Goal: Task Accomplishment & Management: Manage account settings

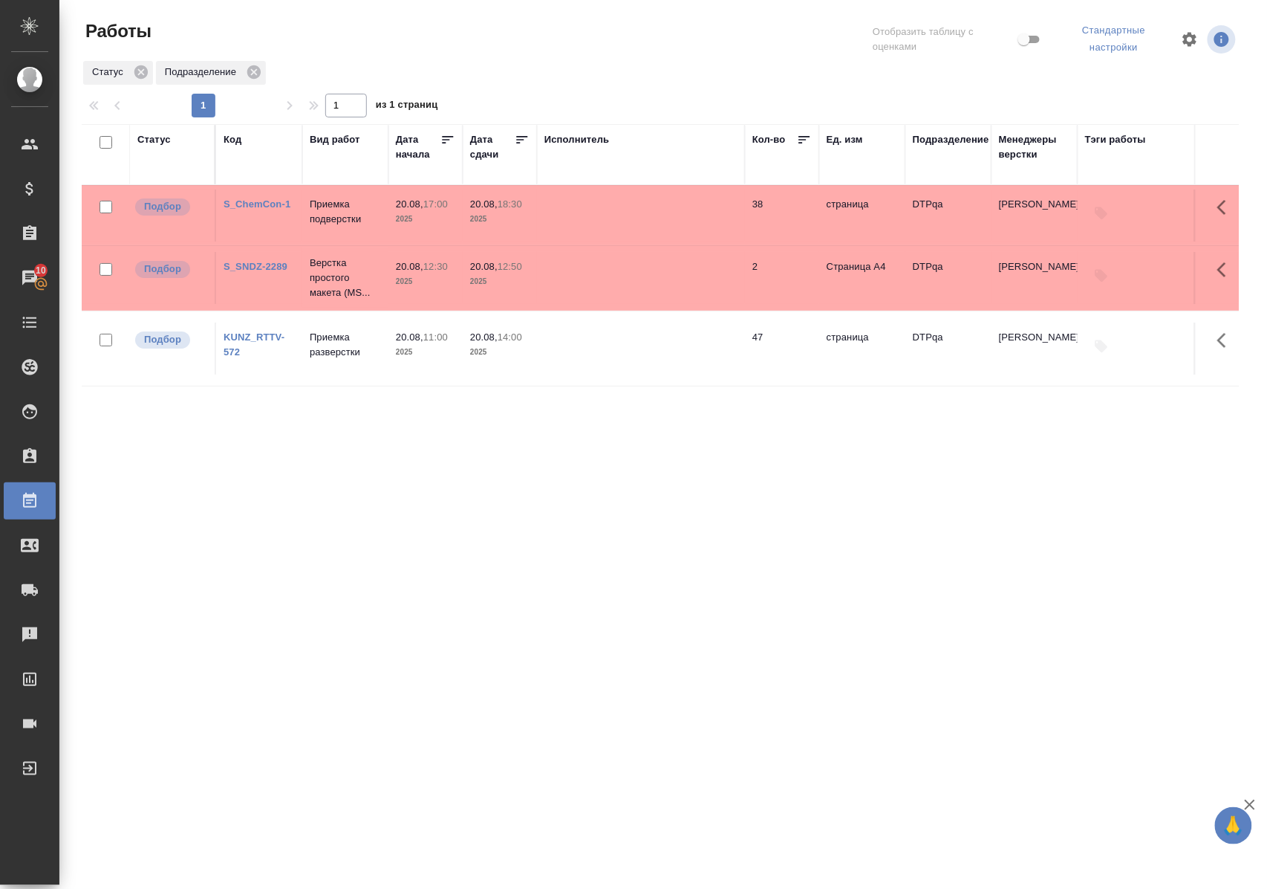
click at [158, 137] on div "Статус" at bounding box center [153, 139] width 33 height 15
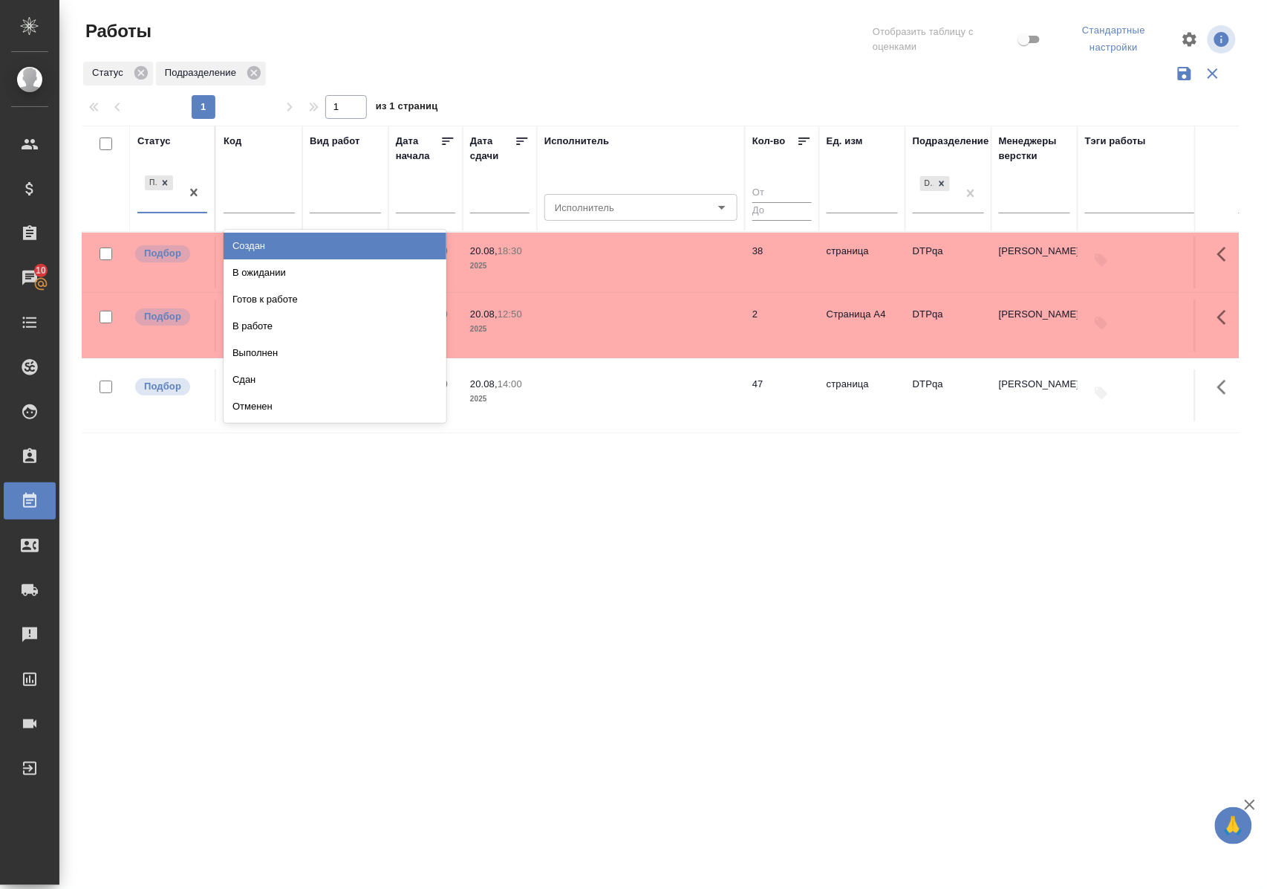
click at [170, 207] on div "Подбор" at bounding box center [158, 192] width 43 height 40
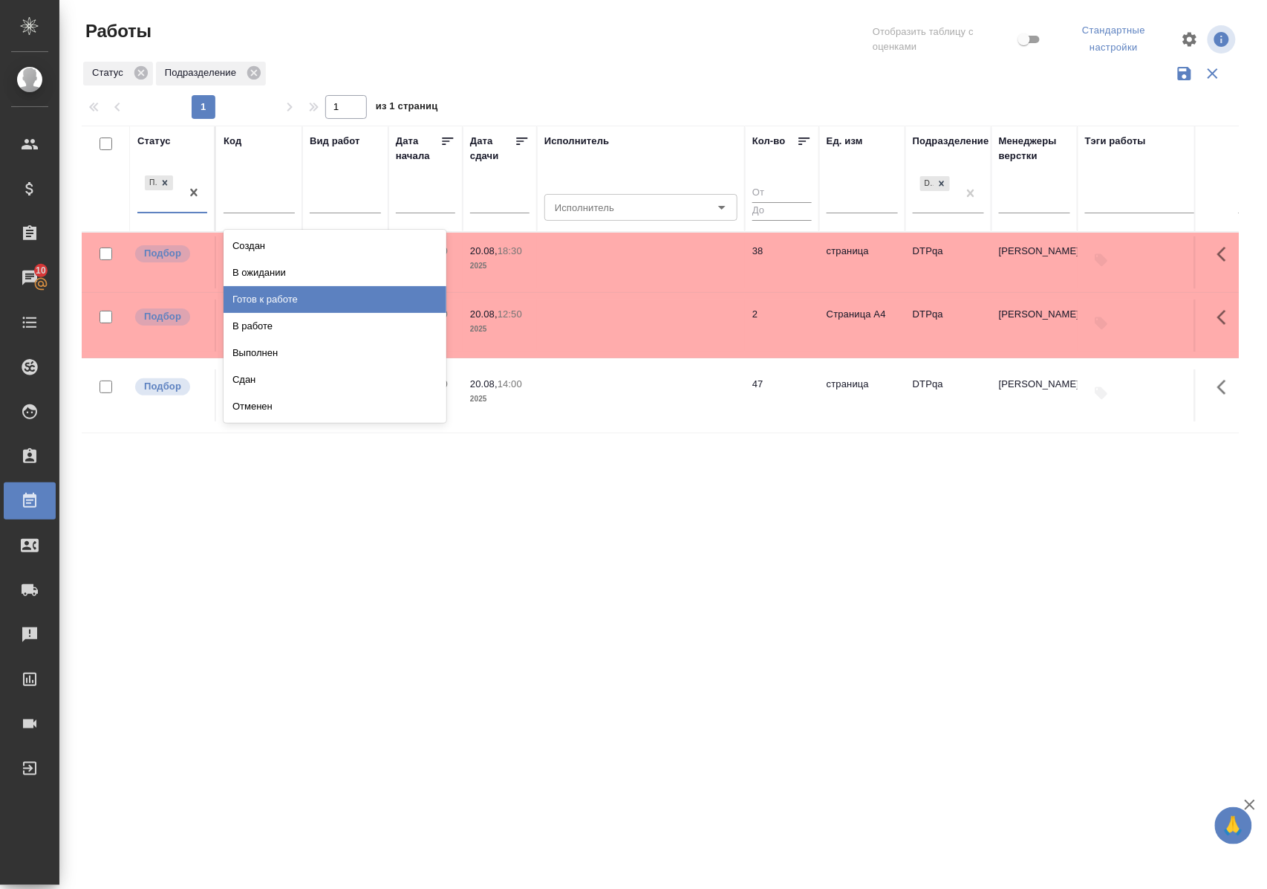
click at [262, 290] on div "Готов к работе" at bounding box center [335, 299] width 223 height 27
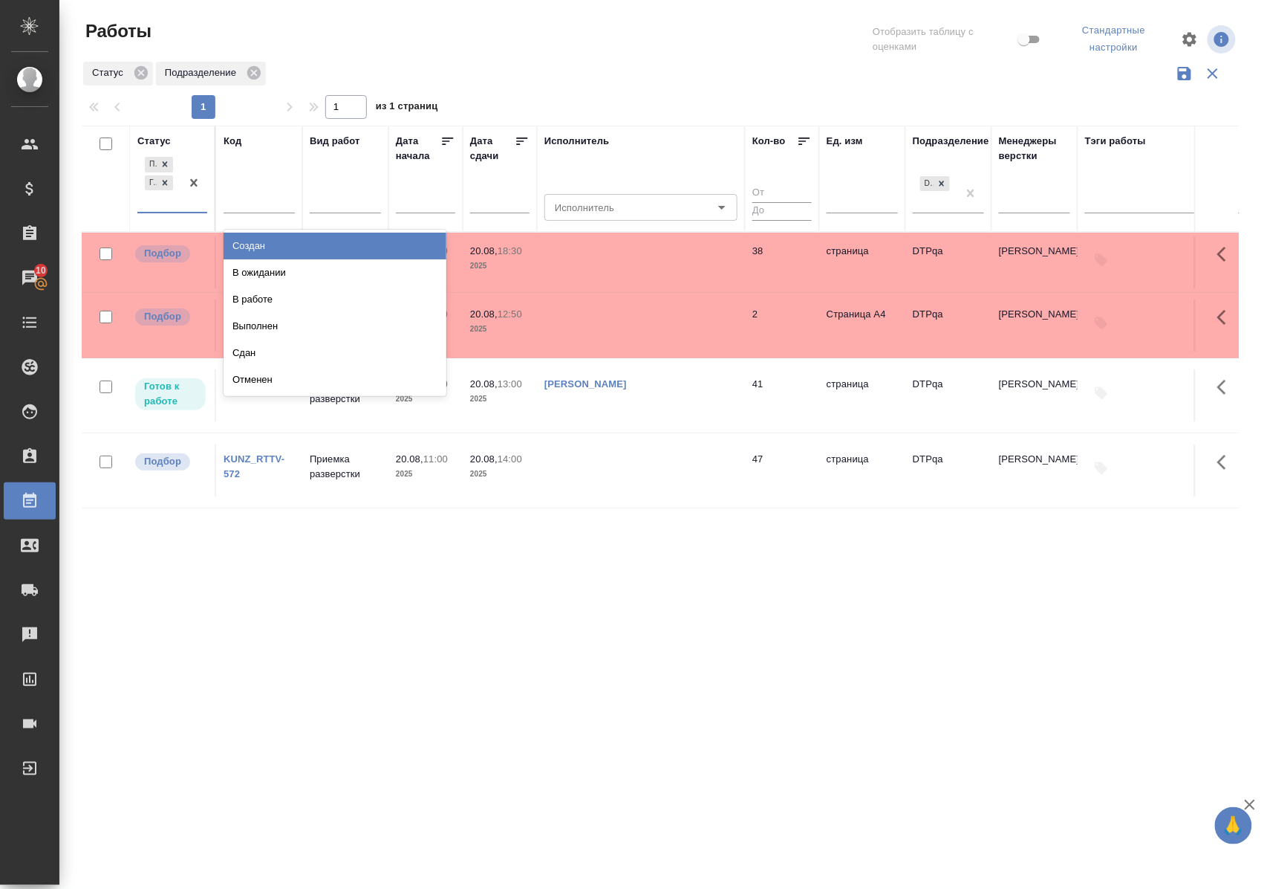
click at [178, 212] on div "Подбор Готов к работе" at bounding box center [172, 183] width 70 height 59
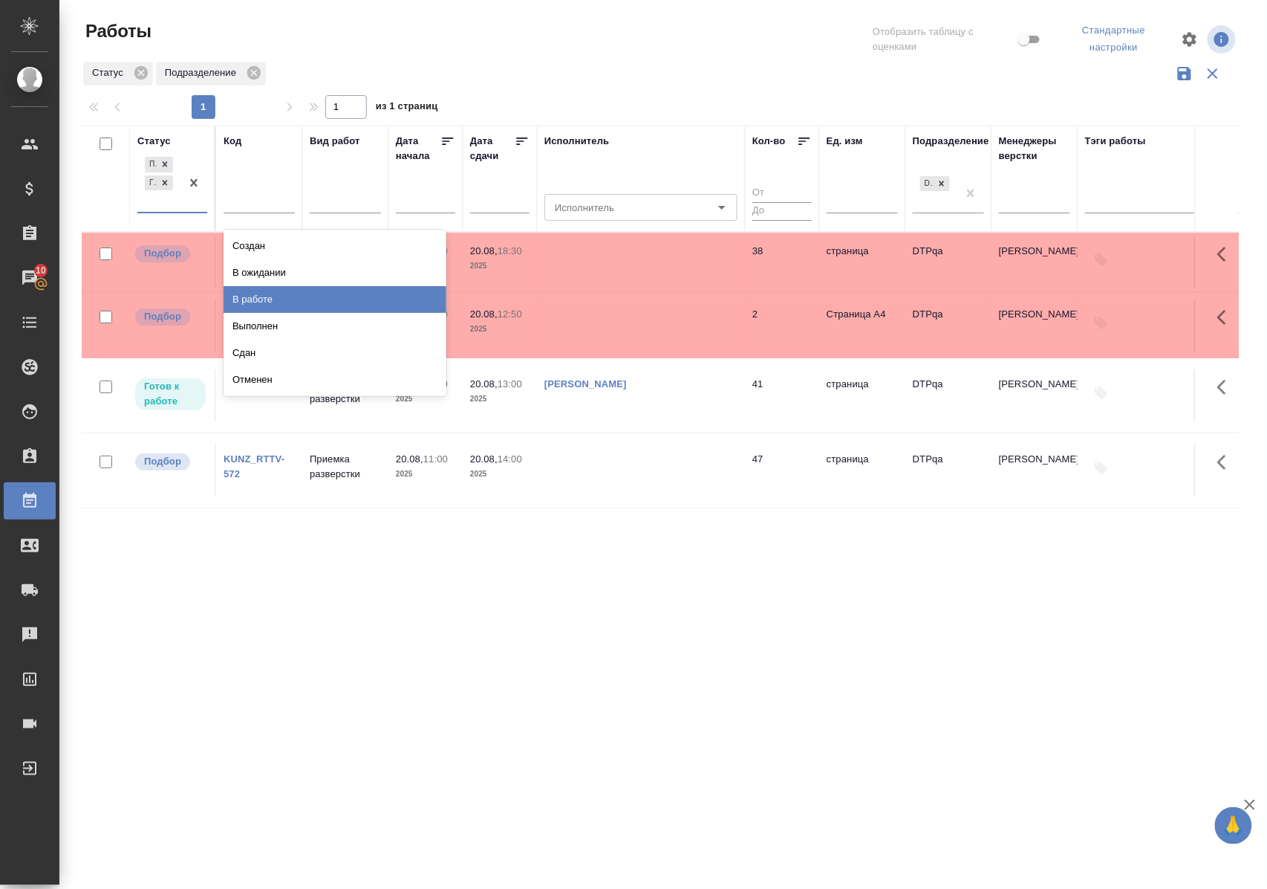
click at [251, 297] on div "В работе" at bounding box center [335, 299] width 223 height 27
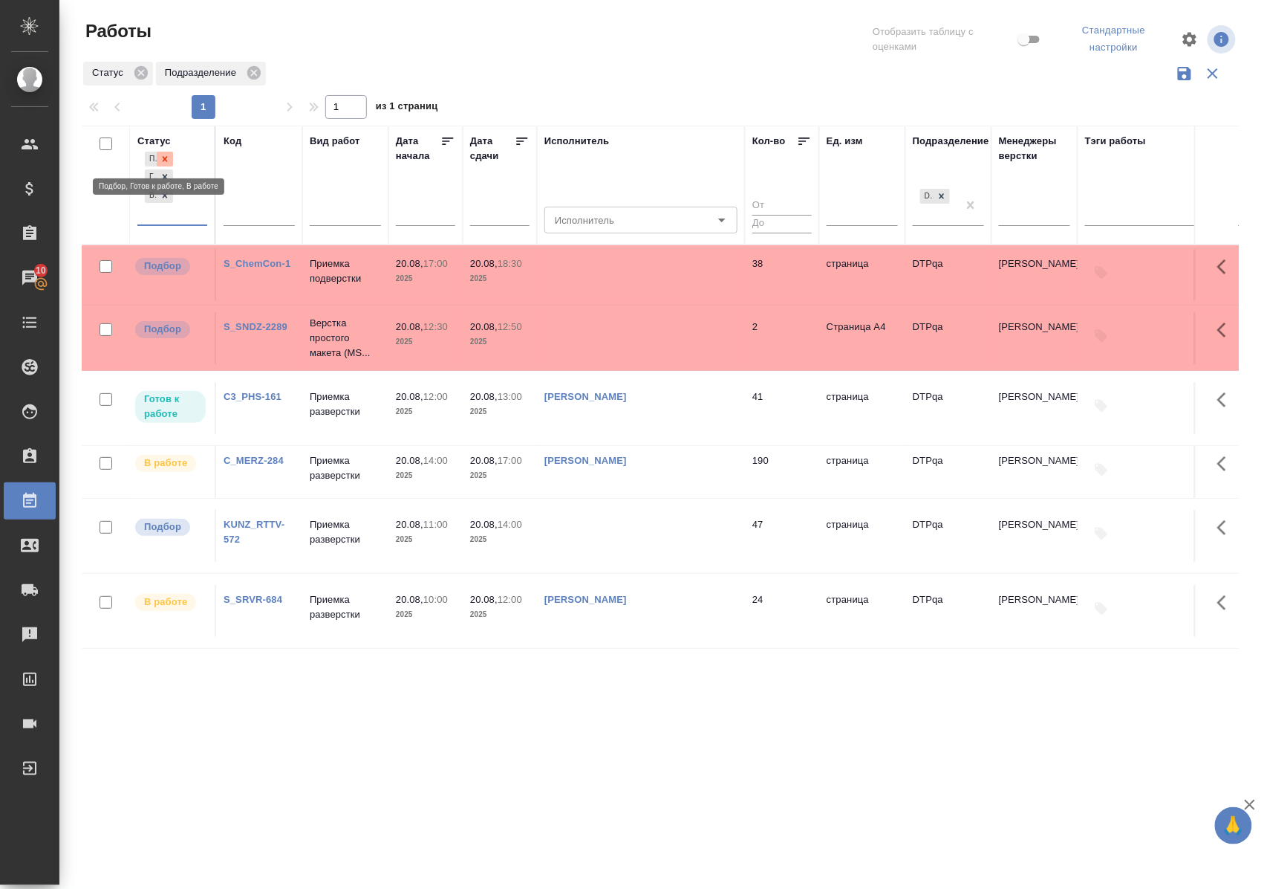
click at [167, 159] on icon at bounding box center [165, 159] width 10 height 10
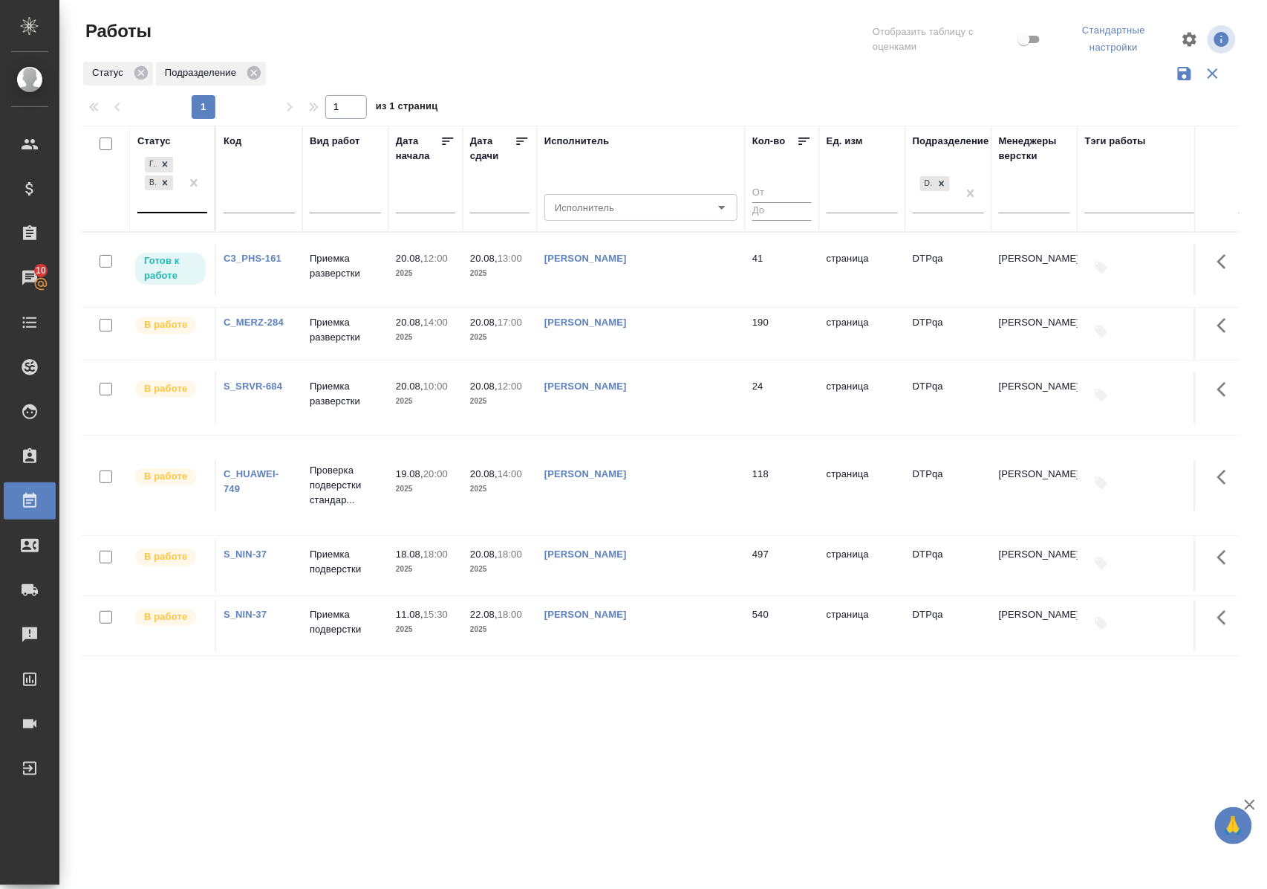
click at [165, 140] on div "Статус" at bounding box center [153, 141] width 33 height 15
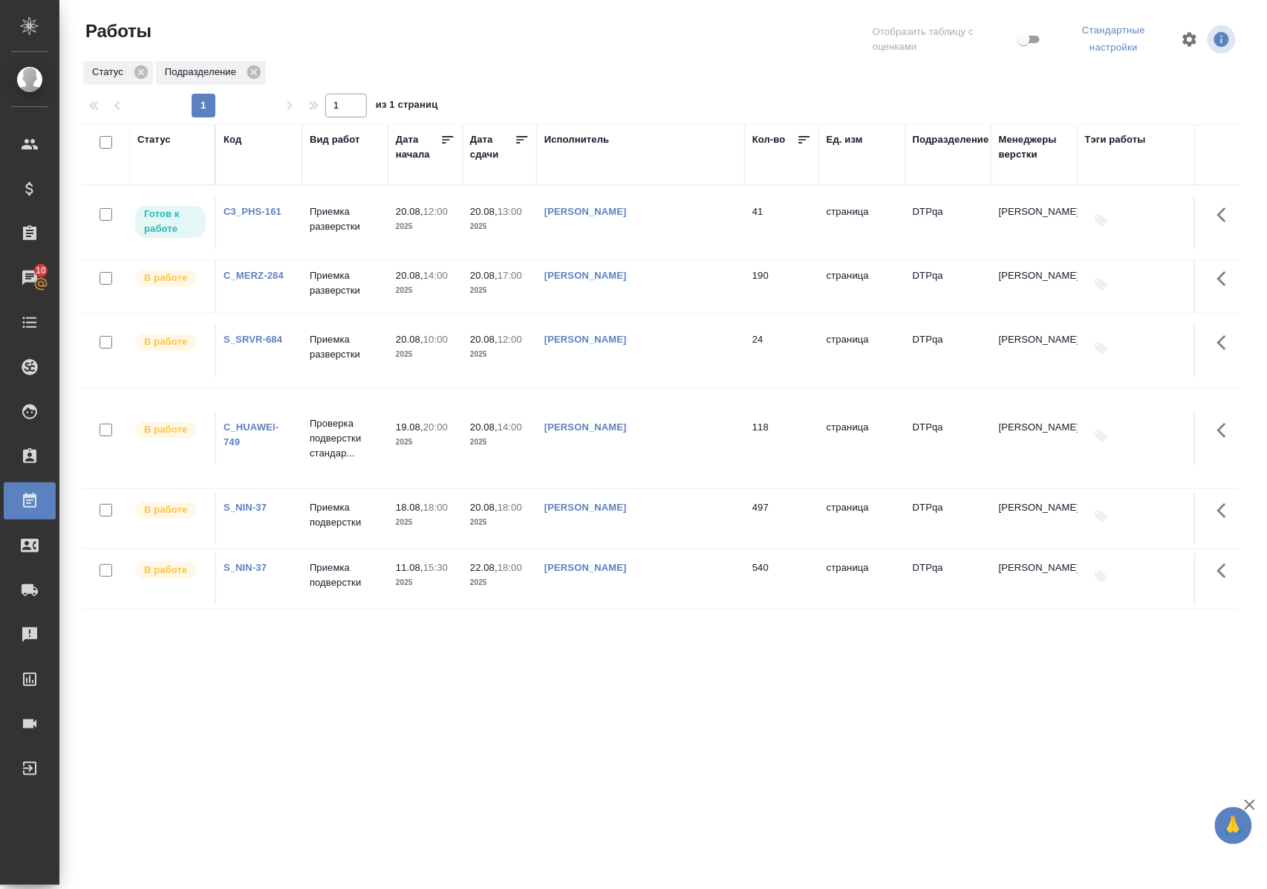
click at [269, 281] on link "C_MERZ-284" at bounding box center [254, 275] width 60 height 11
click at [328, 515] on p "Приемка подверстки" at bounding box center [345, 515] width 71 height 30
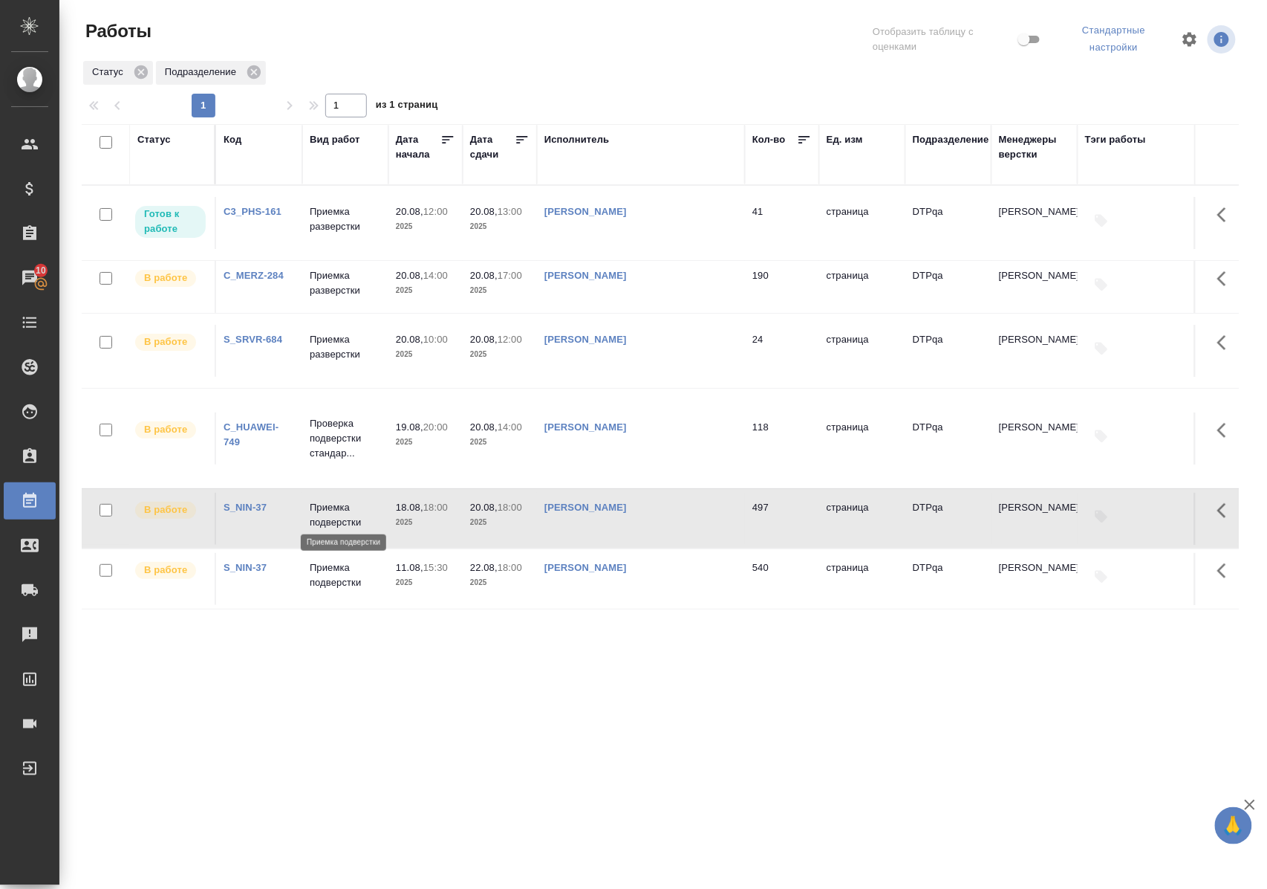
click at [328, 515] on p "Приемка подверстки" at bounding box center [345, 515] width 71 height 30
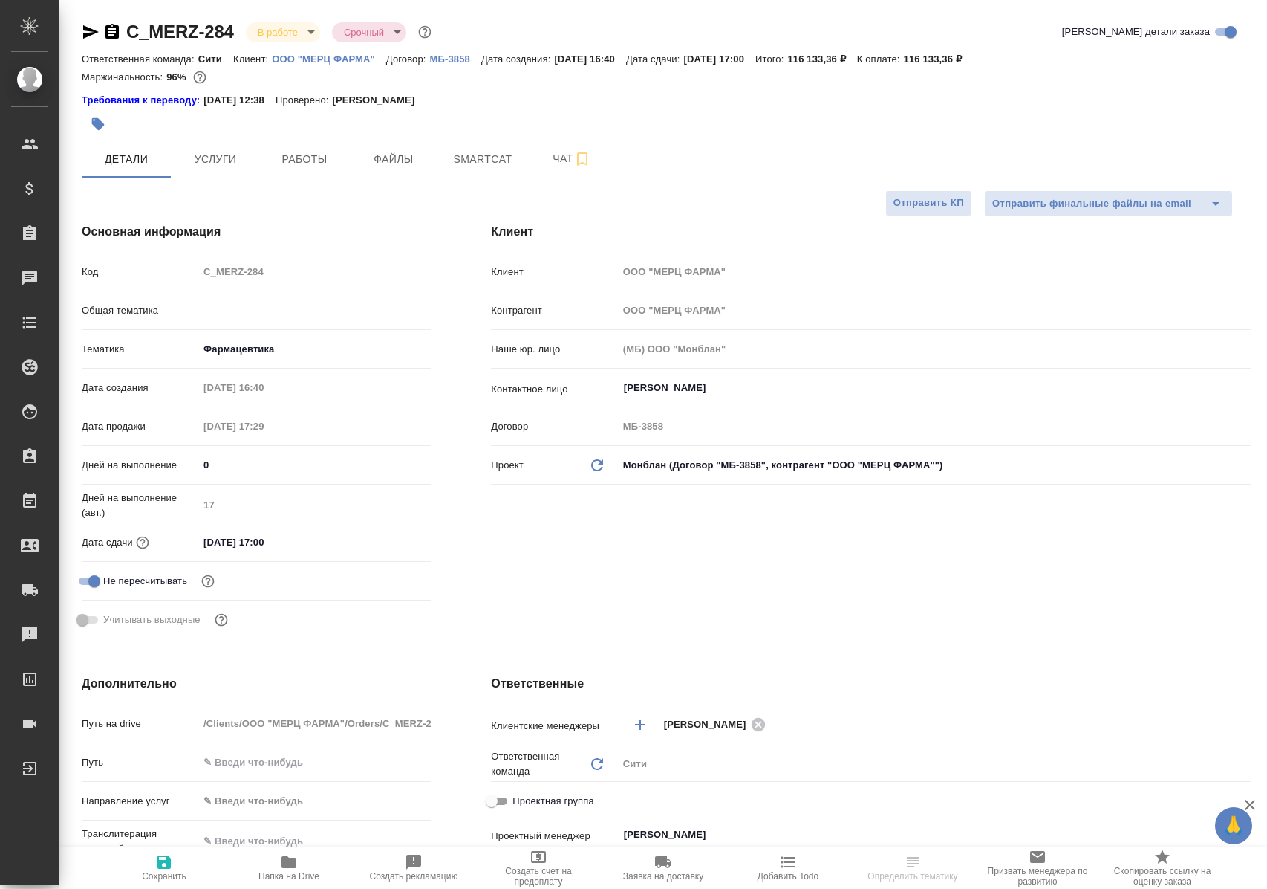
select select "RU"
click at [312, 161] on span "Работы" at bounding box center [304, 159] width 71 height 19
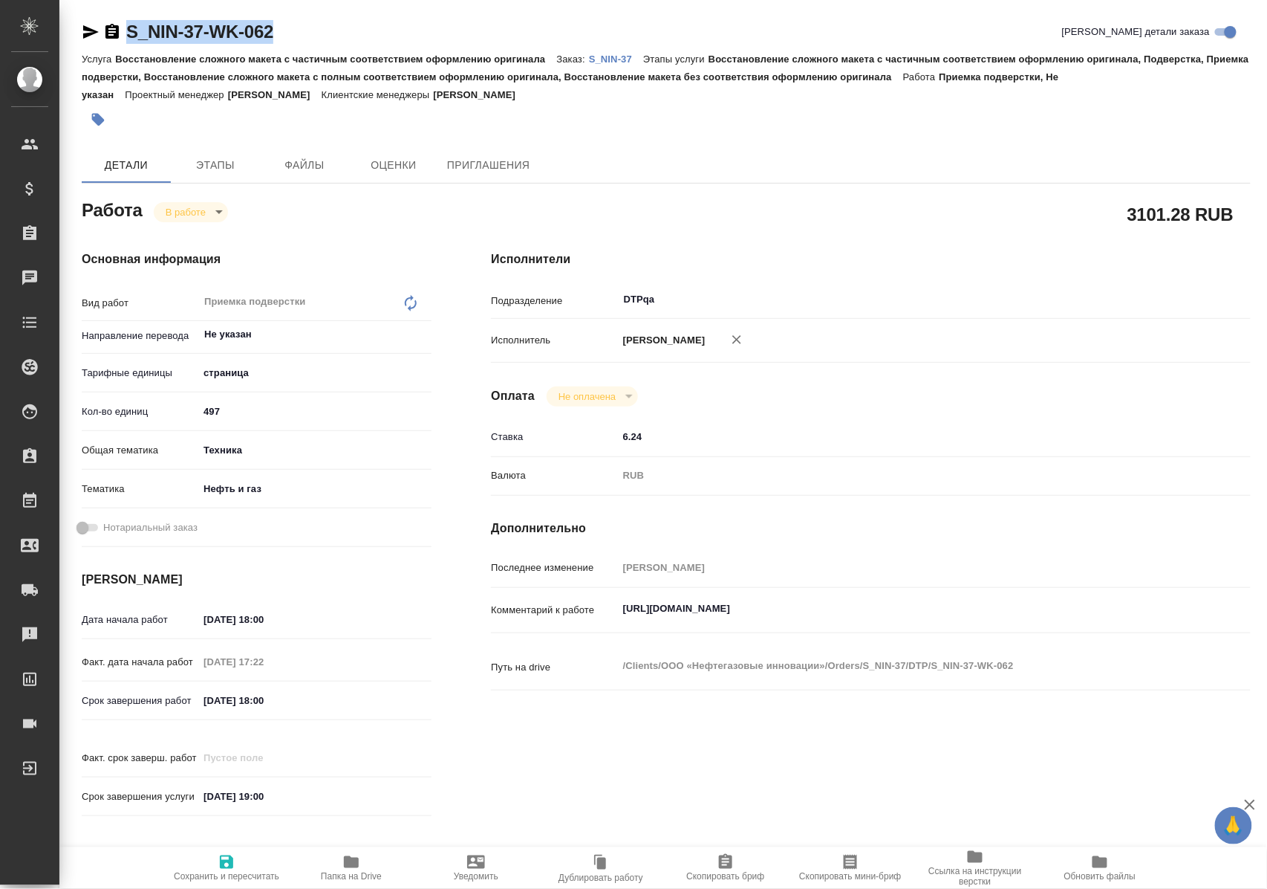
drag, startPoint x: 307, startPoint y: 30, endPoint x: 131, endPoint y: 34, distance: 176.1
click at [131, 34] on div "S_NIN-37-WK-062 Кратко детали заказа" at bounding box center [666, 32] width 1169 height 24
copy link "S_NIN-37-WK-062"
drag, startPoint x: 626, startPoint y: 622, endPoint x: 954, endPoint y: 620, distance: 328.4
click at [954, 620] on textarea "https://tera.awatera.com/Work/684013a241b761433d35d89d/" at bounding box center [903, 609] width 568 height 25
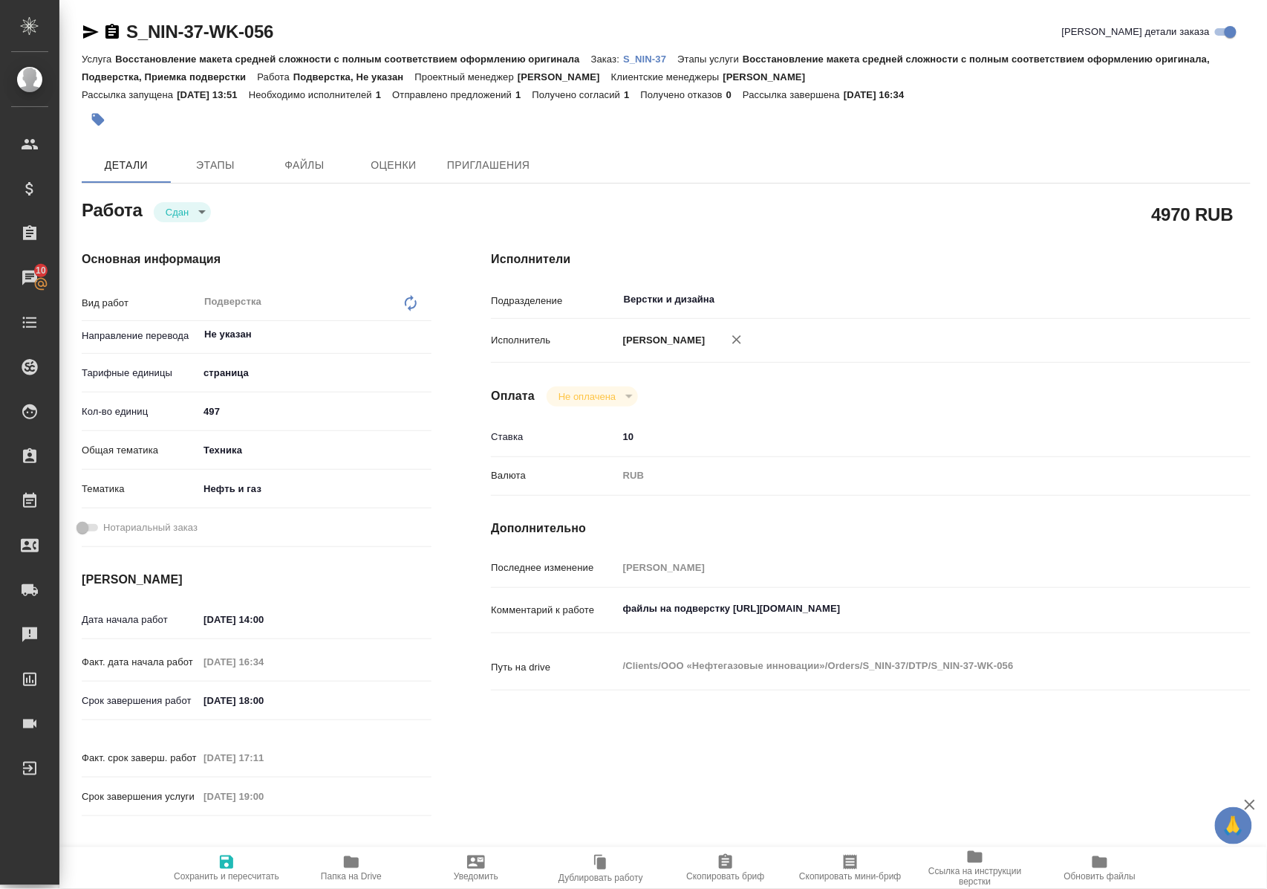
click at [357, 871] on span "Папка на Drive" at bounding box center [351, 876] width 61 height 10
click at [651, 57] on p "S_NIN-37" at bounding box center [650, 58] width 54 height 11
click at [90, 36] on icon "button" at bounding box center [91, 31] width 16 height 13
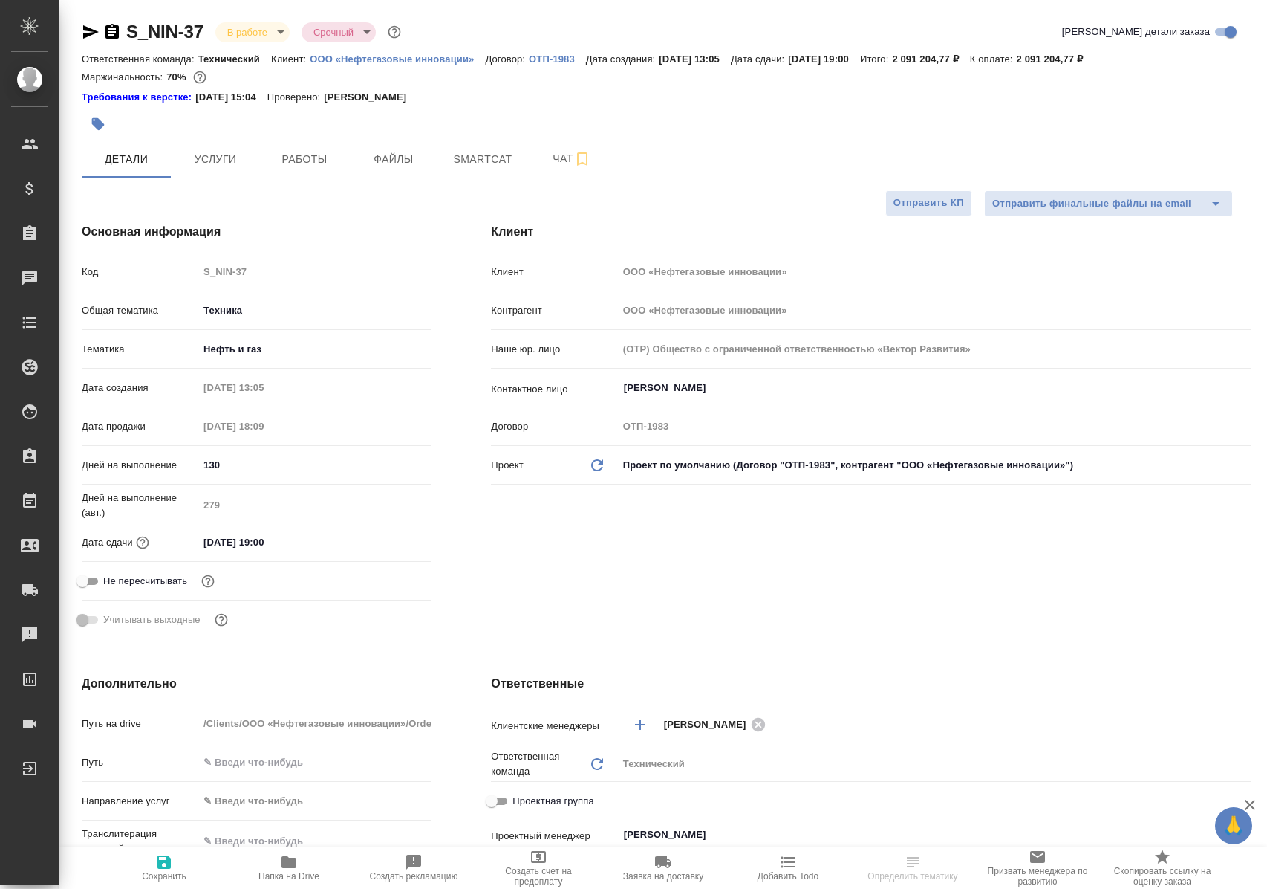
select select "RU"
click at [287, 150] on span "Работы" at bounding box center [304, 159] width 71 height 19
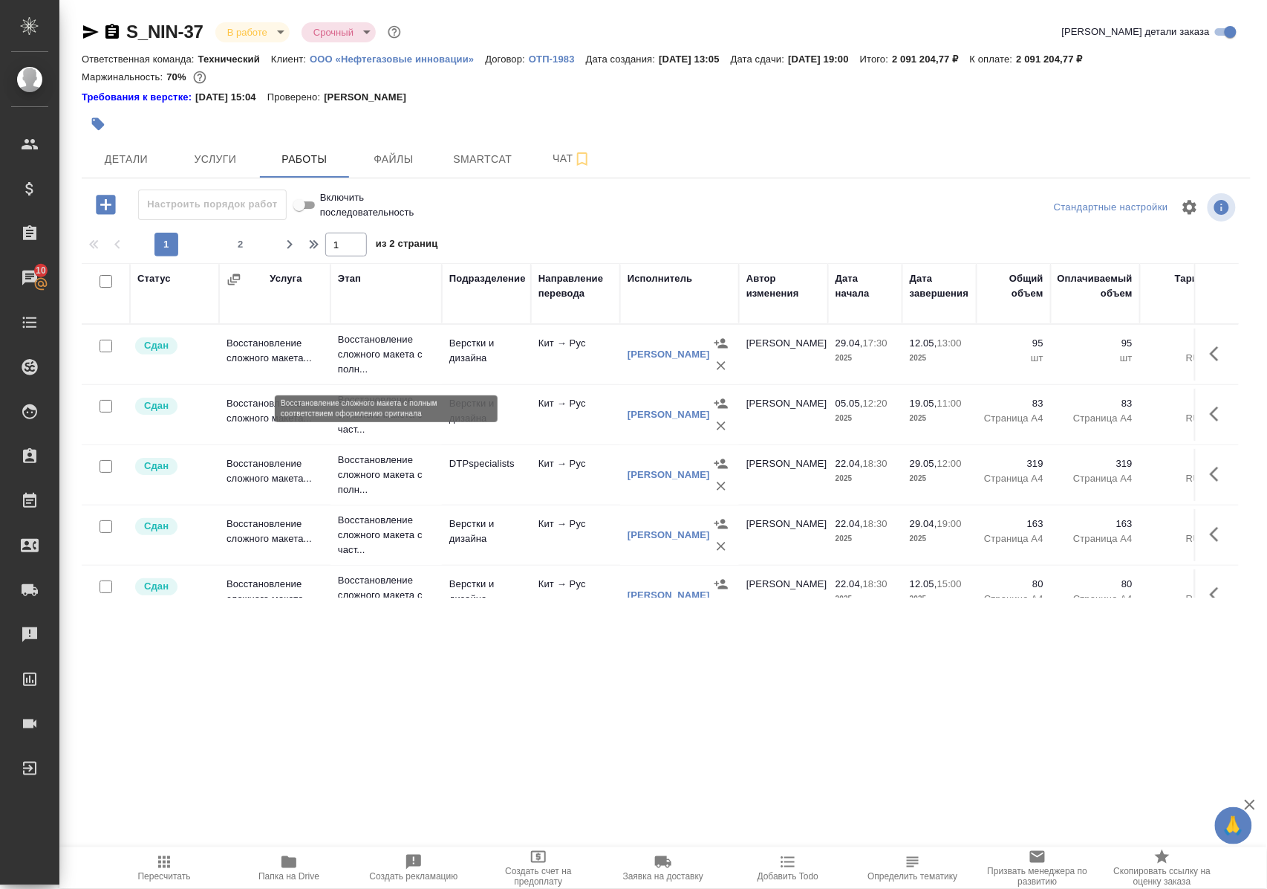
click at [372, 358] on p "Восстановление сложного макета с полн..." at bounding box center [386, 354] width 97 height 45
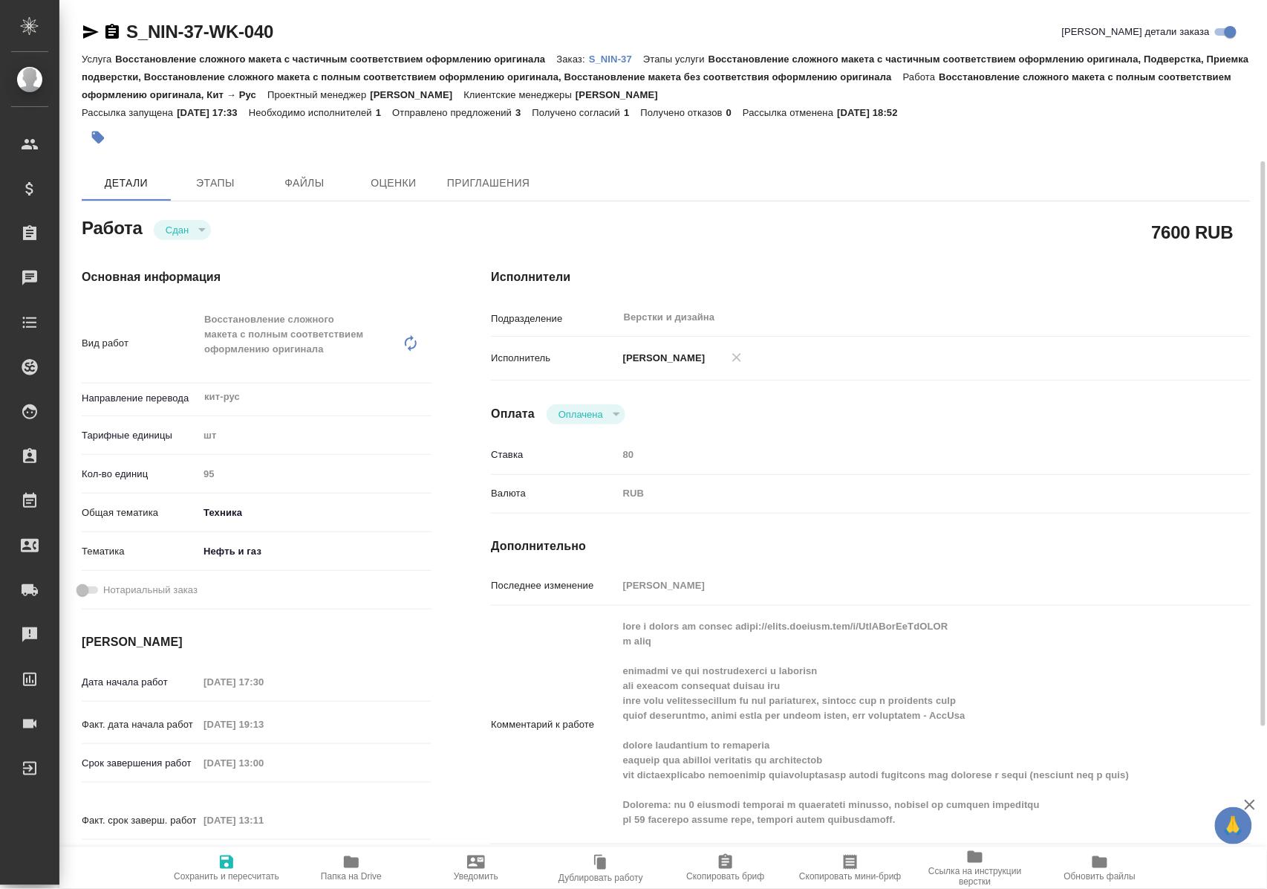
scroll to position [99, 0]
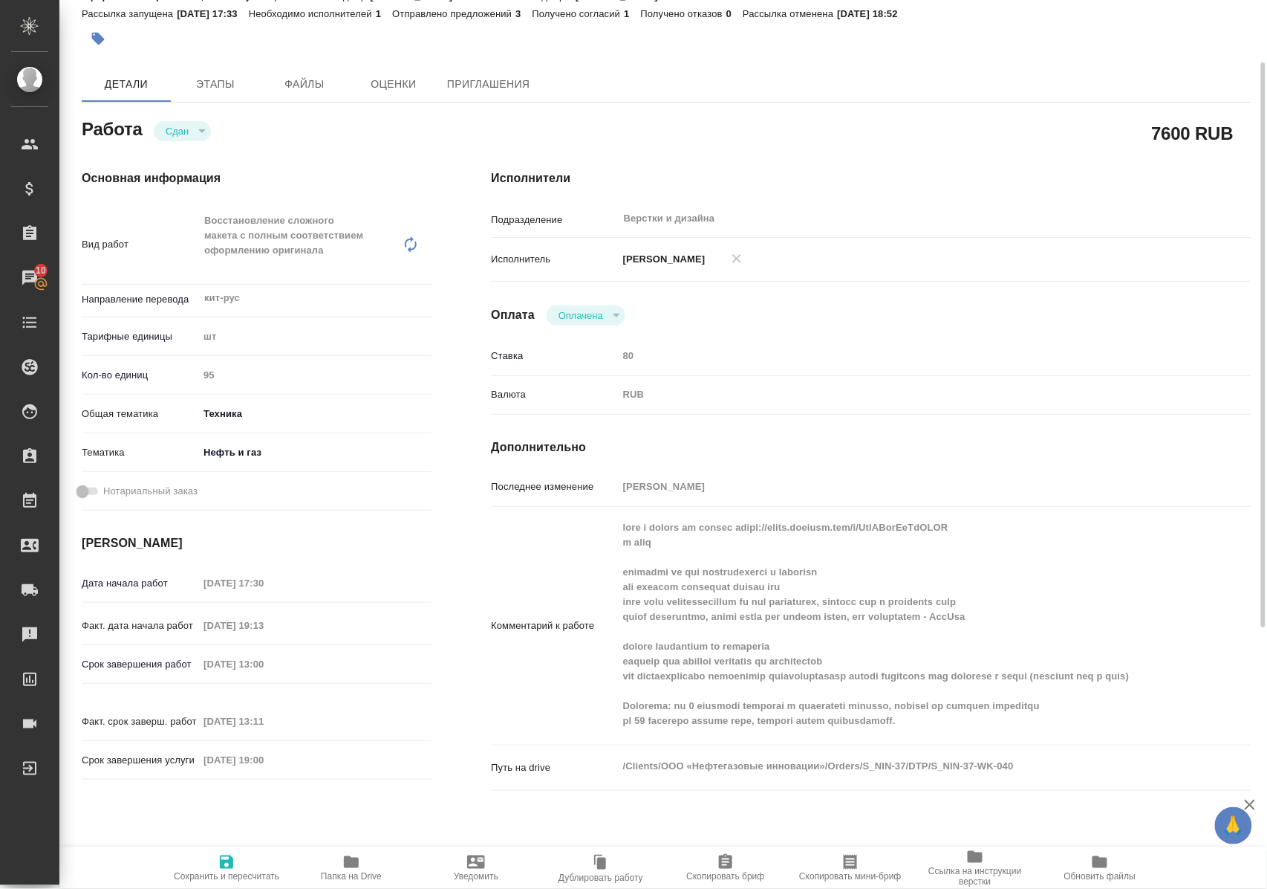
click at [346, 868] on icon "button" at bounding box center [351, 862] width 18 height 18
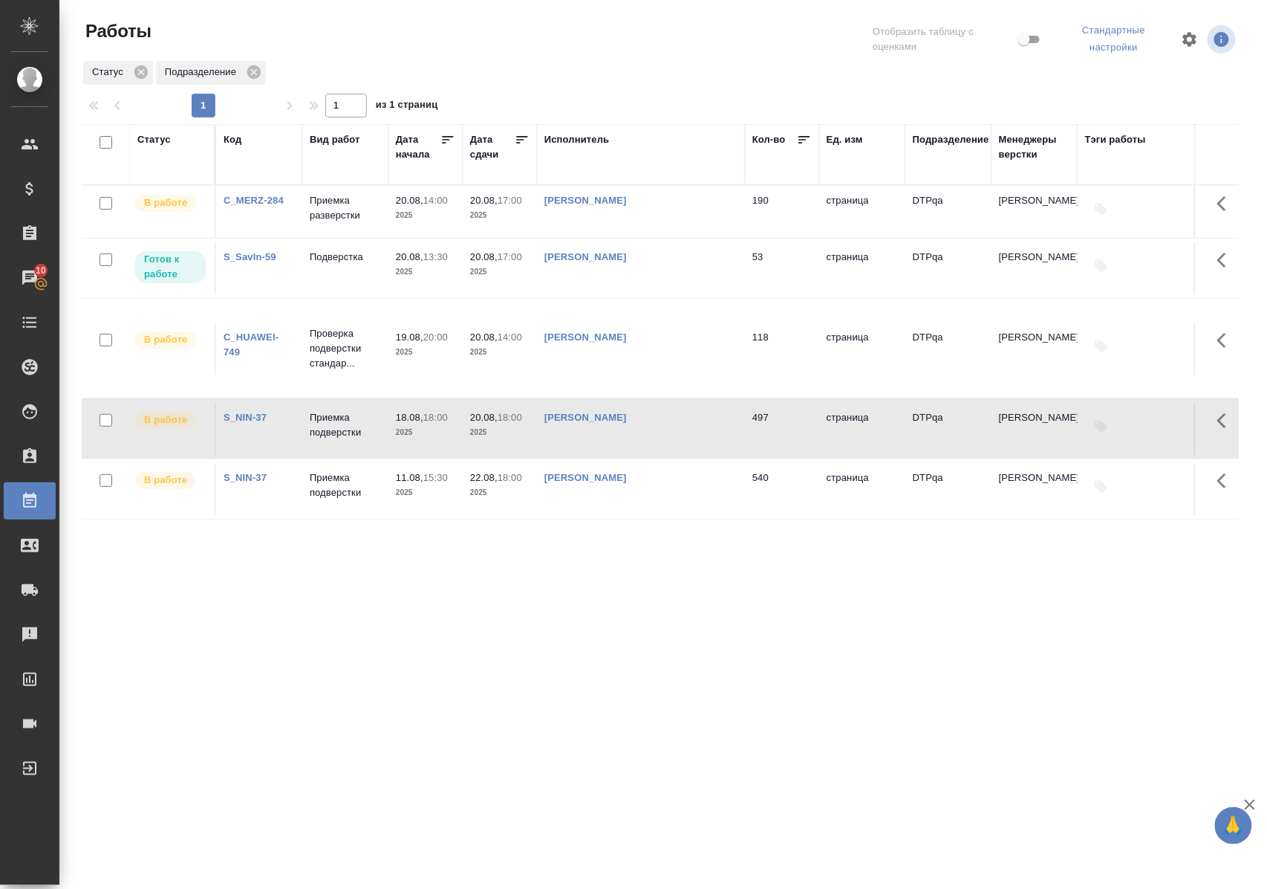
click at [241, 204] on link "C_MERZ-284" at bounding box center [254, 200] width 60 height 11
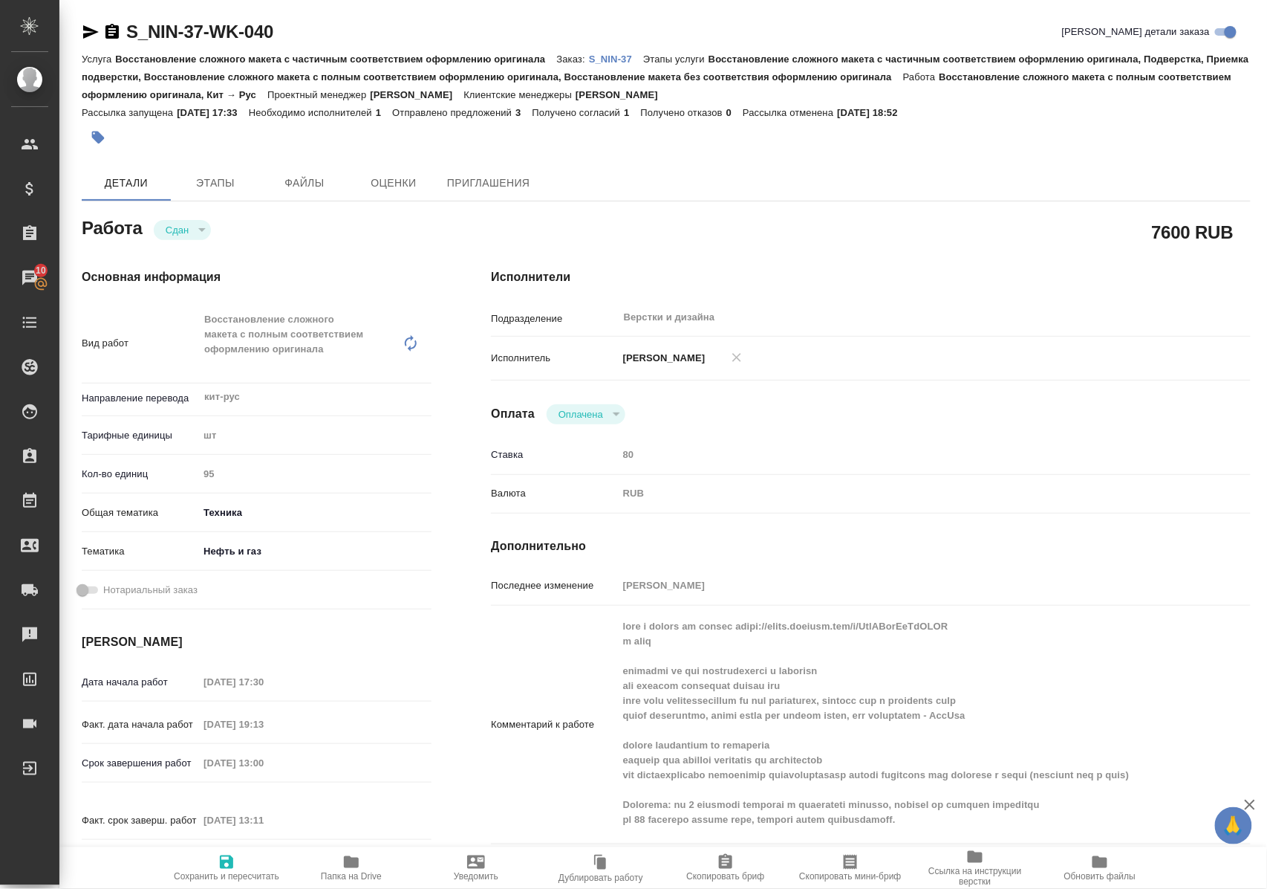
scroll to position [198, 0]
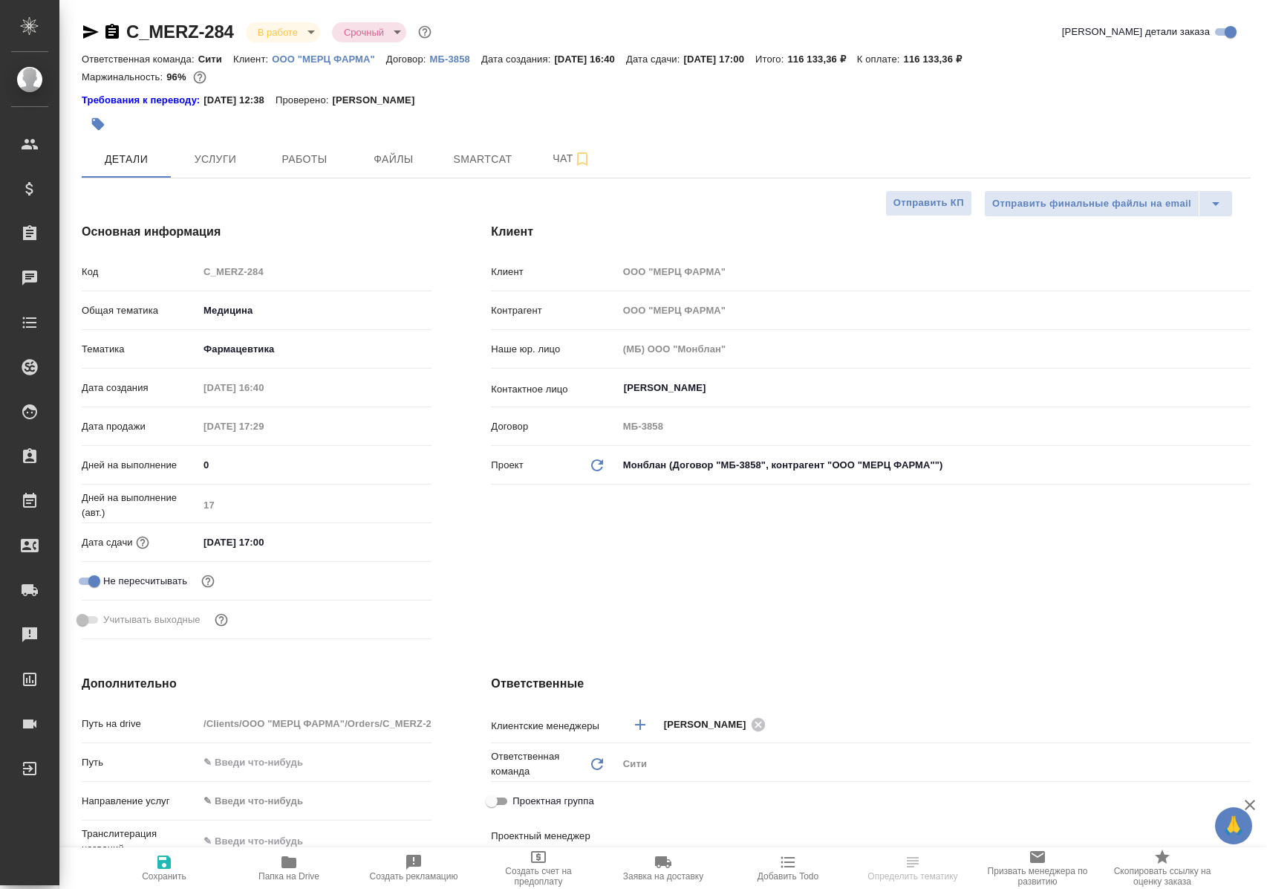
select select "RU"
type input "[PERSON_NAME]"
click at [295, 153] on span "Работы" at bounding box center [304, 159] width 71 height 19
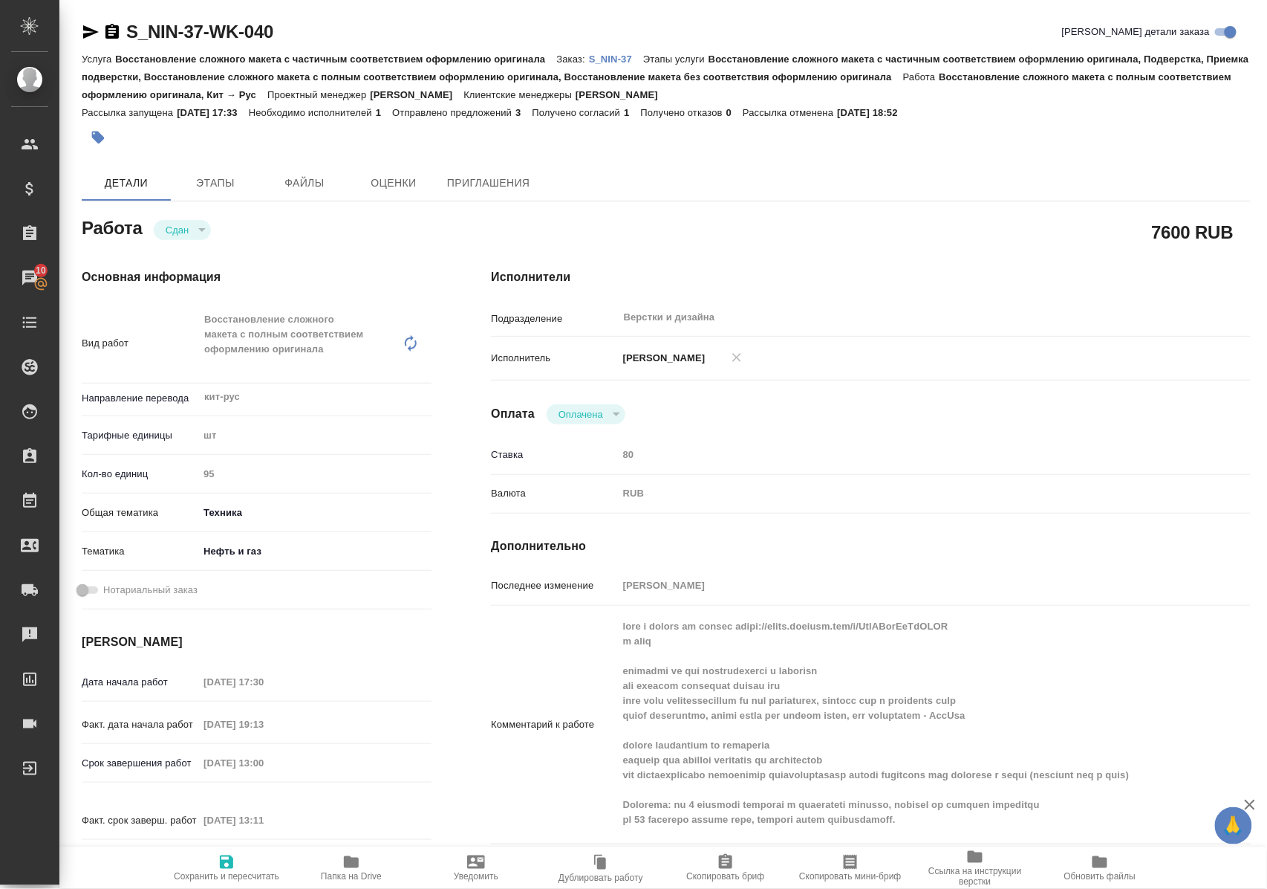
scroll to position [198, 0]
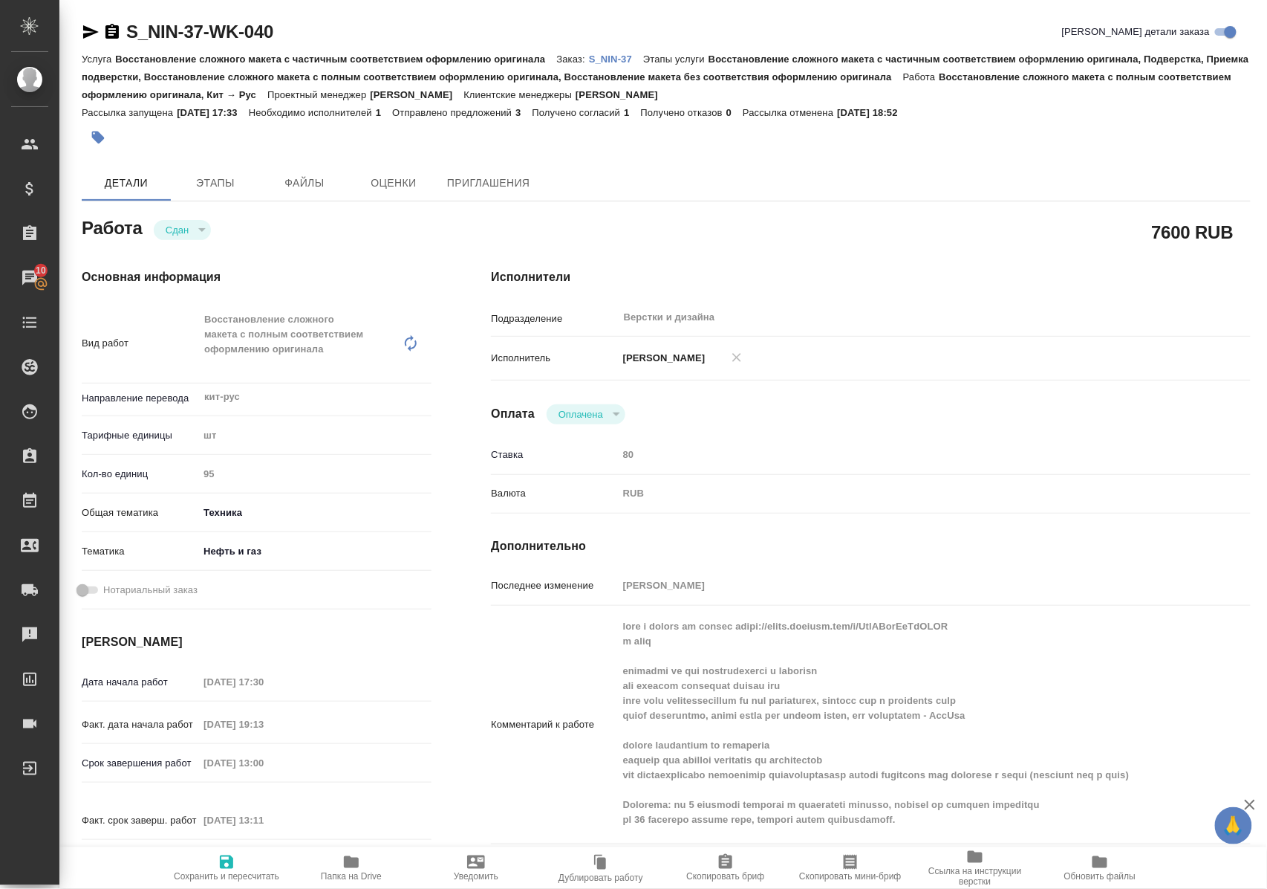
scroll to position [198, 0]
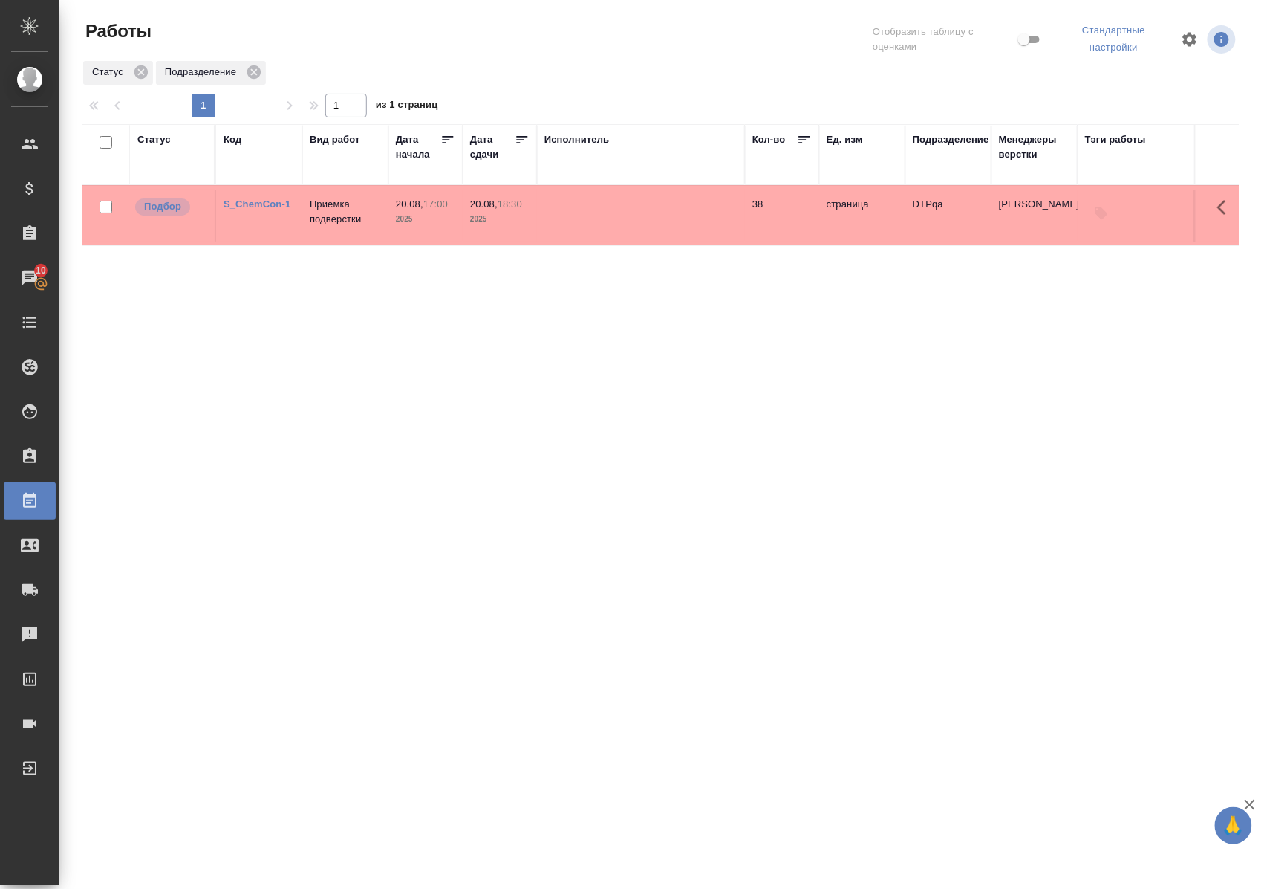
click at [787, 455] on div "Статус Код Вид работ Дата начала Дата сдачи Исполнитель Кол-во Ед. изм Подразде…" at bounding box center [660, 391] width 1157 height 535
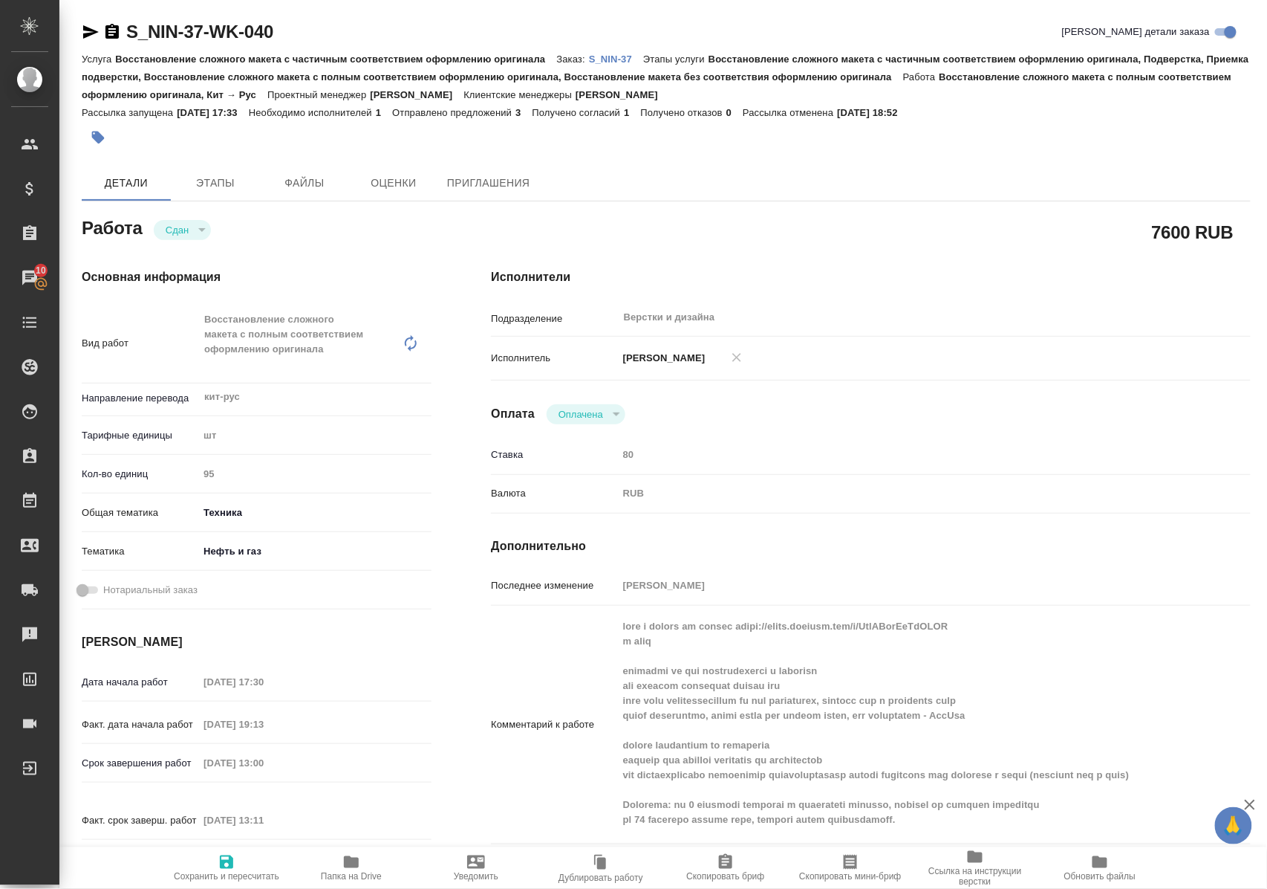
scroll to position [198, 0]
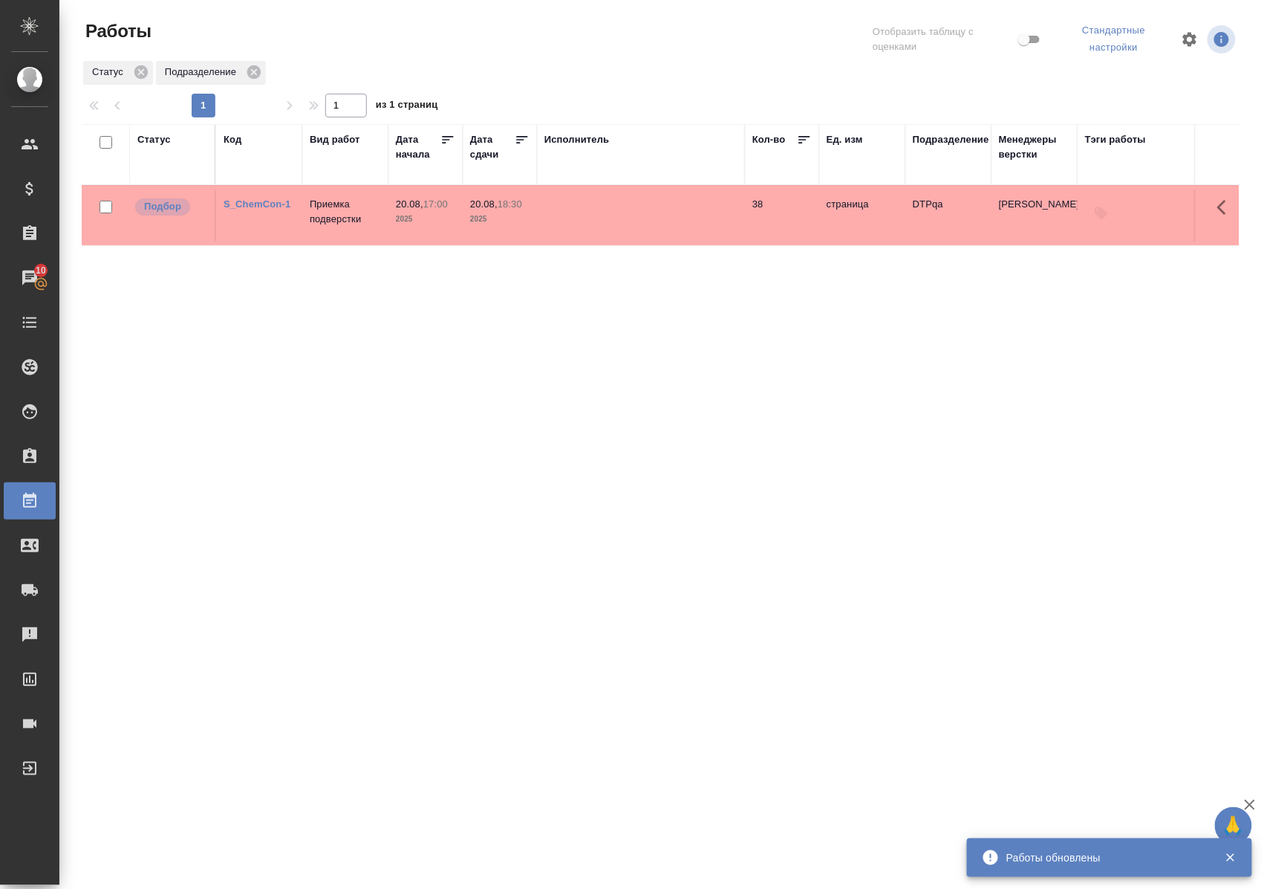
click at [161, 135] on div "Статус" at bounding box center [153, 139] width 33 height 15
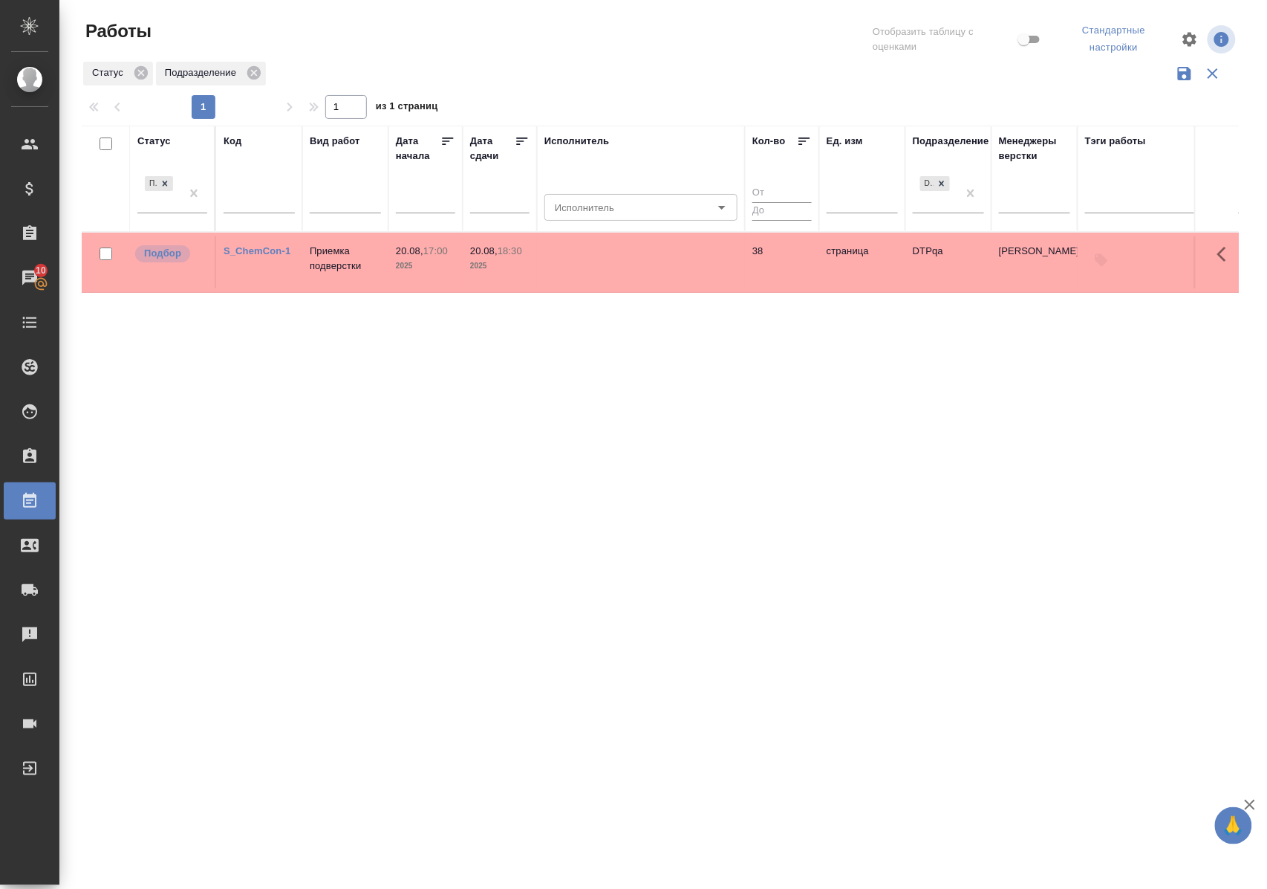
click at [175, 214] on div "Подбор" at bounding box center [172, 198] width 70 height 51
click at [175, 212] on div "Подбор" at bounding box center [158, 192] width 43 height 40
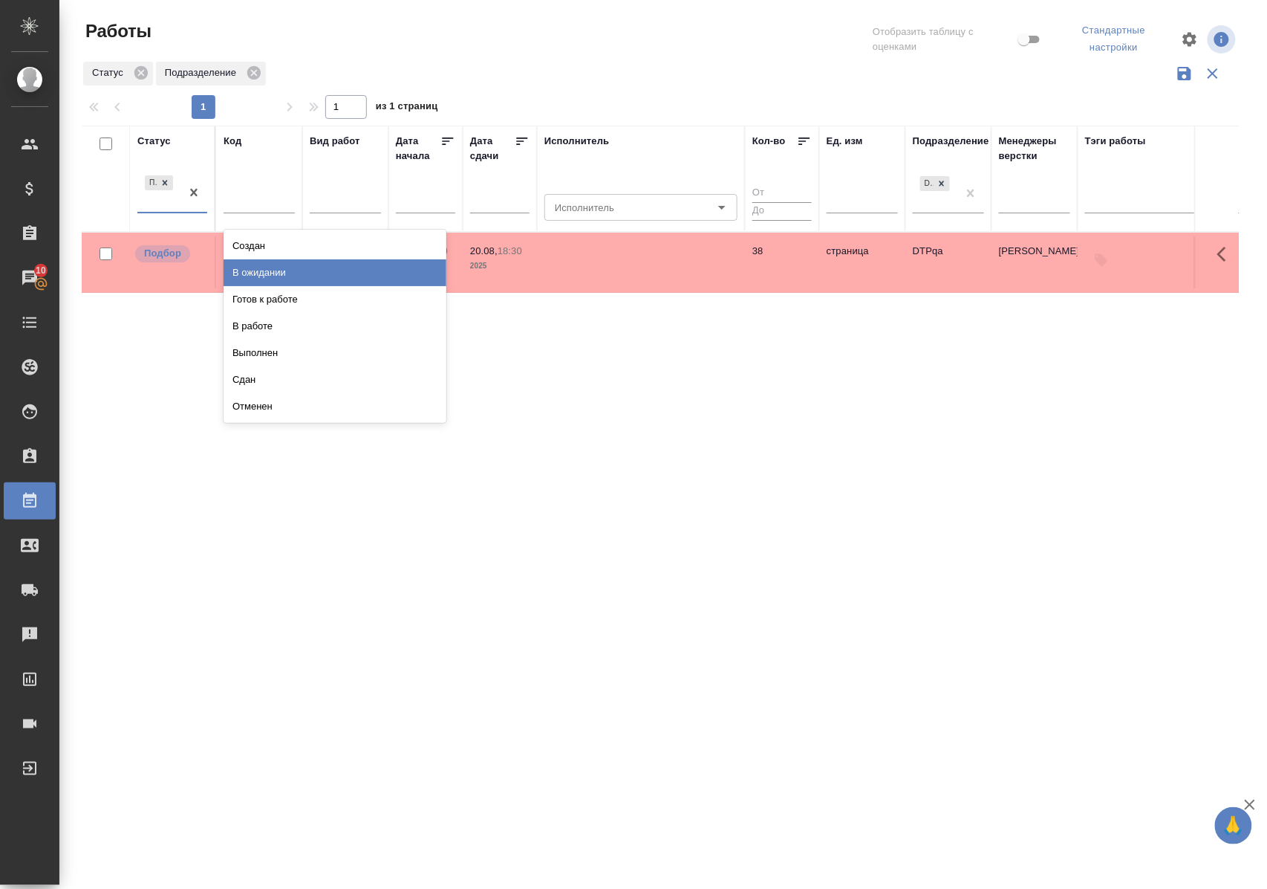
click at [245, 276] on div "В ожидании" at bounding box center [335, 272] width 223 height 27
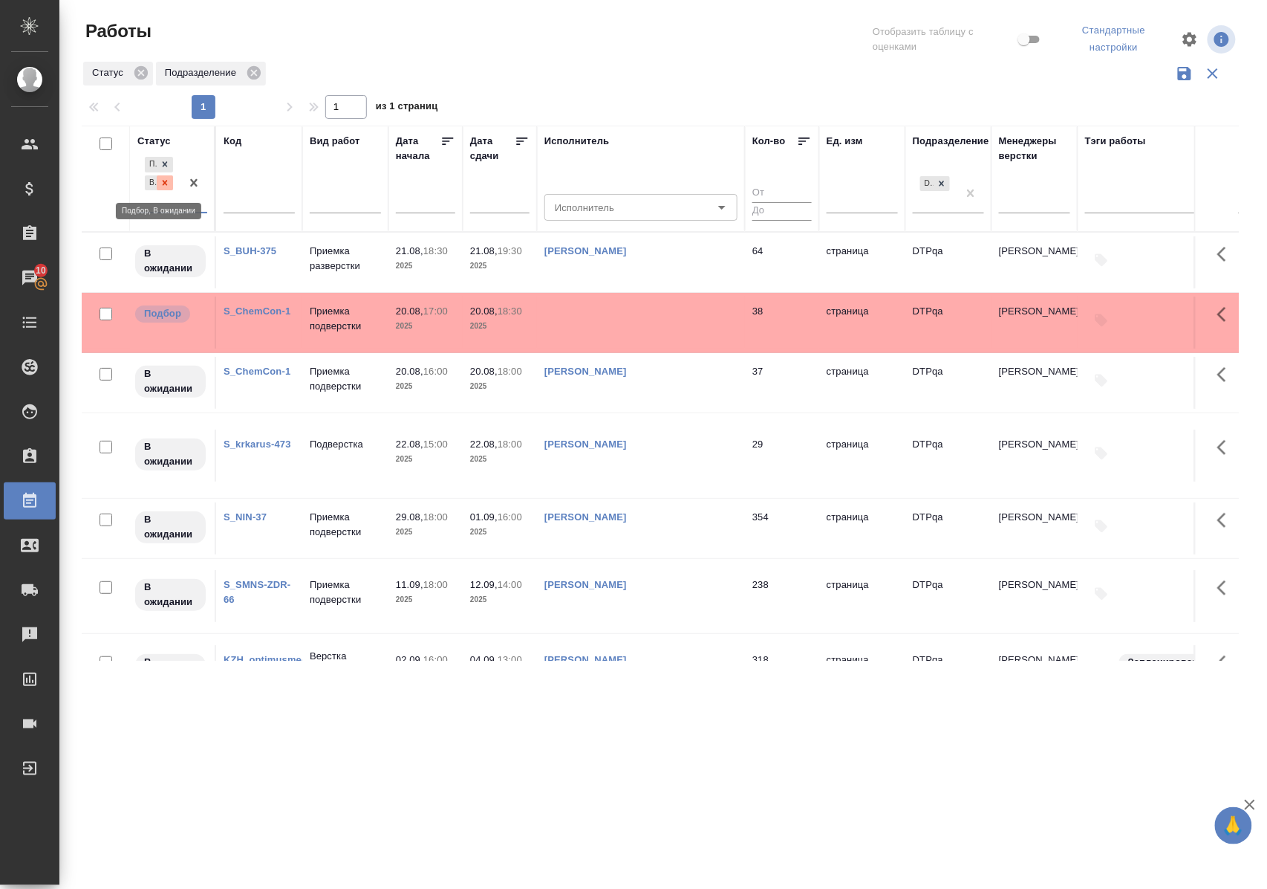
click at [169, 182] on icon at bounding box center [165, 183] width 10 height 10
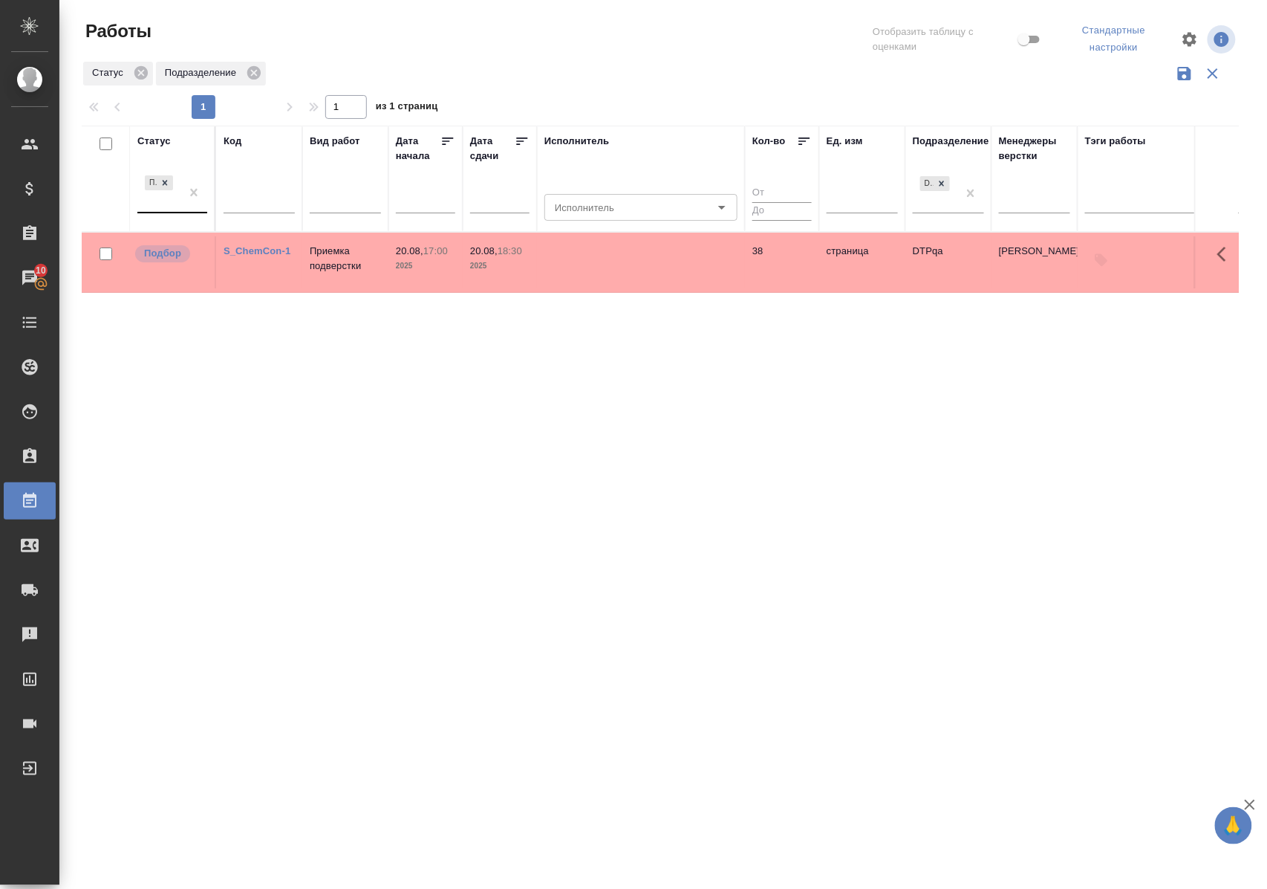
click at [163, 134] on div "Статус" at bounding box center [153, 141] width 33 height 15
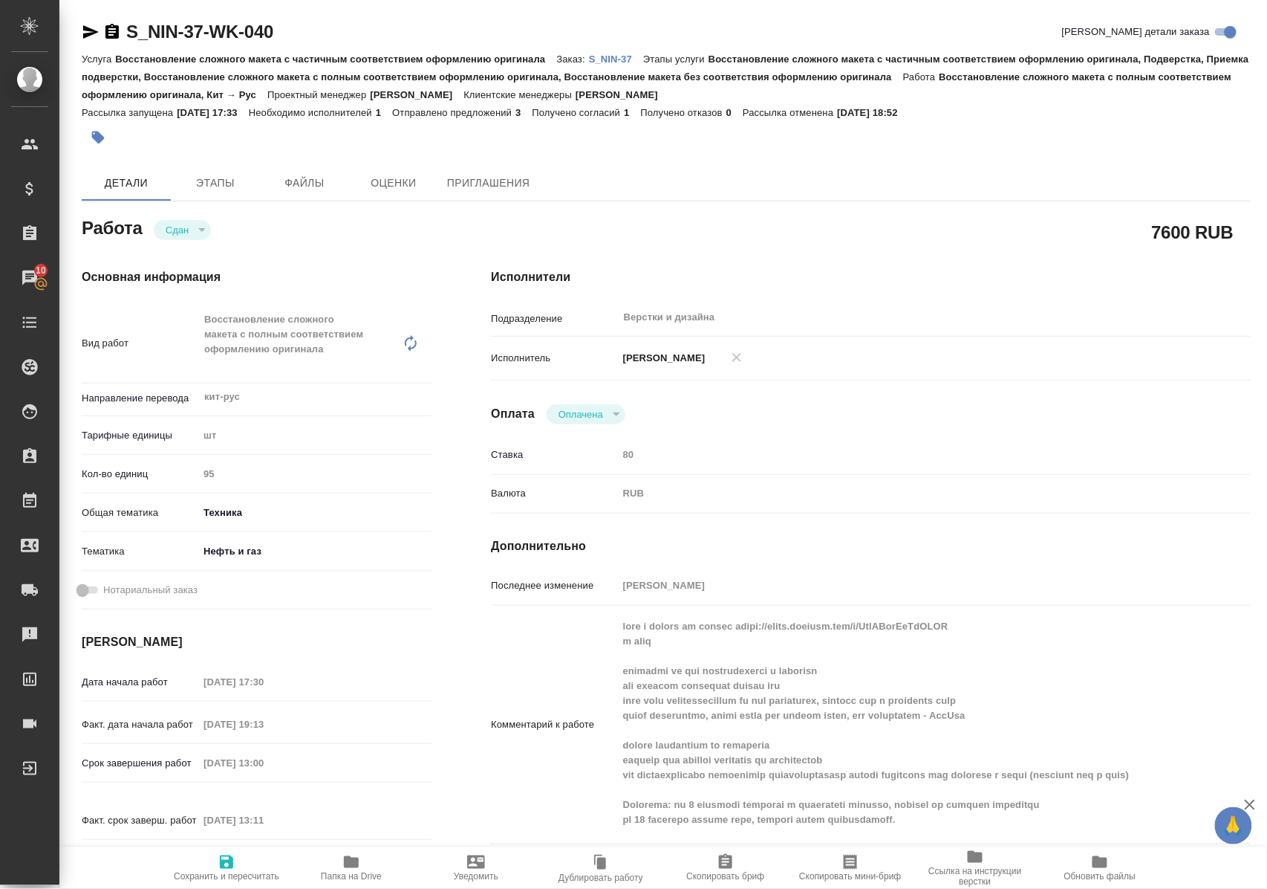
scroll to position [198, 0]
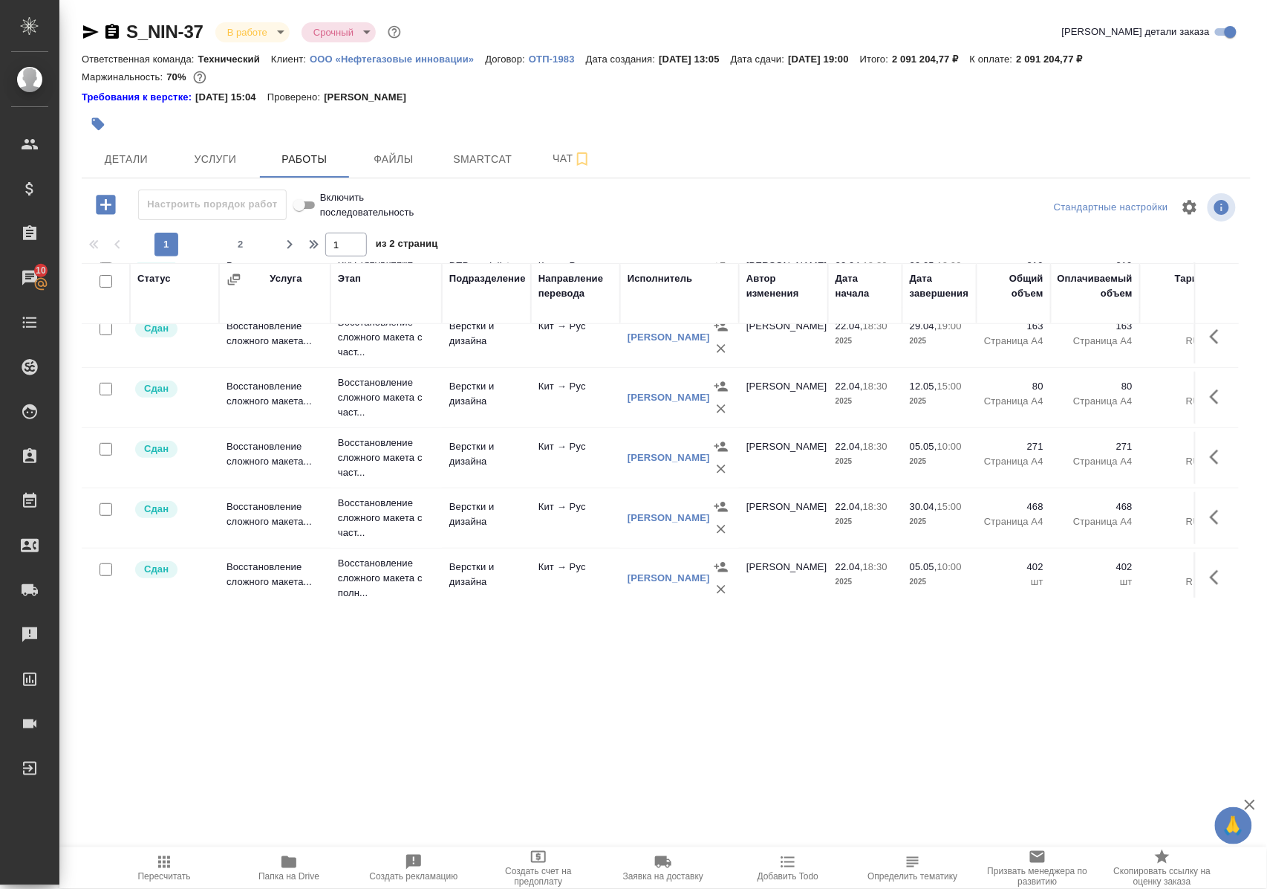
scroll to position [297, 0]
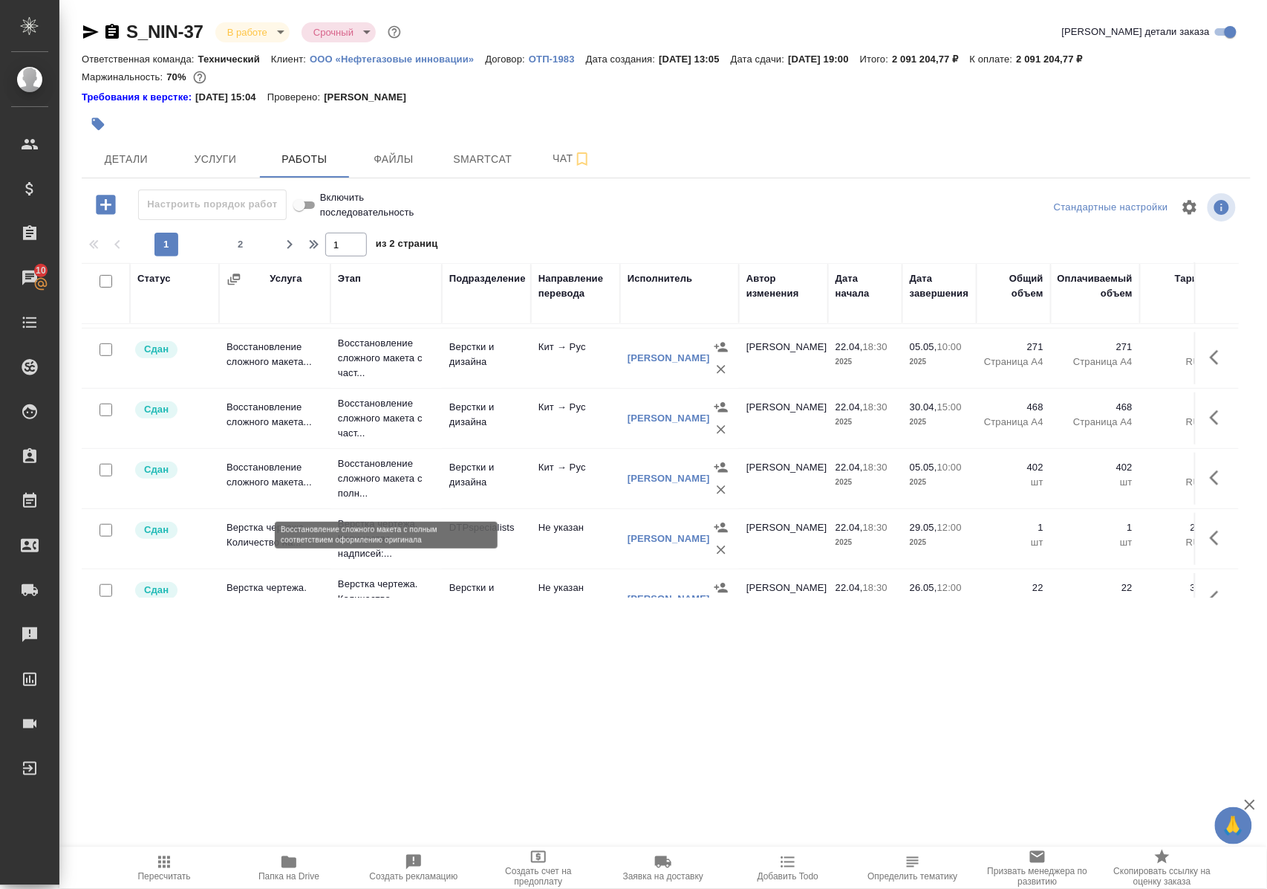
click at [367, 484] on p "Восстановление сложного макета с полн..." at bounding box center [386, 478] width 97 height 45
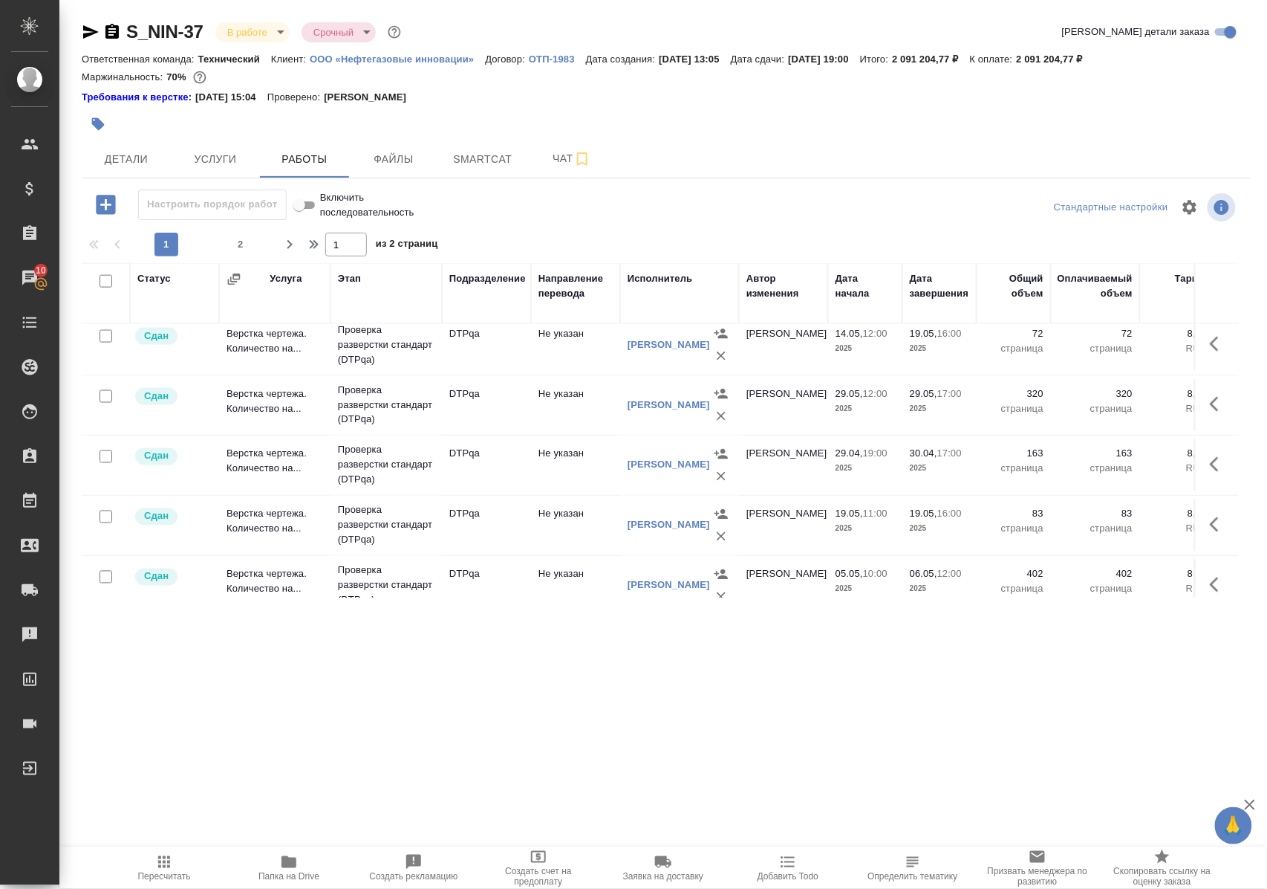
scroll to position [891, 0]
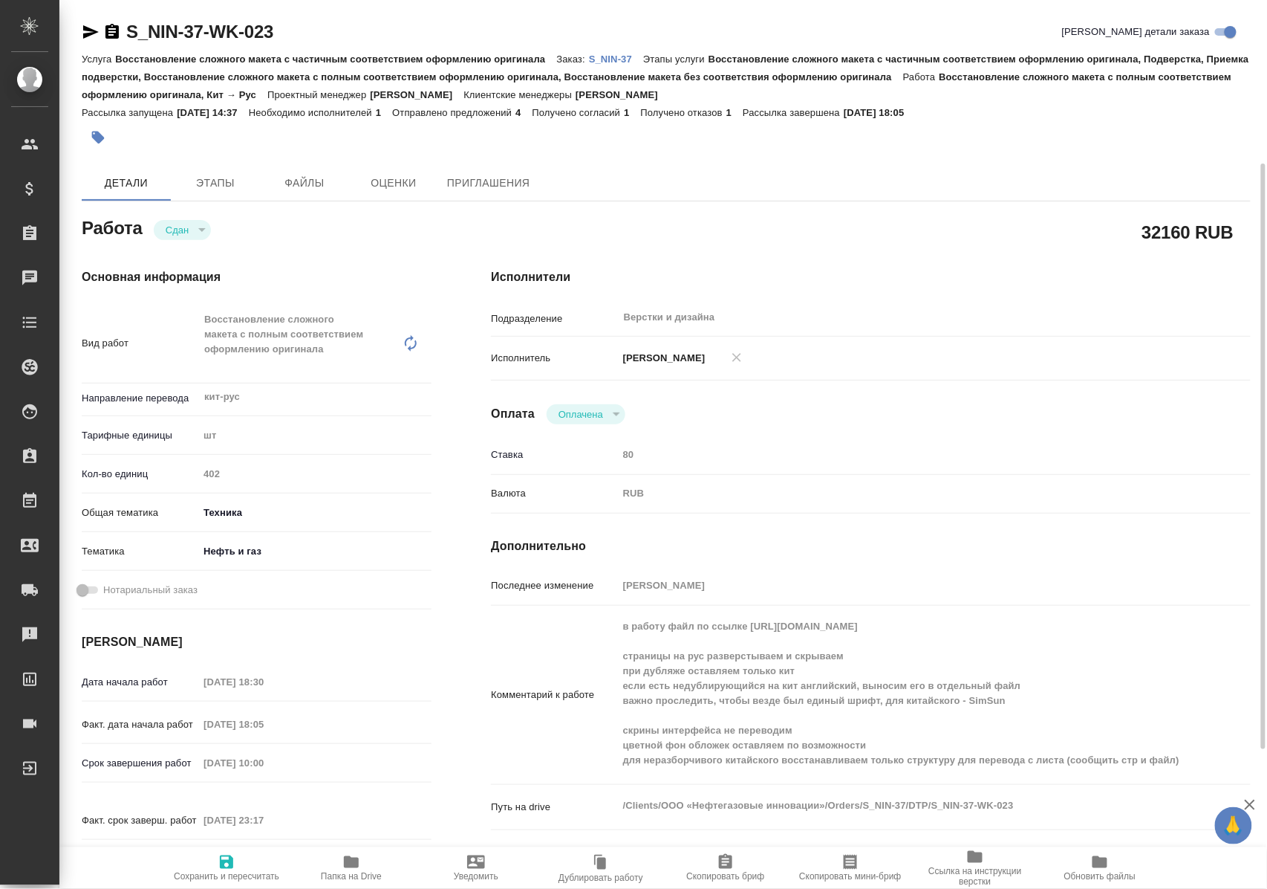
scroll to position [99, 0]
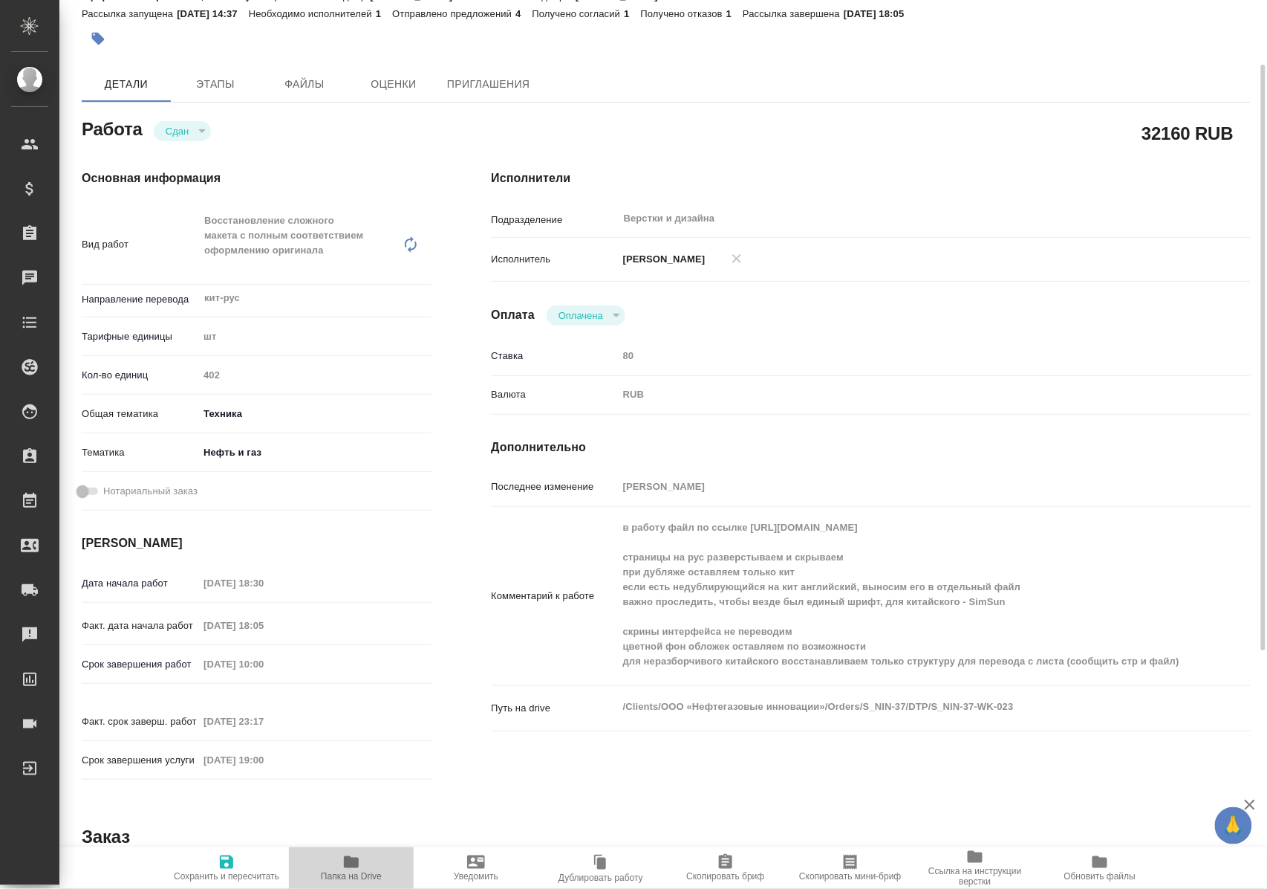
click at [342, 863] on icon "button" at bounding box center [351, 862] width 18 height 18
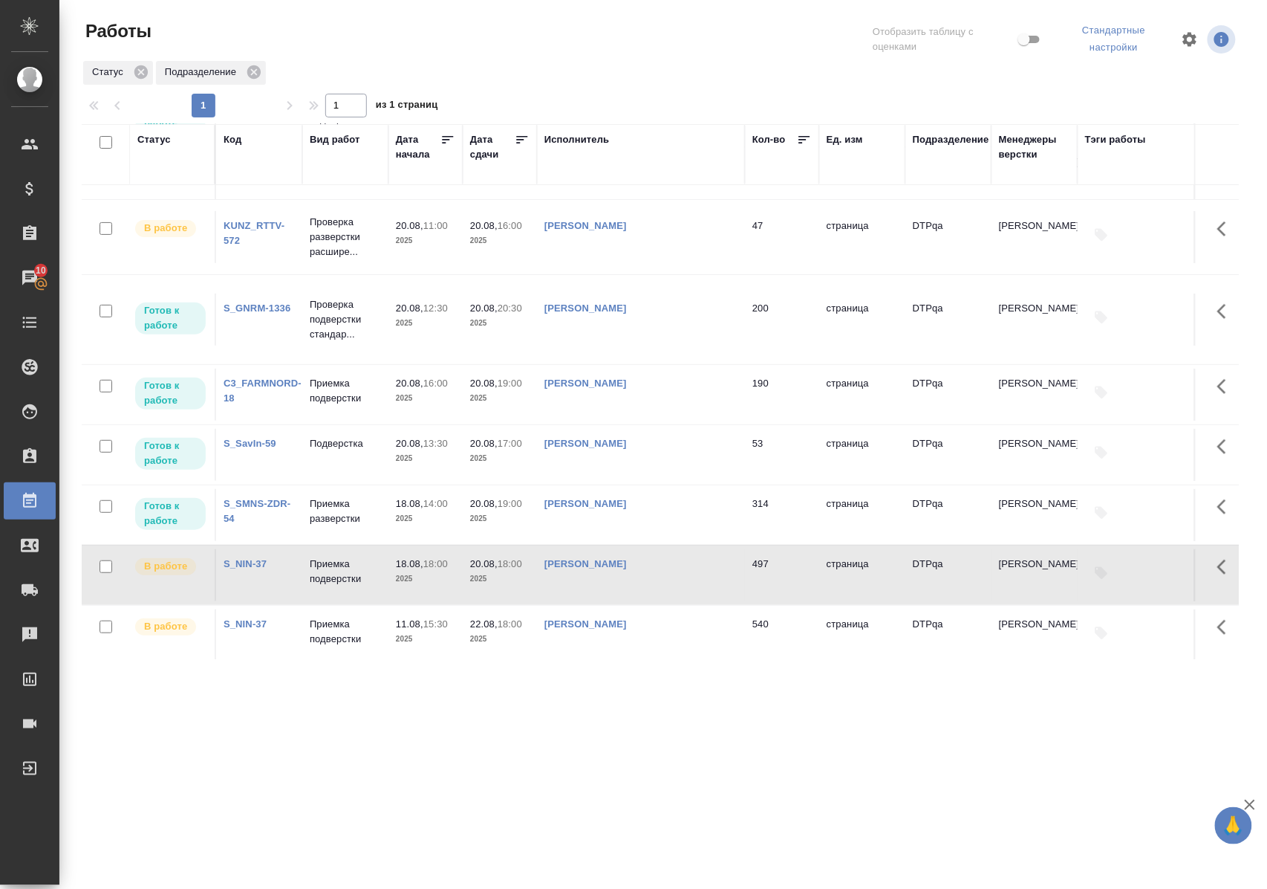
scroll to position [160, 0]
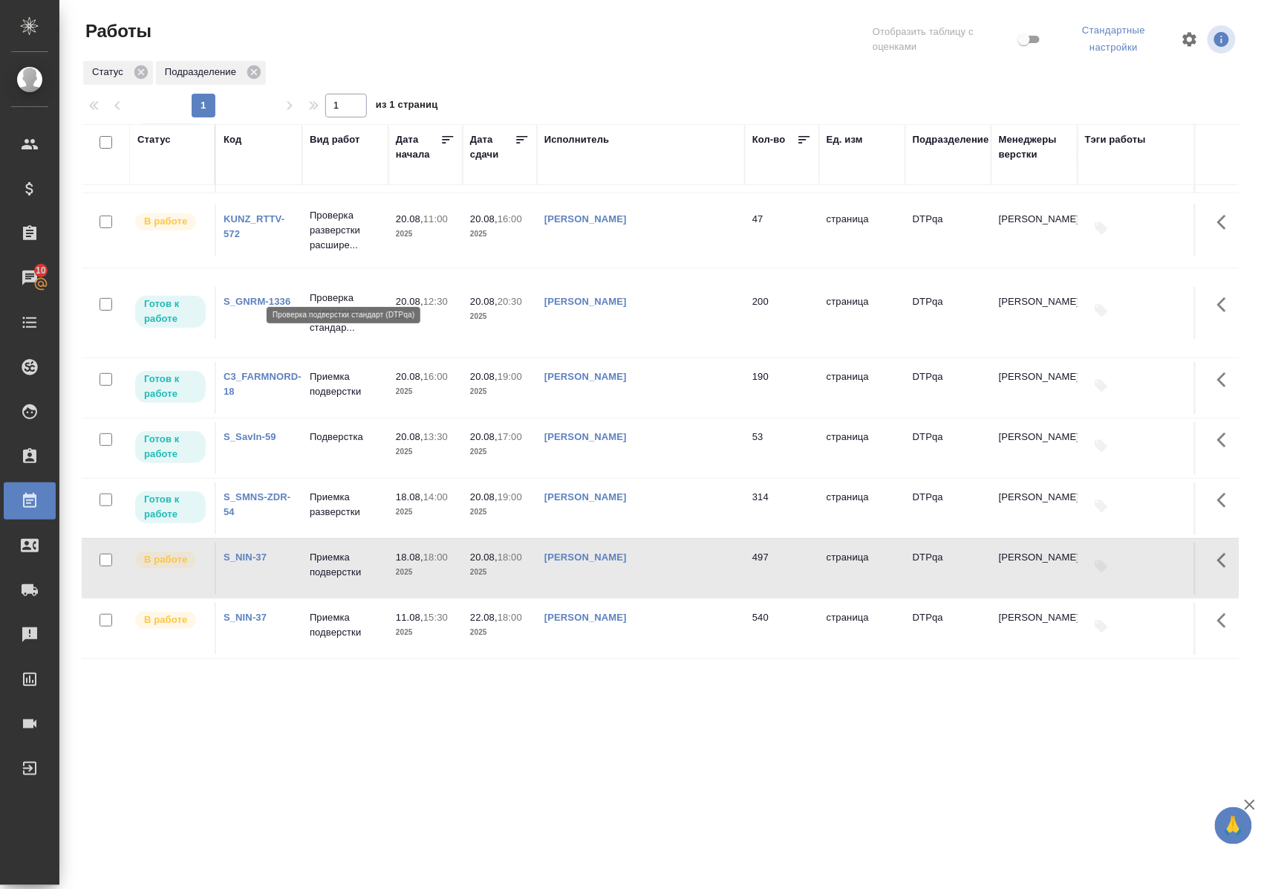
click at [336, 290] on p "Проверка подверстки стандар..." at bounding box center [345, 312] width 71 height 45
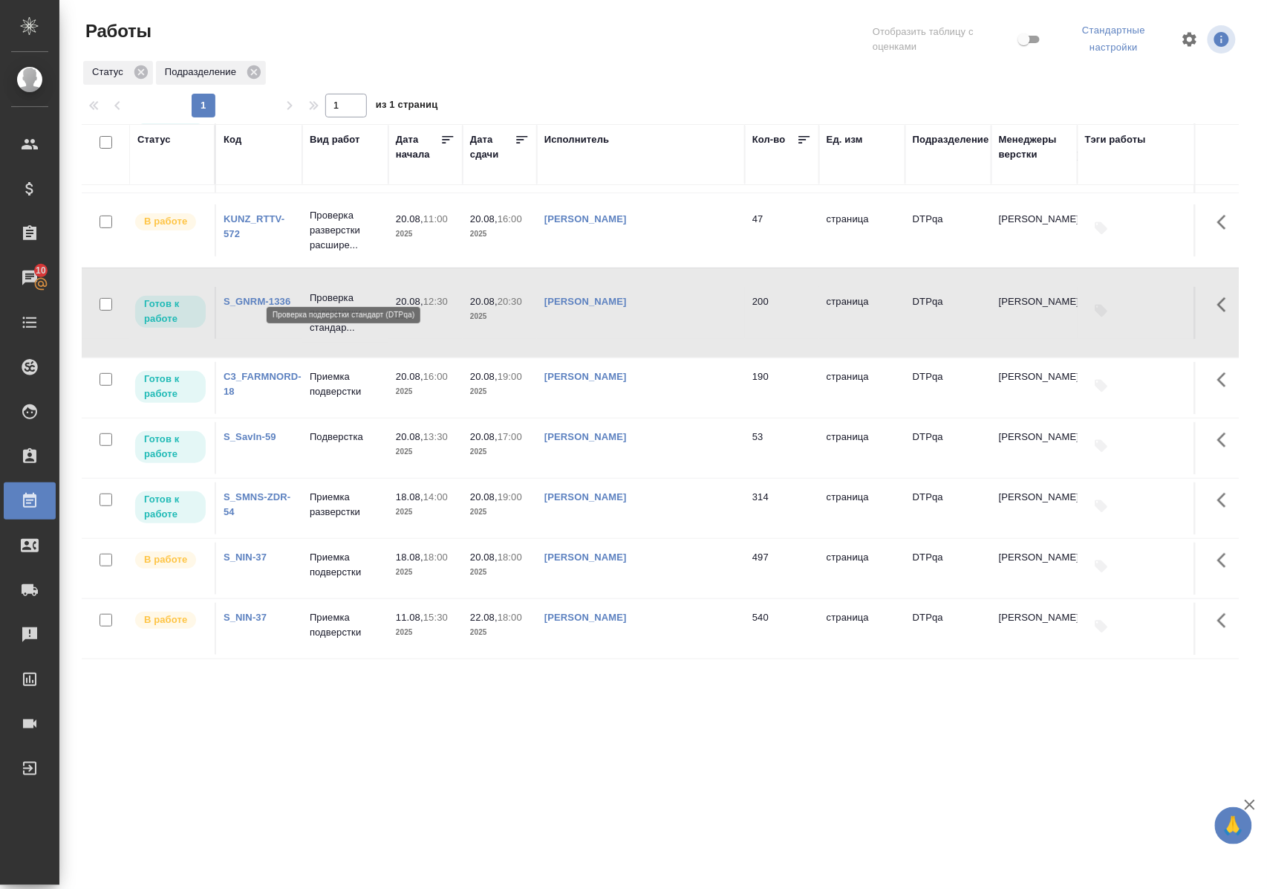
click at [336, 290] on p "Проверка подверстки стандар..." at bounding box center [345, 312] width 71 height 45
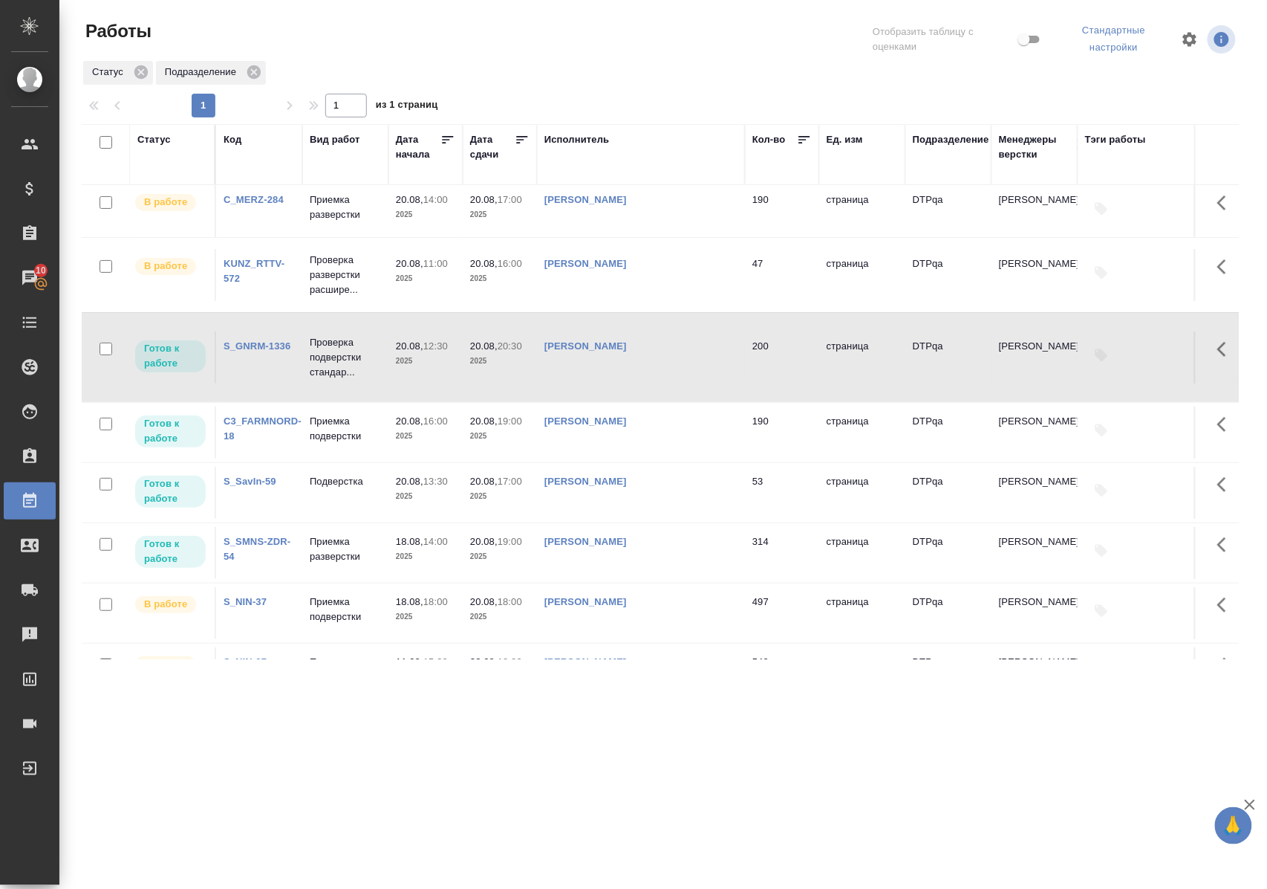
scroll to position [0, 0]
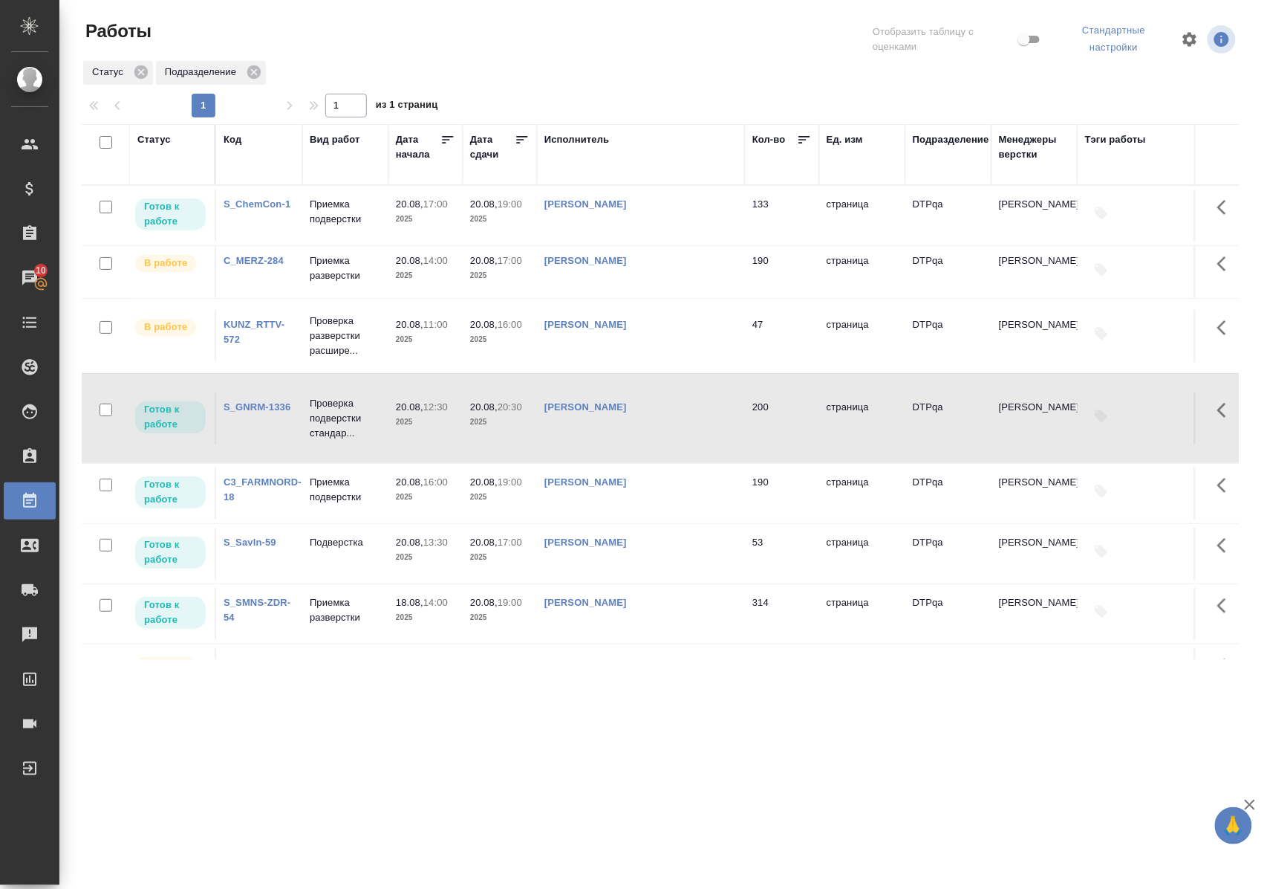
click at [247, 266] on link "C_MERZ-284" at bounding box center [254, 260] width 60 height 11
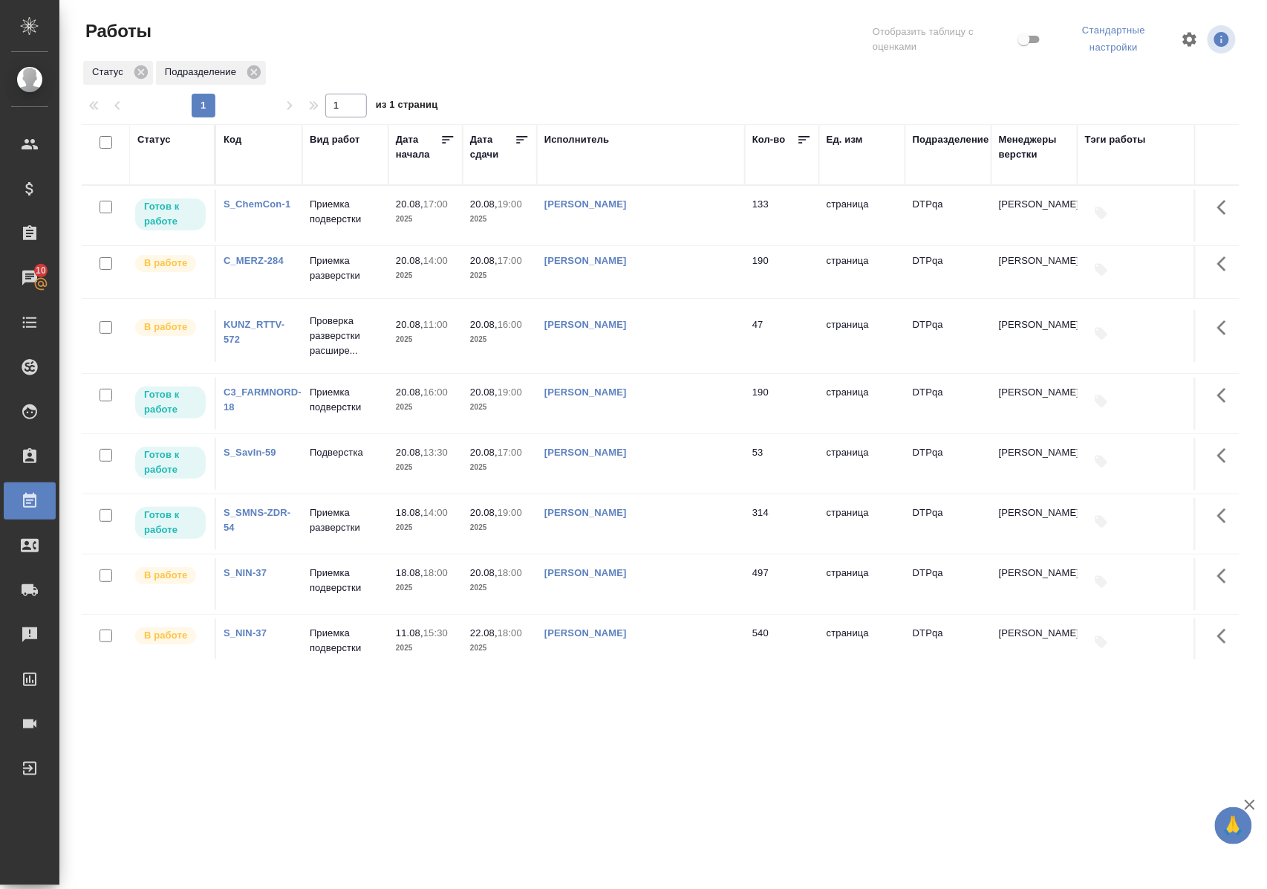
click at [259, 266] on link "C_MERZ-284" at bounding box center [254, 260] width 60 height 11
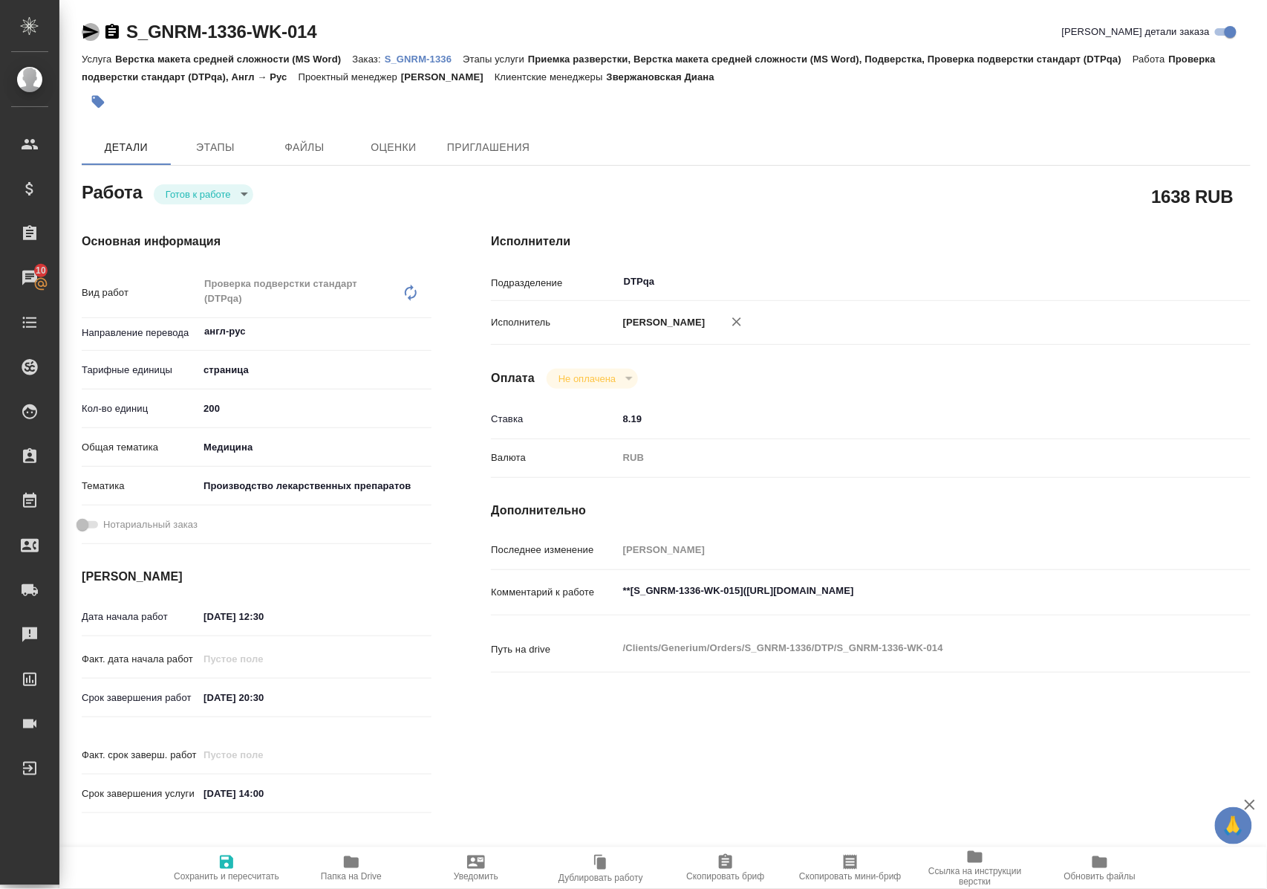
click at [92, 33] on icon "button" at bounding box center [91, 31] width 16 height 13
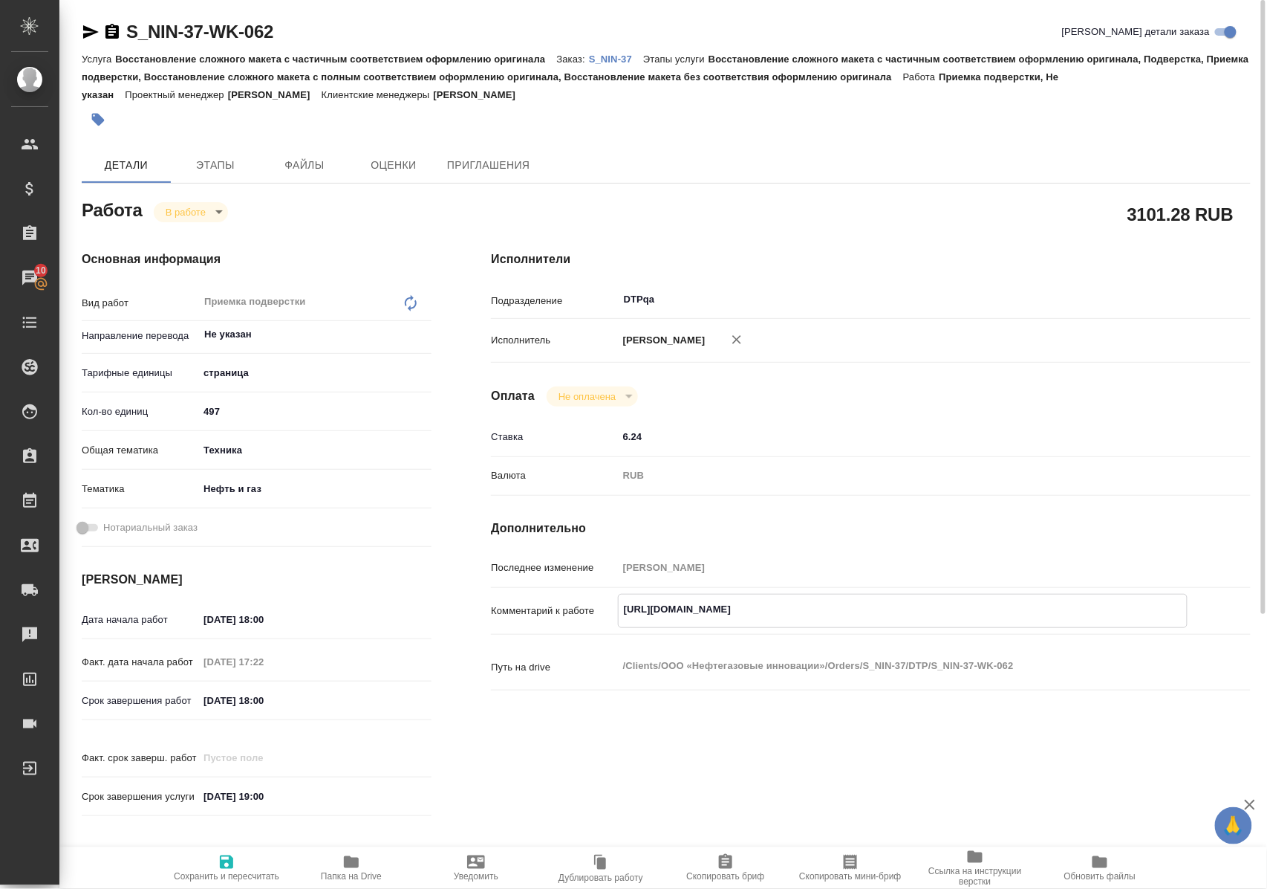
click at [91, 28] on icon "button" at bounding box center [91, 31] width 16 height 13
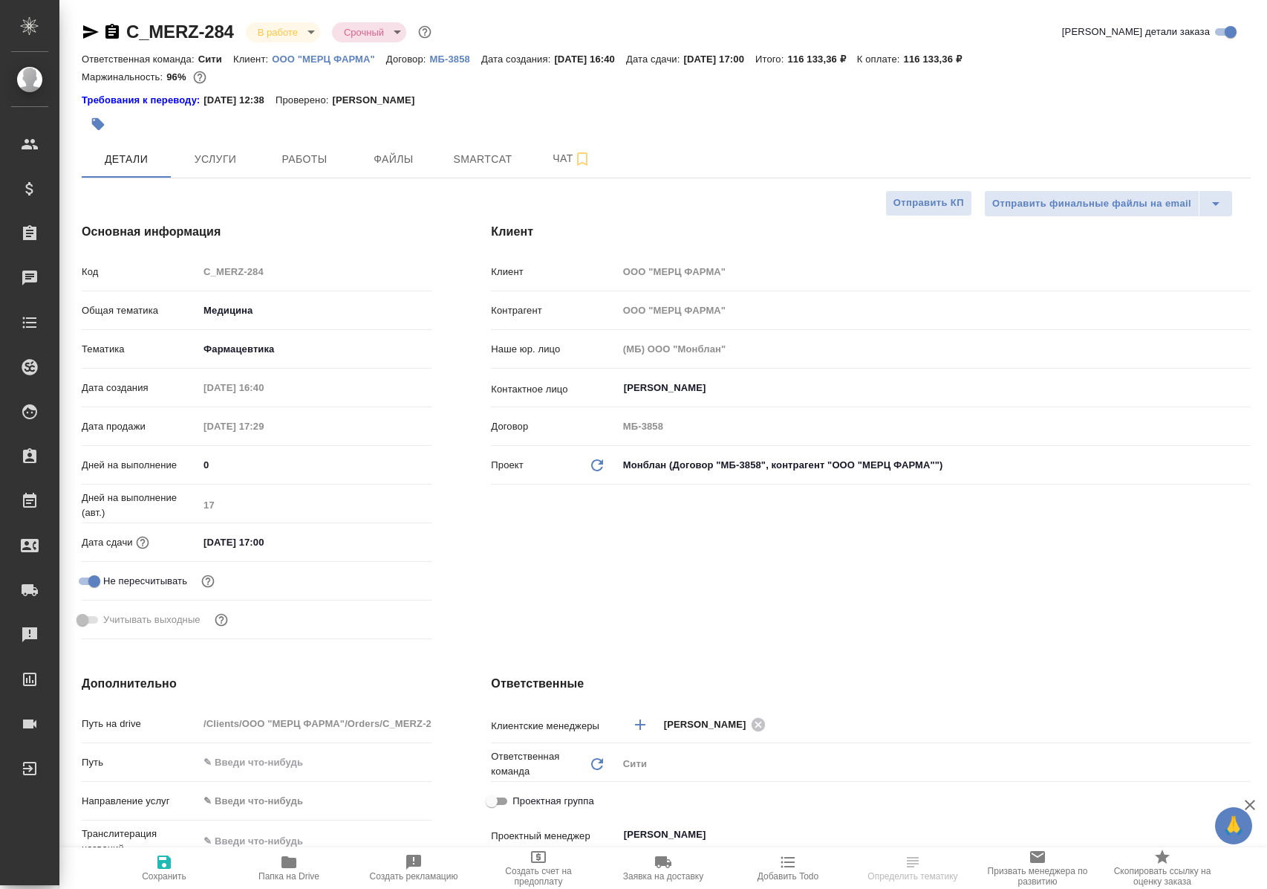
select select "RU"
click at [310, 164] on span "Работы" at bounding box center [304, 159] width 71 height 19
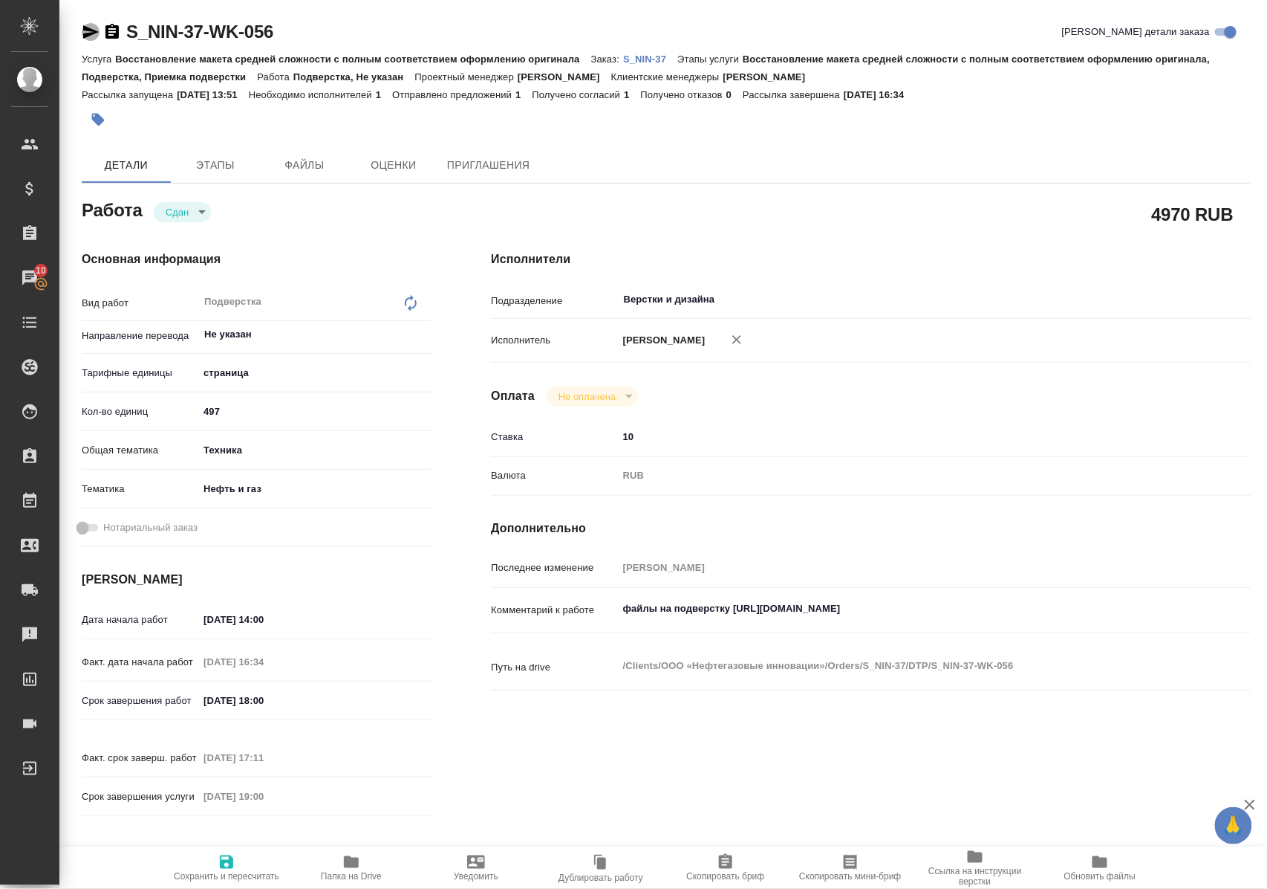
click at [89, 31] on icon "button" at bounding box center [91, 32] width 18 height 18
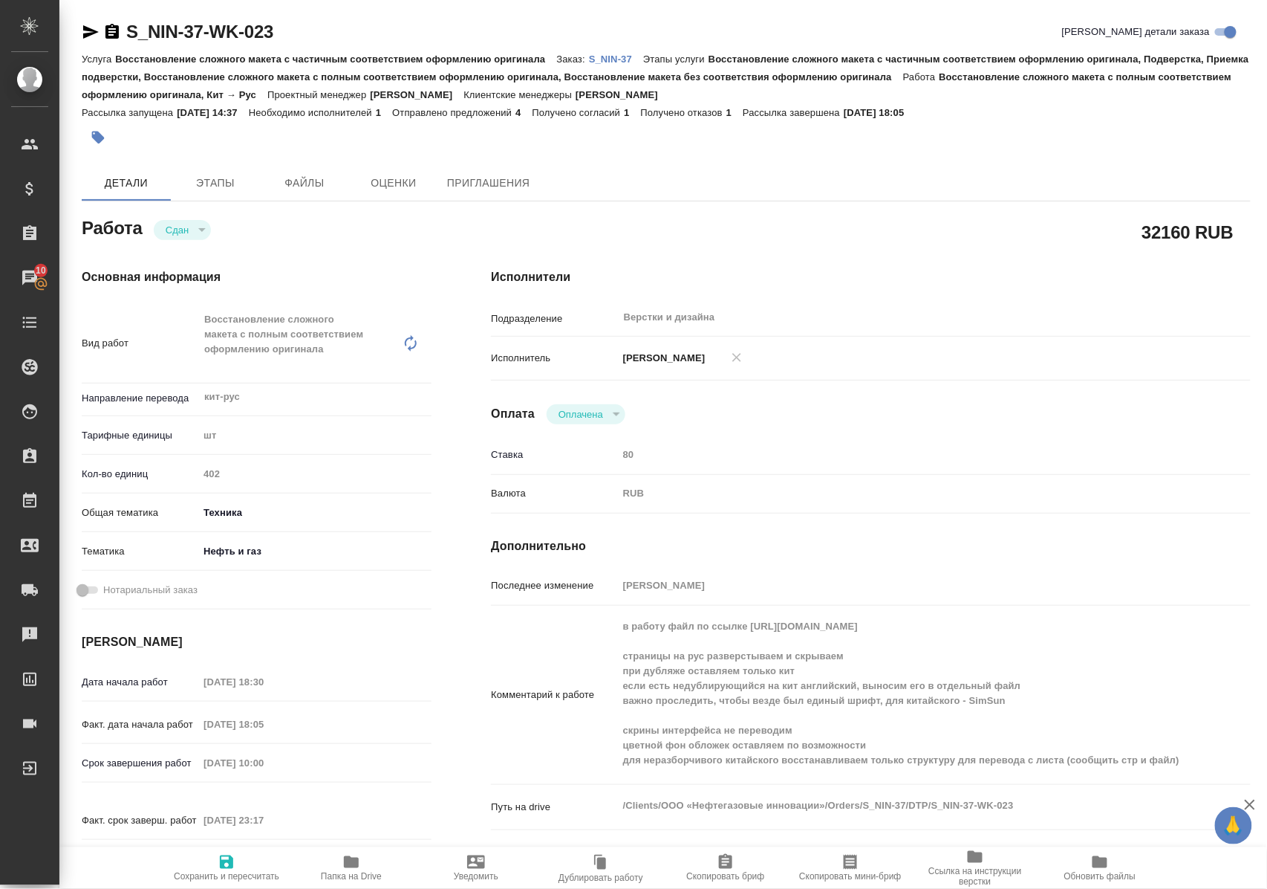
scroll to position [99, 0]
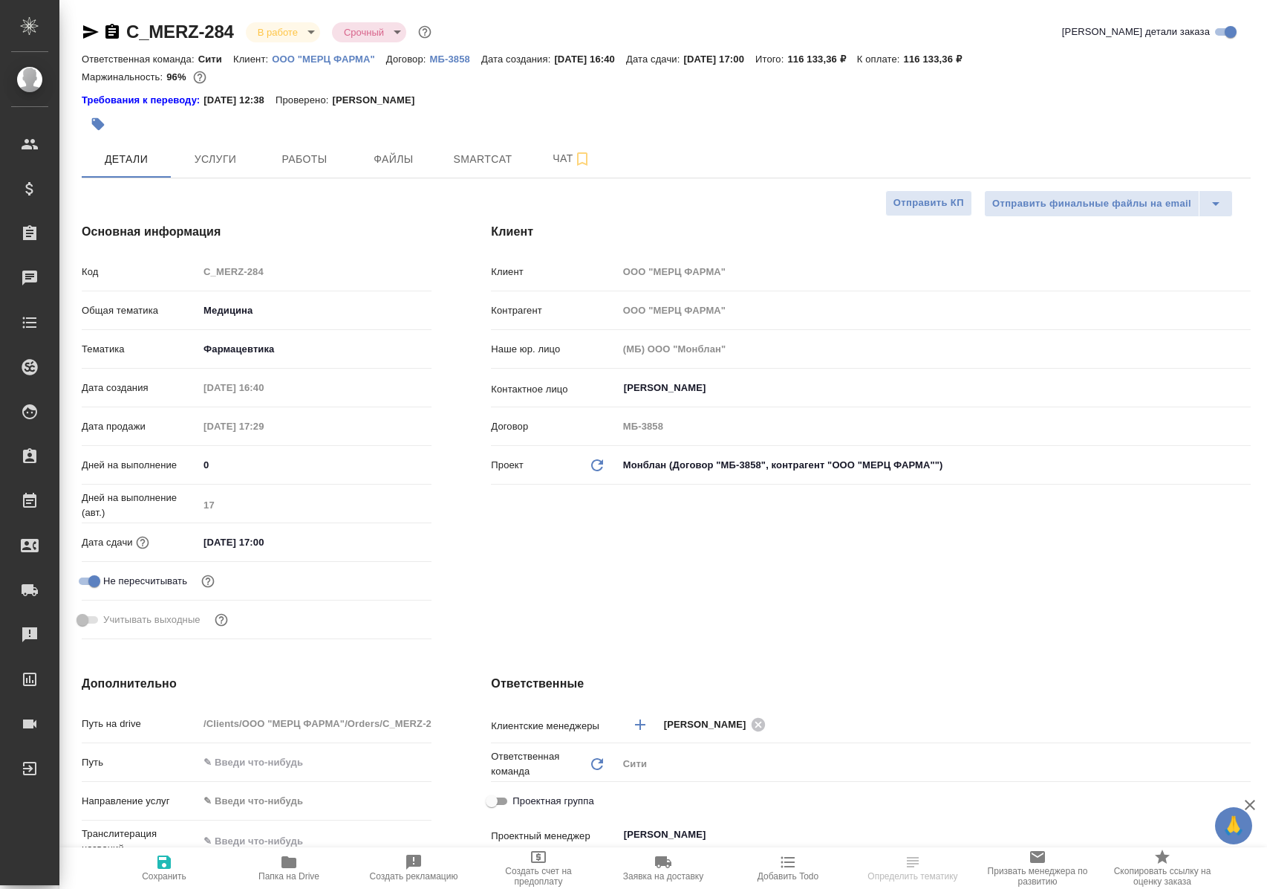
select select "RU"
click at [304, 155] on span "Работы" at bounding box center [304, 159] width 71 height 19
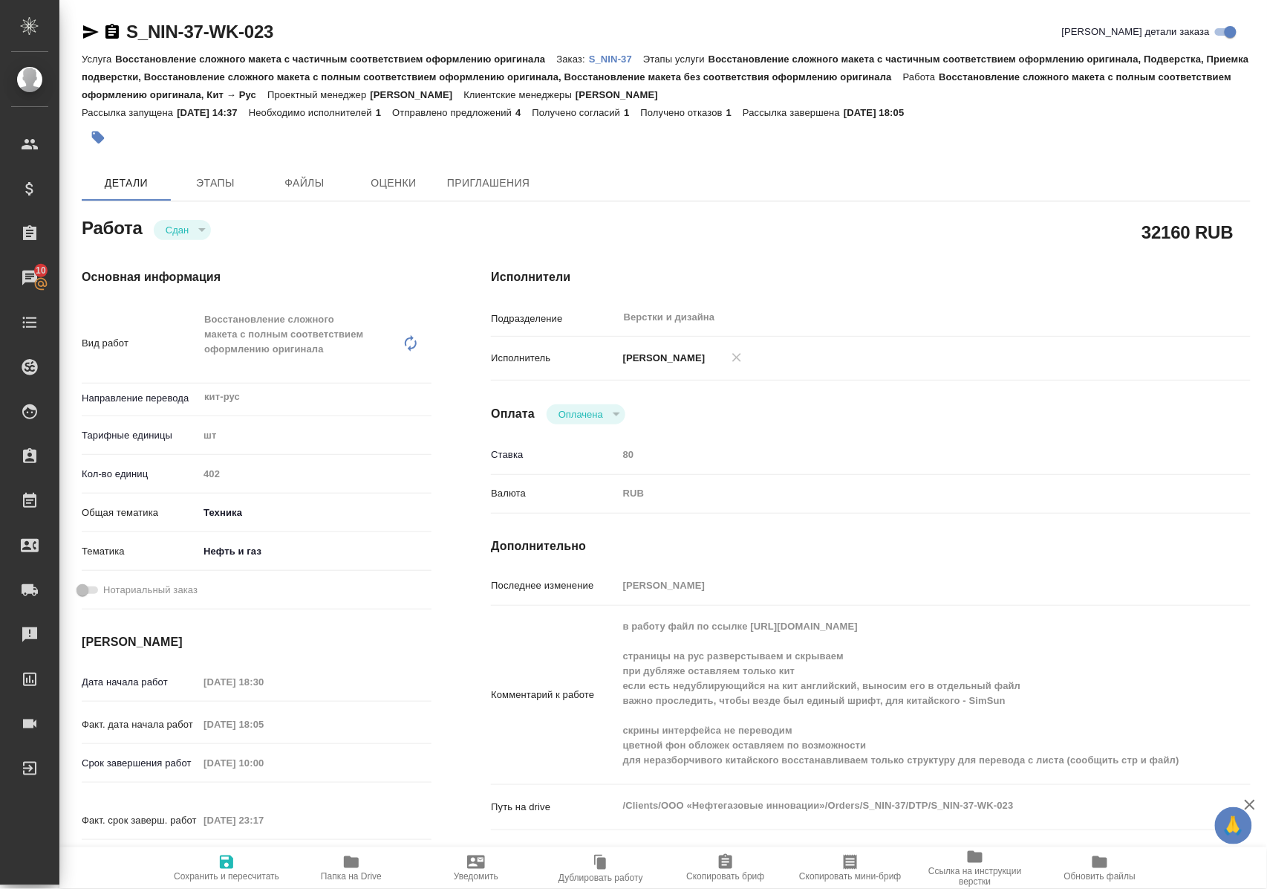
scroll to position [99, 0]
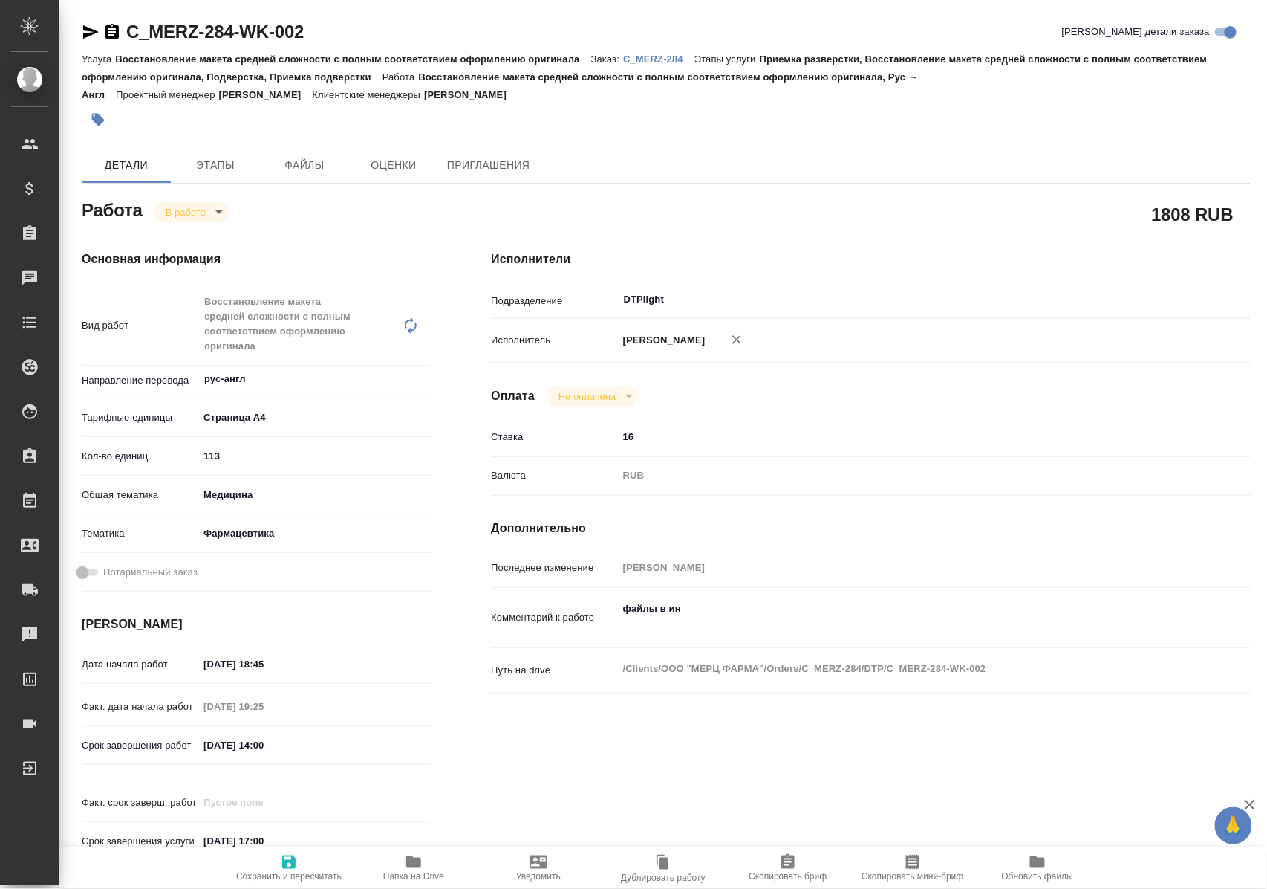
click at [660, 57] on p "C_MERZ-284" at bounding box center [658, 58] width 71 height 11
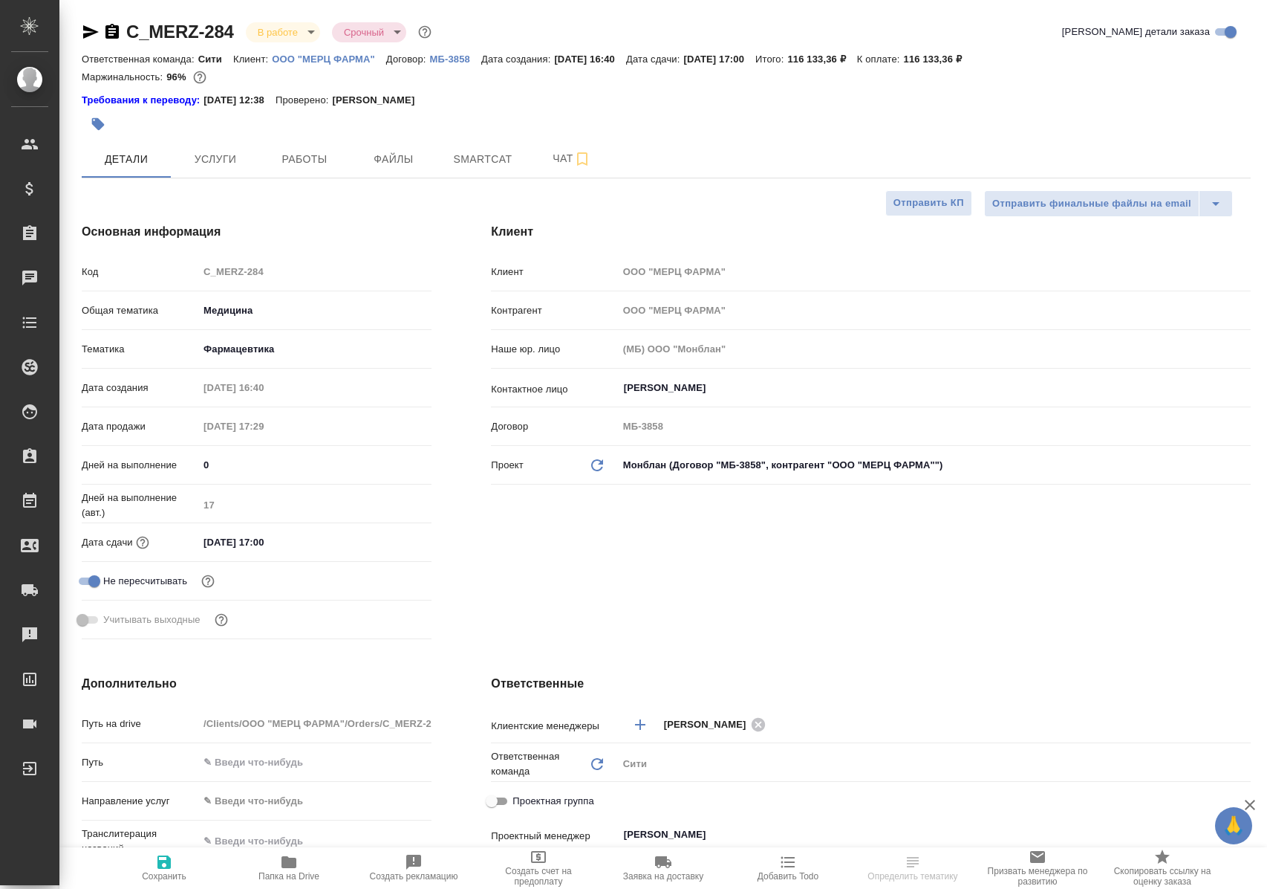
select select "RU"
click at [306, 161] on span "Работы" at bounding box center [304, 159] width 71 height 19
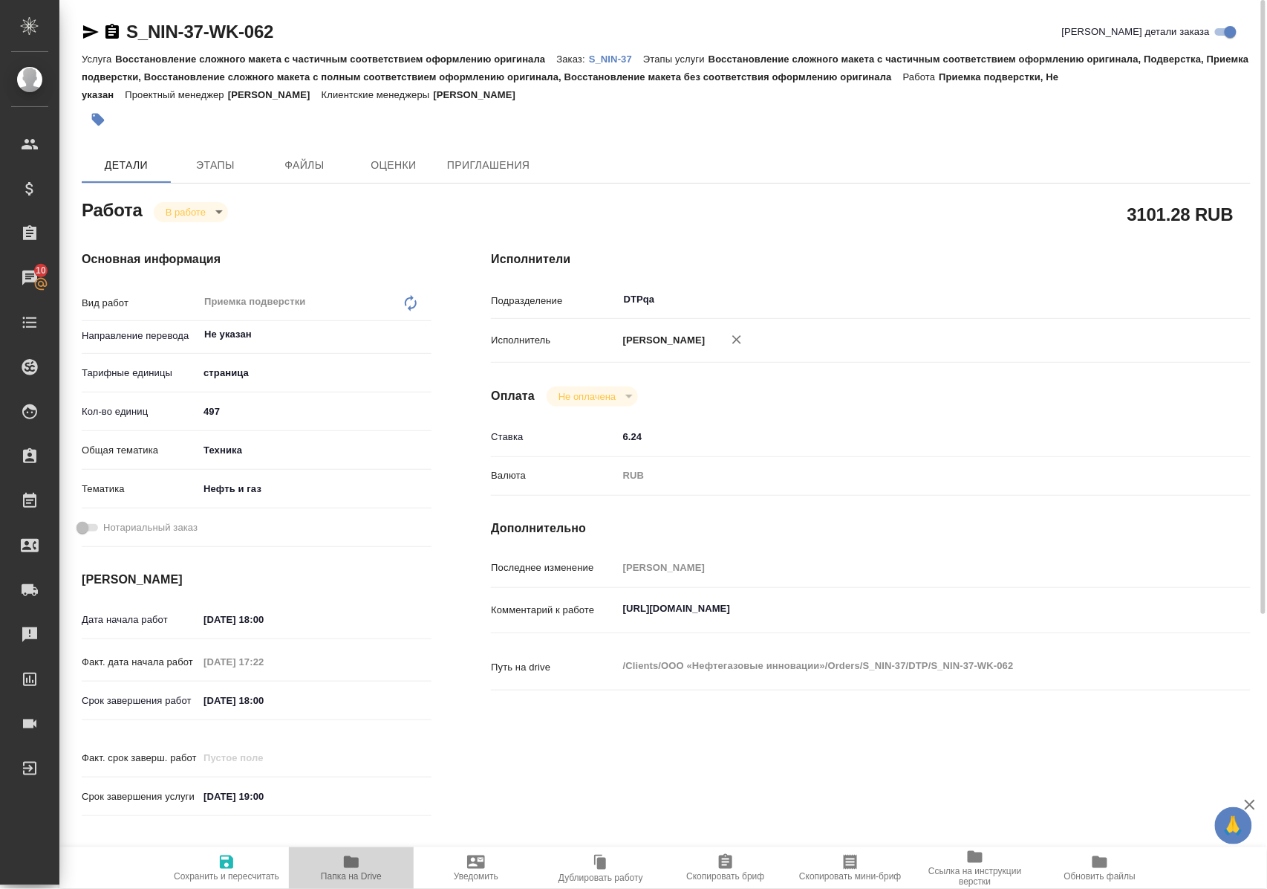
click at [349, 865] on icon "button" at bounding box center [351, 862] width 15 height 12
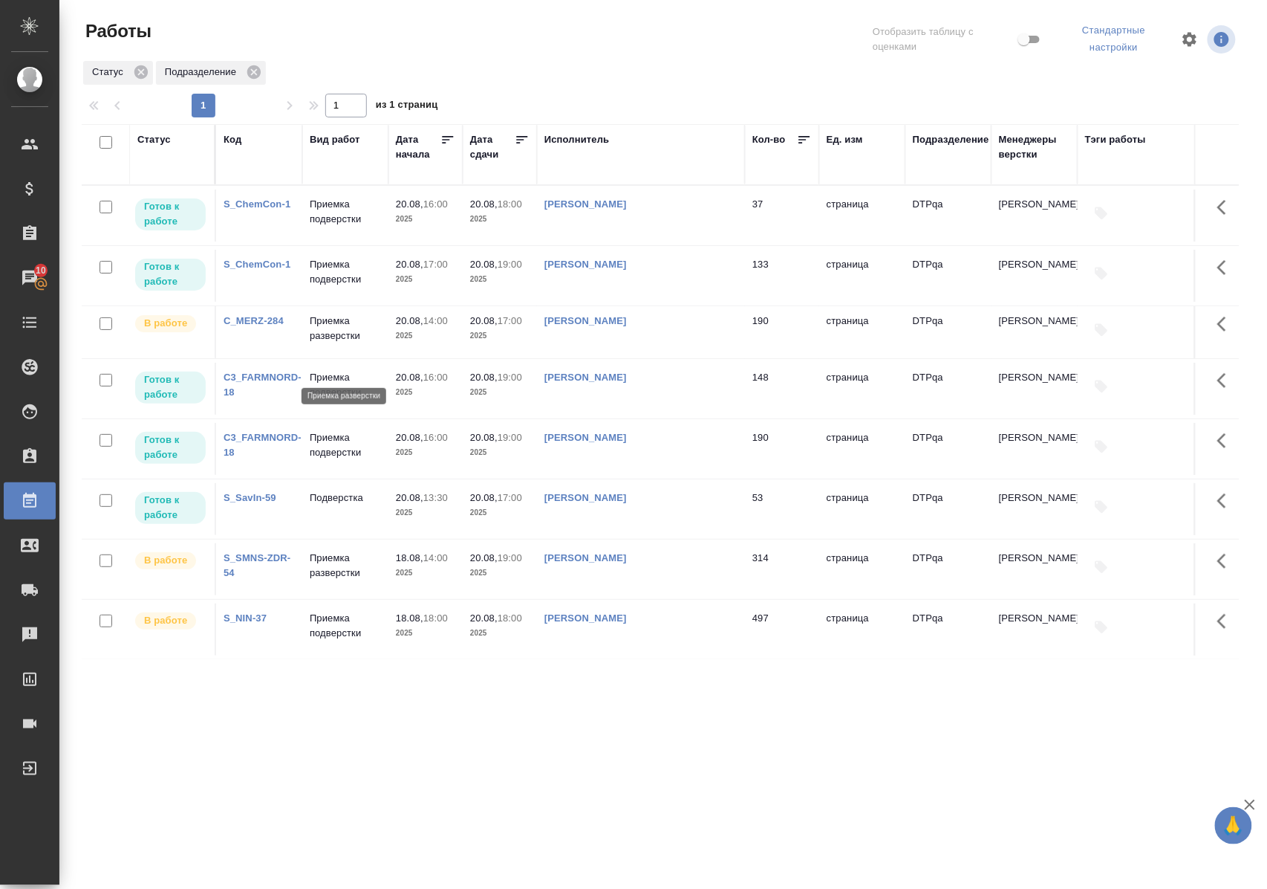
click at [340, 343] on p "Приемка разверстки" at bounding box center [345, 329] width 71 height 30
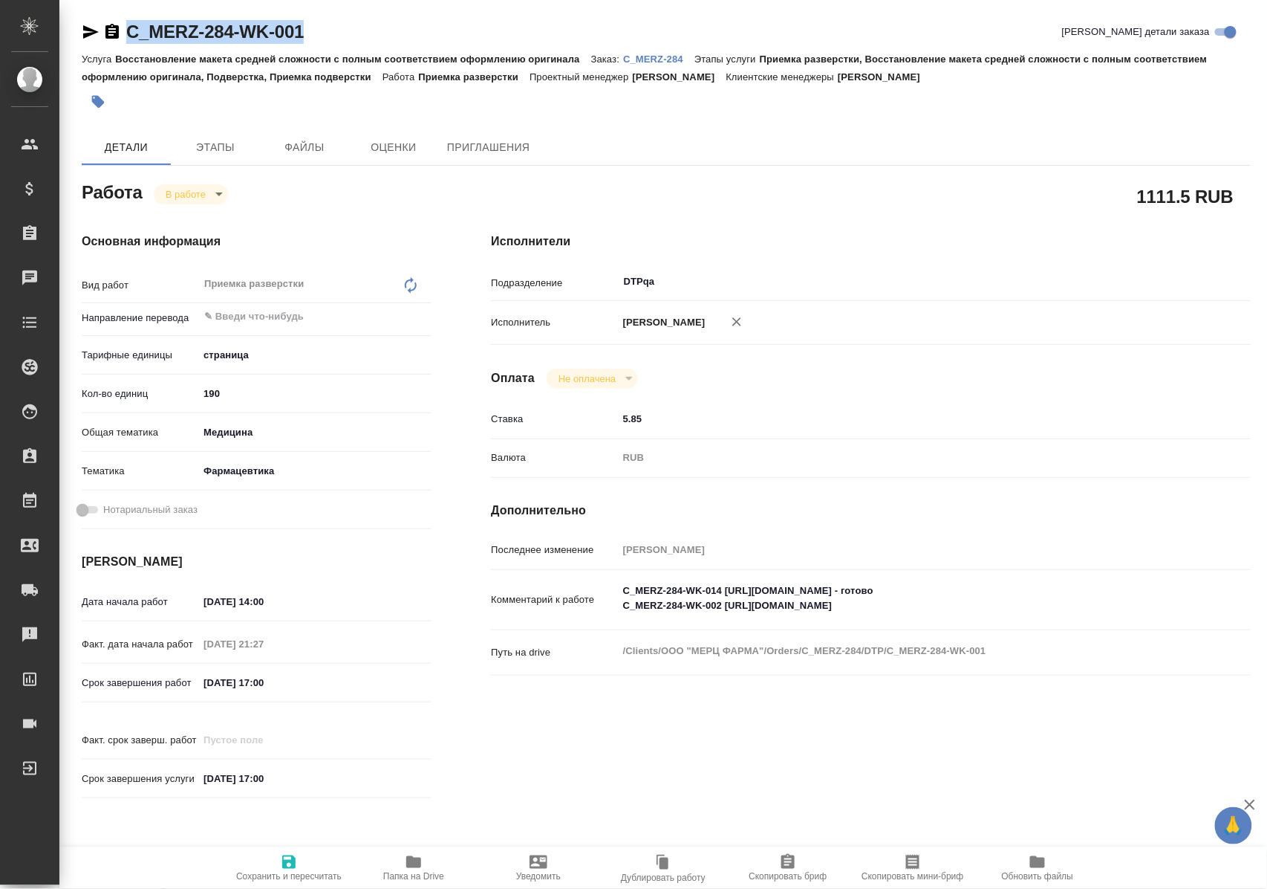
drag, startPoint x: 380, startPoint y: 28, endPoint x: 131, endPoint y: 39, distance: 249.1
click at [131, 39] on div "C_MERZ-284-WK-001 Кратко детали заказа" at bounding box center [666, 32] width 1169 height 24
copy link "C_MERZ-284-WK-001"
drag, startPoint x: 731, startPoint y: 602, endPoint x: 1036, endPoint y: 605, distance: 304.6
click at [1036, 605] on textarea "C_MERZ-284-WK-014 https://tera.awatera.com/Work/68a33664432c05d5d7739892/ - гот…" at bounding box center [903, 599] width 568 height 40
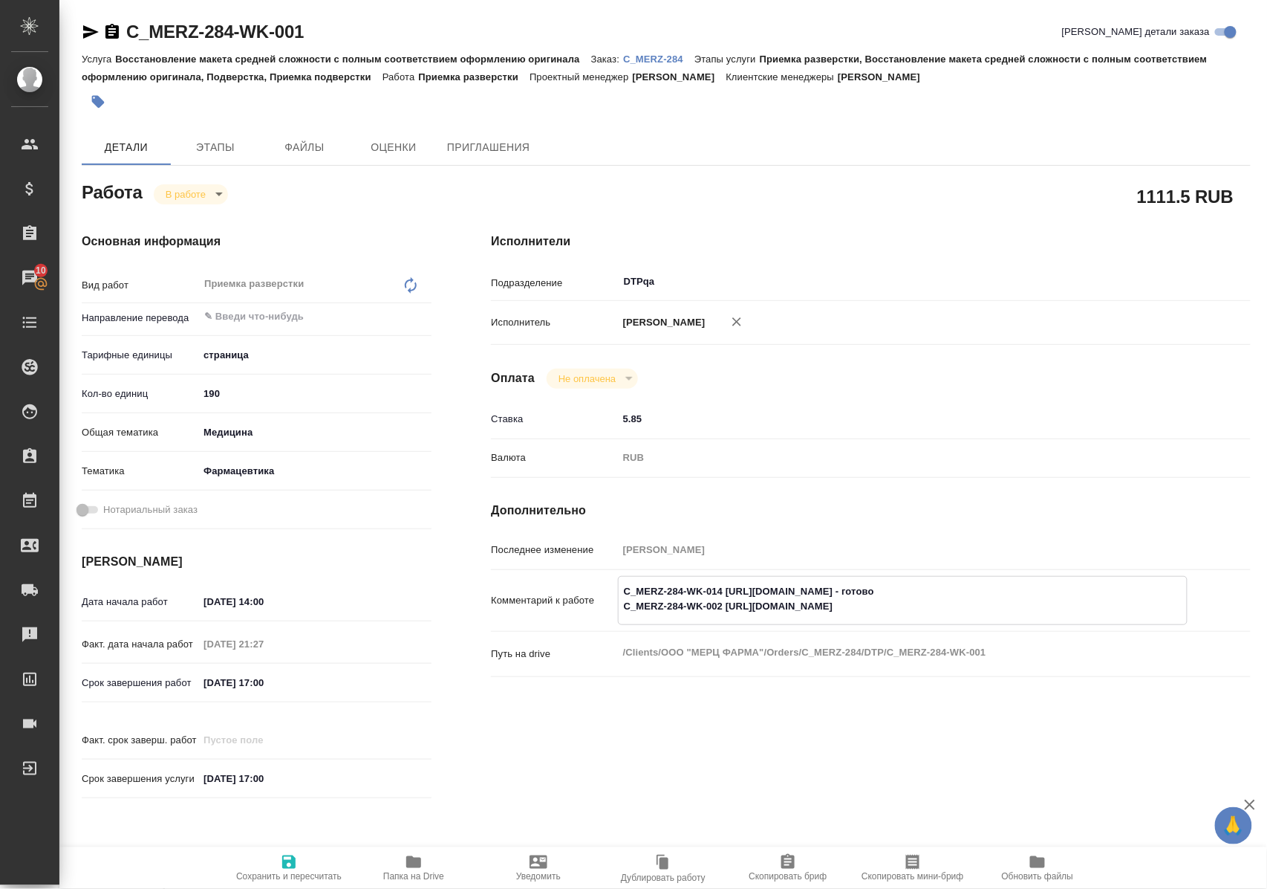
click at [1091, 604] on textarea "C_MERZ-284-WK-014 https://tera.awatera.com/Work/68a33664432c05d5d7739892/ - гот…" at bounding box center [903, 599] width 568 height 40
type textarea "C_MERZ-284-WK-014 https://tera.awatera.com/Work/68a33664432c05d5d7739892/ - гот…"
click at [293, 856] on icon "button" at bounding box center [288, 861] width 13 height 13
type input "inProgress"
type input "5a8b1489cc6b4906c91bfdb2"
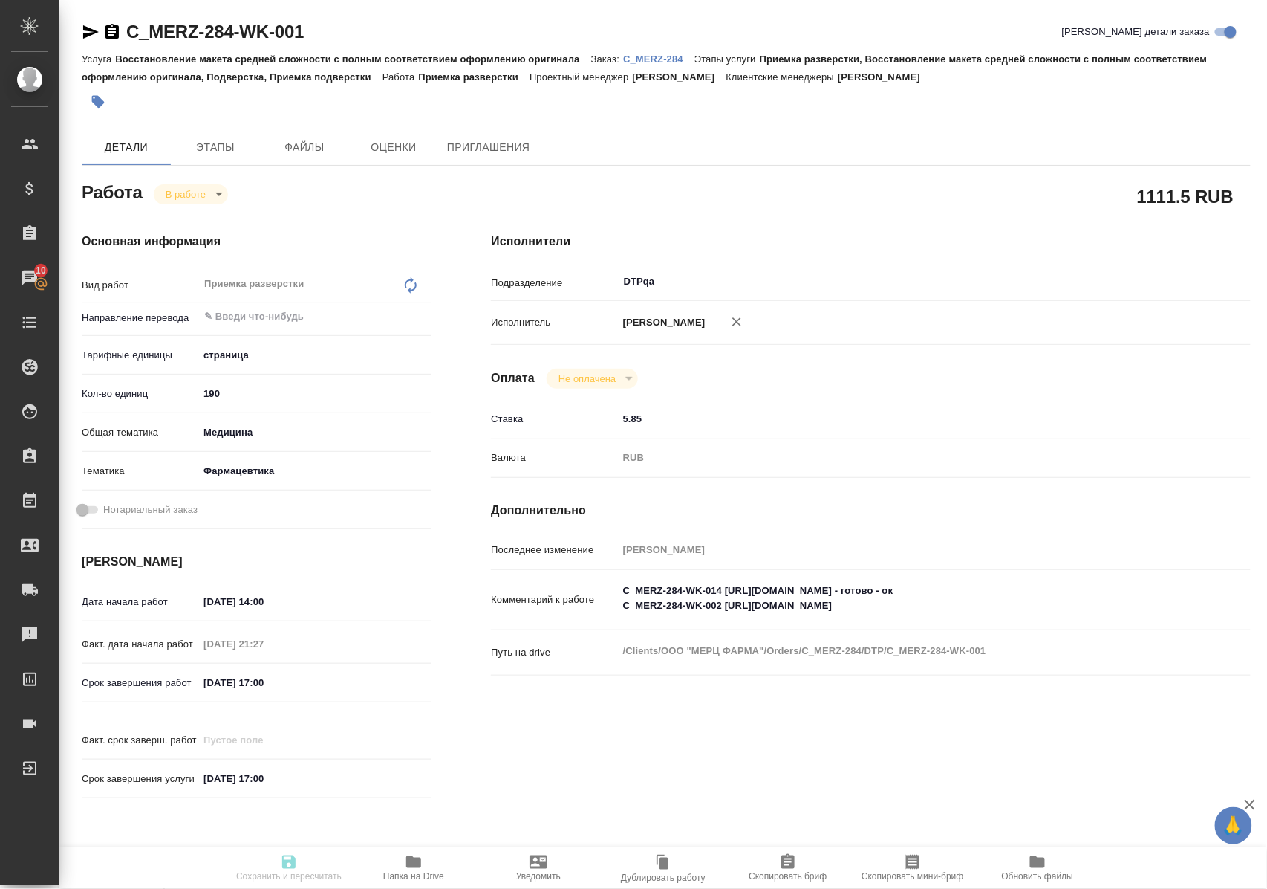
type input "190"
type input "med"
type input "6149832f2b7be24903fd7a82"
type input "20.08.2025 14:00"
type input "19.08.2025 21:27"
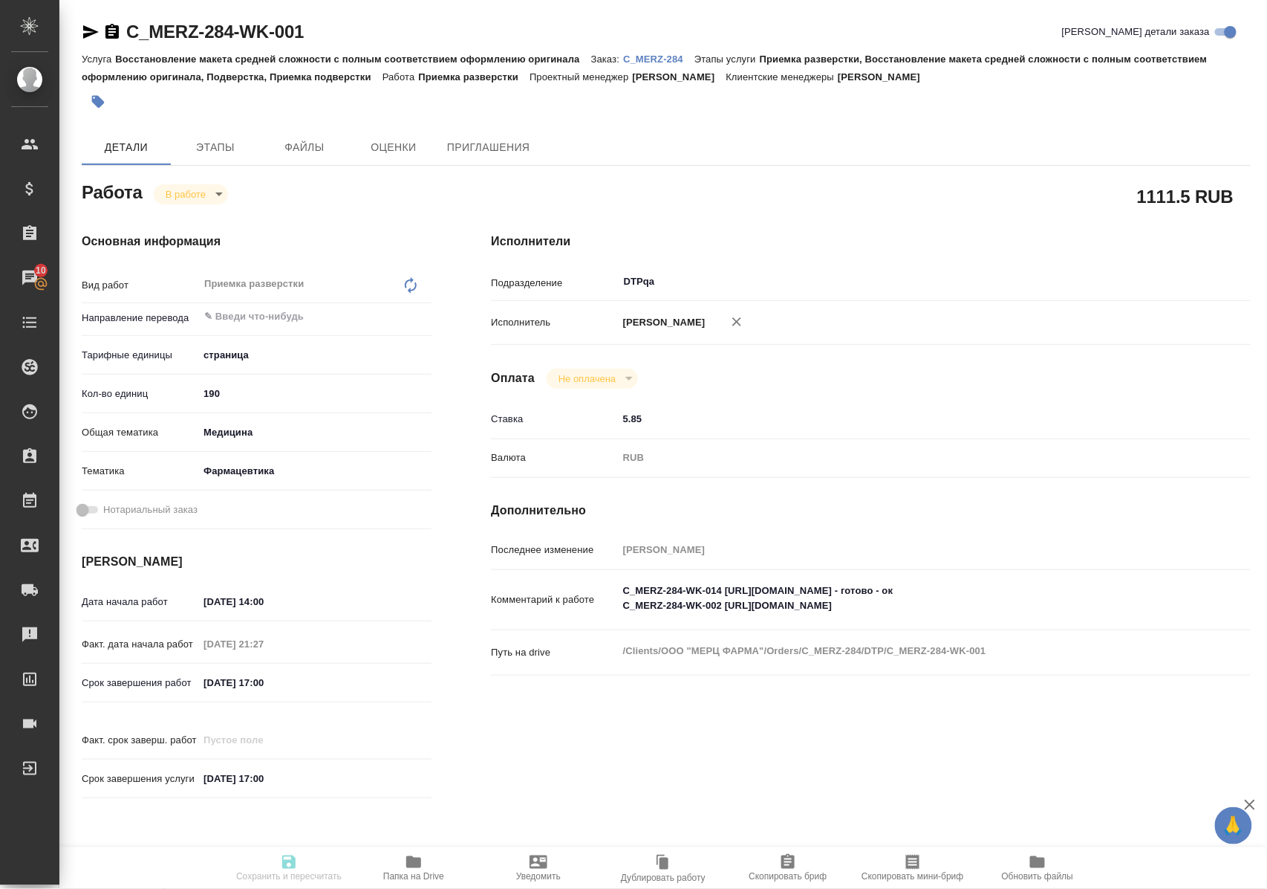
type input "20.08.2025 17:00"
type input "[DATE] 17:00"
type input "DTPqa"
type input "notPayed"
type input "5.85"
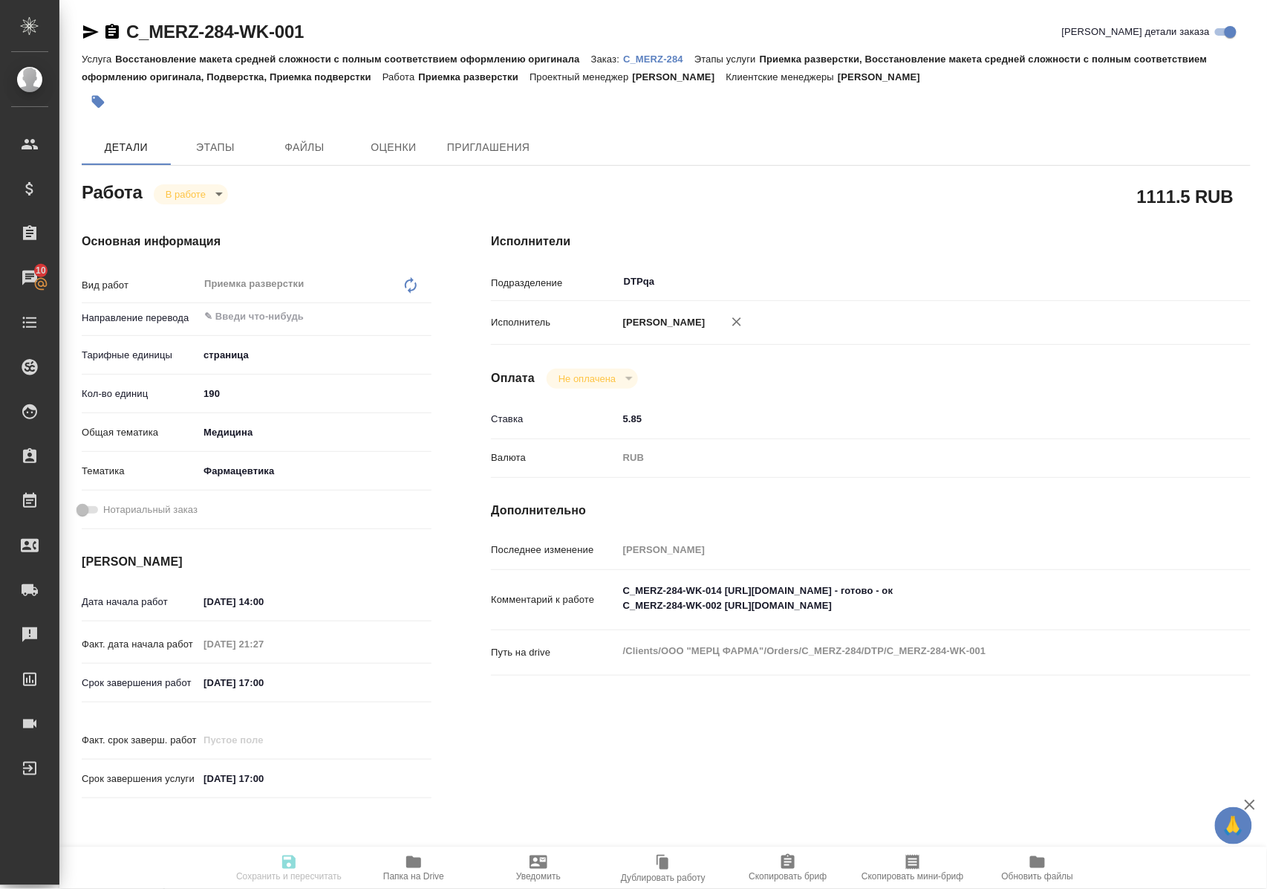
type input "RUB"
type input "Полушина Алена"
type input "C_MERZ-284"
type input "Восстановление макета средней сложности с полным соответствием оформлению ориги…"
type input "Приемка разверстки, Восстановление макета средней сложности с полным соответств…"
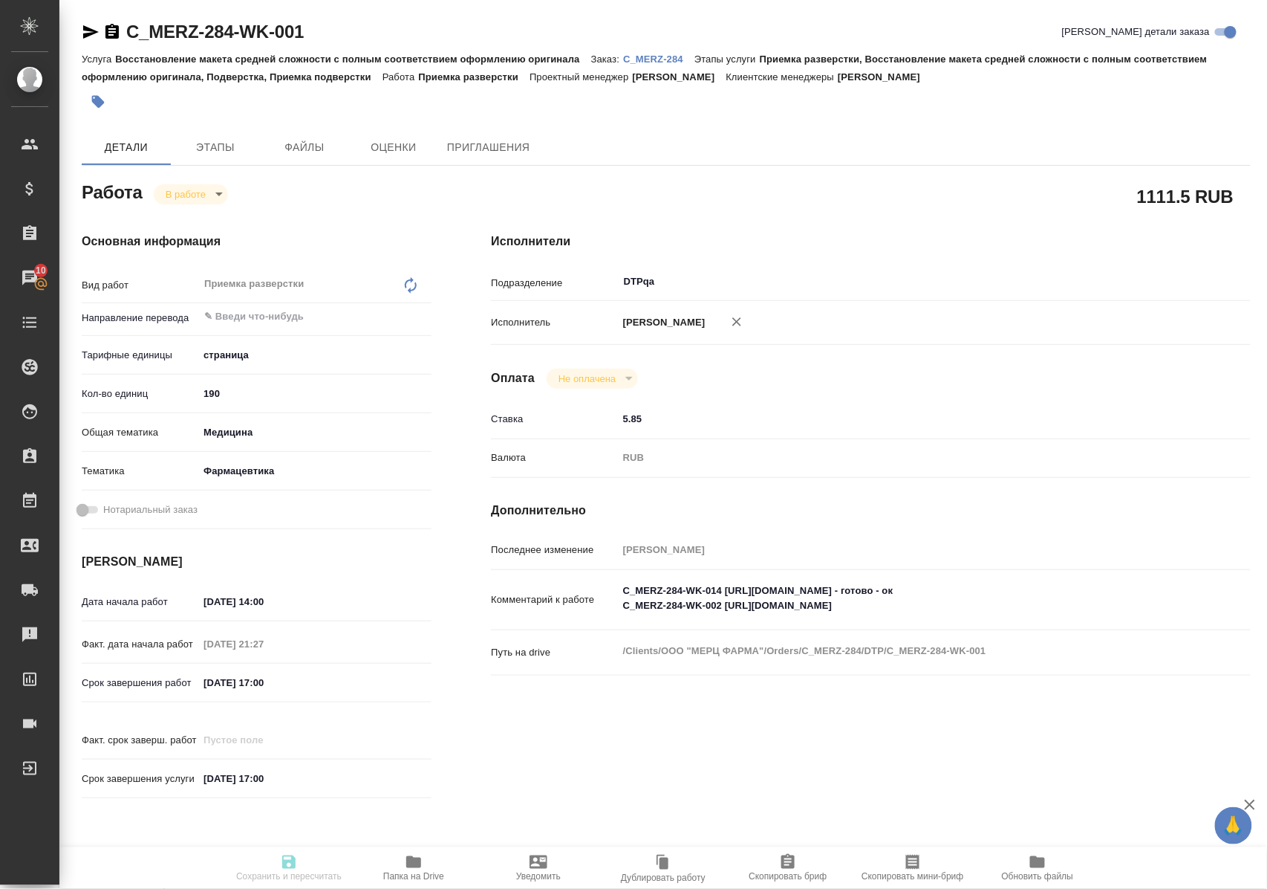
type input "[PERSON_NAME]"
type input "/Clients/ООО "МЕРЦ ФАРМА"/Orders/C_MERZ-284"
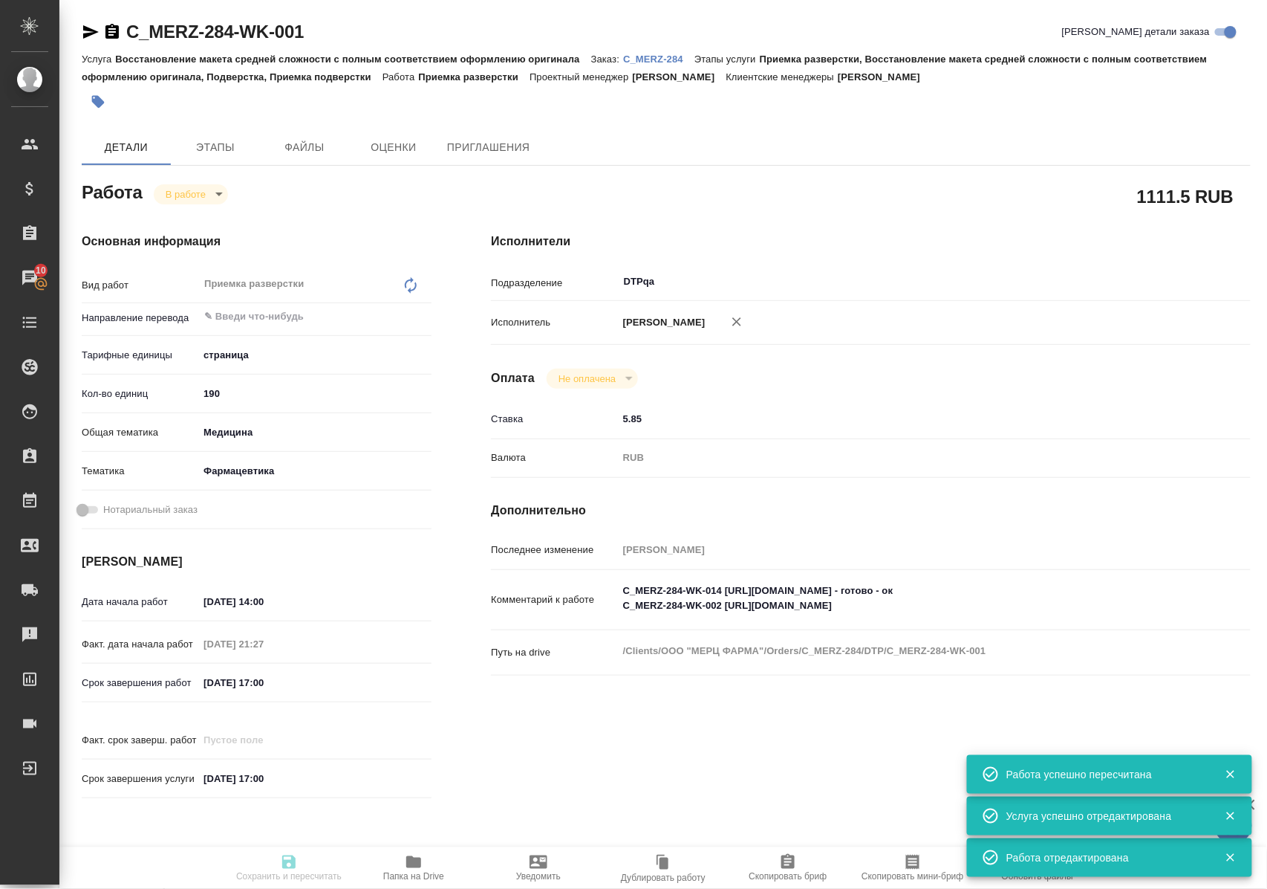
type input "inProgress"
type input "5a8b1489cc6b4906c91bfdb2"
type input "190"
type input "med"
type input "6149832f2b7be24903fd7a82"
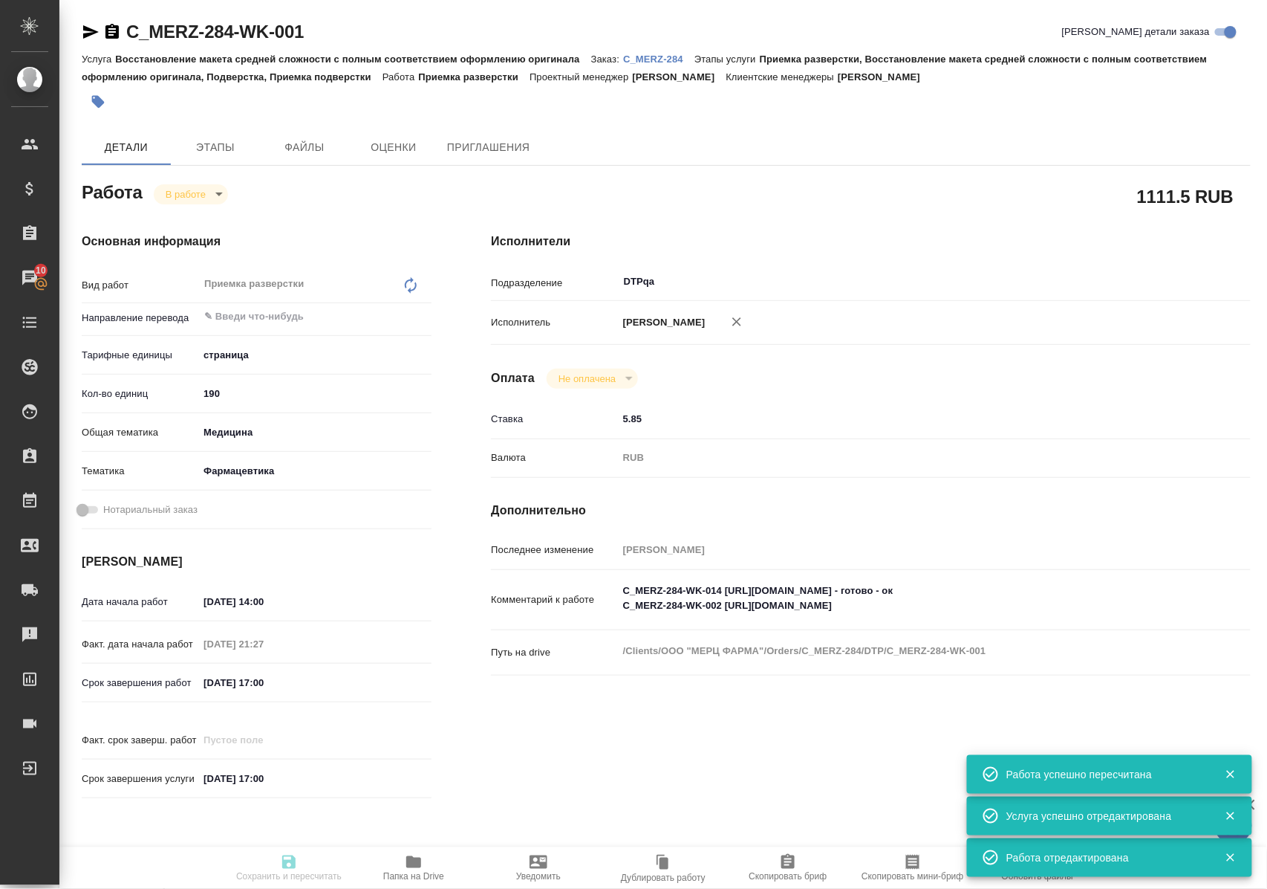
type input "[DATE] 14:00"
type input "19.08.2025 21:27"
type input "20.08.2025 17:00"
type input "29.08.2025 17:00"
type input "DTPqa"
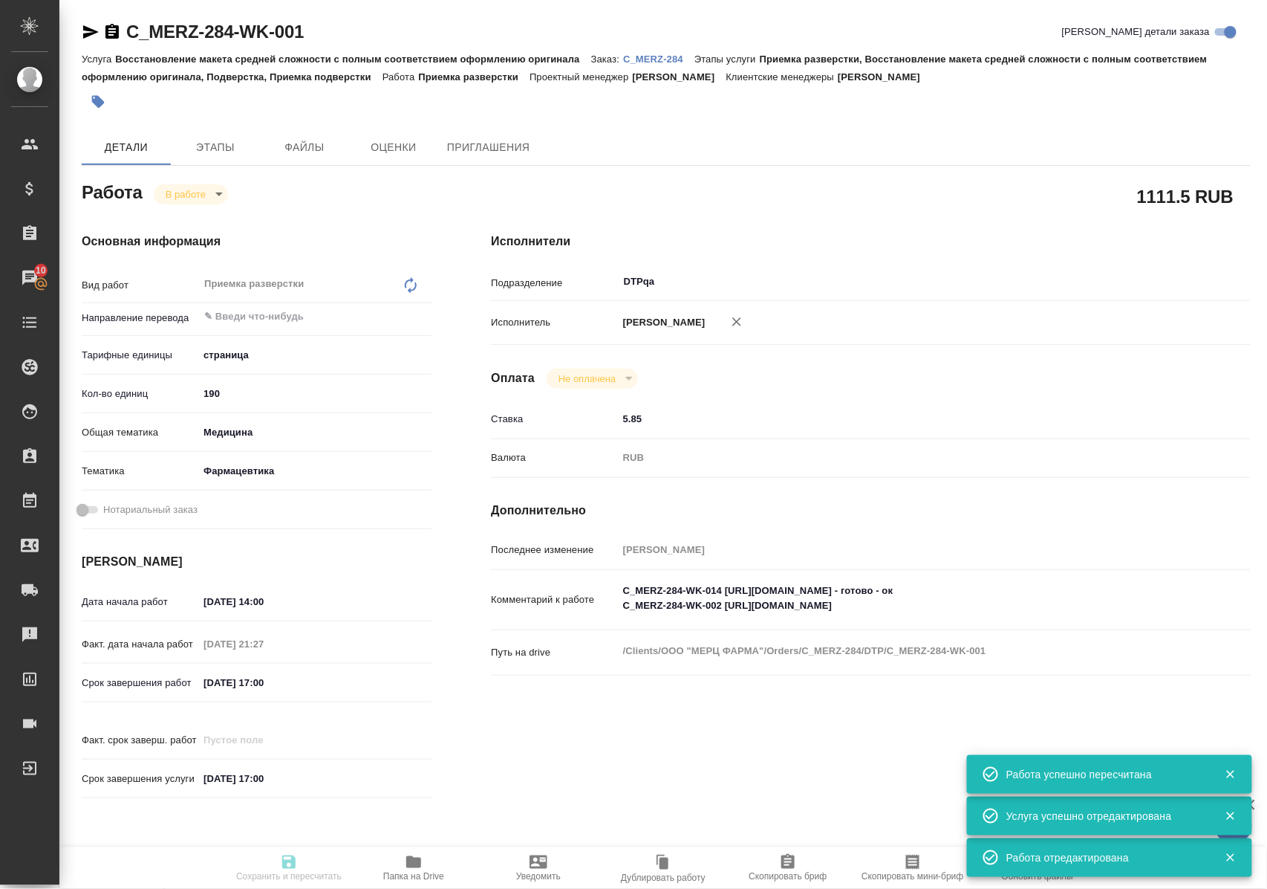
type input "notPayed"
type input "5.85"
type input "RUB"
type input "[PERSON_NAME]"
type input "C_MERZ-284"
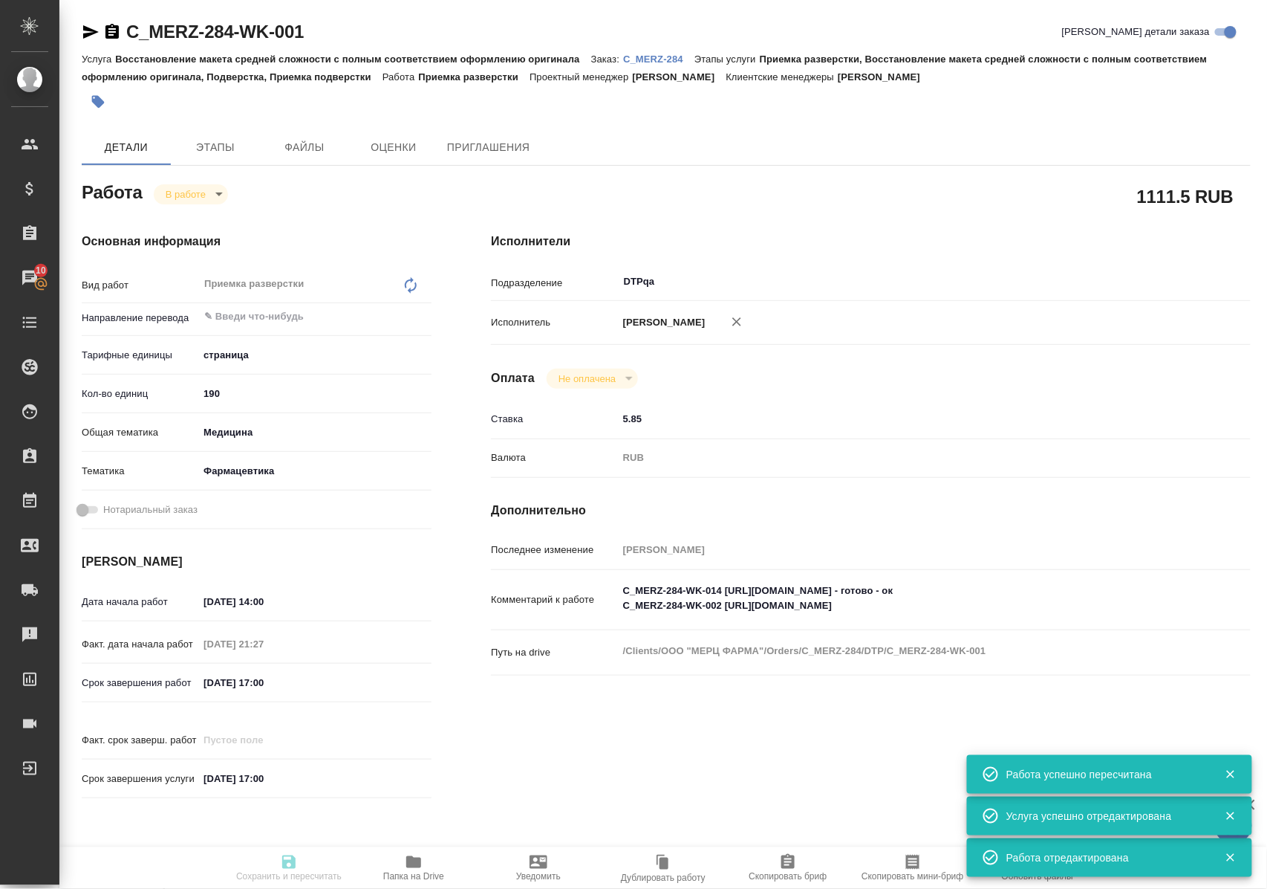
type input "Восстановление макета средней сложности с полным соответствием оформлению ориги…"
type input "Приемка разверстки, Восстановление макета средней сложности с полным соответств…"
type input "Лямина Надежда"
type input "[PERSON_NAME]"
type input "/Clients/ООО "МЕРЦ ФАРМА"/Orders/C_MERZ-284"
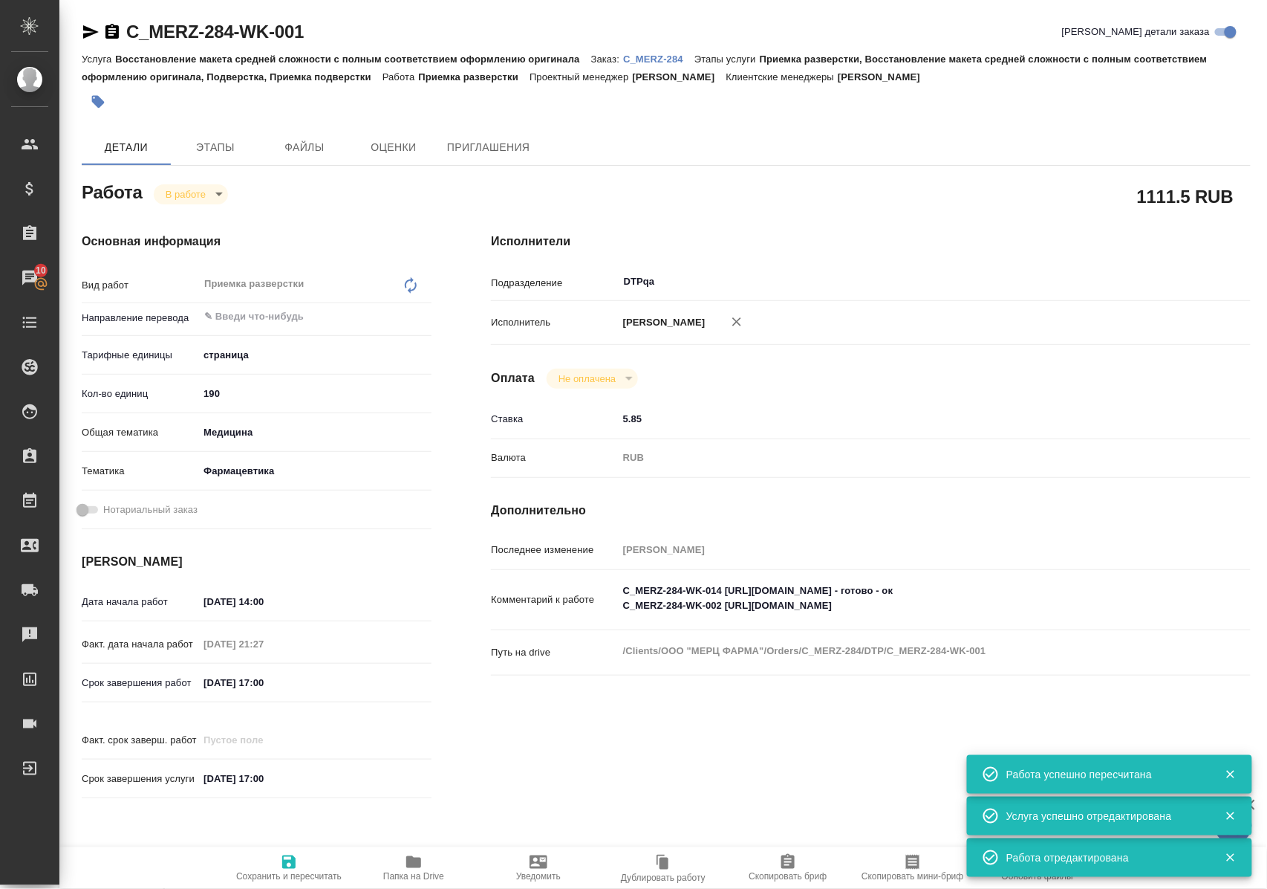
click at [414, 860] on icon "button" at bounding box center [413, 862] width 15 height 12
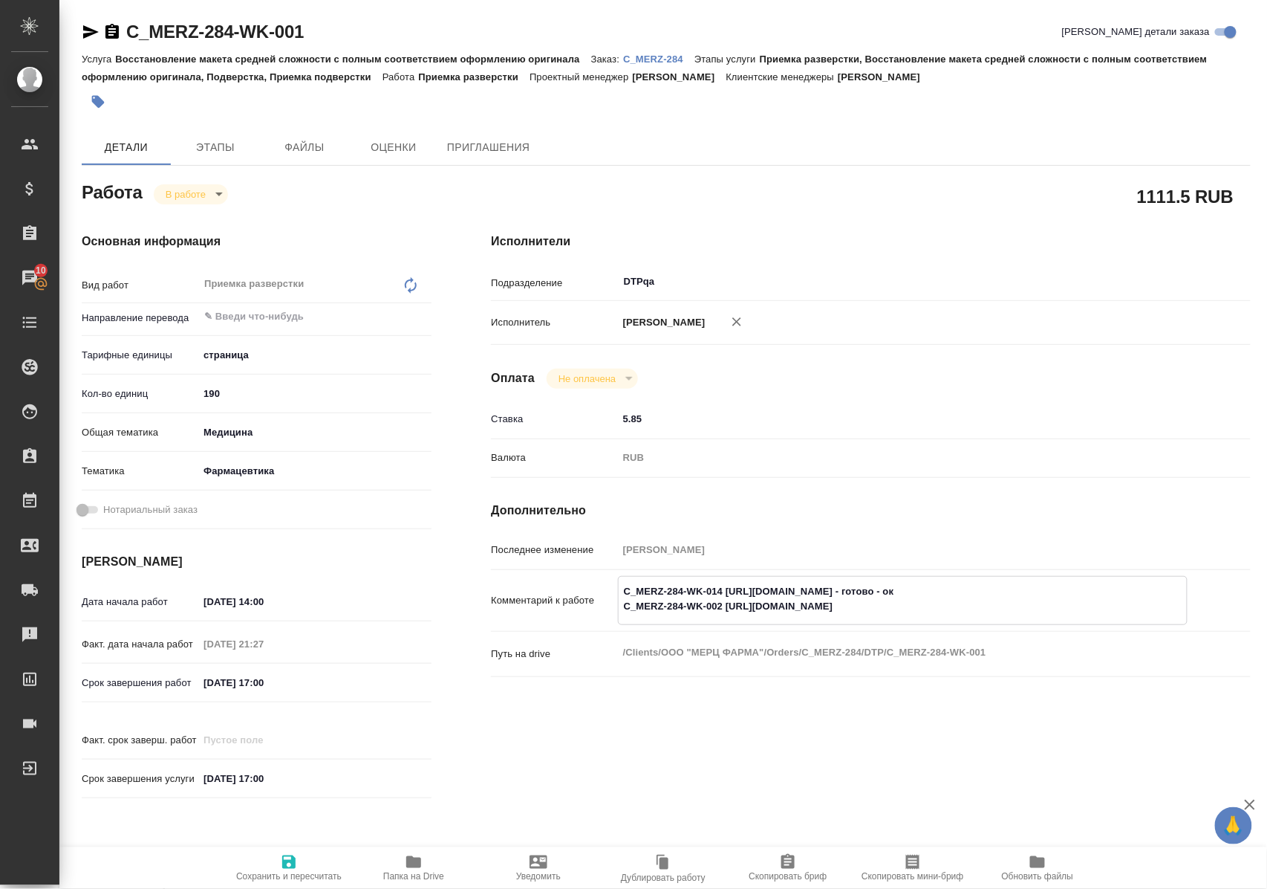
drag, startPoint x: 733, startPoint y: 618, endPoint x: 1048, endPoint y: 617, distance: 315.0
click at [1048, 617] on textarea "C_MERZ-284-WK-014 https://tera.awatera.com/Work/68a33664432c05d5d7739892/ - гот…" at bounding box center [903, 599] width 568 height 40
click at [428, 862] on span "Папка на Drive" at bounding box center [413, 867] width 107 height 28
click at [417, 866] on icon "button" at bounding box center [413, 862] width 15 height 12
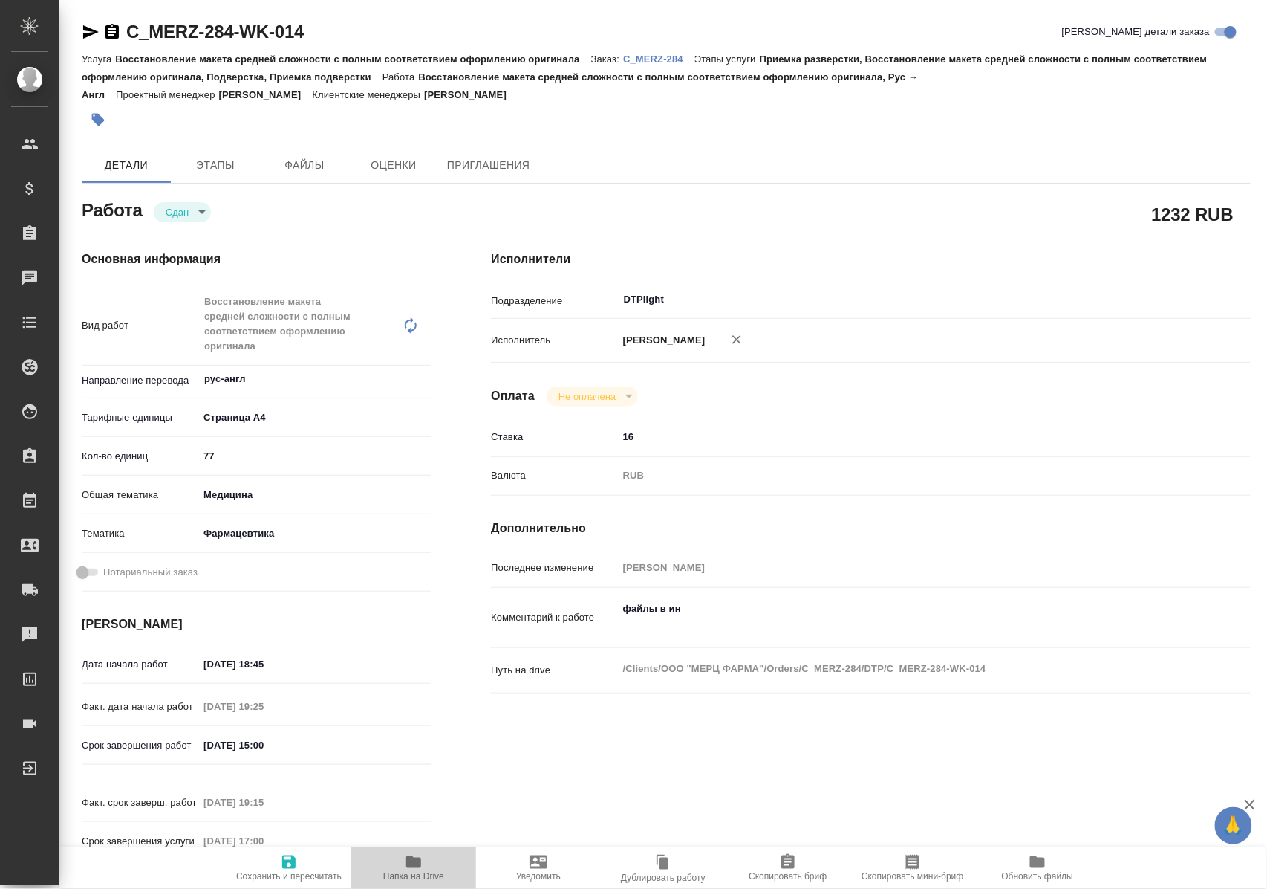
click at [413, 871] on span "Папка на Drive" at bounding box center [413, 876] width 61 height 10
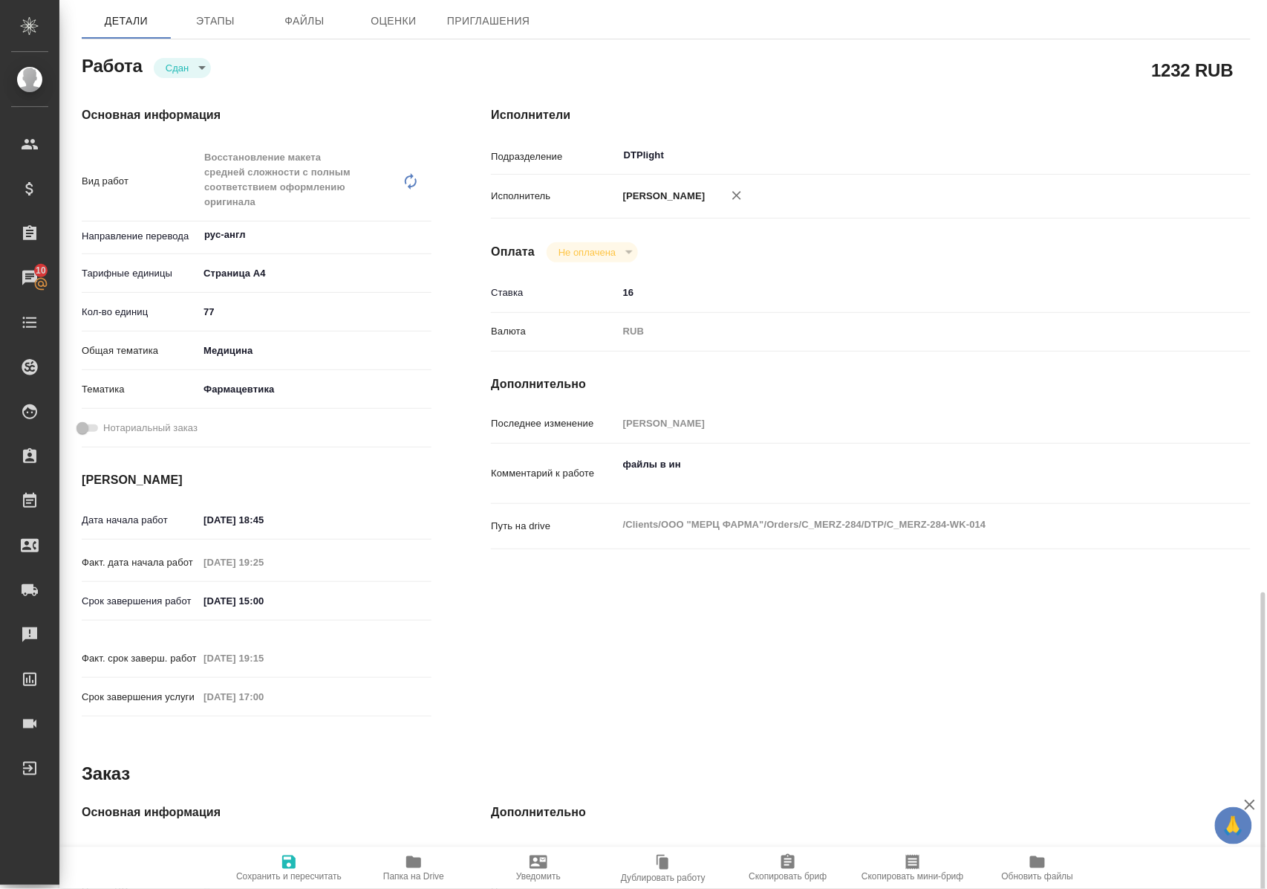
scroll to position [45, 0]
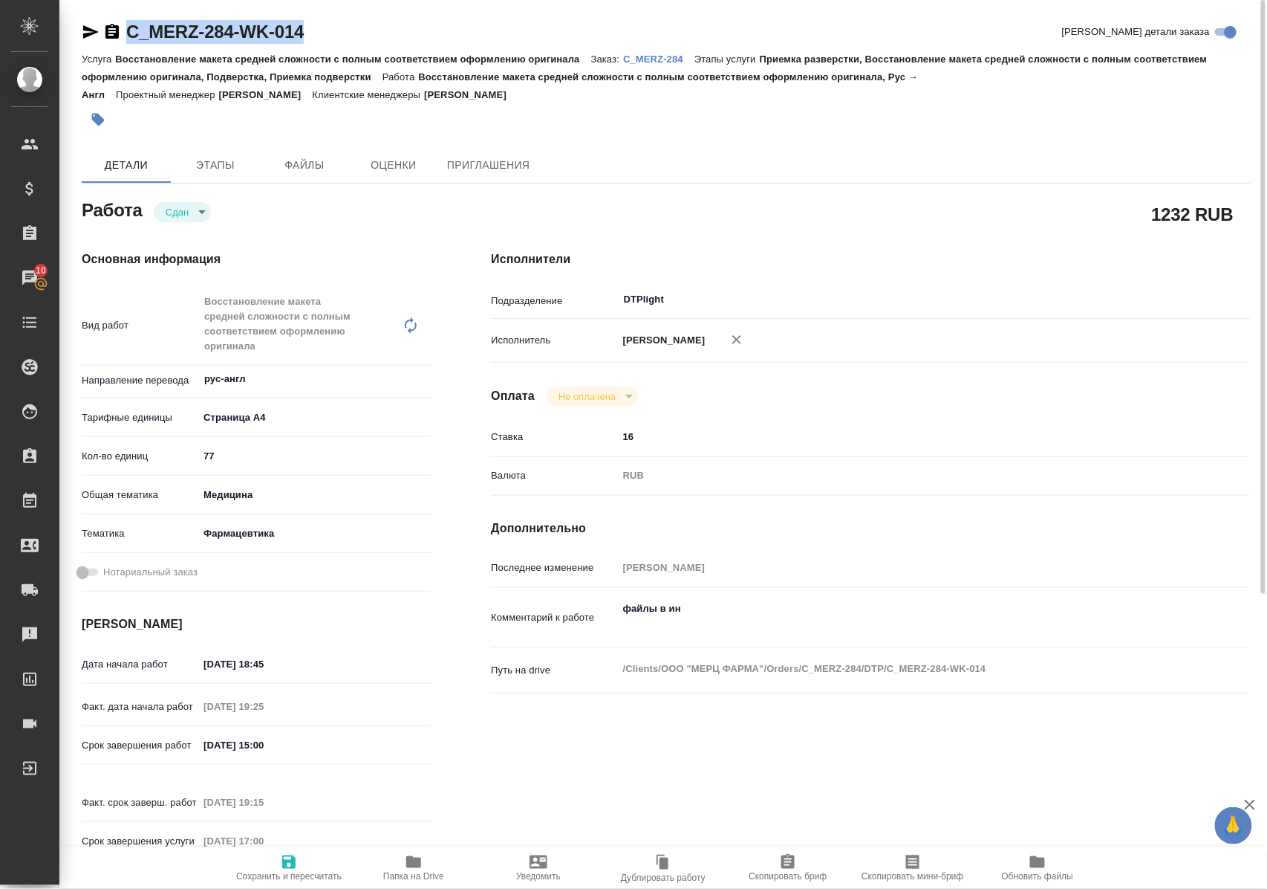
drag, startPoint x: 367, startPoint y: 33, endPoint x: 96, endPoint y: 39, distance: 271.2
click at [96, 39] on div "C_MERZ-284-WK-014 Кратко детали заказа" at bounding box center [666, 32] width 1169 height 24
copy link "C_MERZ-284-WK-014"
click at [669, 57] on p "C_MERZ-284" at bounding box center [658, 58] width 71 height 11
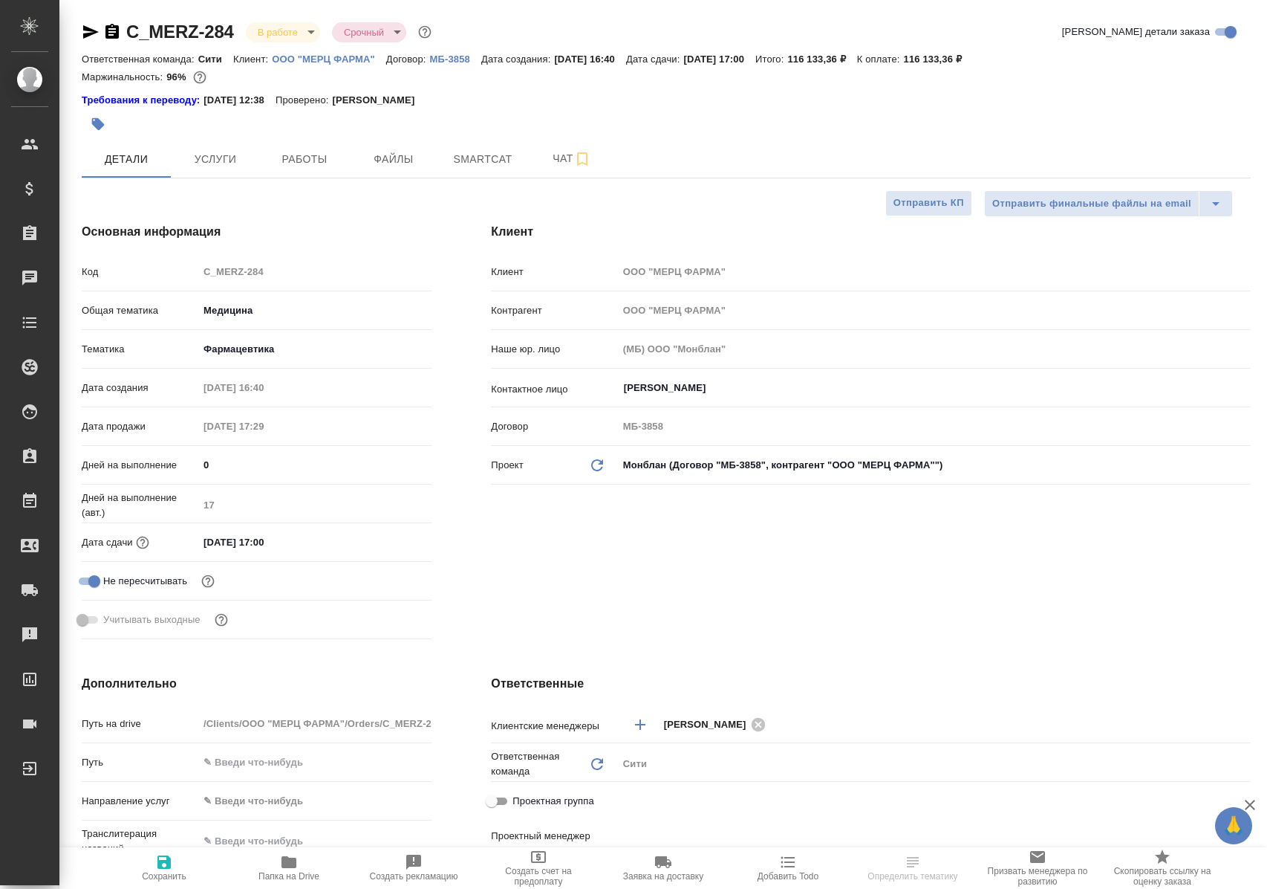
select select "RU"
type input "[PERSON_NAME]"
click at [304, 158] on span "Работы" at bounding box center [304, 159] width 71 height 19
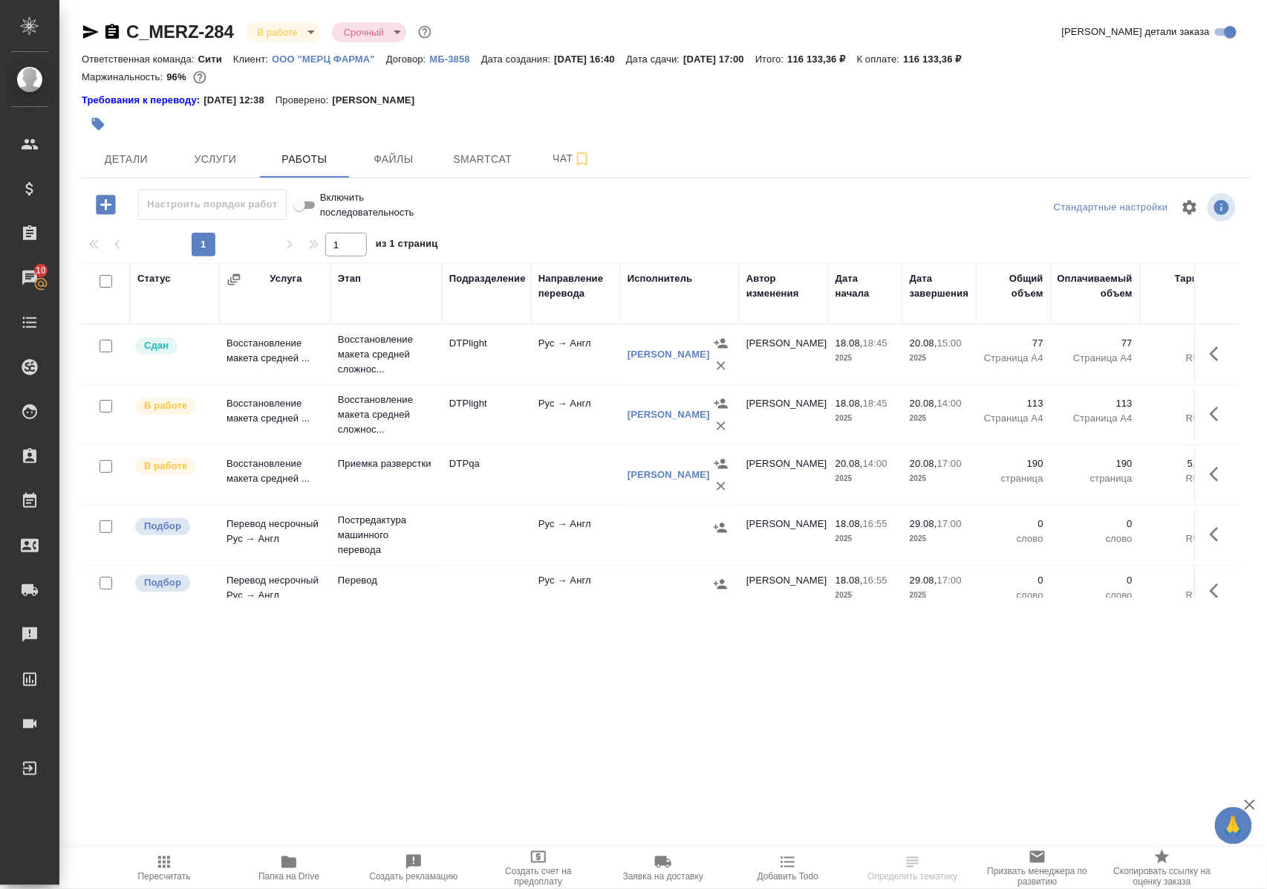
click at [1210, 361] on icon "button" at bounding box center [1219, 354] width 18 height 18
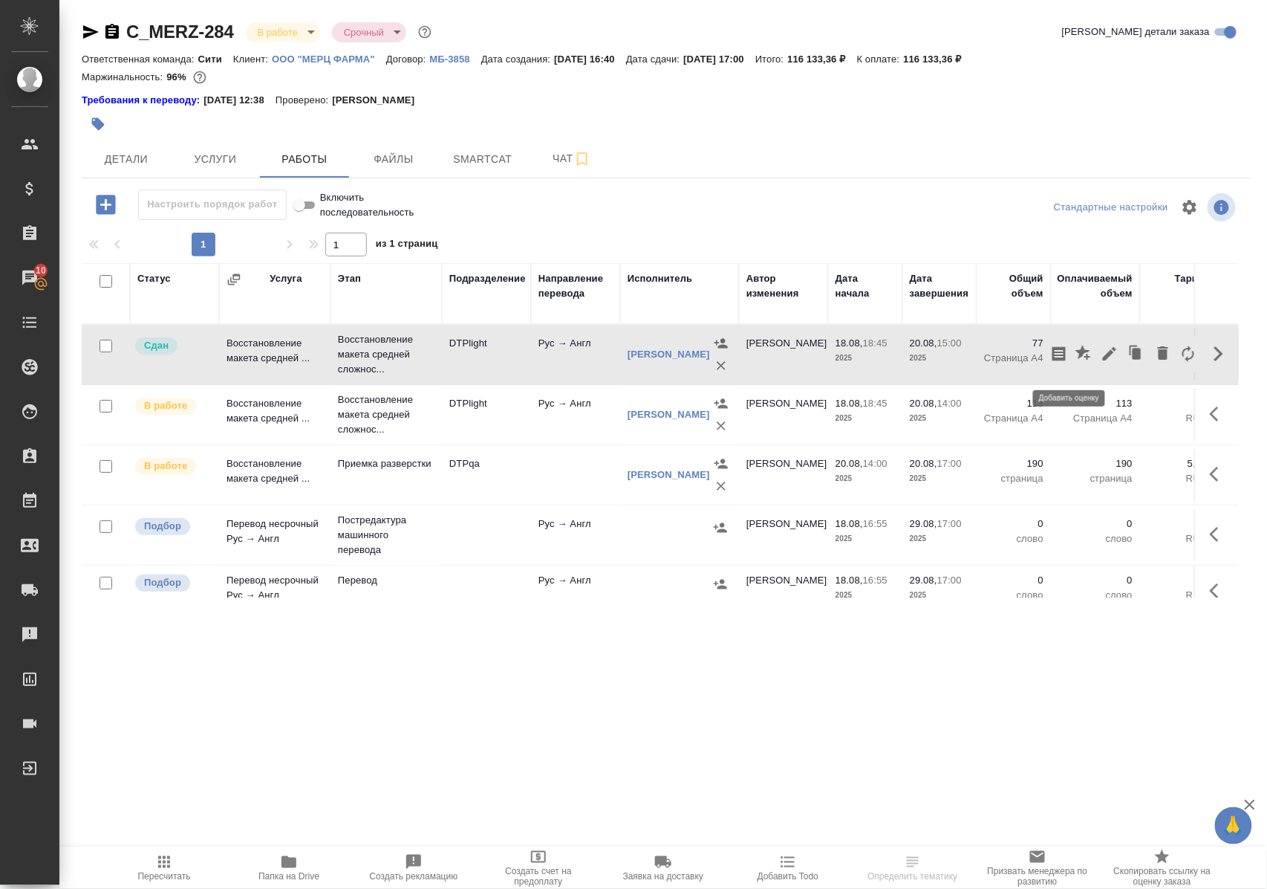
click at [1076, 360] on icon "button" at bounding box center [1083, 352] width 15 height 15
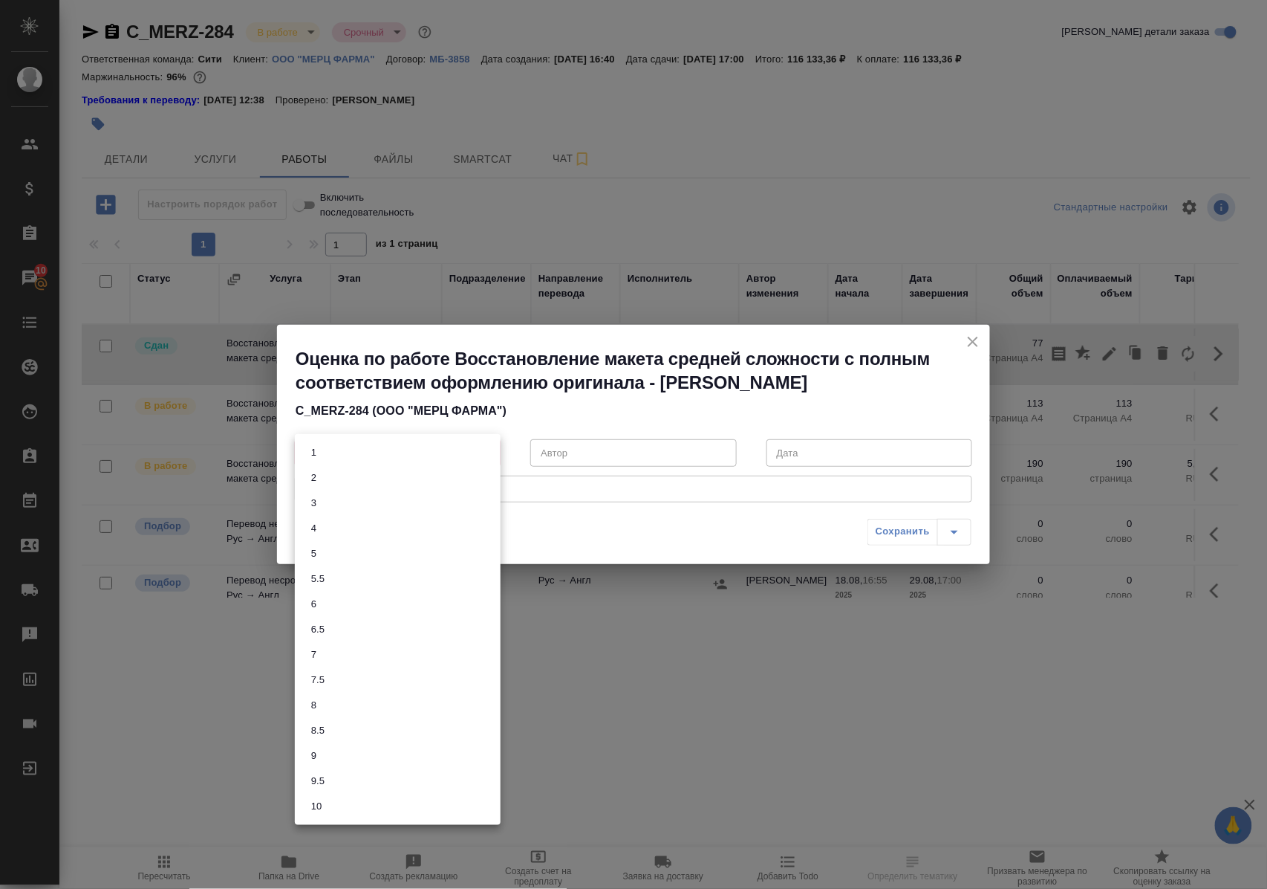
click at [487, 450] on body "🙏 .cls-1 fill:#fff; AWATERA Polushina Alena Клиенты Спецификации Заказы 10 Чаты…" at bounding box center [633, 444] width 1267 height 889
click at [325, 782] on button "9.5" at bounding box center [318, 781] width 22 height 16
type input "9.5"
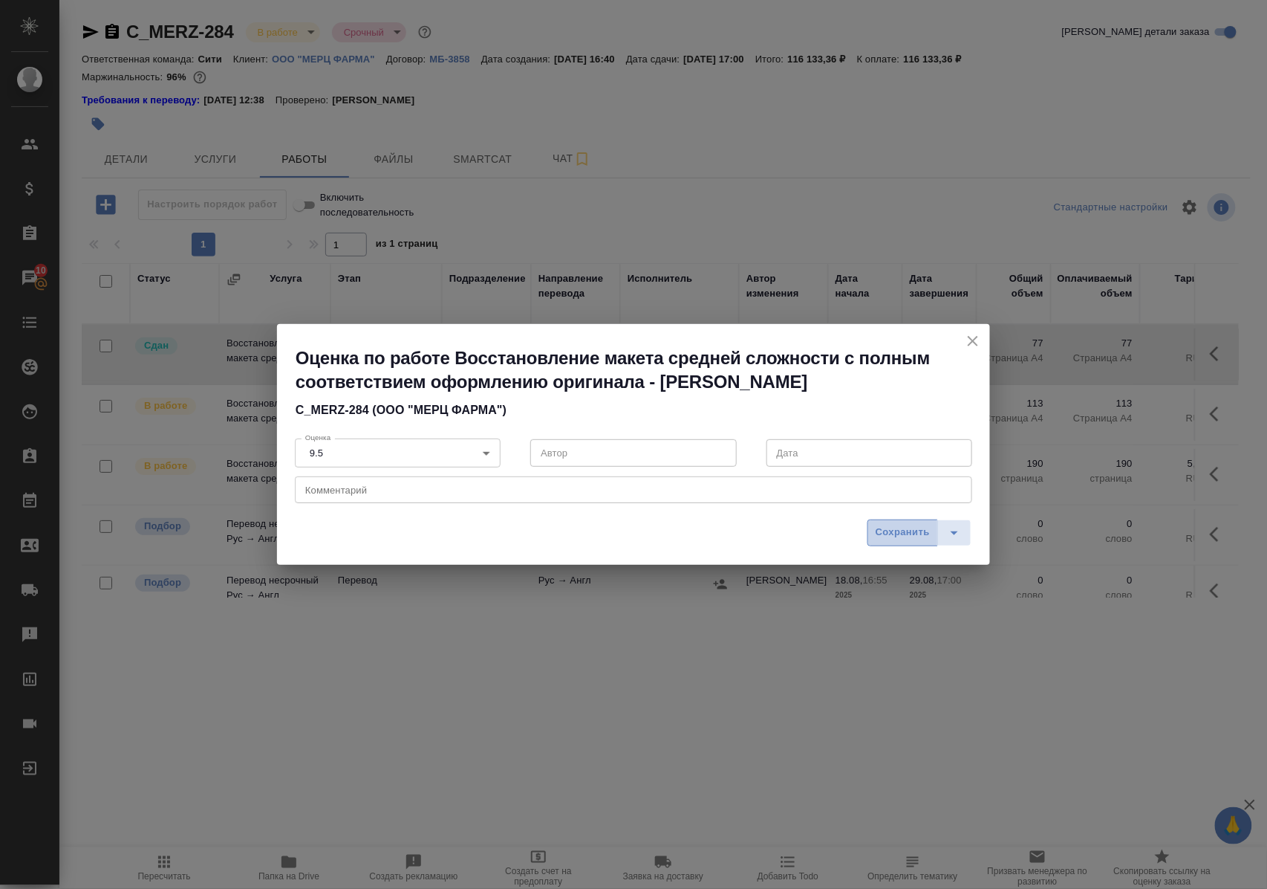
click at [904, 530] on span "Сохранить" at bounding box center [903, 532] width 54 height 17
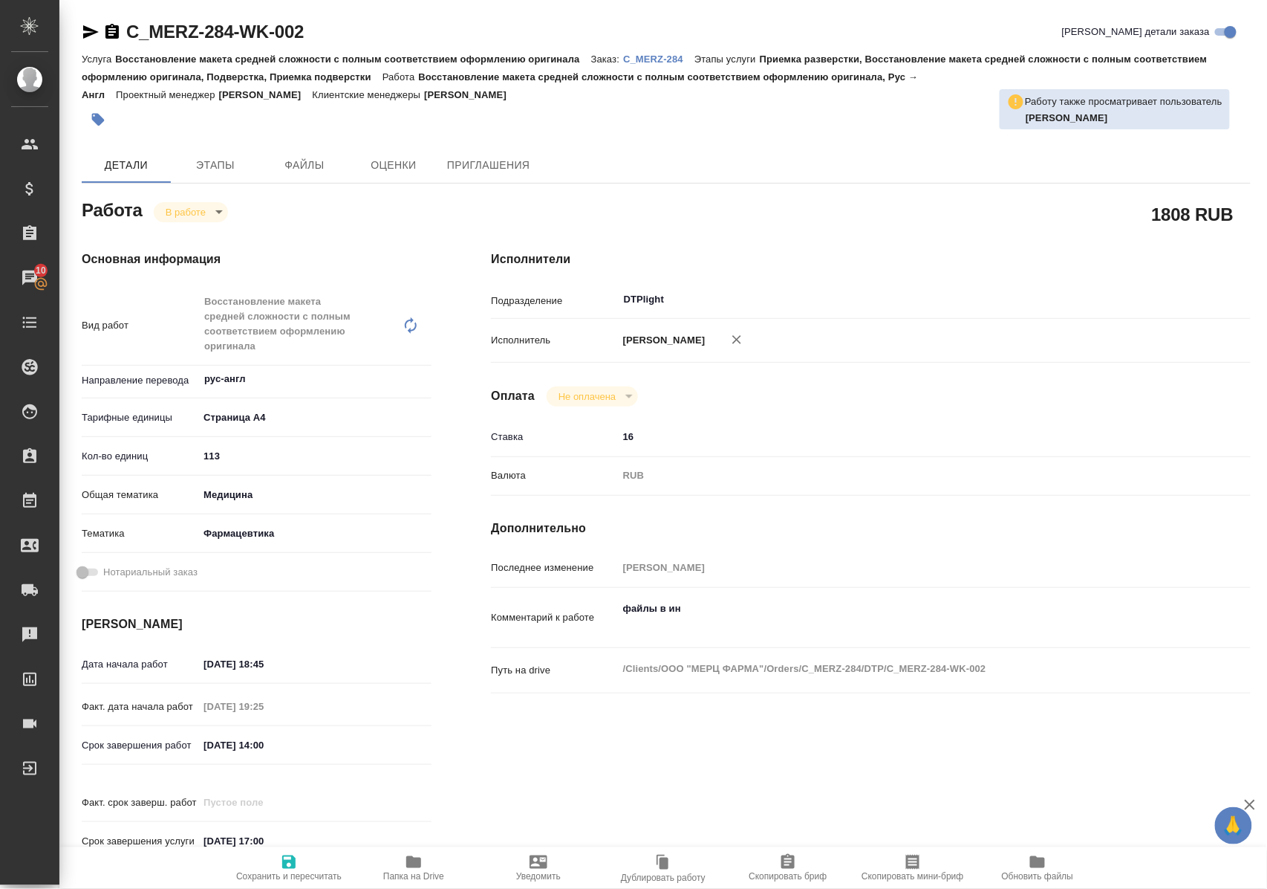
click at [406, 871] on span "Папка на Drive" at bounding box center [413, 876] width 61 height 10
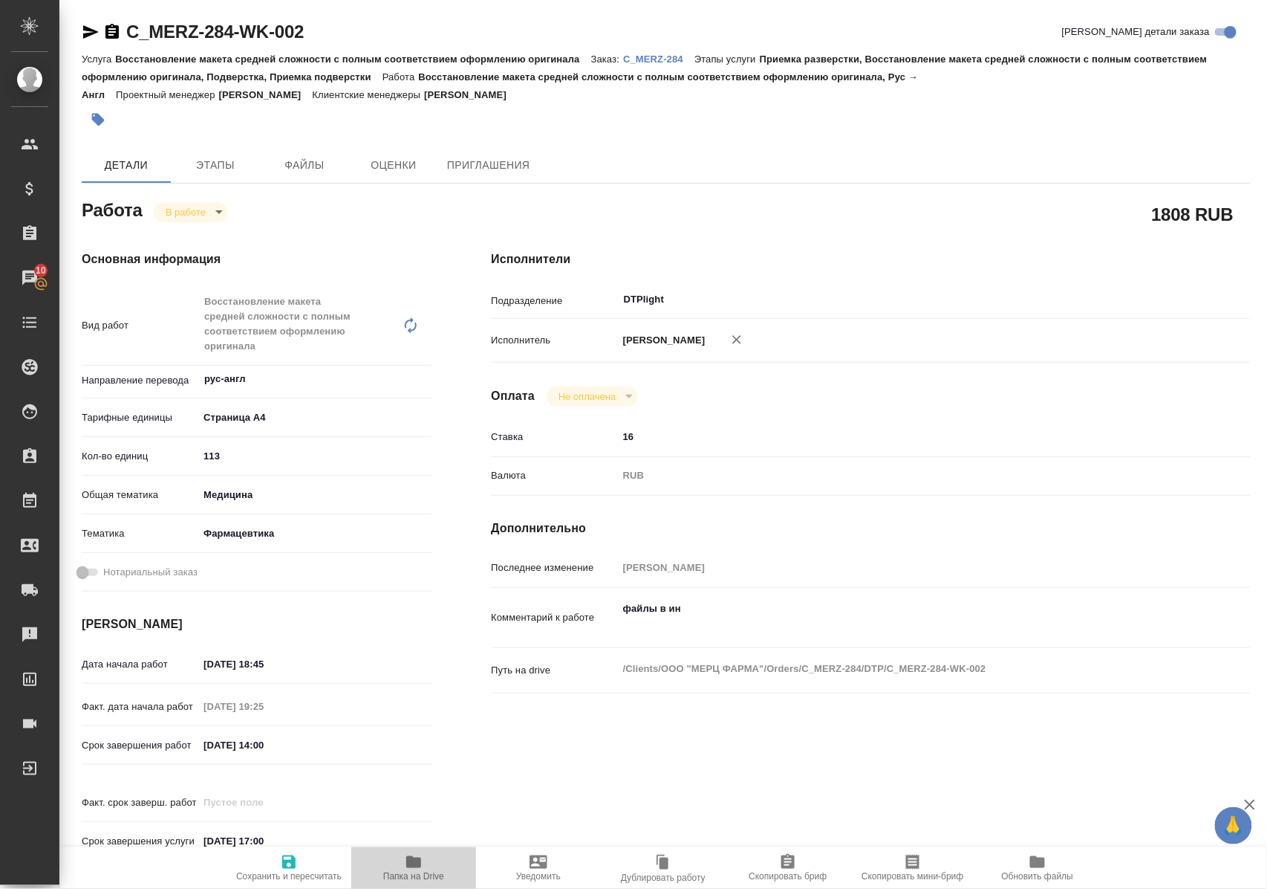
click at [409, 863] on icon "button" at bounding box center [413, 862] width 15 height 12
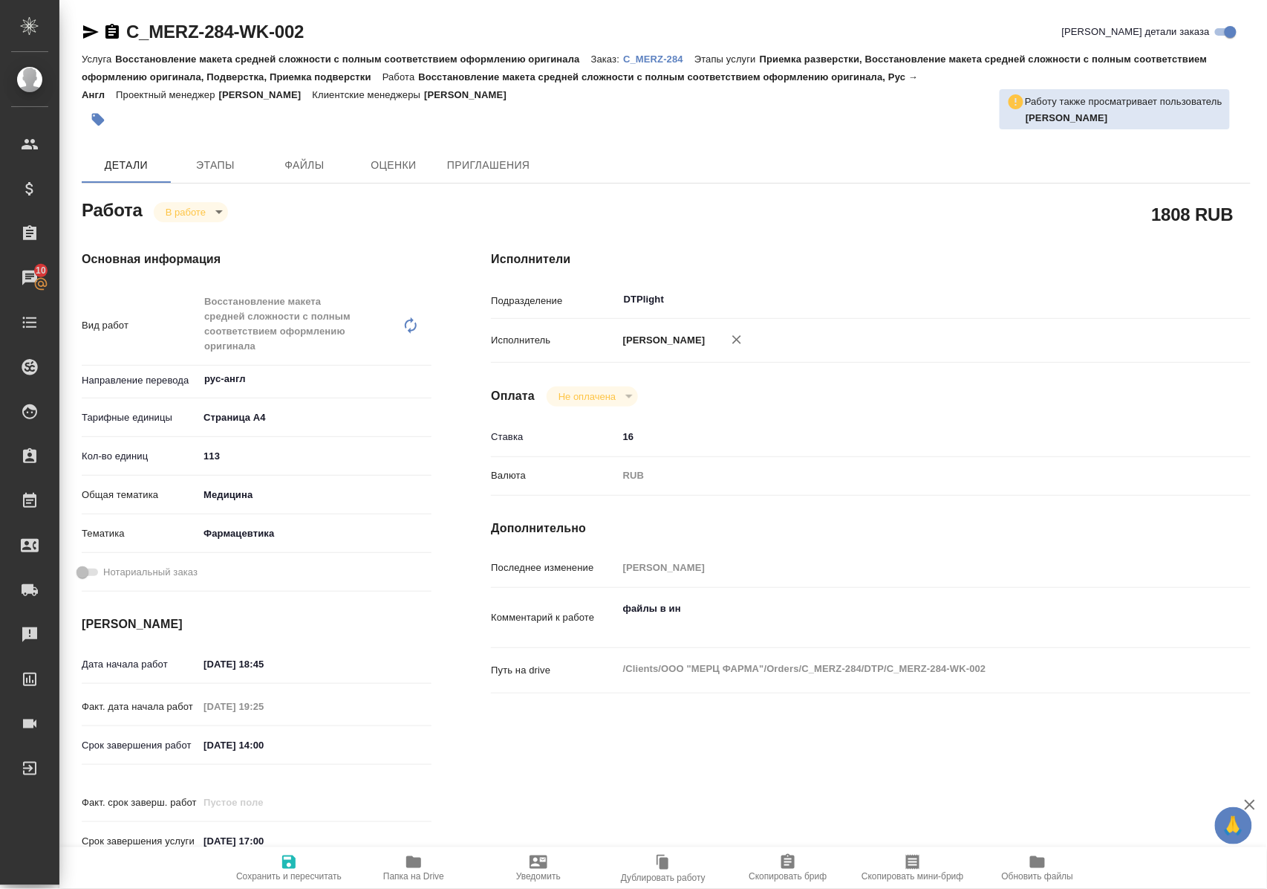
click at [88, 33] on icon "button" at bounding box center [91, 31] width 16 height 13
click at [412, 871] on span "Папка на Drive" at bounding box center [413, 876] width 61 height 10
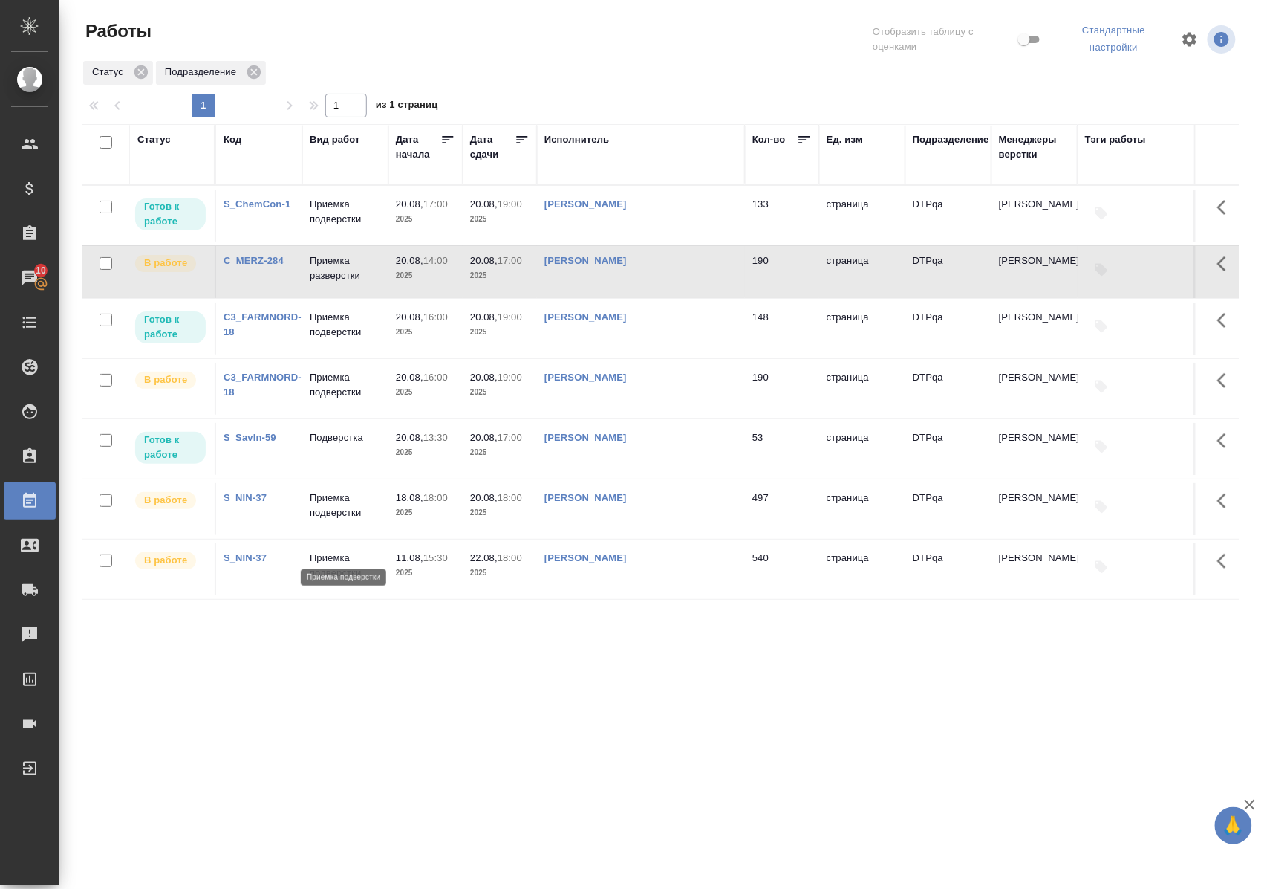
click at [327, 520] on p "Приемка подверстки" at bounding box center [345, 505] width 71 height 30
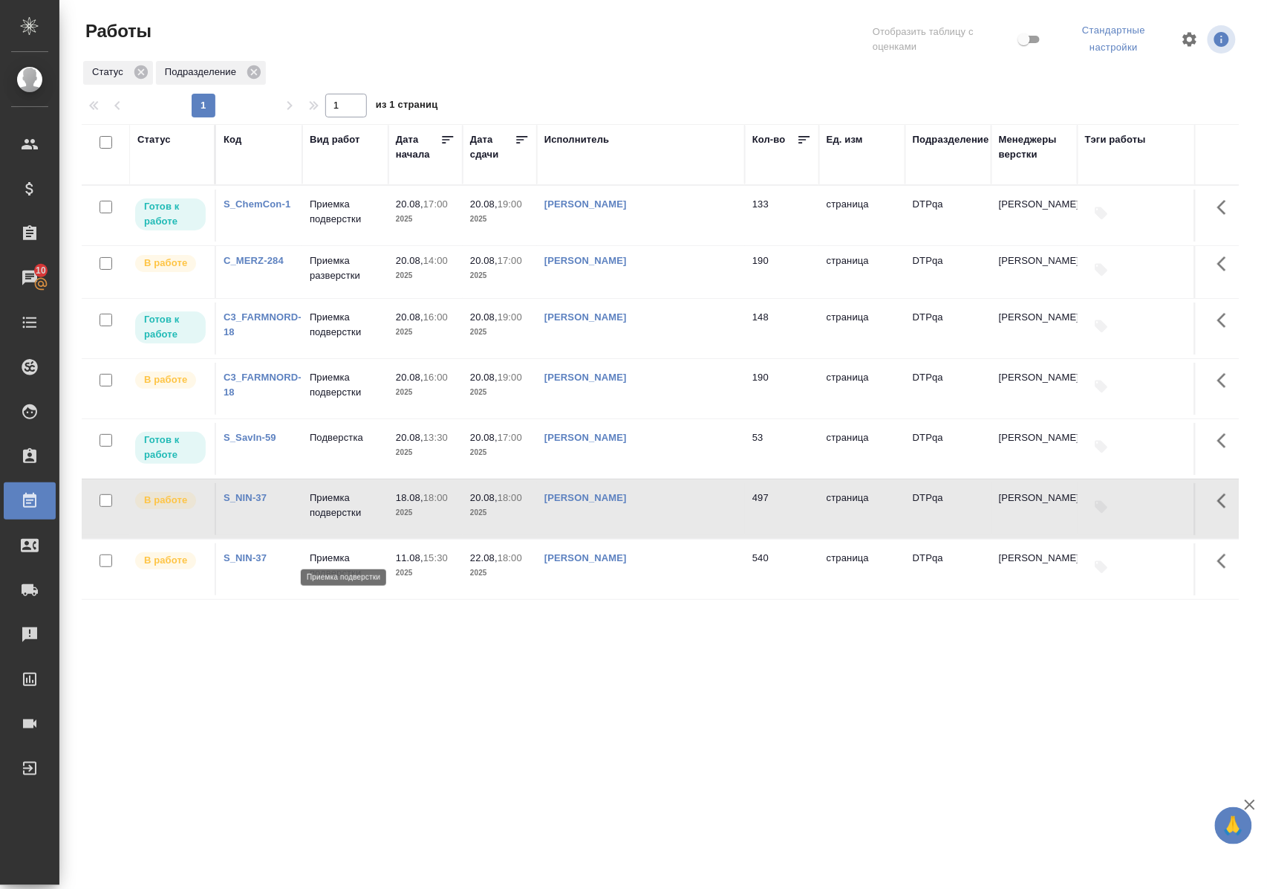
click at [327, 520] on p "Приемка подверстки" at bounding box center [345, 505] width 71 height 30
click at [337, 340] on p "Приемка подверстки" at bounding box center [345, 325] width 71 height 30
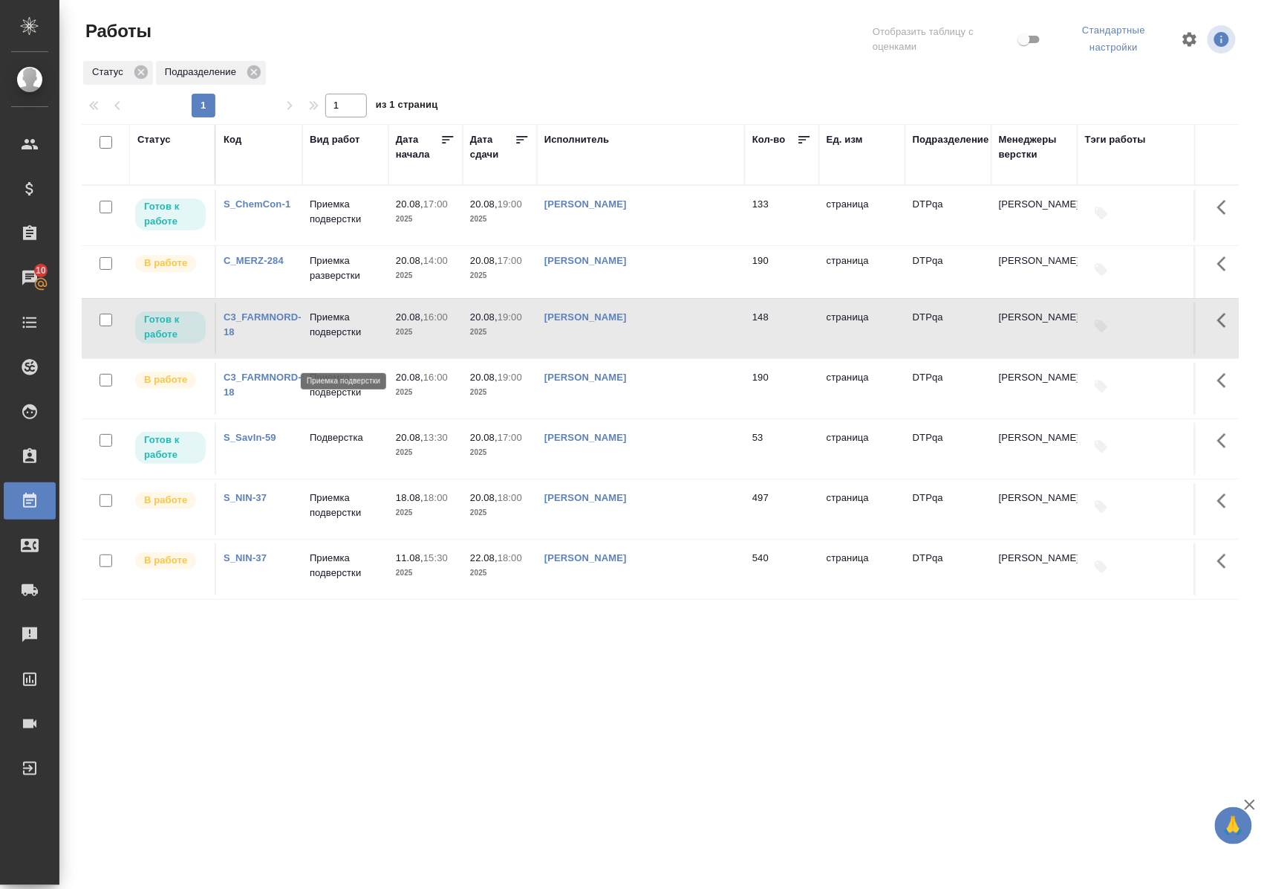
click at [337, 340] on p "Приемка подверстки" at bounding box center [345, 325] width 71 height 30
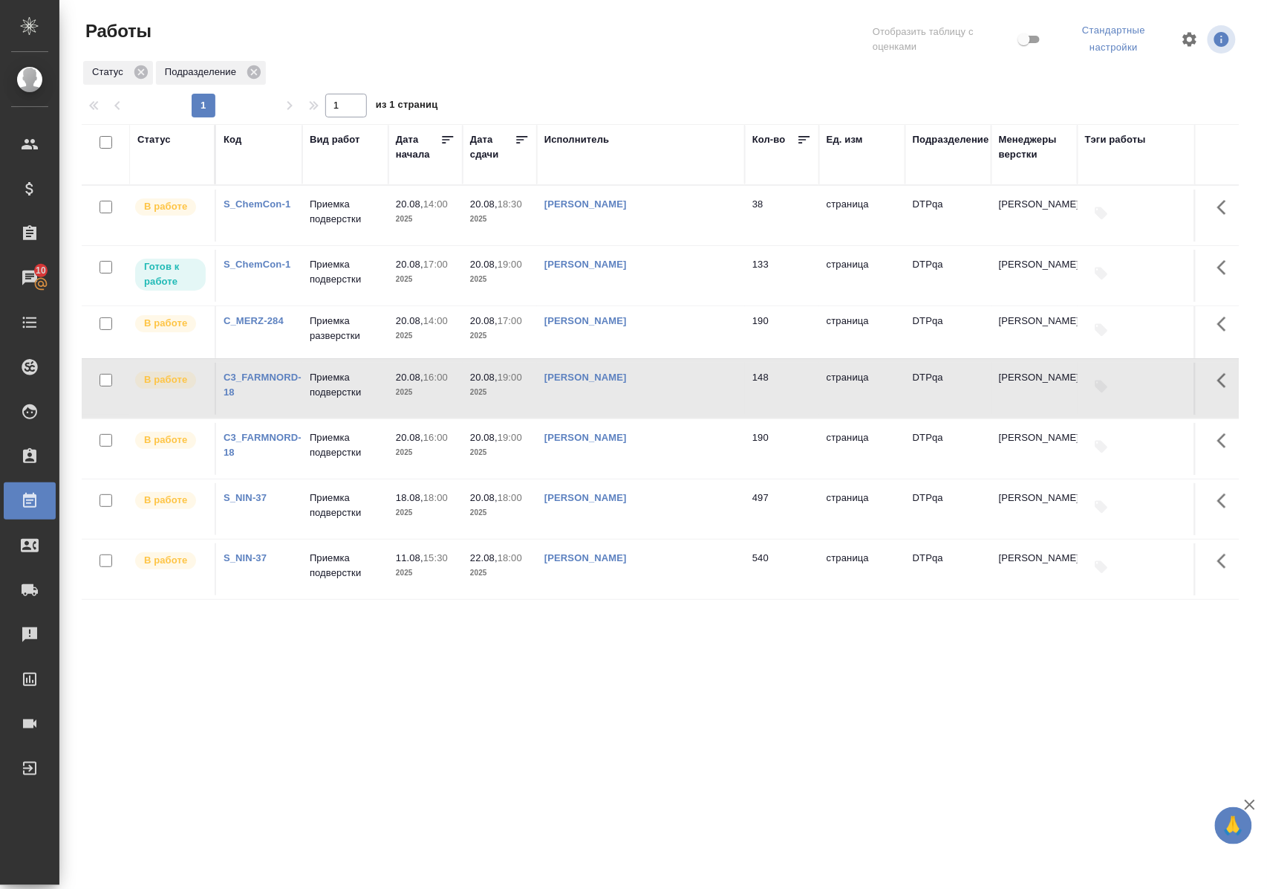
click at [339, 227] on p "Приемка подверстки" at bounding box center [345, 212] width 71 height 30
click at [339, 400] on p "Приемка подверстки" at bounding box center [345, 385] width 71 height 30
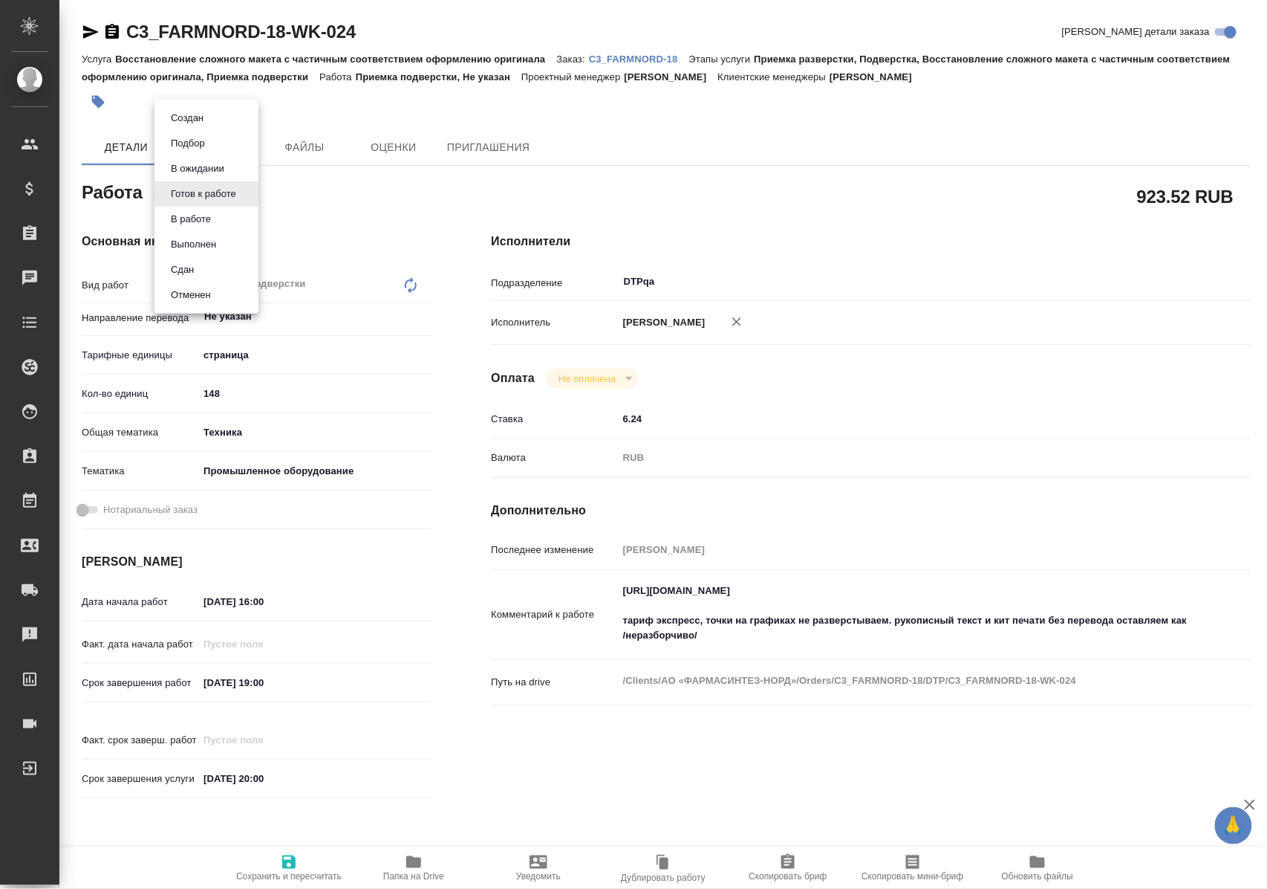
click at [251, 184] on body "🙏 .cls-1 fill:#fff; AWATERA [PERSON_NAME] Спецификации Заказы Чаты Todo Проекты…" at bounding box center [633, 444] width 1267 height 889
click at [227, 217] on li "В работе" at bounding box center [207, 219] width 104 height 25
type textarea "x"
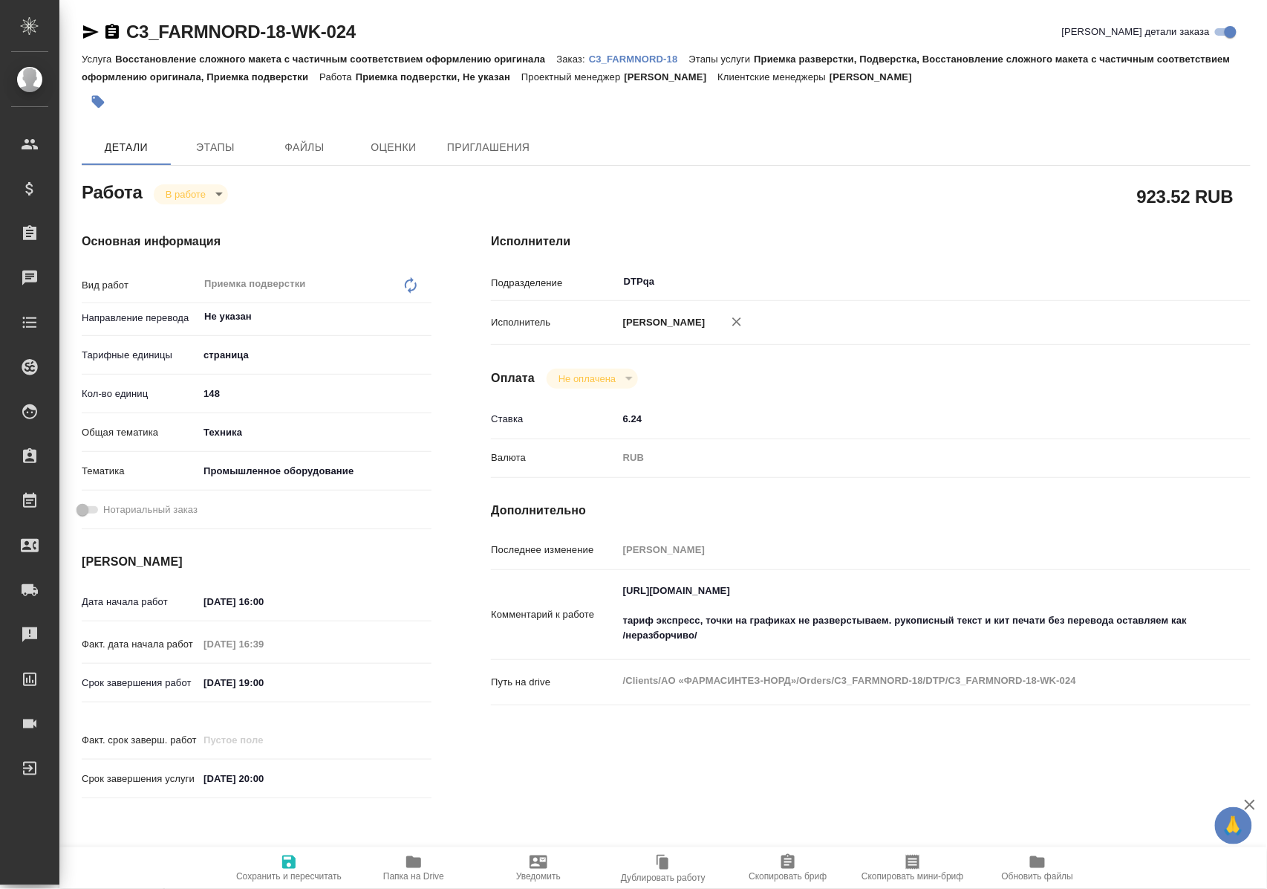
type textarea "x"
click at [288, 860] on icon "button" at bounding box center [289, 862] width 18 height 18
type textarea "x"
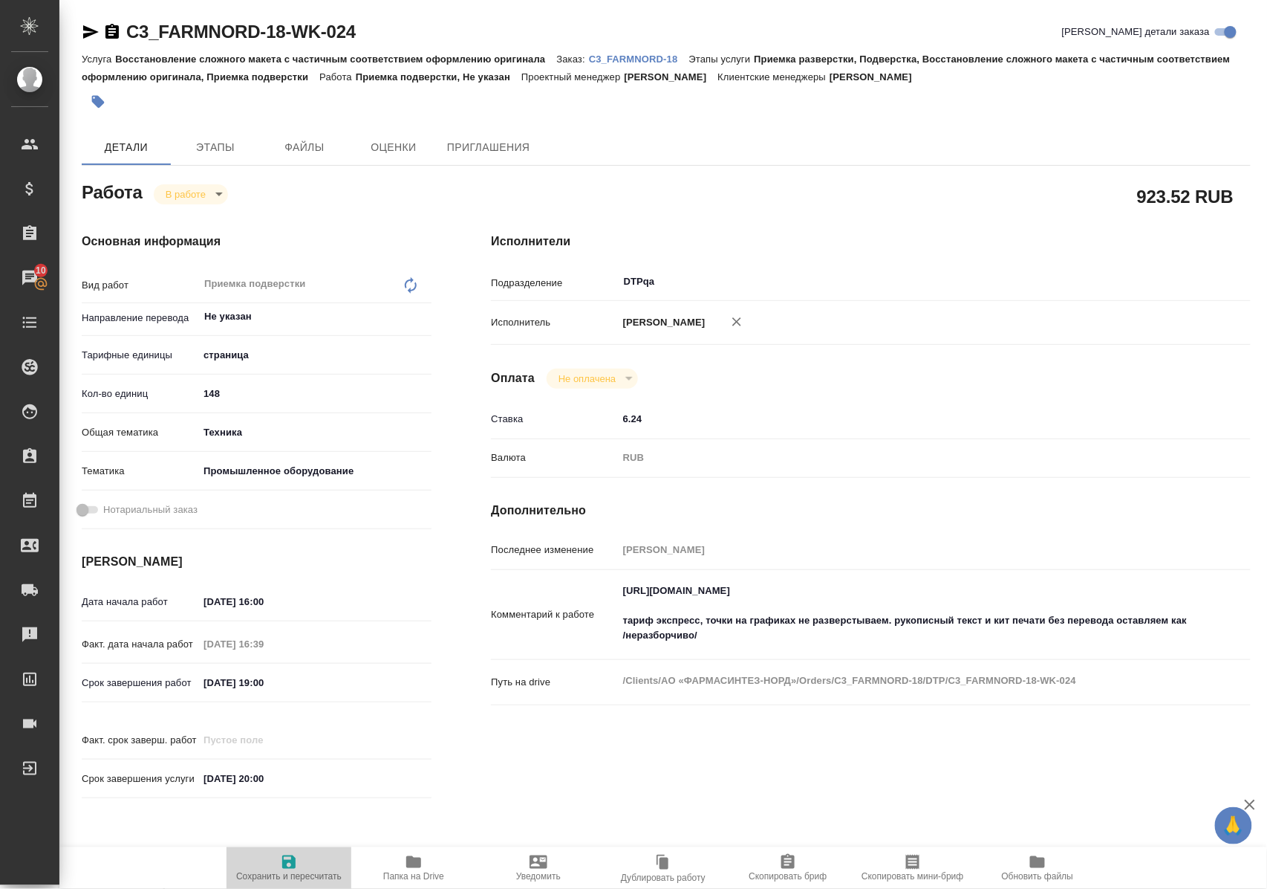
type textarea "x"
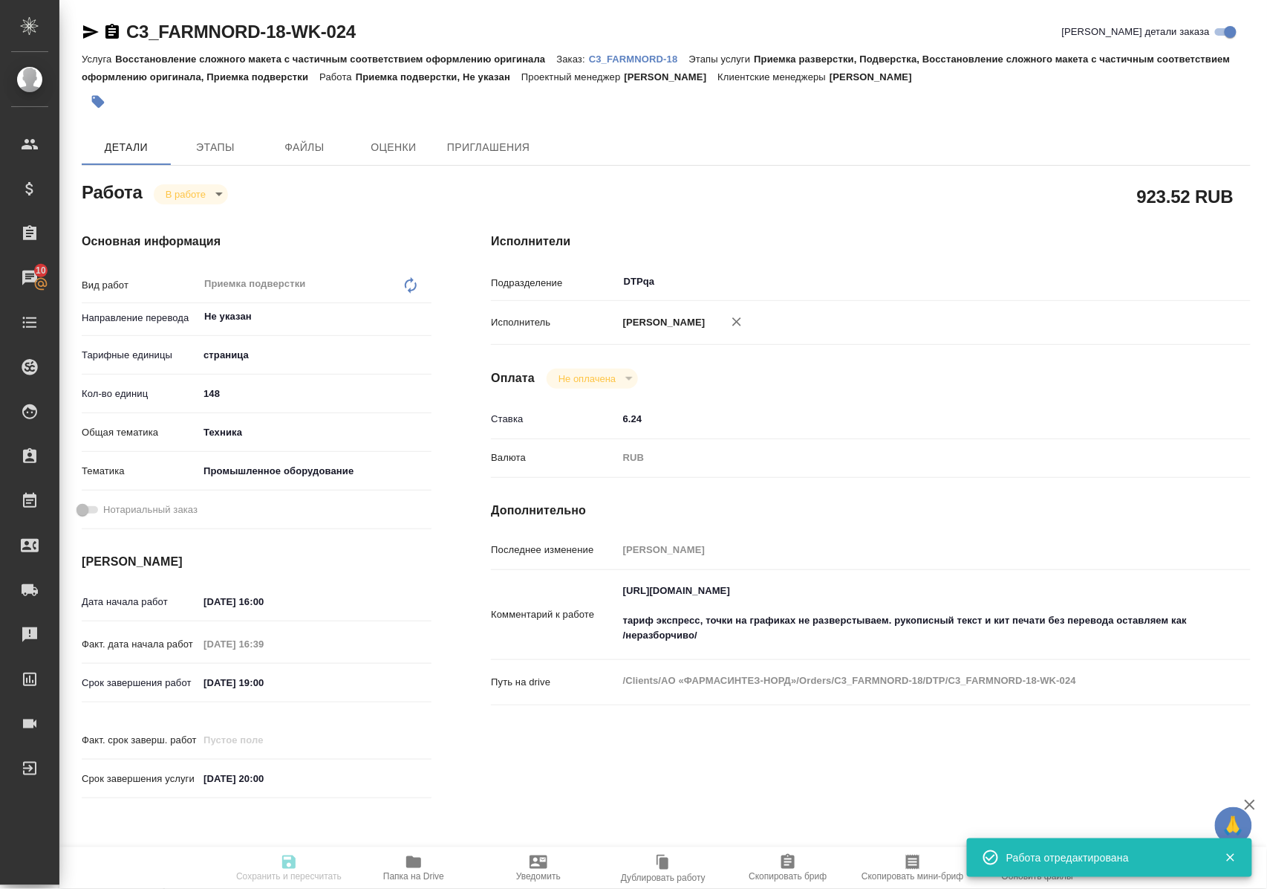
type textarea "x"
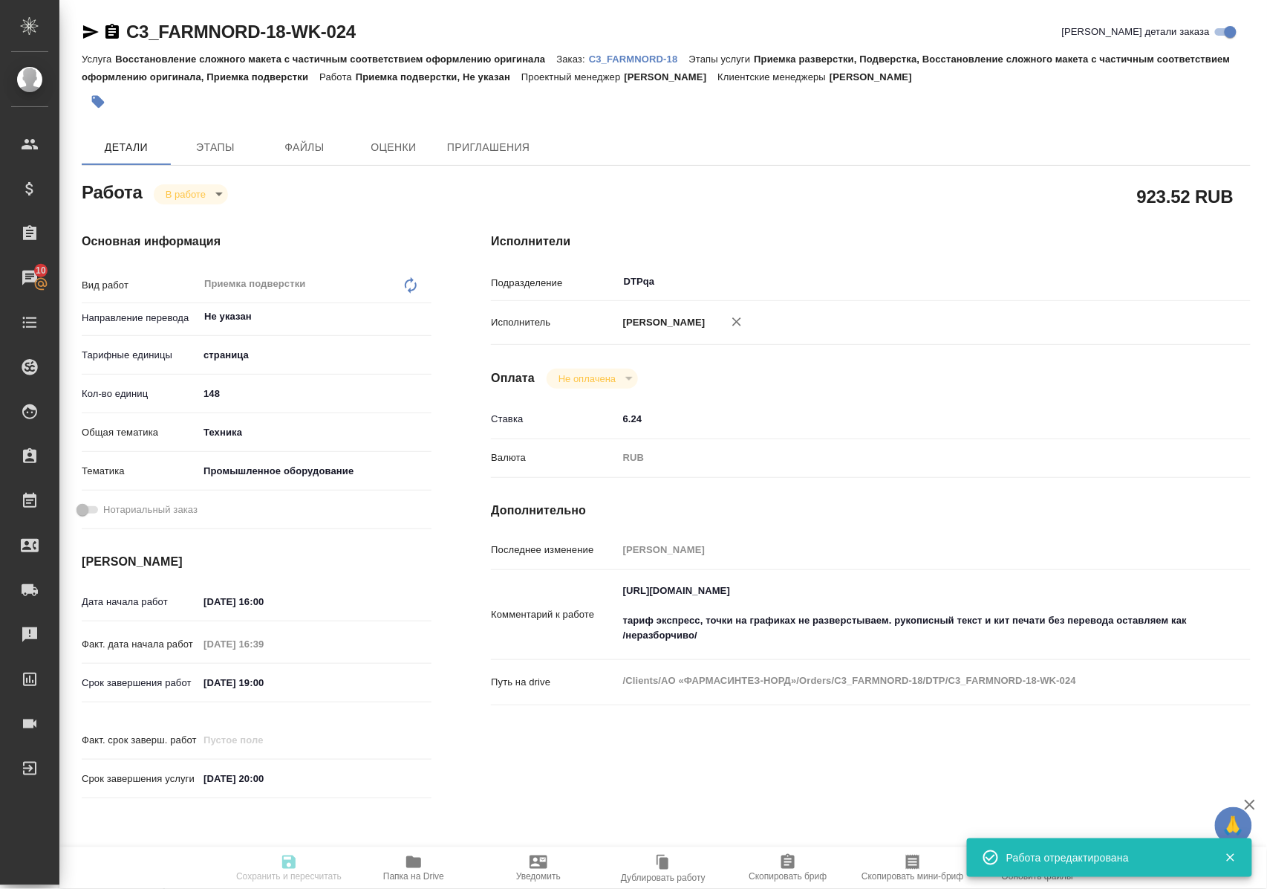
type input "inProgress"
type textarea "Приемка подверстки"
type textarea "x"
type input "Не указан"
type input "5a8b1489cc6b4906c91bfdb2"
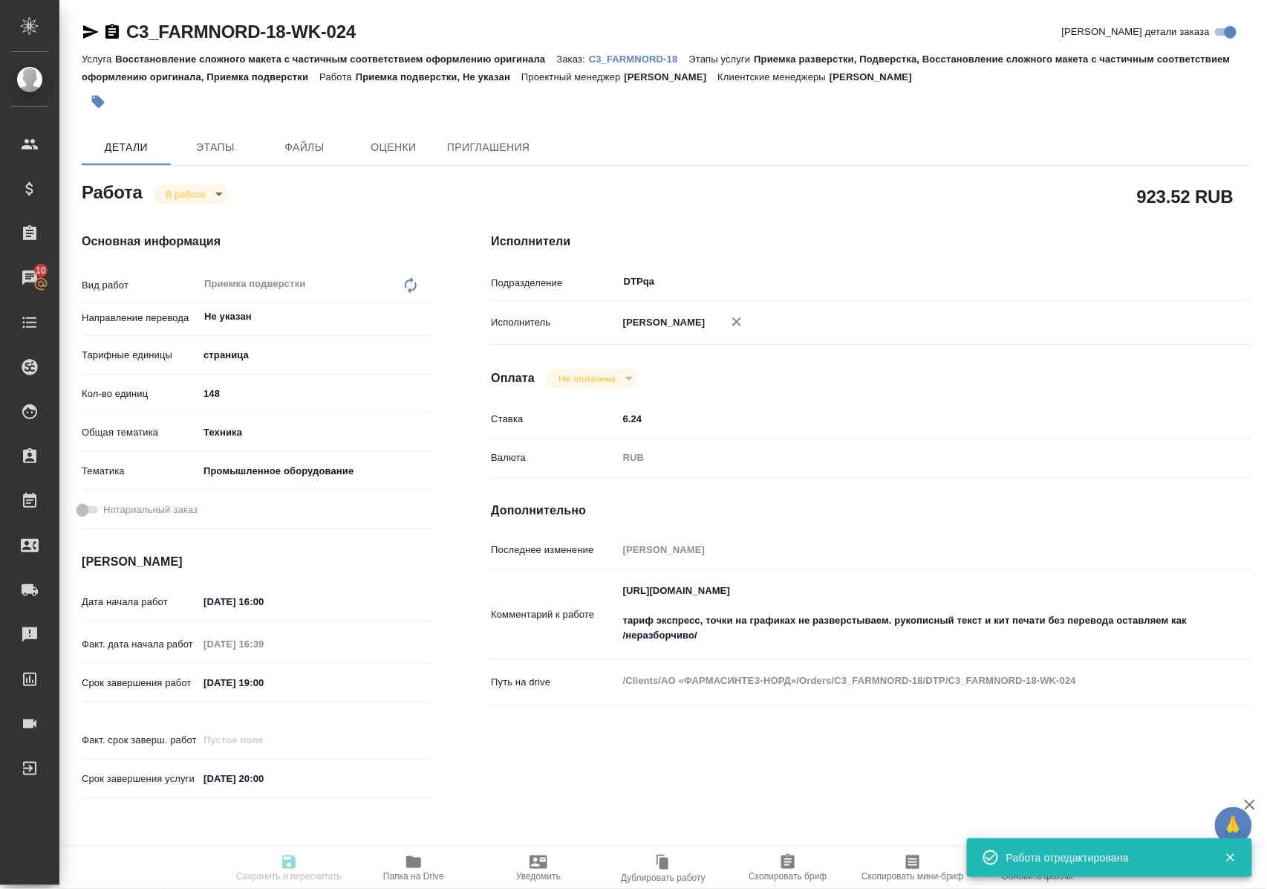
type input "148"
type input "tech"
type input "5f647205b73bc97568ca66bc"
type input "20.08.2025 16:00"
type input "20.08.2025 16:39"
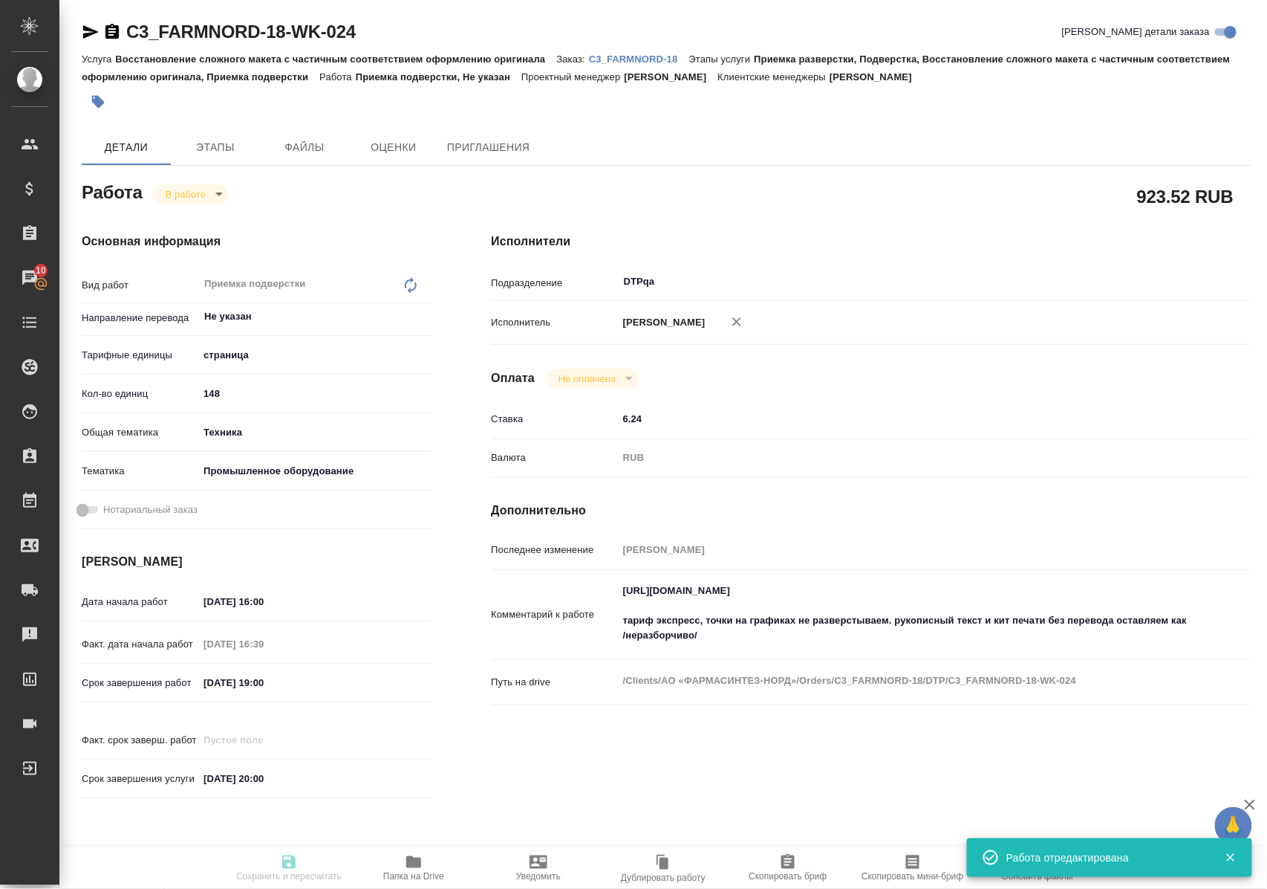
type input "20.08.2025 19:00"
type input "20.08.2025 20:00"
type input "DTPqa"
type input "notPayed"
type input "6.24"
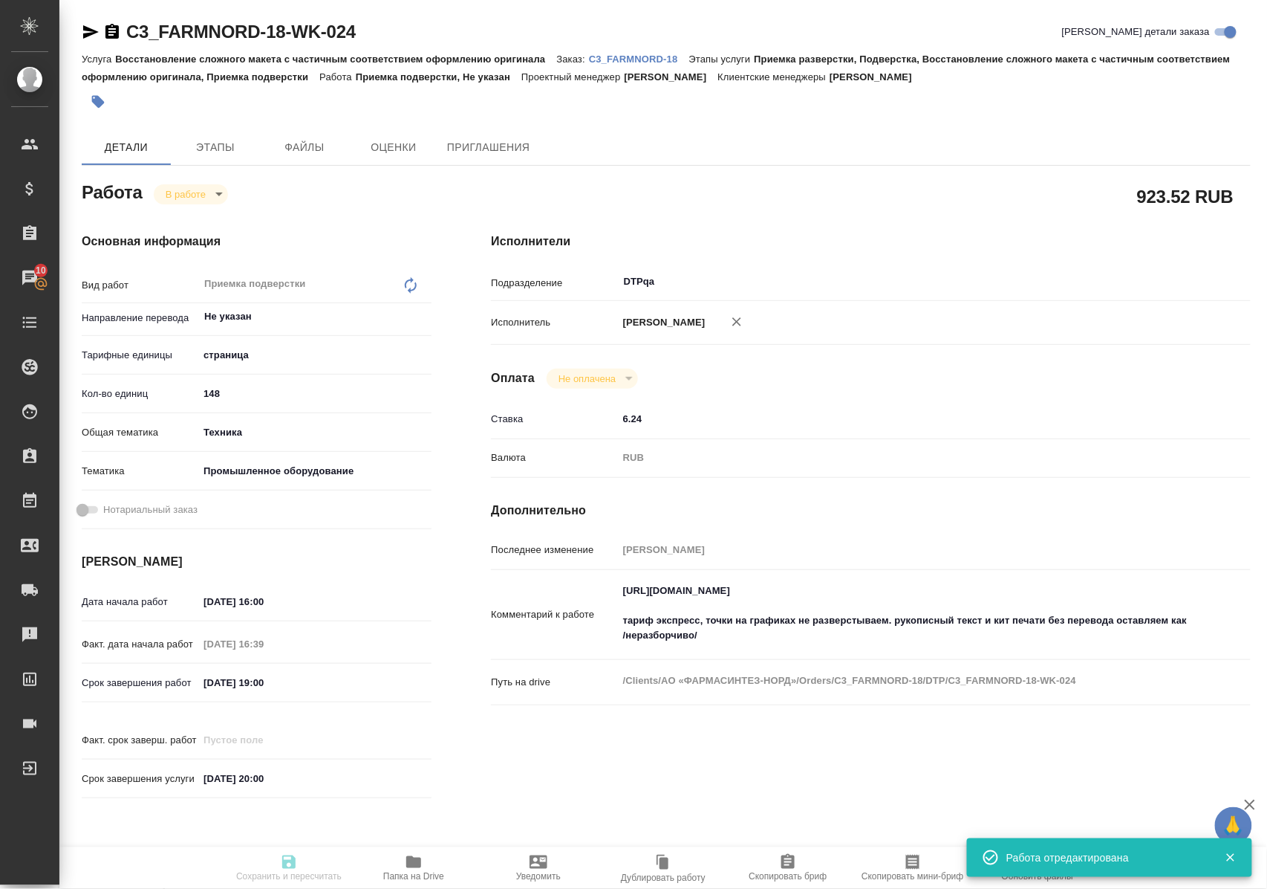
type input "RUB"
type input "Полушина Алена"
type textarea "https://tera.awatera.com/Work/689333f46976196acebf5181/ тариф экспресс, точки н…"
type textarea "x"
type textarea "/Clients/АО «ФАРМАСИНТЕЗ-НОРД»/Orders/C3_FARMNORD-18/DTP/C3_FARMNORD-18-WK-024"
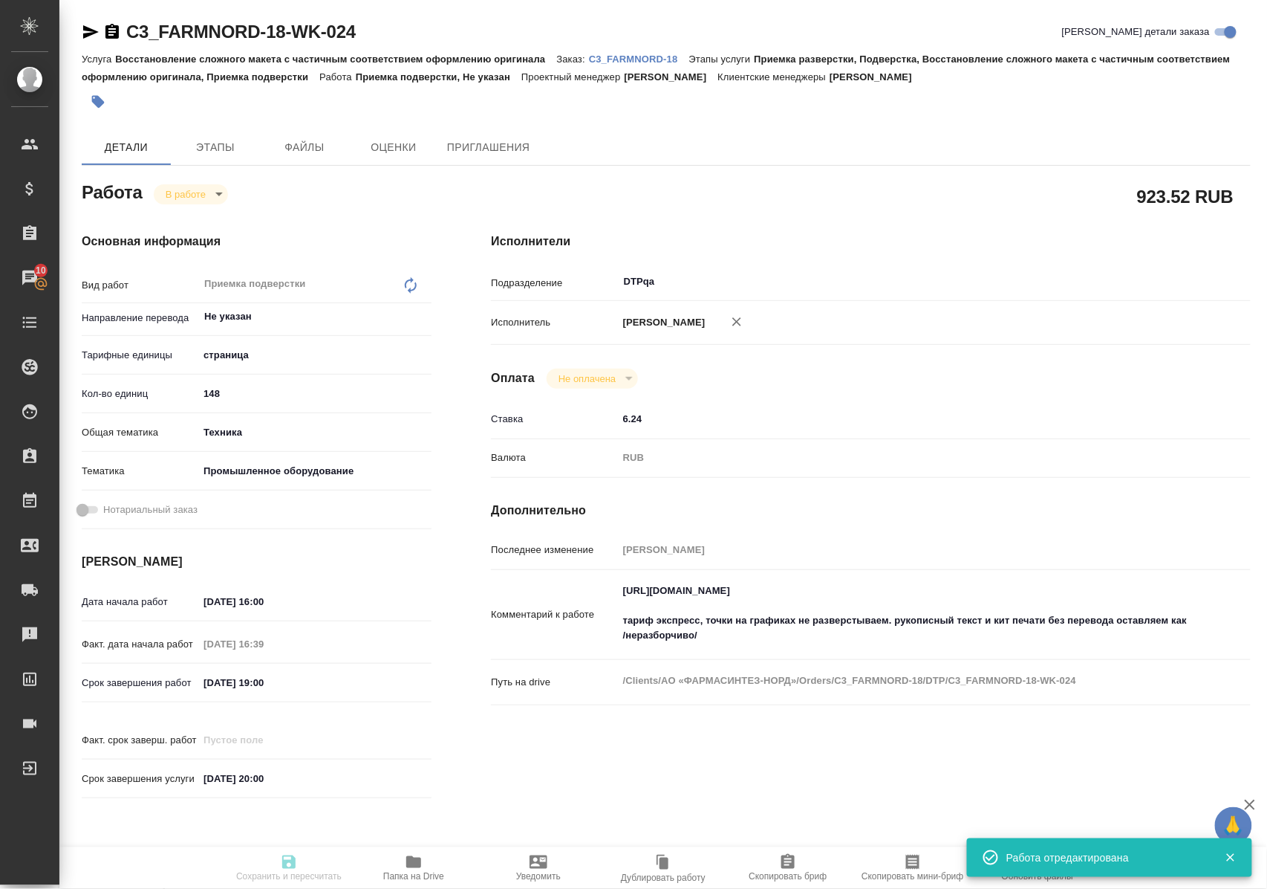
type textarea "x"
type input "C3_FARMNORD-18"
type input "Восстановление сложного макета с частичным соответствием оформлению оригинала"
type input "Приемка разверстки, Подверстка, Восстановление сложного макета с частичным соот…"
type input "[PERSON_NAME]"
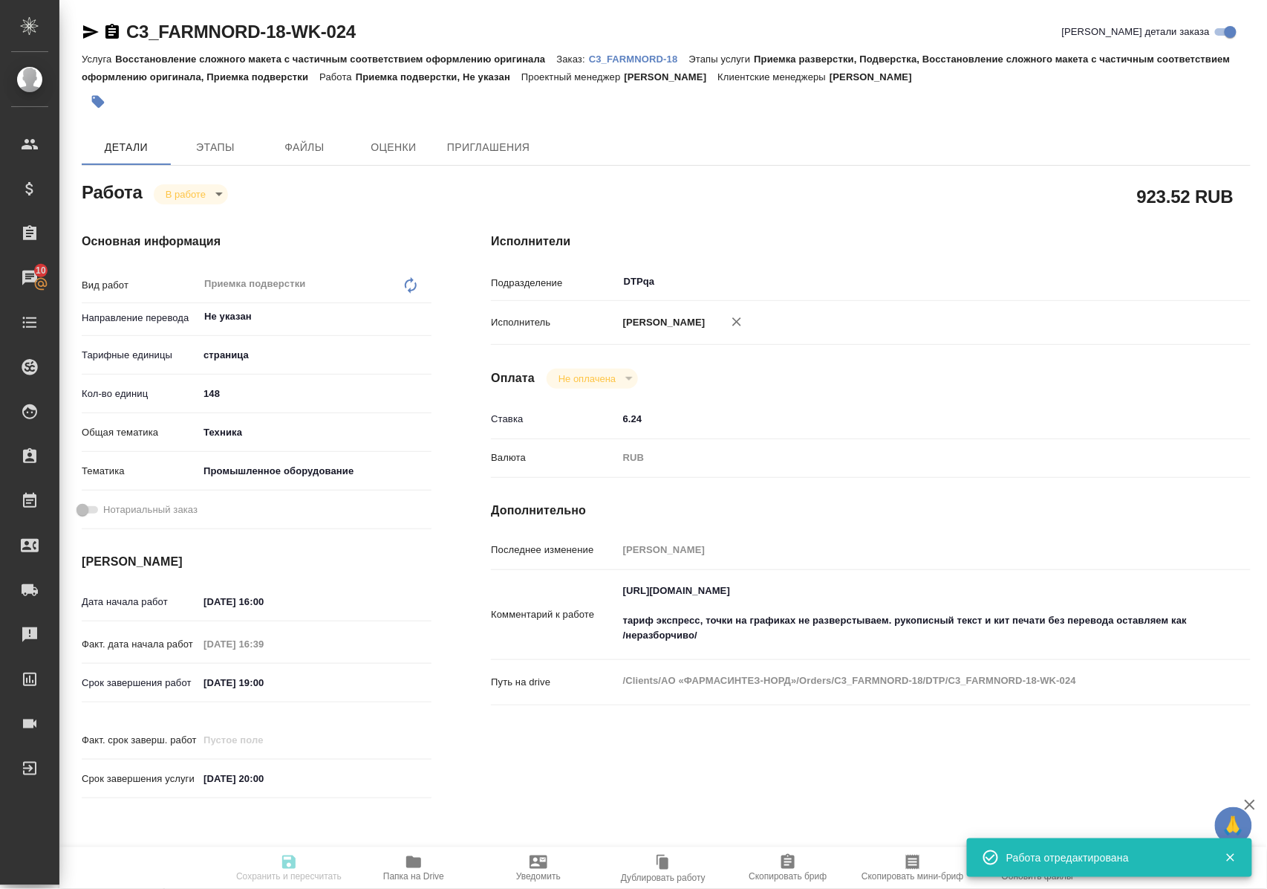
type input "[PERSON_NAME]"
type input "/Clients/АО «ФАРМАСИНТЕЗ-НОРД»/Orders/C3_FARMNORD-18"
type textarea "x"
type textarea "тут надо уложиться к 20 августа"
type textarea "x"
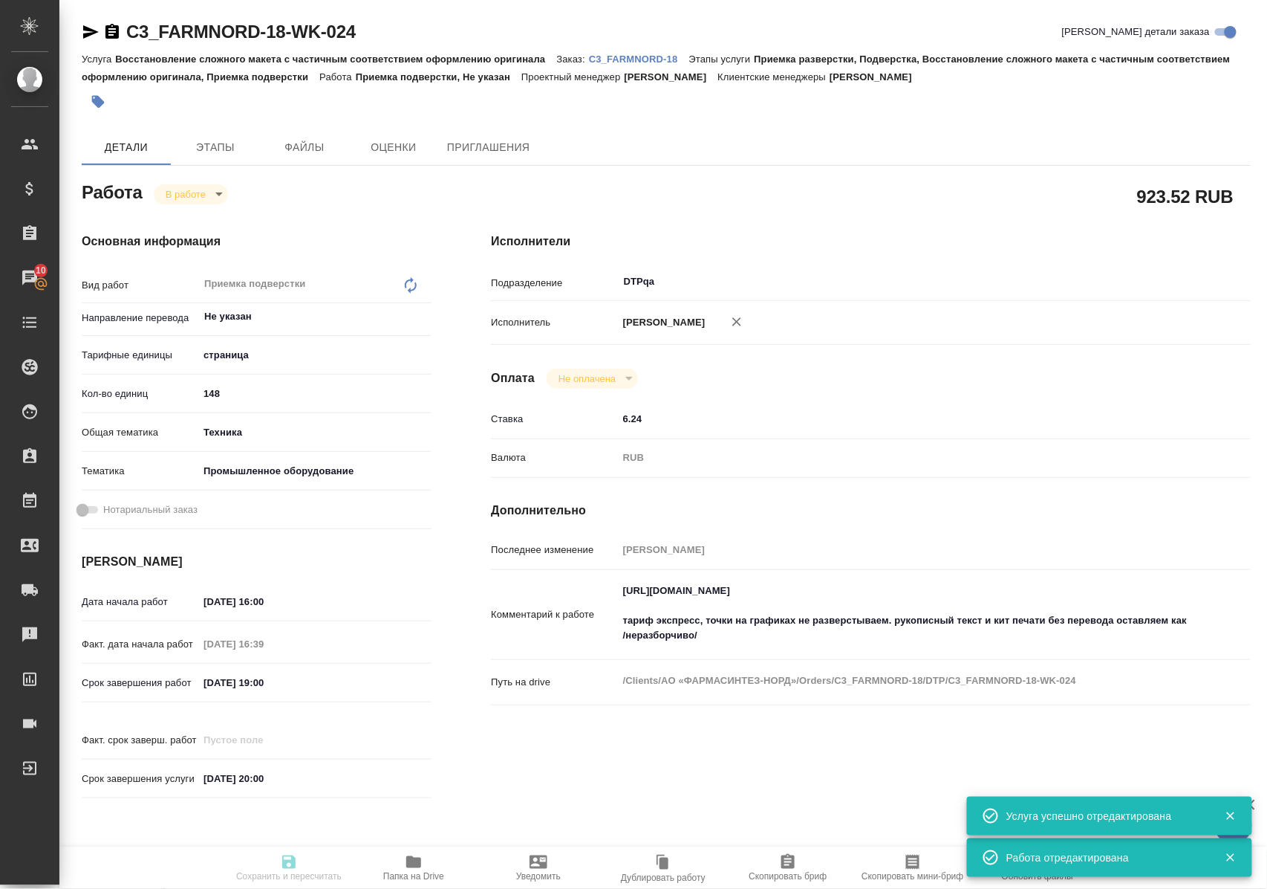
type textarea "x"
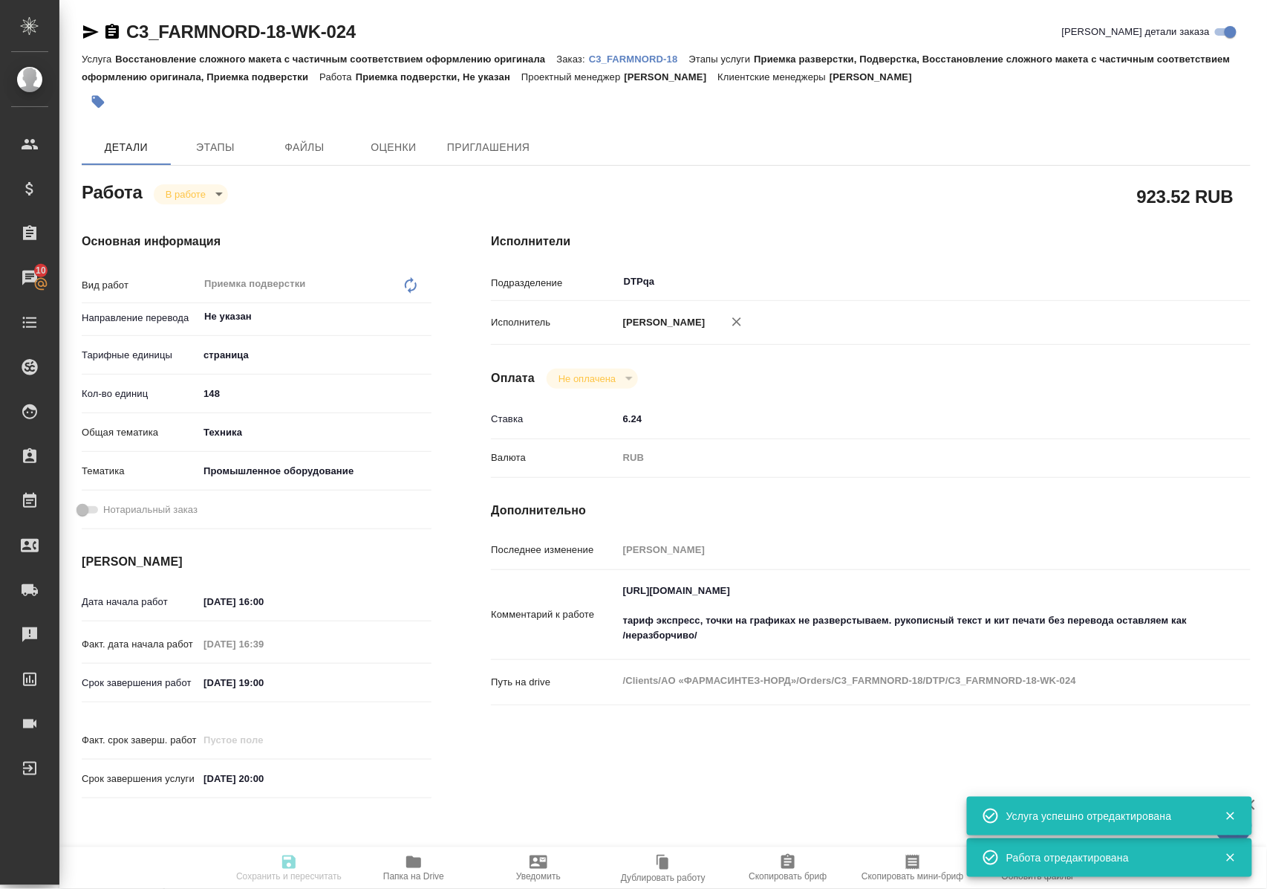
type textarea "x"
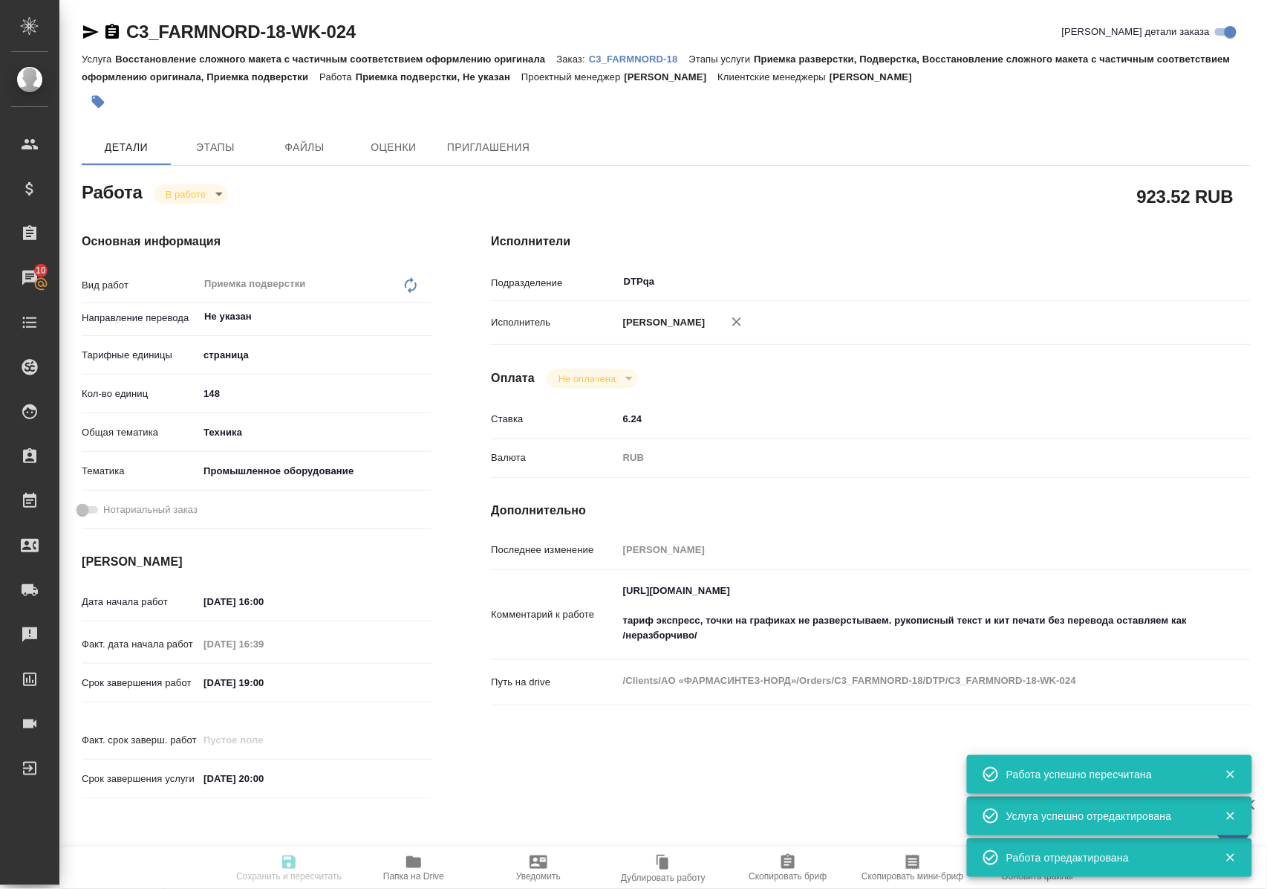
type input "inProgress"
type textarea "Приемка подверстки"
type textarea "x"
type input "Не указан"
type input "5a8b1489cc6b4906c91bfdb2"
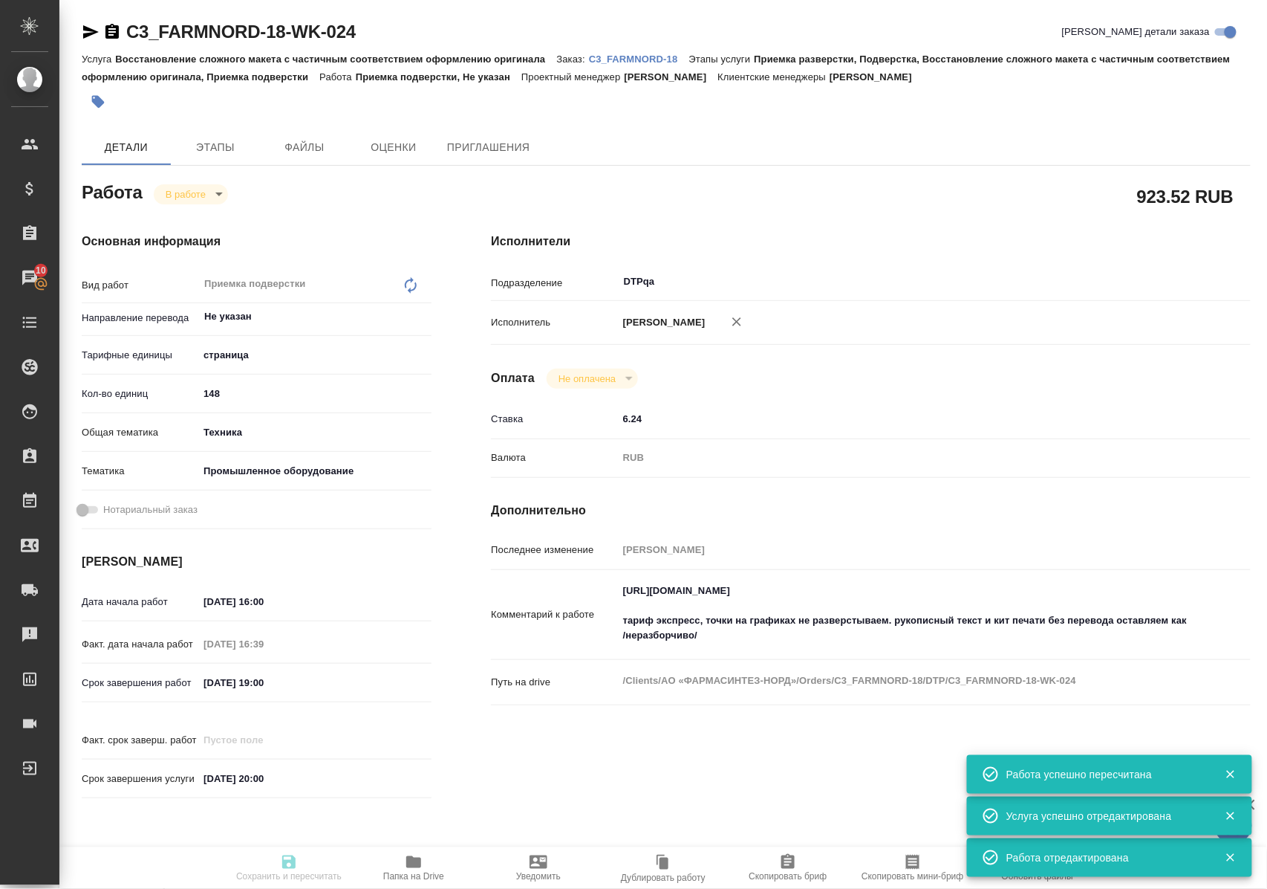
type input "148"
type input "tech"
type input "5f647205b73bc97568ca66bc"
type input "[DATE] 16:00"
type input "20.08.2025 16:39"
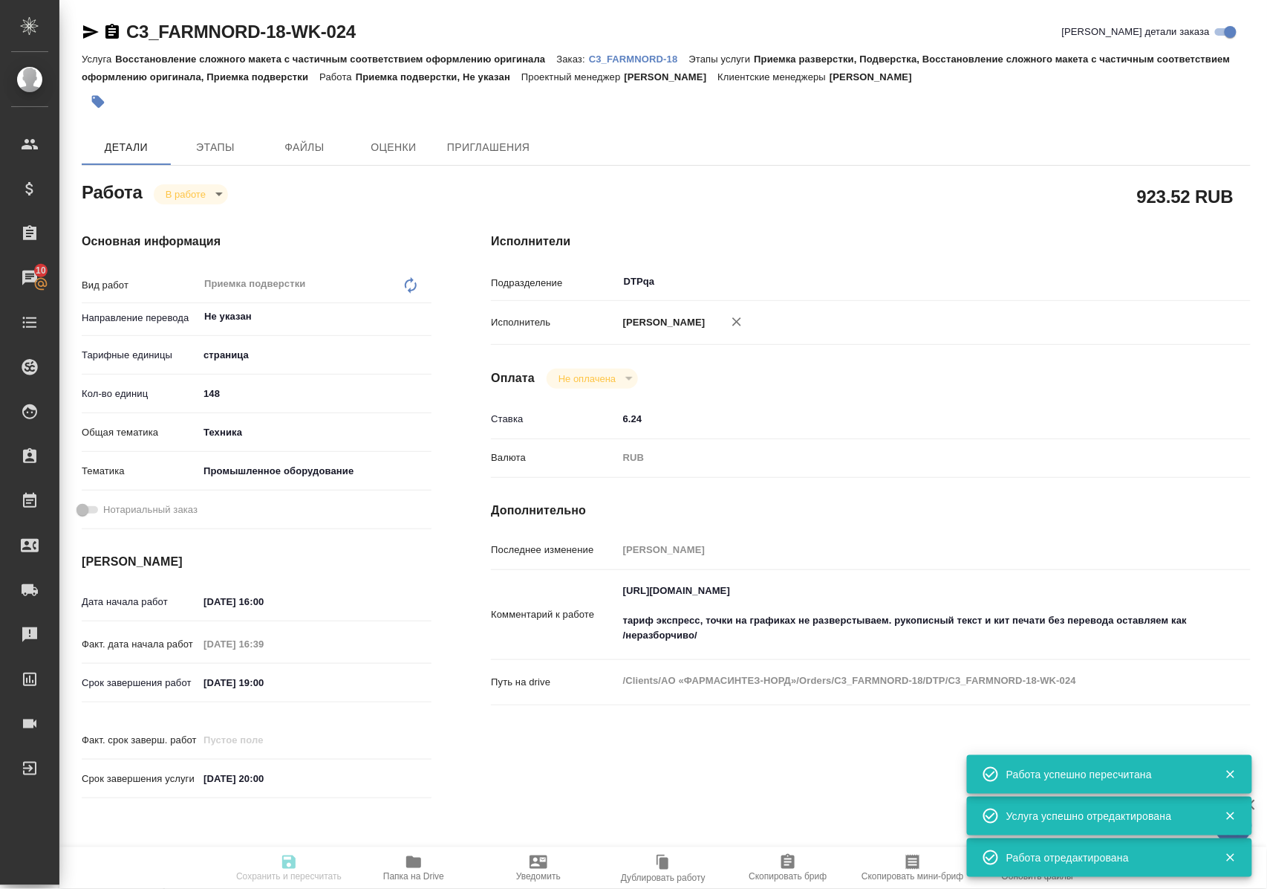
type input "20.08.2025 19:00"
type input "[DATE] 20:00"
type input "DTPqa"
type input "notPayed"
type input "6.24"
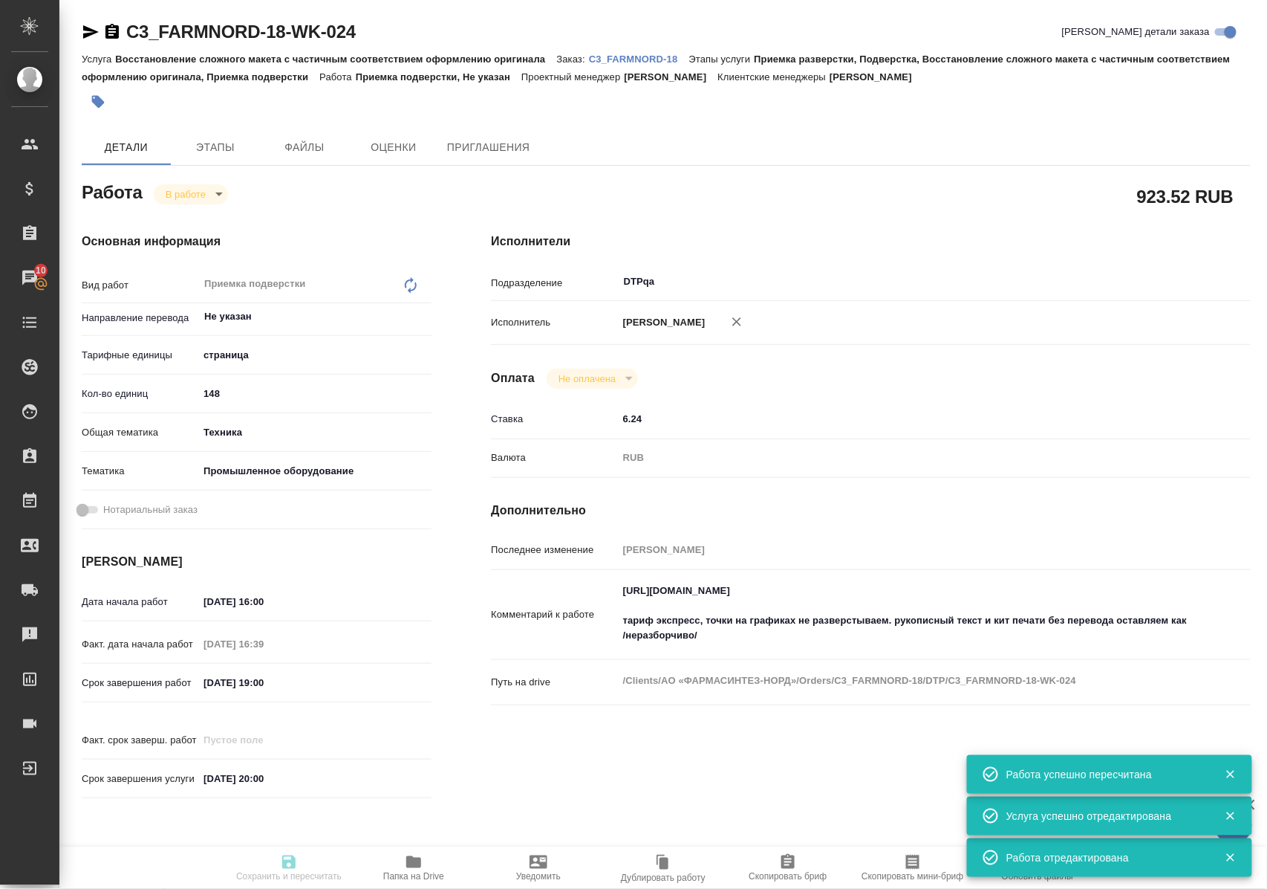
type input "RUB"
type input "Полушина Алена"
type textarea "https://tera.awatera.com/Work/689333f46976196acebf5181/ тариф экспресс, точки н…"
type textarea "x"
type textarea "/Clients/АО «ФАРМАСИНТЕЗ-НОРД»/Orders/C3_FARMNORD-18/DTP/C3_FARMNORD-18-WK-024"
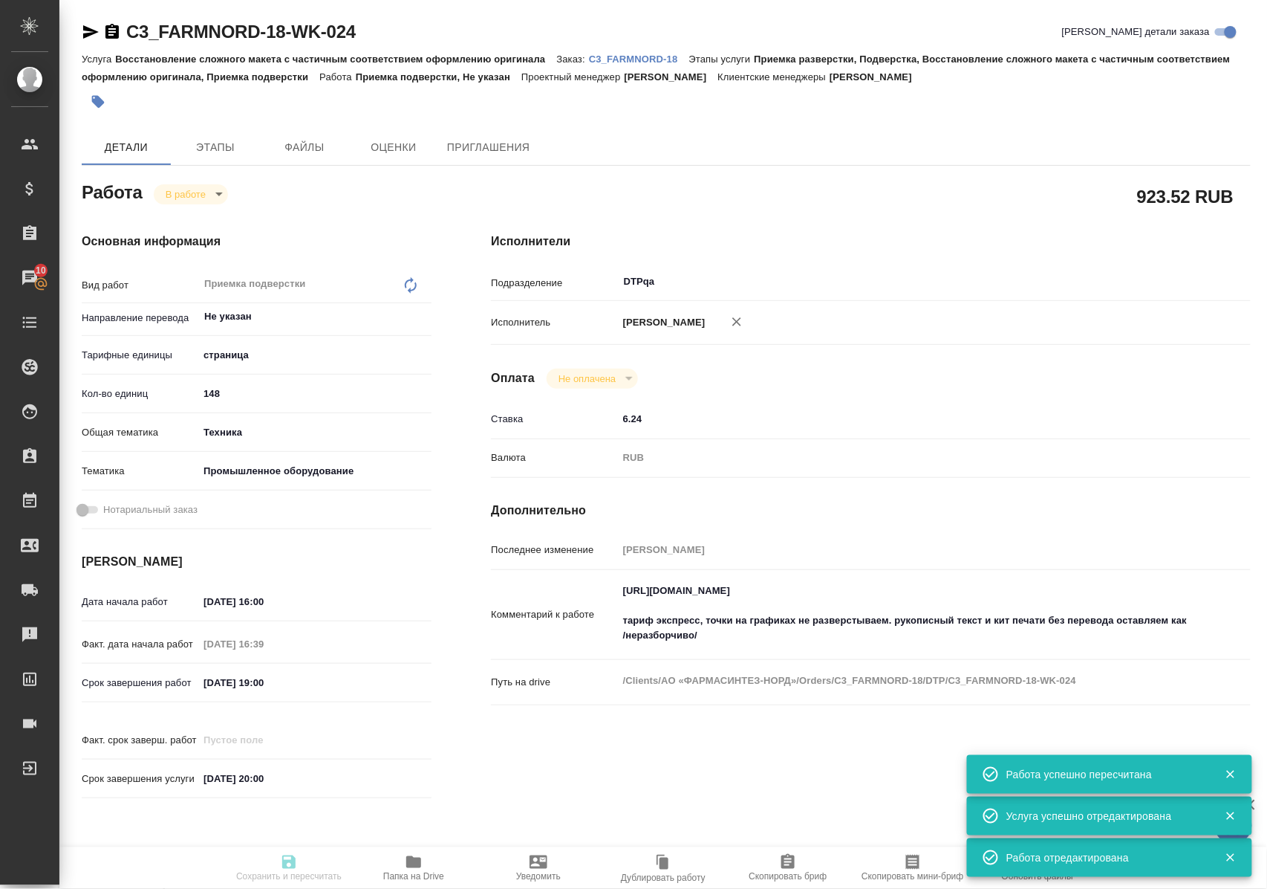
type textarea "x"
type input "C3_FARMNORD-18"
type input "Восстановление сложного макета с частичным соответствием оформлению оригинала"
type input "Приемка разверстки, Подверстка, Восстановление сложного макета с частичным соот…"
type input "[PERSON_NAME]"
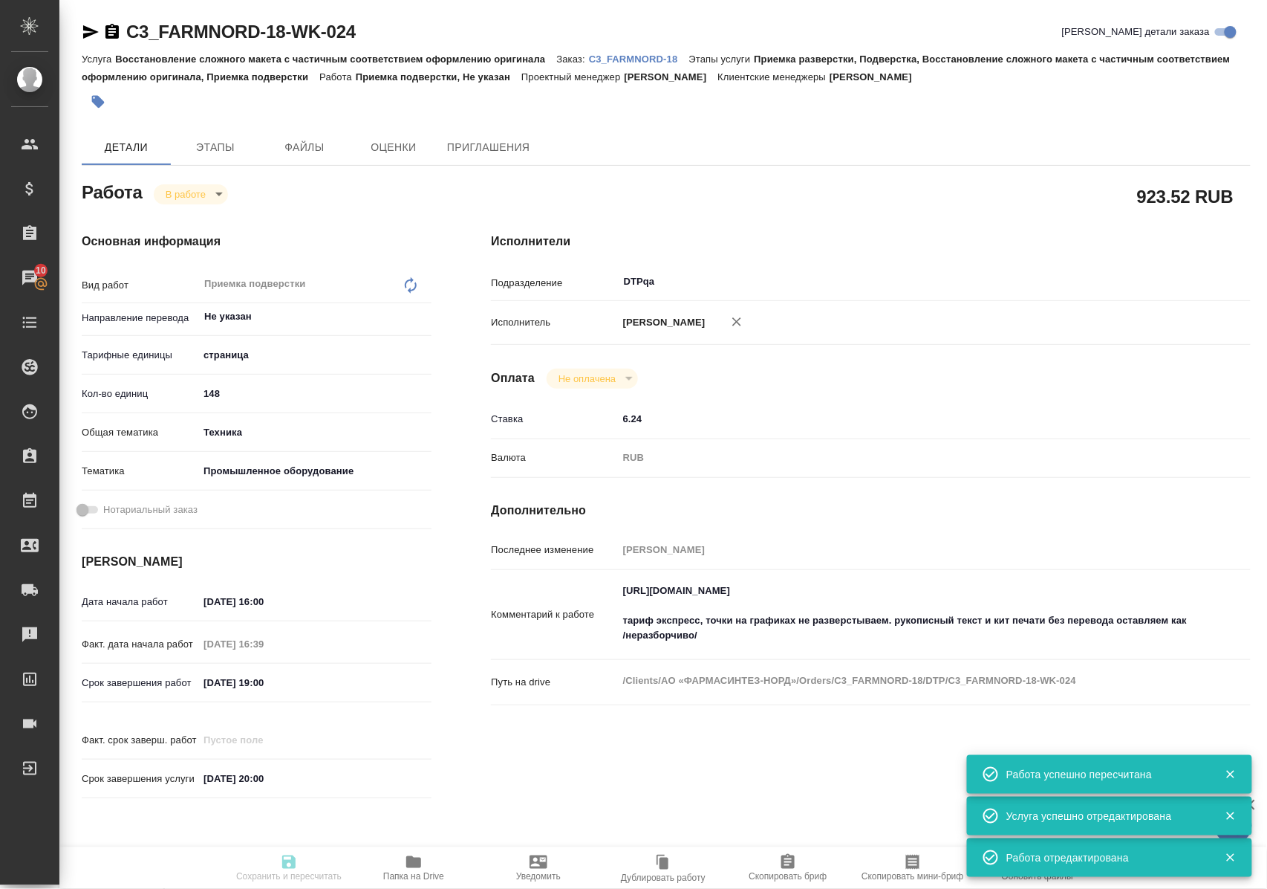
type input "[PERSON_NAME]"
type input "/Clients/АО «ФАРМАСИНТЕЗ-НОРД»/Orders/C3_FARMNORD-18"
type textarea "x"
type textarea "тут надо уложиться к 20 августа"
type textarea "x"
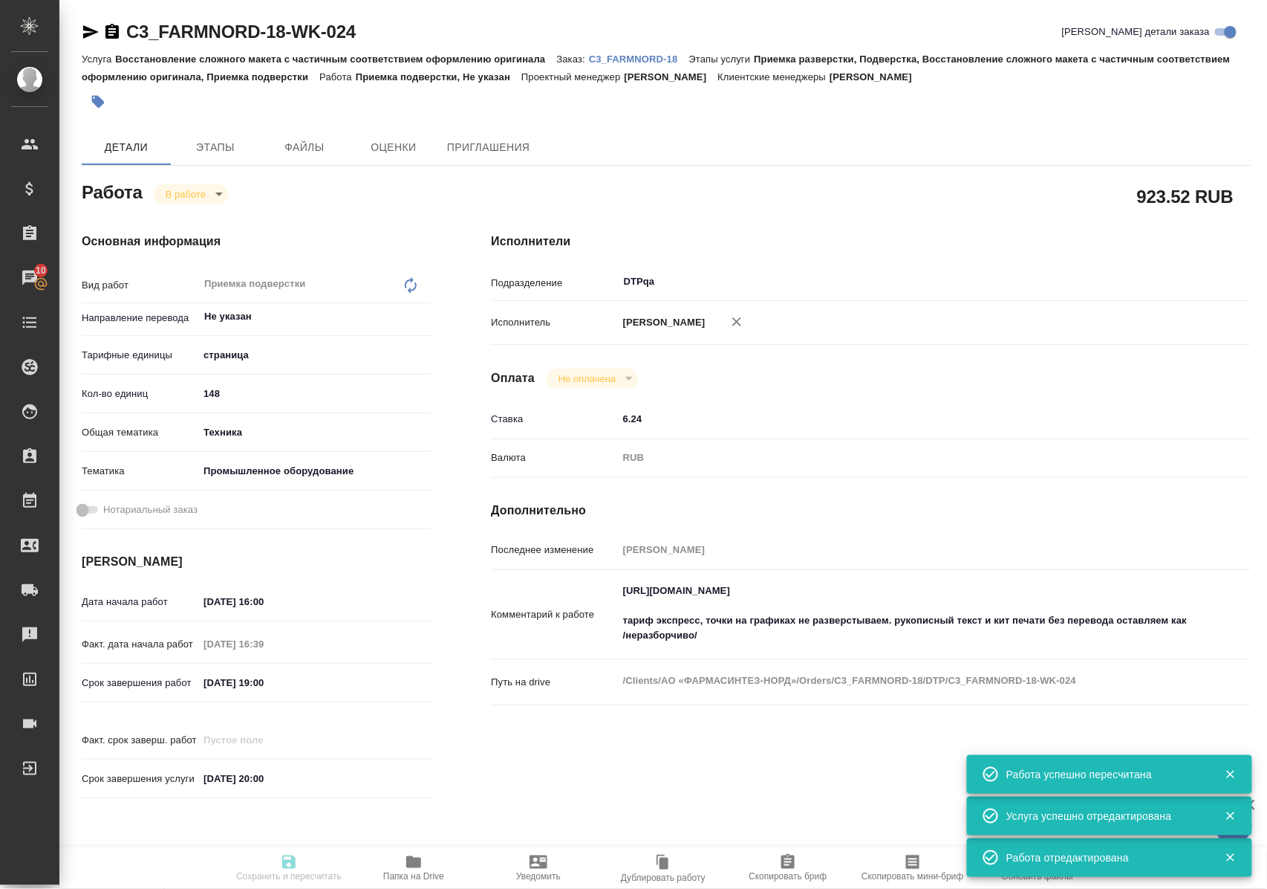
type textarea "x"
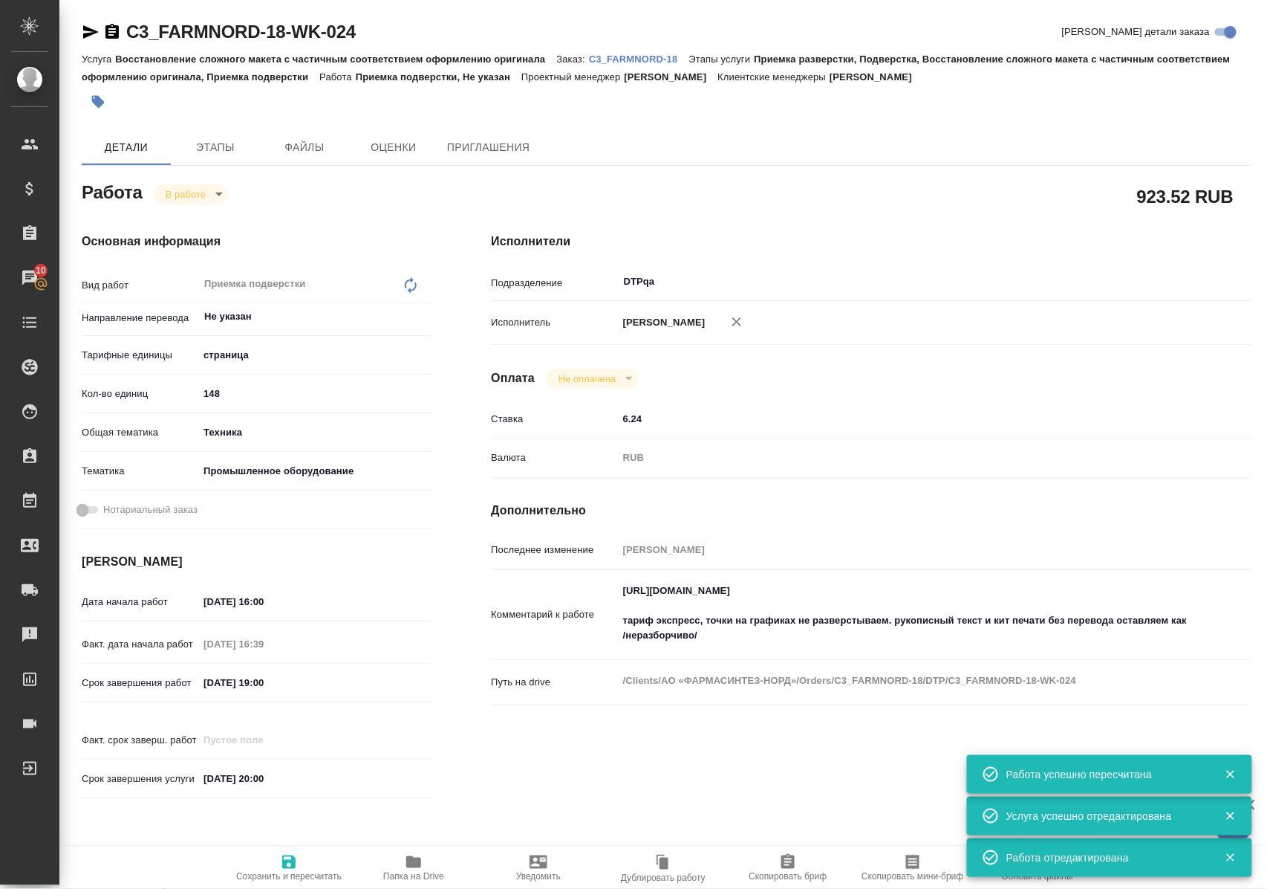
type textarea "x"
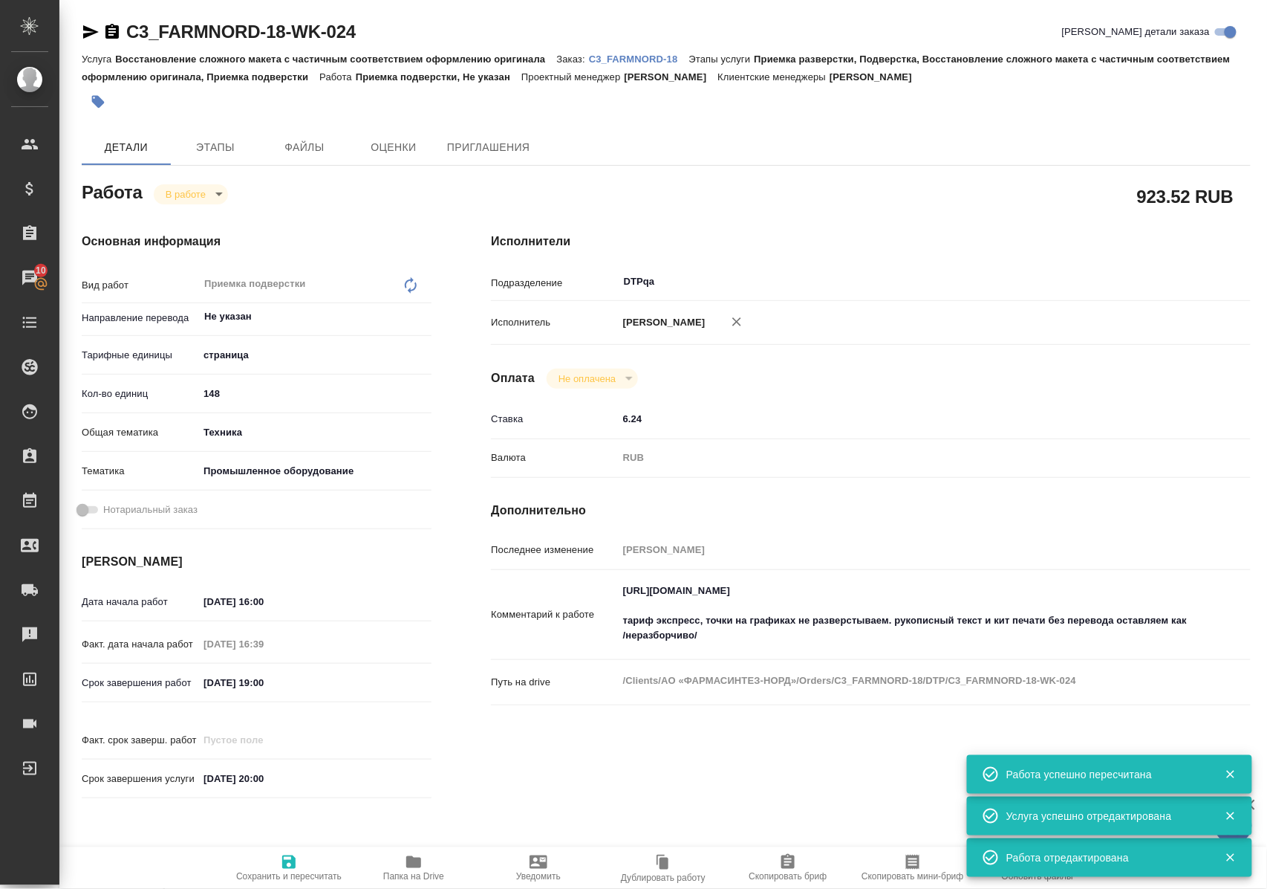
type textarea "x"
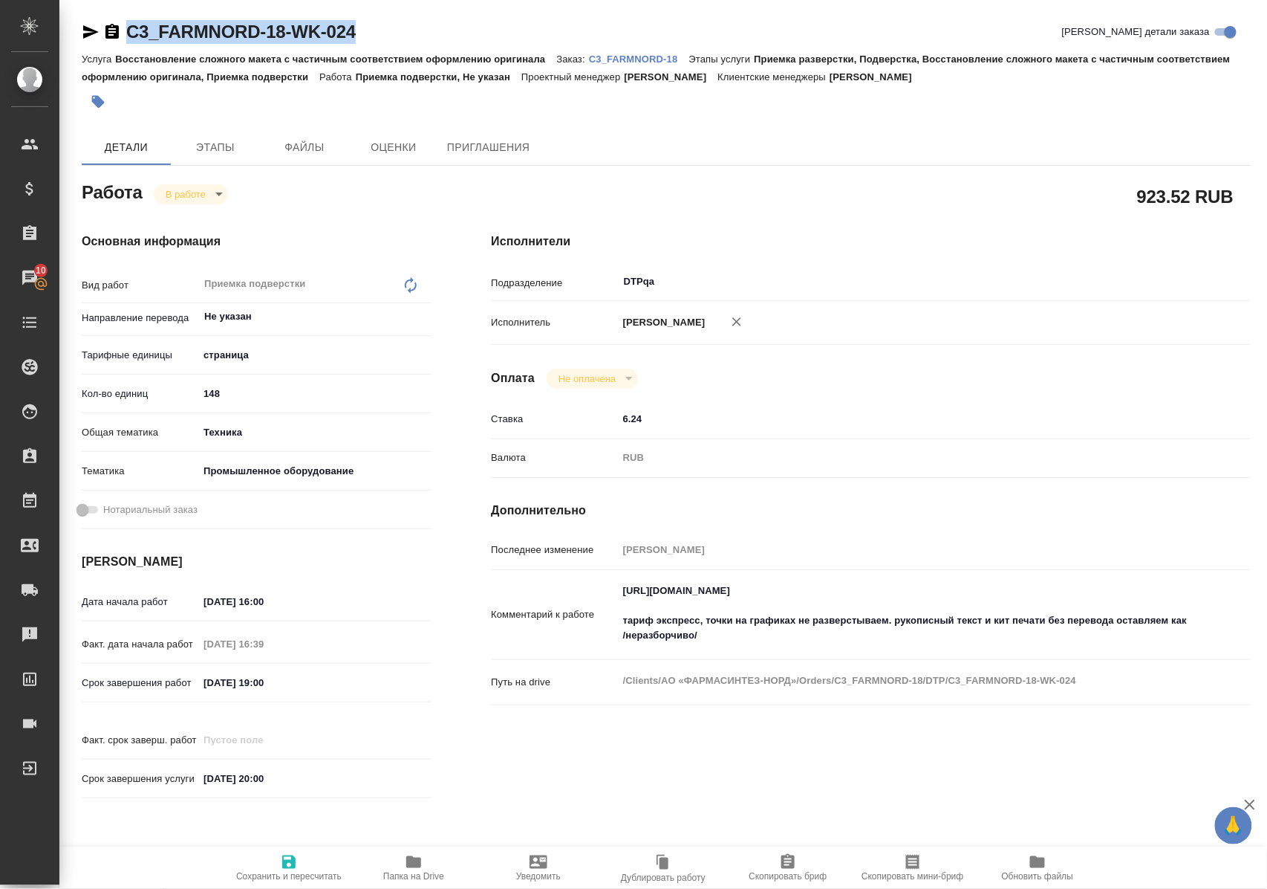
drag, startPoint x: 385, startPoint y: 31, endPoint x: 123, endPoint y: 37, distance: 262.3
click at [123, 37] on div "C3_FARMNORD-18-WK-024 Кратко детали заказа" at bounding box center [666, 32] width 1169 height 24
copy link "C3_FARMNORD-18-WK-024"
drag, startPoint x: 620, startPoint y: 607, endPoint x: 969, endPoint y: 606, distance: 349.9
click at [969, 606] on textarea "https://tera.awatera.com/Work/689333f46976196acebf5181/ тариф экспресс, точки н…" at bounding box center [903, 614] width 568 height 70
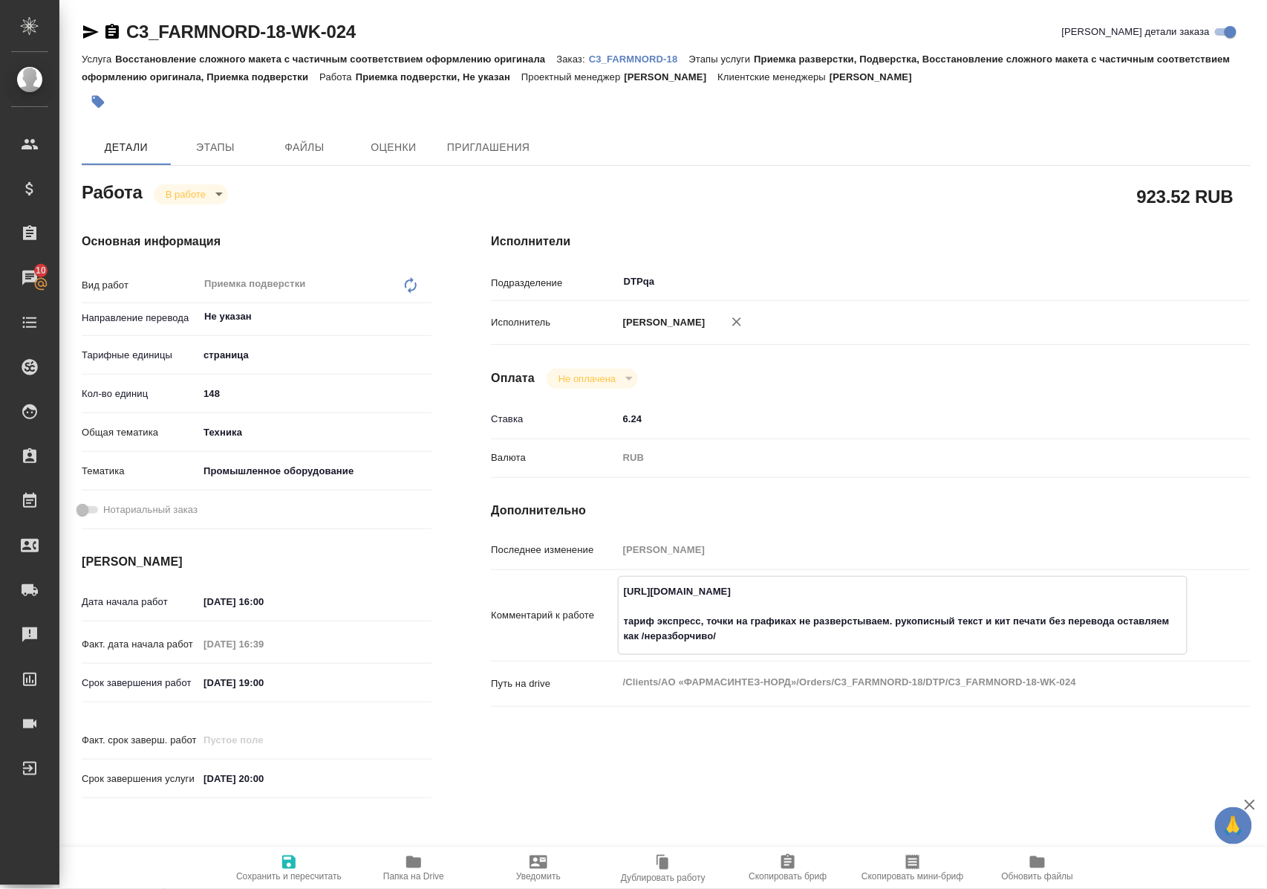
click at [746, 637] on textarea "https://tera.awatera.com/Work/689333f46976196acebf5181/ тариф экспресс, точки н…" at bounding box center [903, 614] width 568 height 70
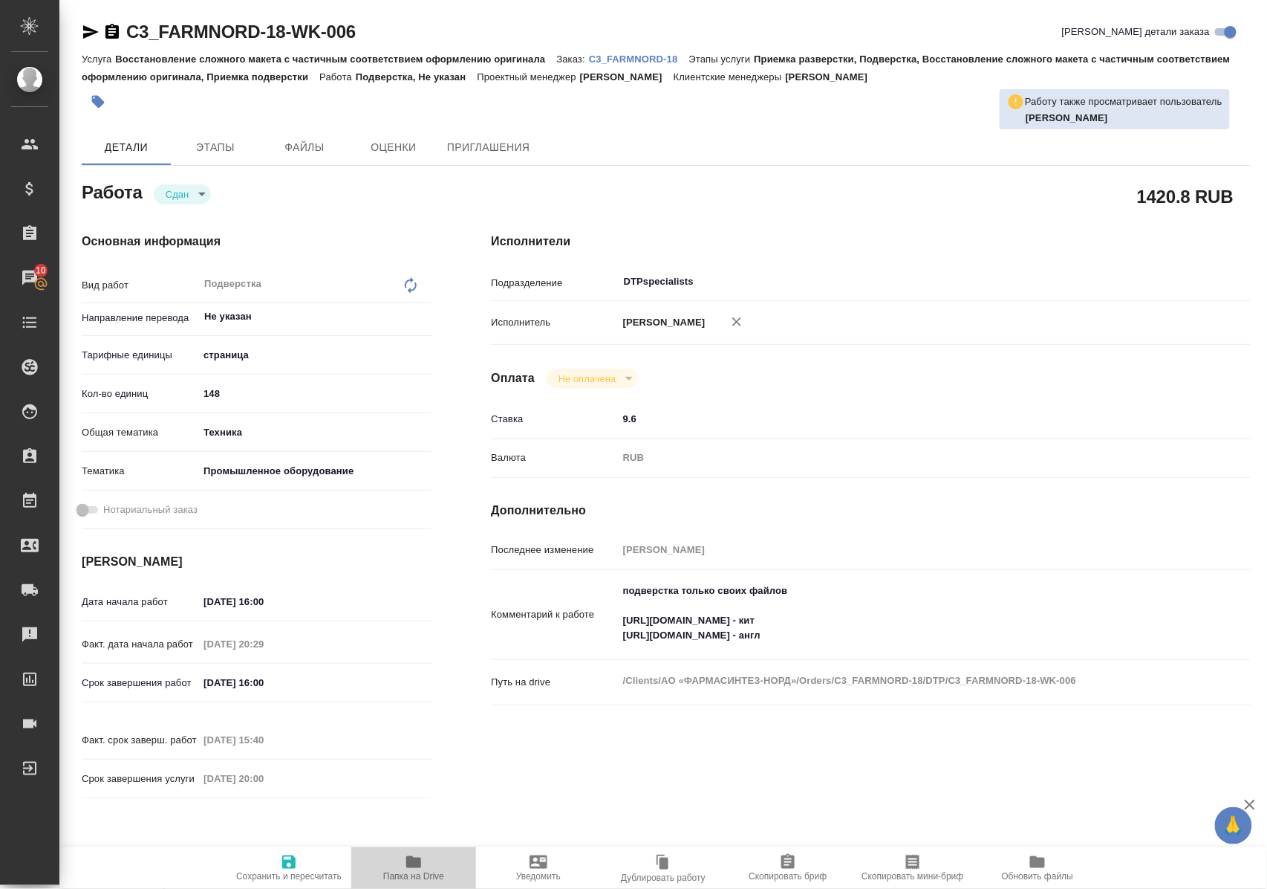
click at [411, 865] on icon "button" at bounding box center [413, 862] width 15 height 12
click at [633, 54] on p "C3_FARMNORD-18" at bounding box center [639, 58] width 100 height 11
click at [91, 28] on icon "button" at bounding box center [91, 31] width 16 height 13
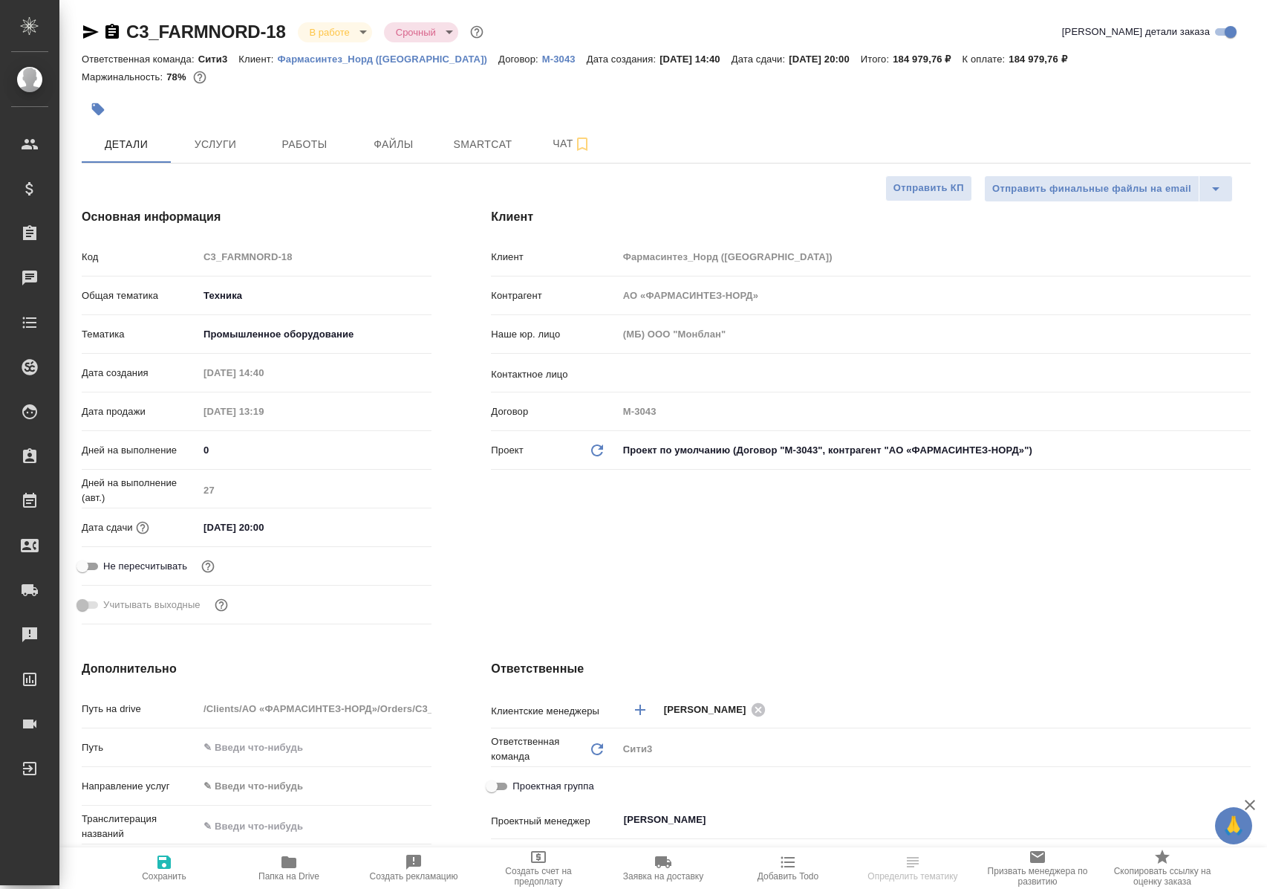
select select "RU"
click at [302, 135] on span "Работы" at bounding box center [304, 144] width 71 height 19
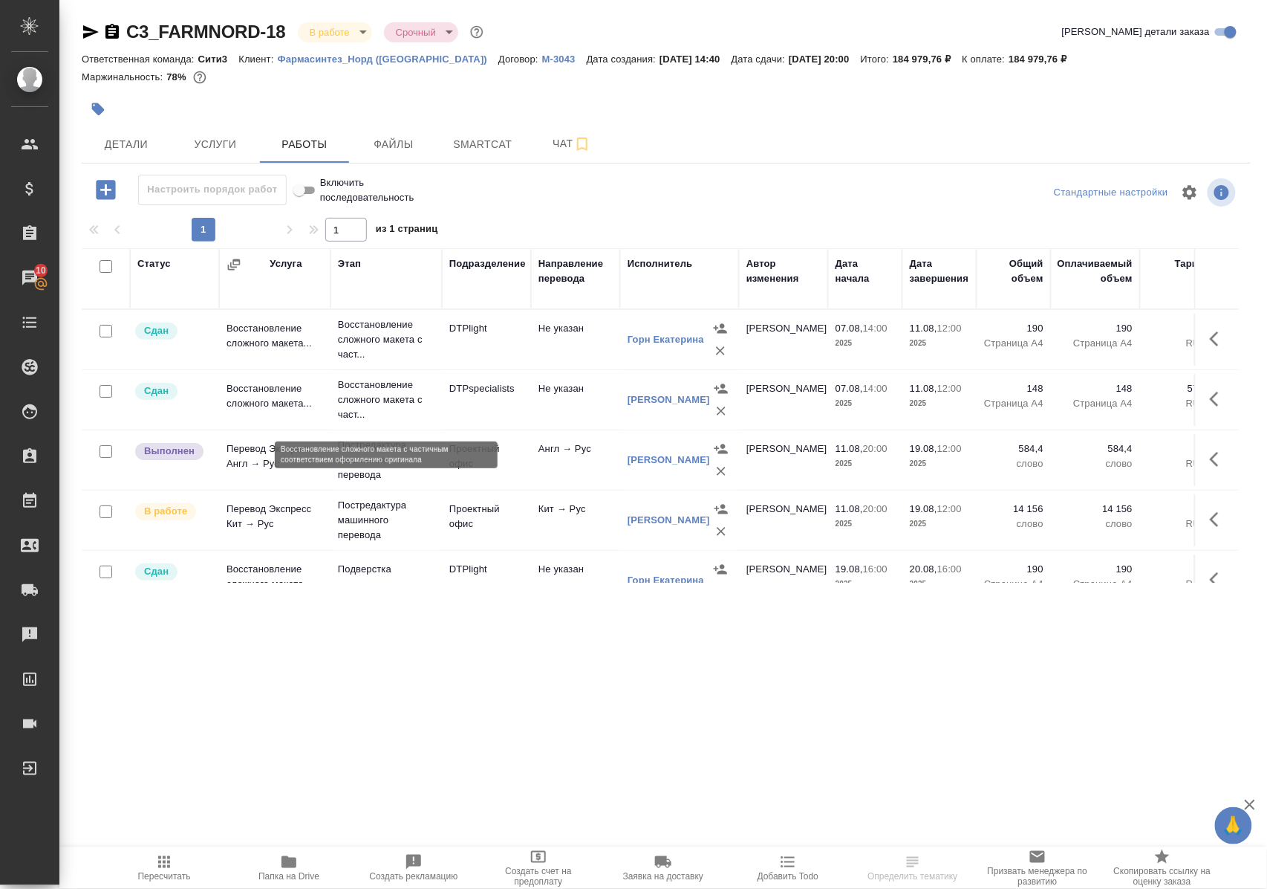
click at [375, 410] on p "Восстановление сложного макета с част..." at bounding box center [386, 399] width 97 height 45
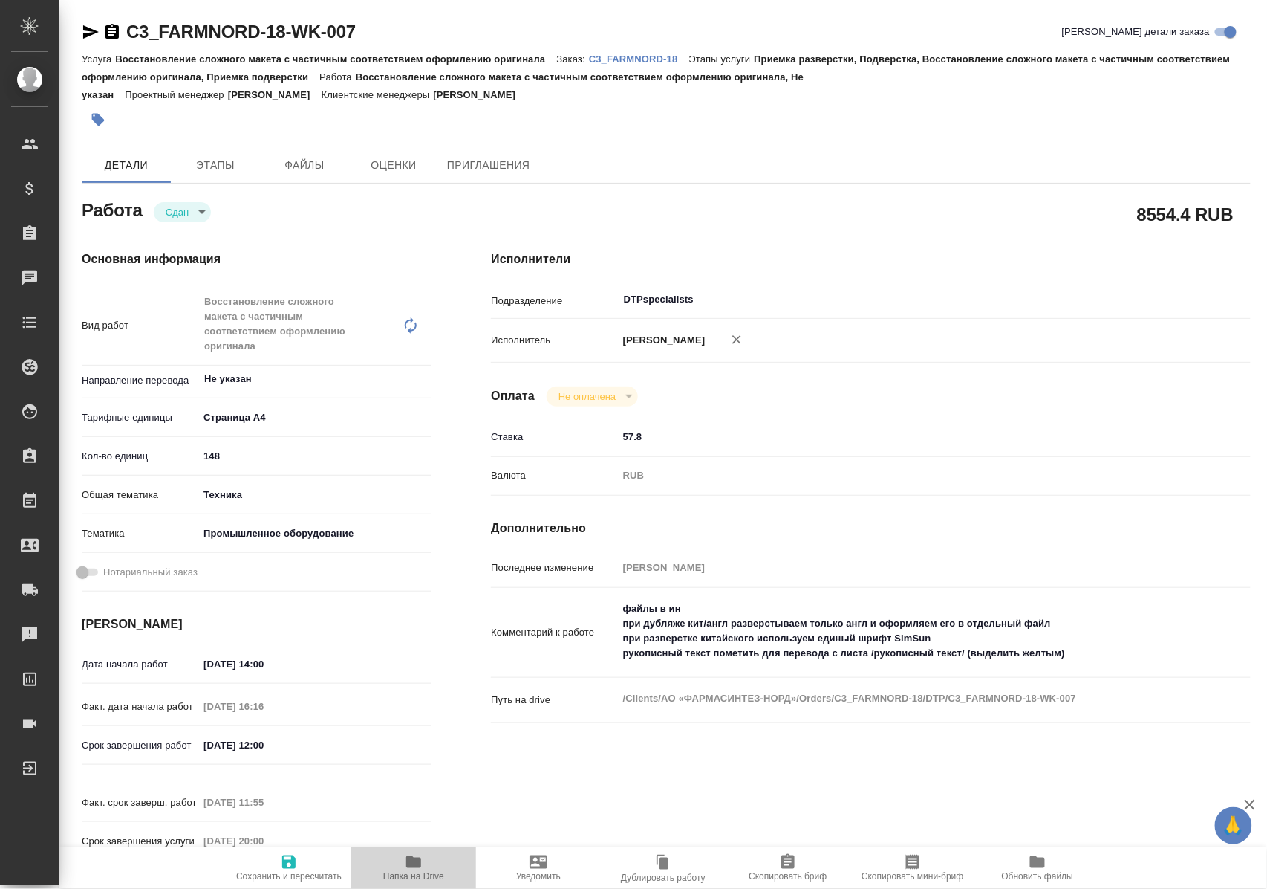
drag, startPoint x: 415, startPoint y: 869, endPoint x: 482, endPoint y: 726, distance: 158.5
click at [414, 868] on span "Папка на Drive" at bounding box center [413, 867] width 107 height 28
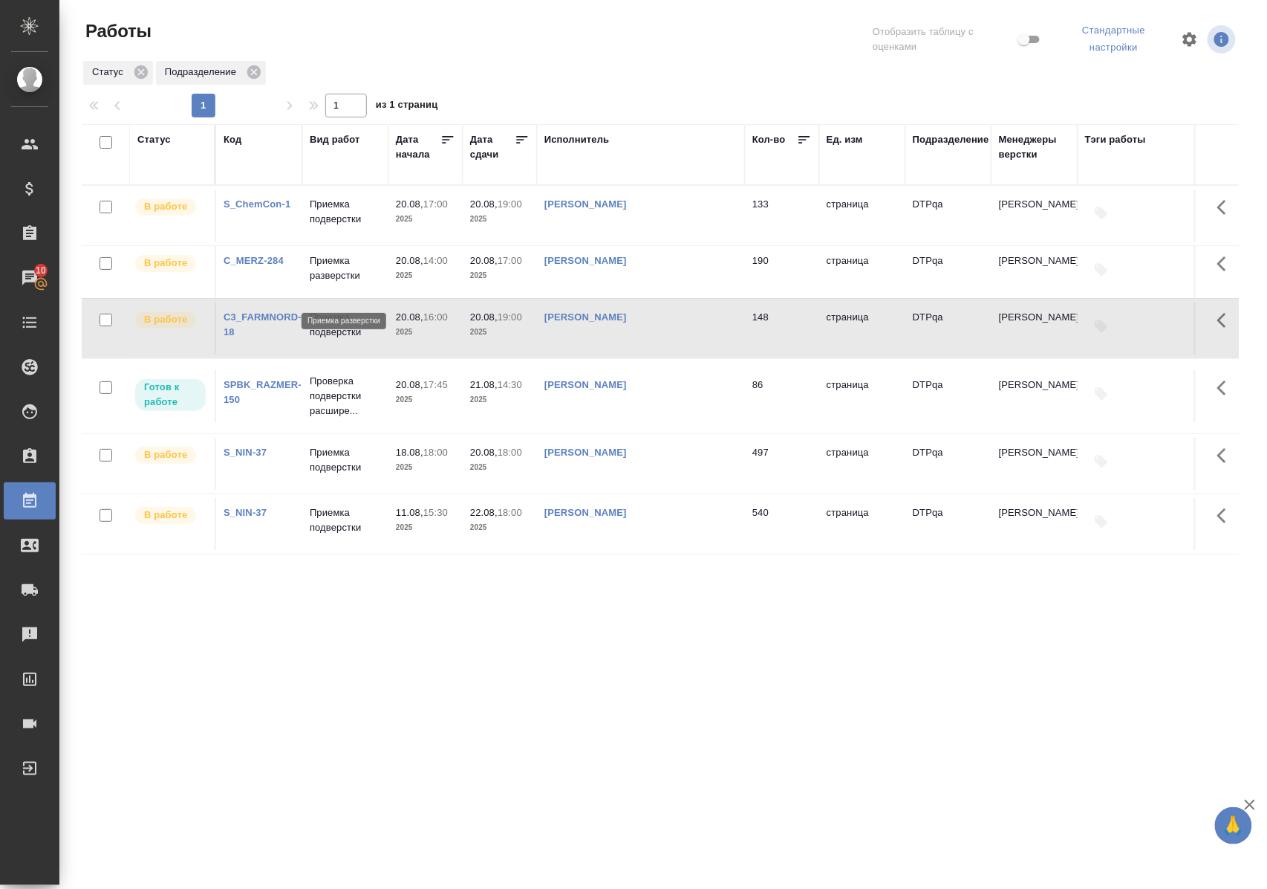
click at [351, 283] on p "Приемка разверстки" at bounding box center [345, 268] width 71 height 30
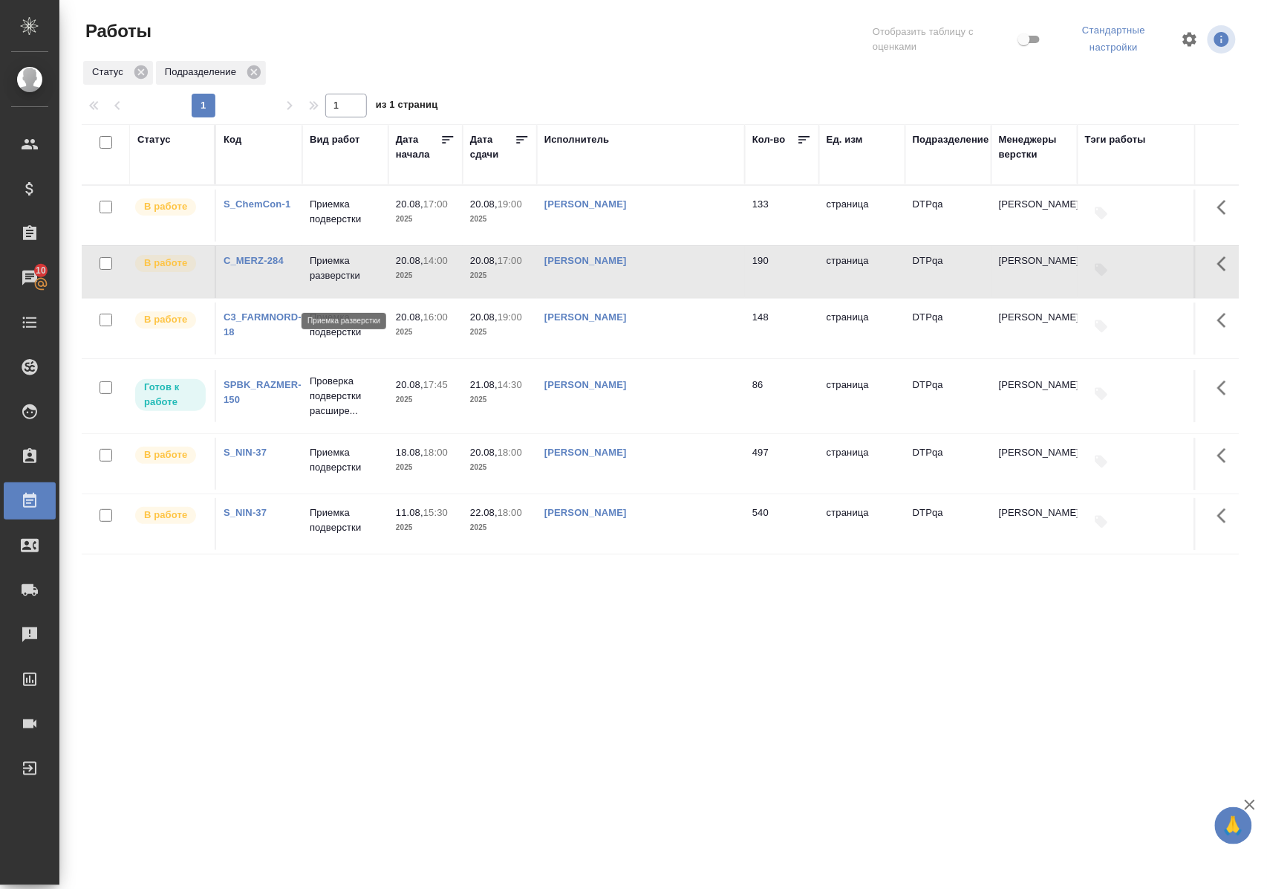
click at [351, 283] on p "Приемка разверстки" at bounding box center [345, 268] width 71 height 30
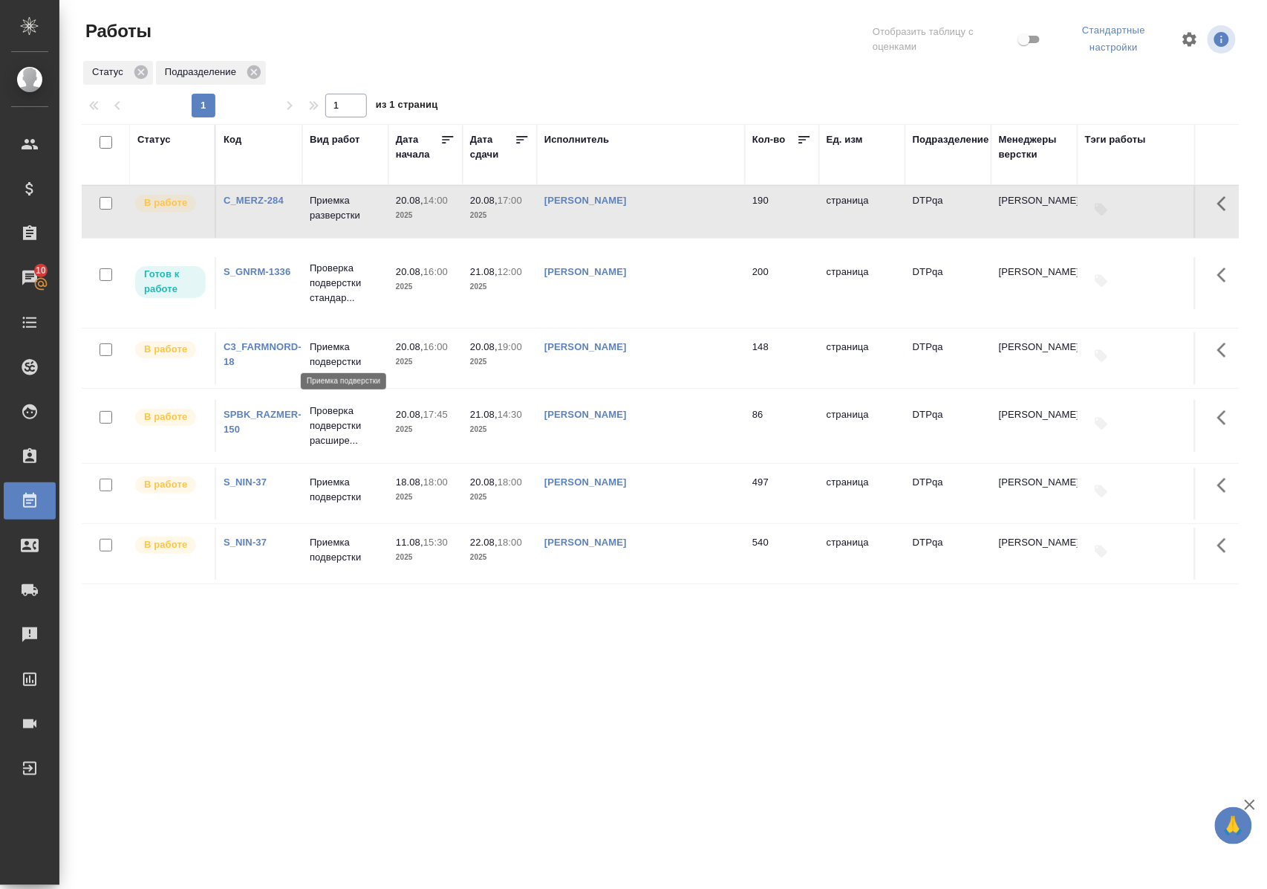
click at [336, 357] on p "Приемка подверстки" at bounding box center [345, 355] width 71 height 30
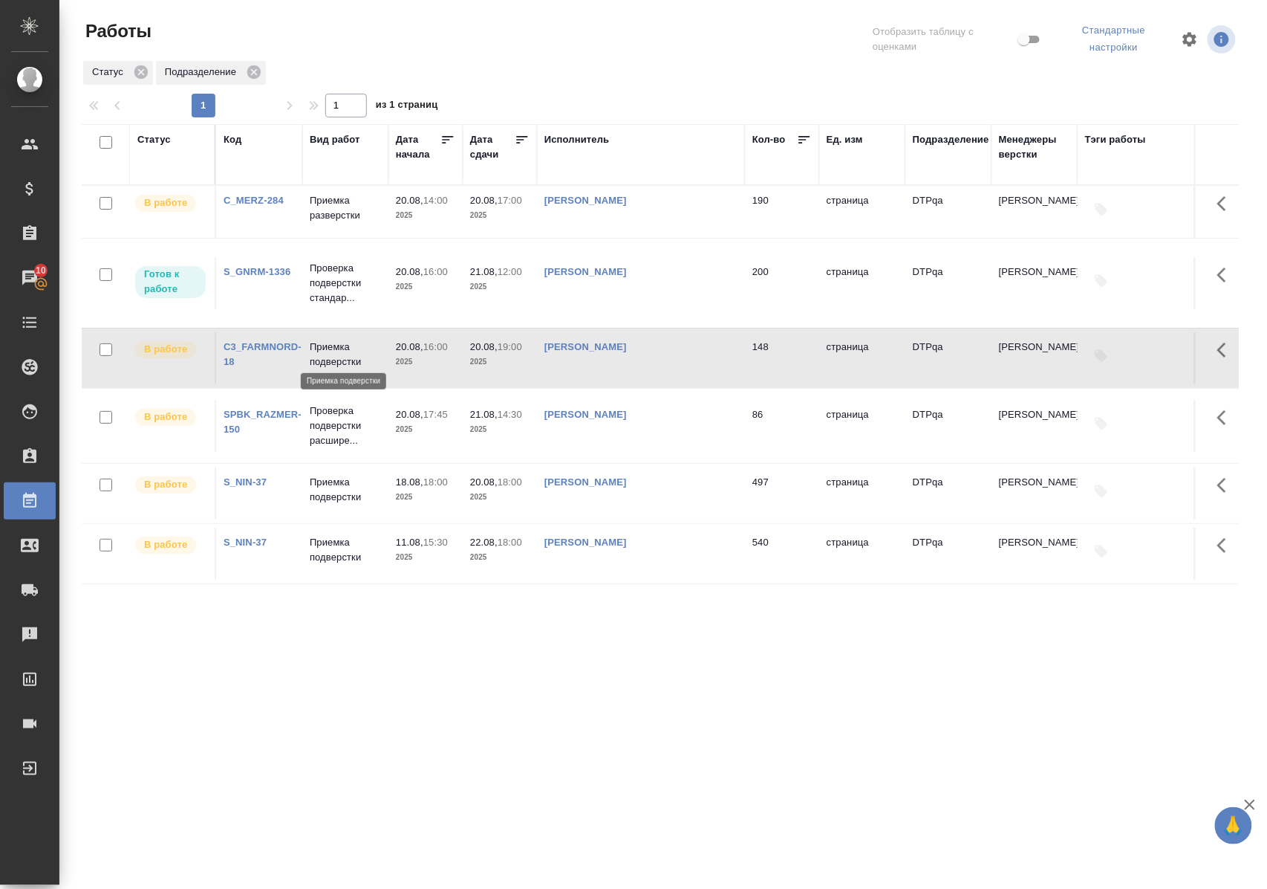
click at [336, 357] on p "Приемка подверстки" at bounding box center [345, 355] width 71 height 30
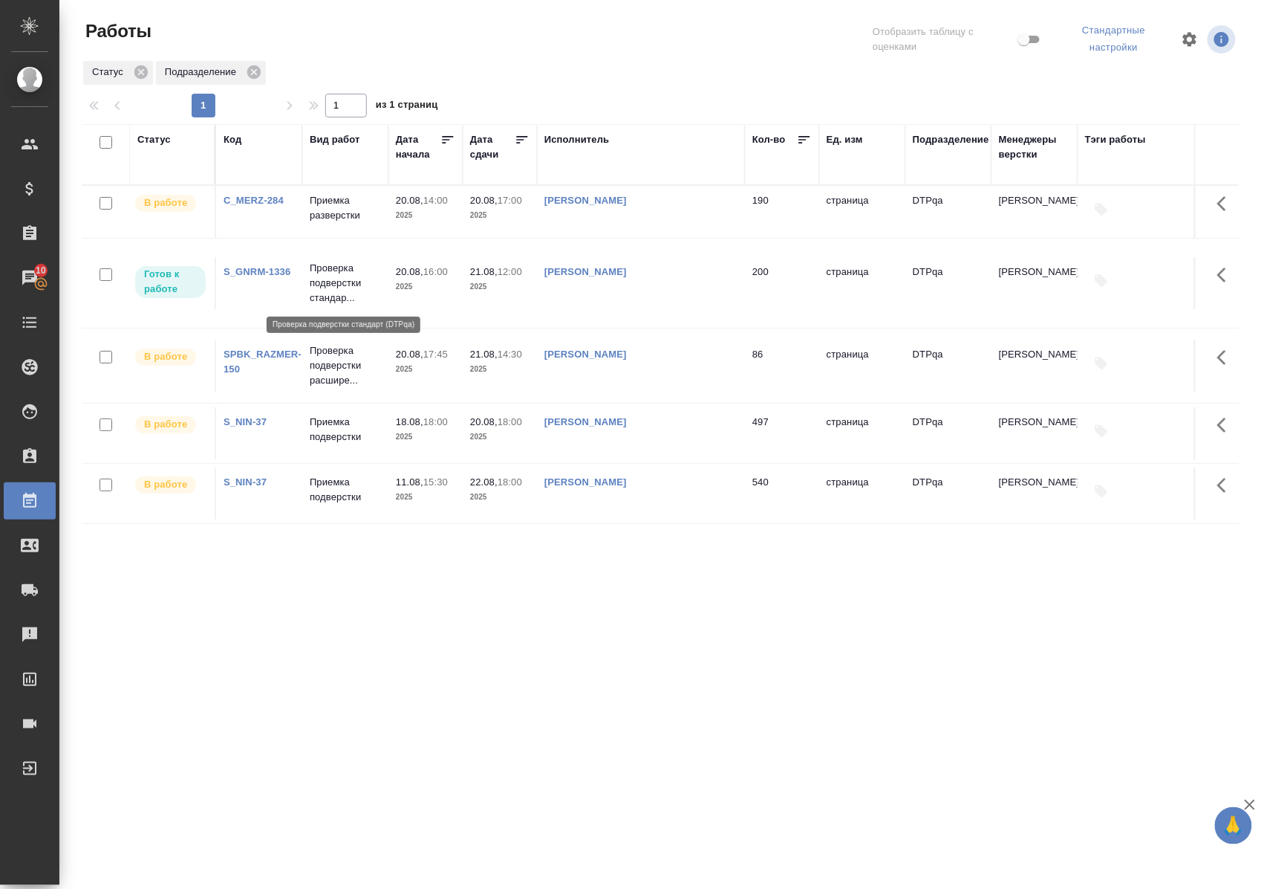
click at [351, 286] on p "Проверка подверстки стандар..." at bounding box center [345, 283] width 71 height 45
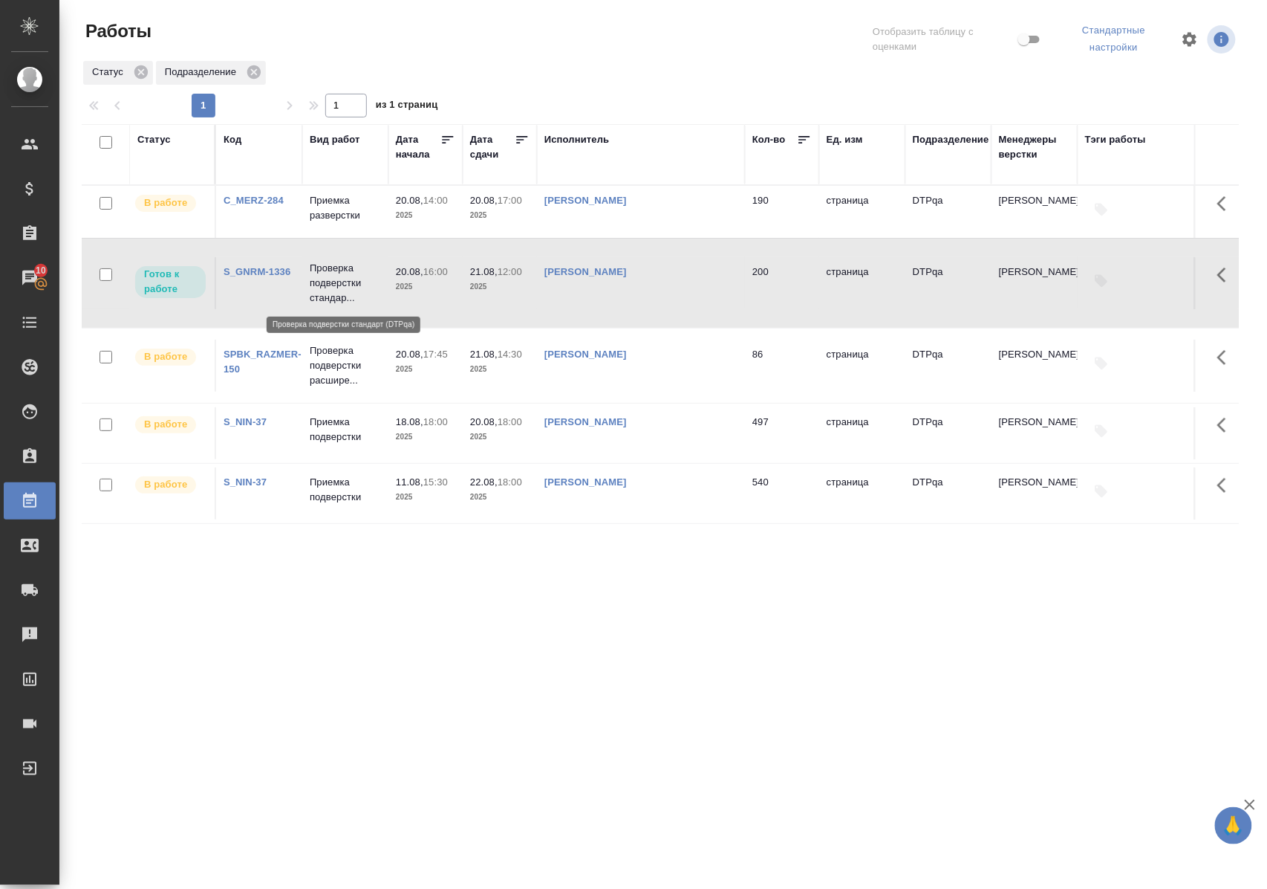
click at [351, 286] on p "Проверка подверстки стандар..." at bounding box center [345, 283] width 71 height 45
click at [342, 432] on p "Приемка подверстки" at bounding box center [345, 430] width 71 height 30
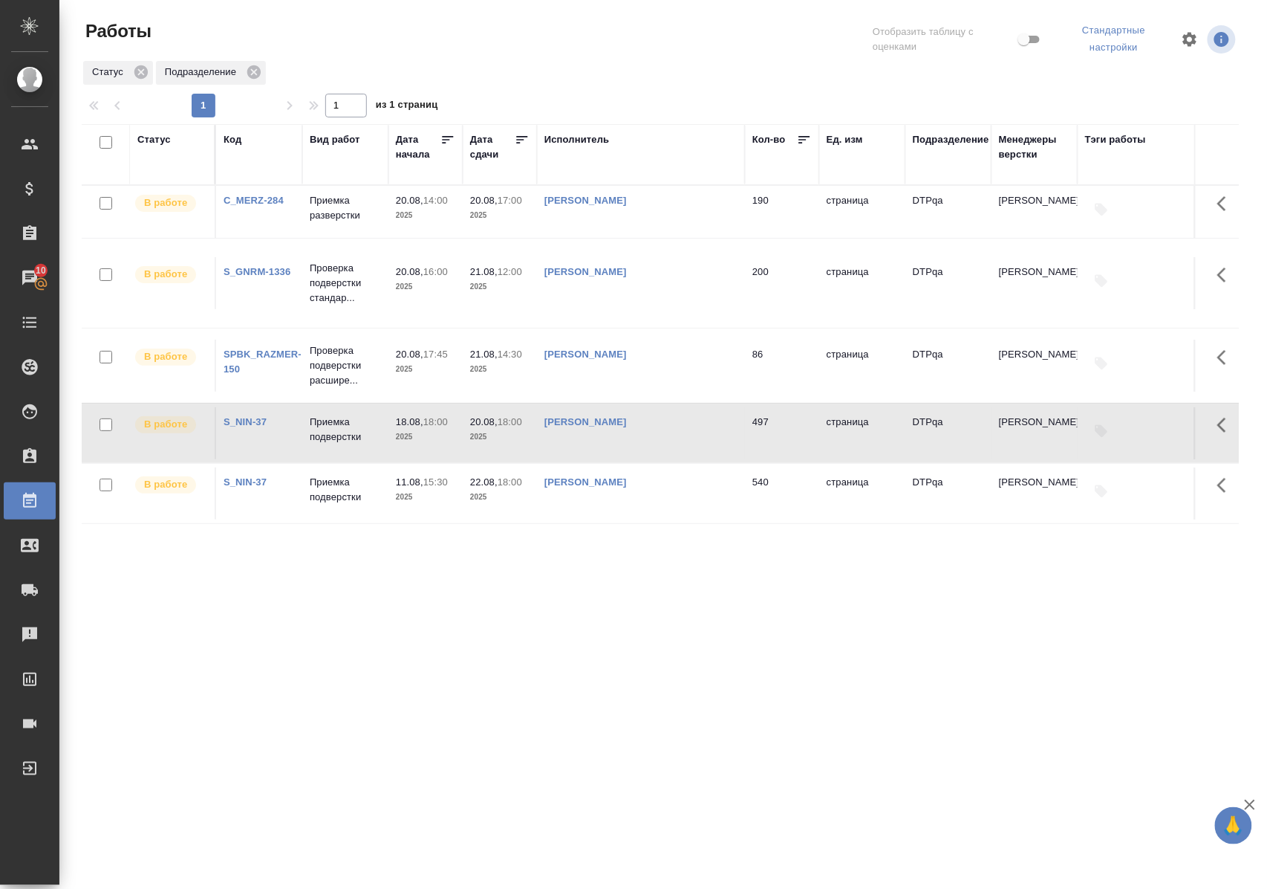
click at [334, 223] on p "Проверка подверстки стандар..." at bounding box center [345, 208] width 71 height 30
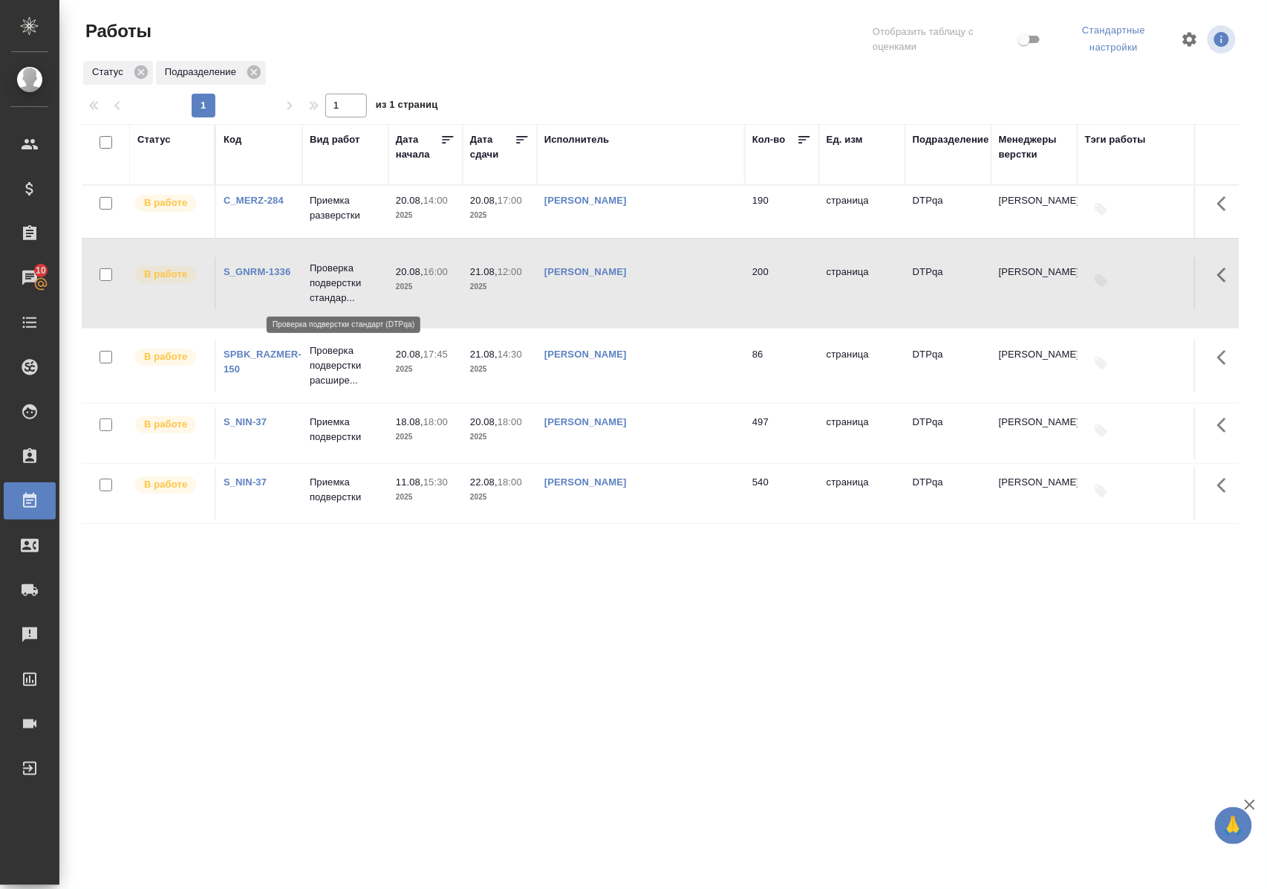
click at [334, 283] on p "Проверка подверстки стандар..." at bounding box center [345, 283] width 71 height 45
click at [331, 214] on p "Приемка разверстки" at bounding box center [345, 208] width 71 height 30
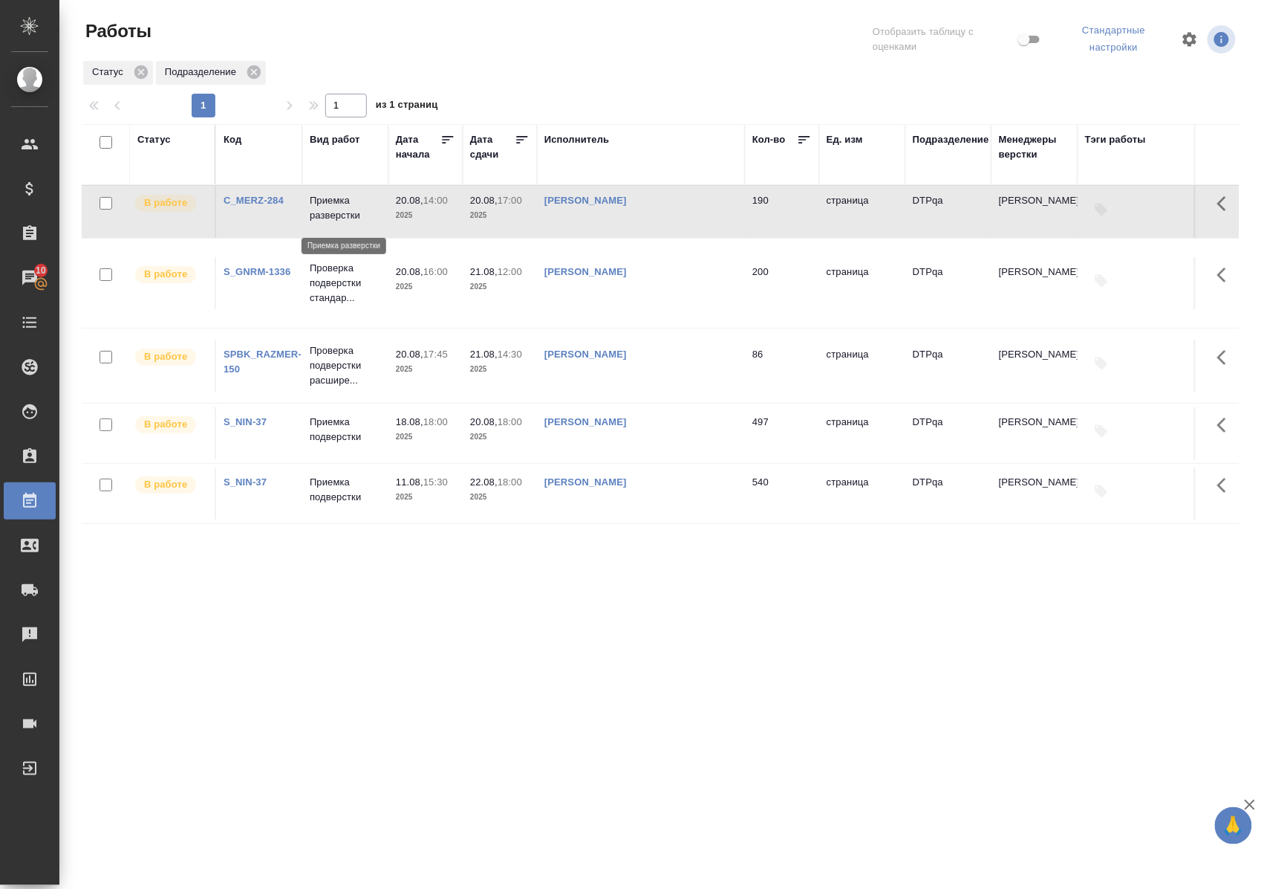
click at [331, 212] on p "Приемка разверстки" at bounding box center [345, 208] width 71 height 30
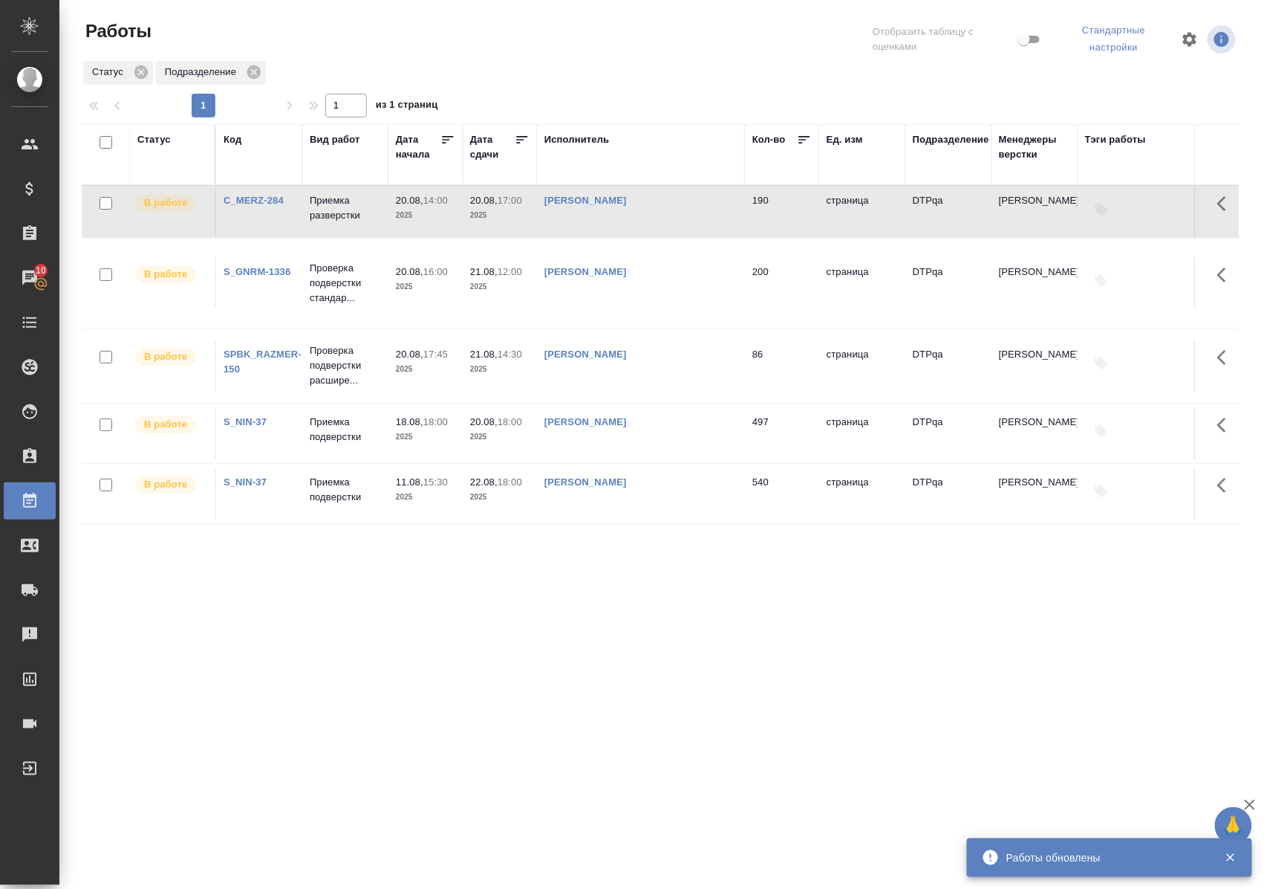
click at [322, 223] on p "Проверка подверстки стандар..." at bounding box center [345, 208] width 71 height 30
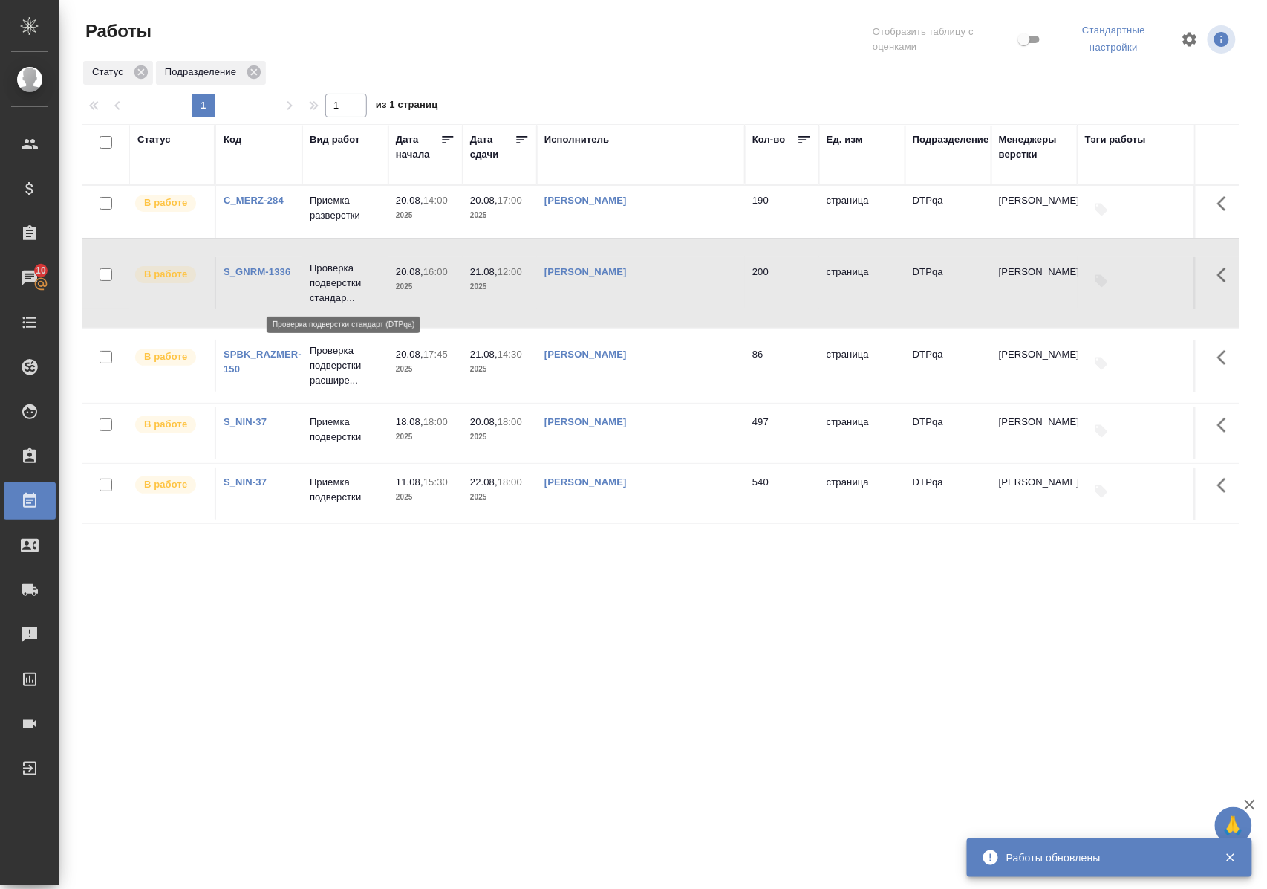
click at [322, 295] on p "Проверка подверстки стандар..." at bounding box center [345, 283] width 71 height 45
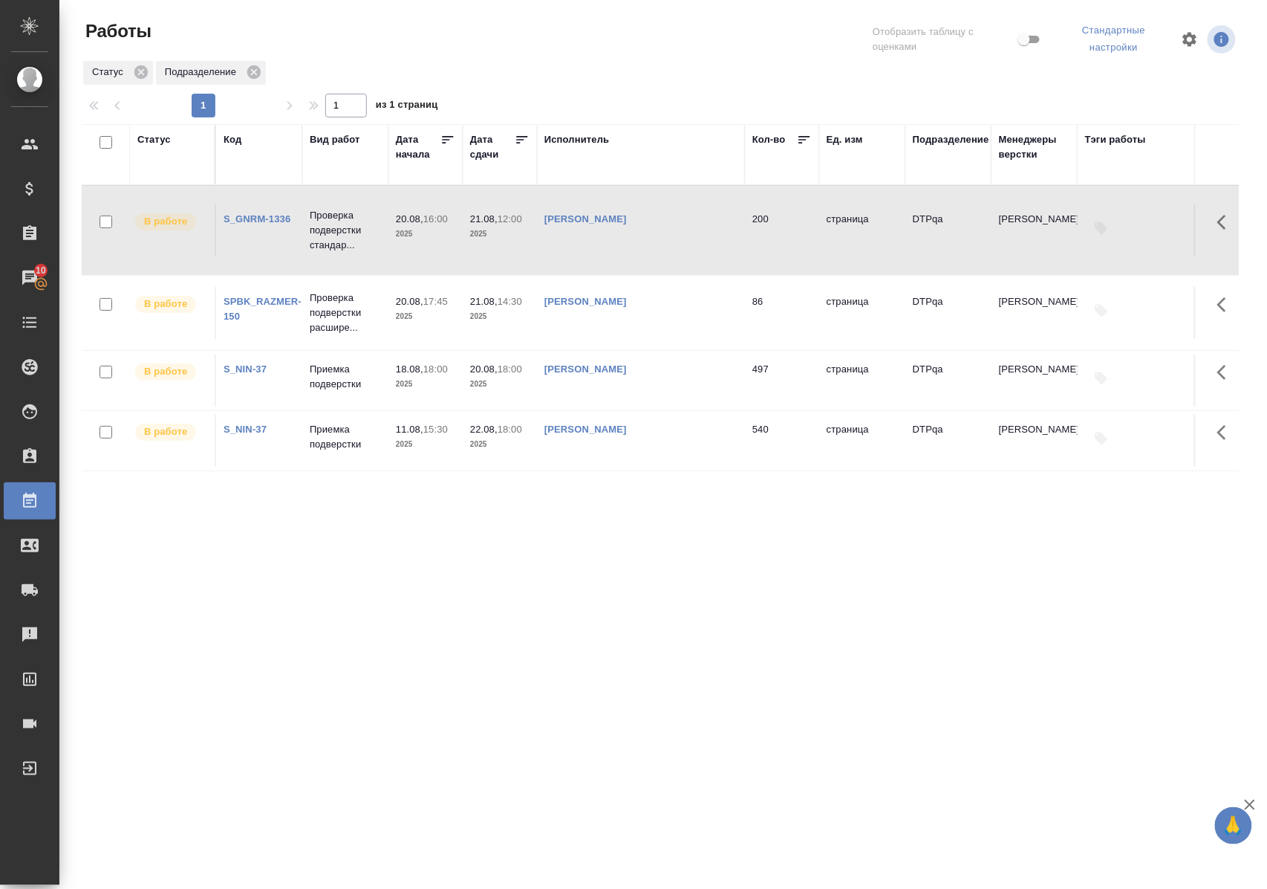
click at [735, 509] on div "Статус Код Вид работ Дата начала Дата сдачи Исполнитель Кол-во Ед. изм Подразде…" at bounding box center [660, 391] width 1157 height 535
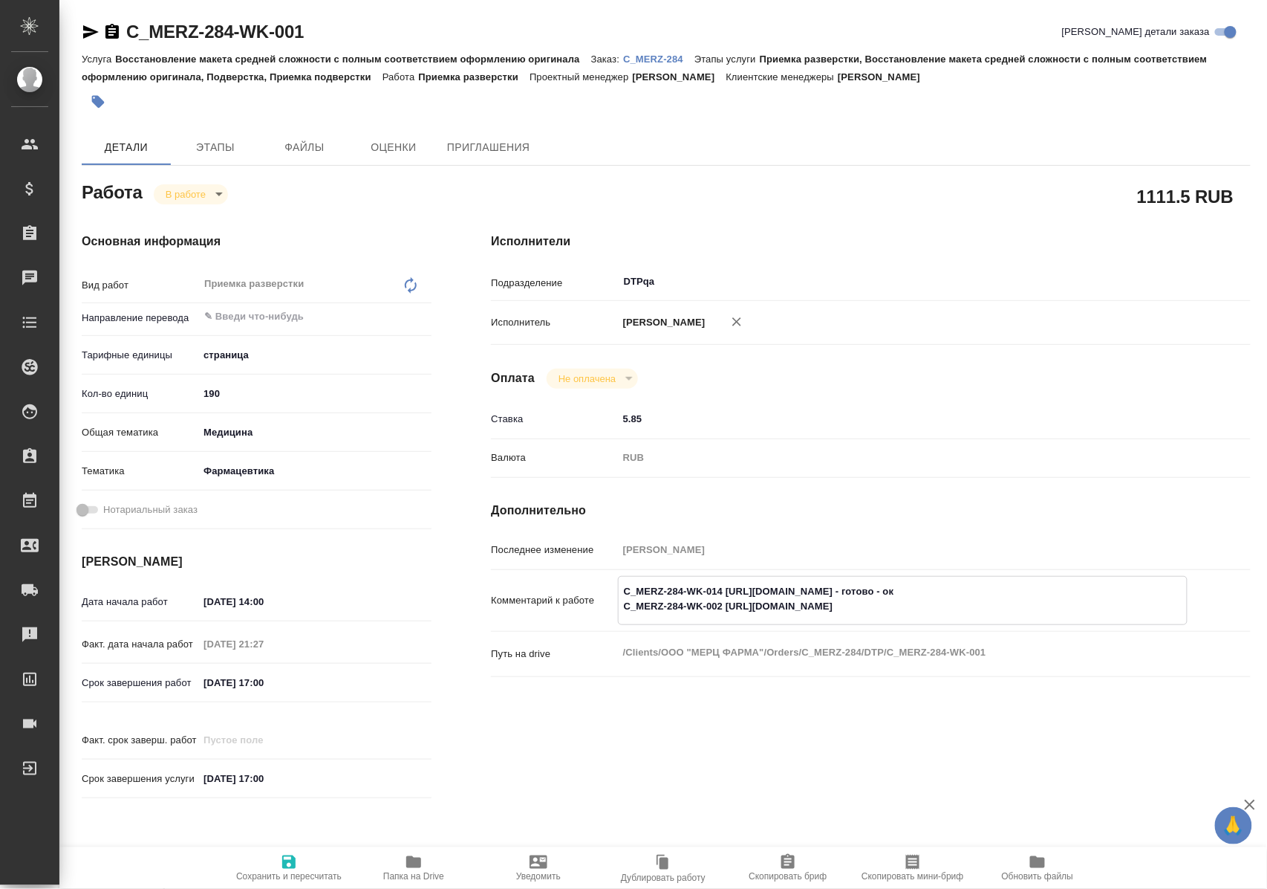
drag, startPoint x: 731, startPoint y: 620, endPoint x: 1002, endPoint y: 628, distance: 271.3
click at [1002, 619] on textarea "C_MERZ-284-WK-014 https://tera.awatera.com/Work/68a33664432c05d5d7739892/ - гот…" at bounding box center [903, 599] width 568 height 40
drag, startPoint x: 1041, startPoint y: 623, endPoint x: 734, endPoint y: 622, distance: 306.8
click at [734, 619] on textarea "C_MERZ-284-WK-014 https://tera.awatera.com/Work/68a33664432c05d5d7739892/ - гот…" at bounding box center [903, 599] width 568 height 40
click at [412, 865] on icon "button" at bounding box center [413, 862] width 15 height 12
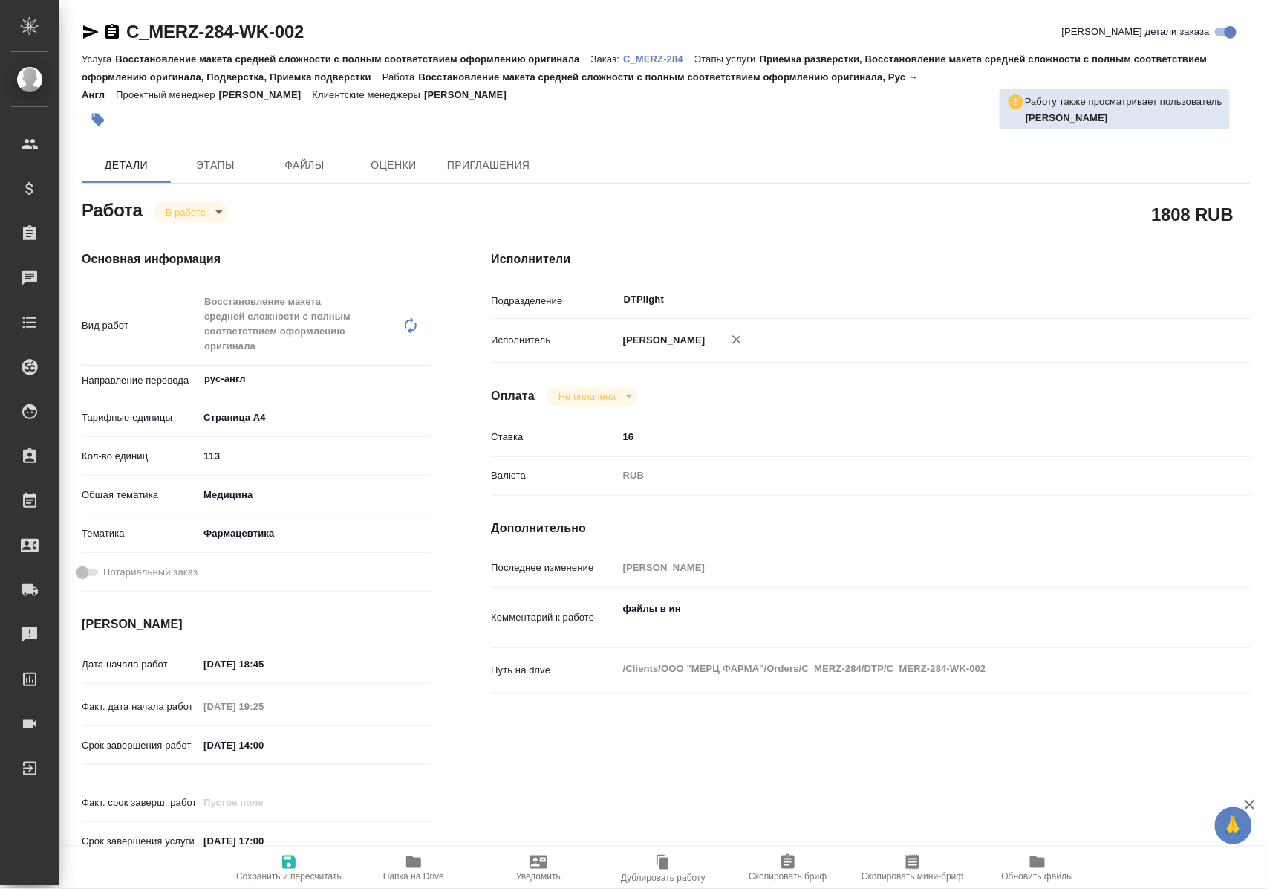
click at [410, 865] on icon "button" at bounding box center [413, 862] width 15 height 12
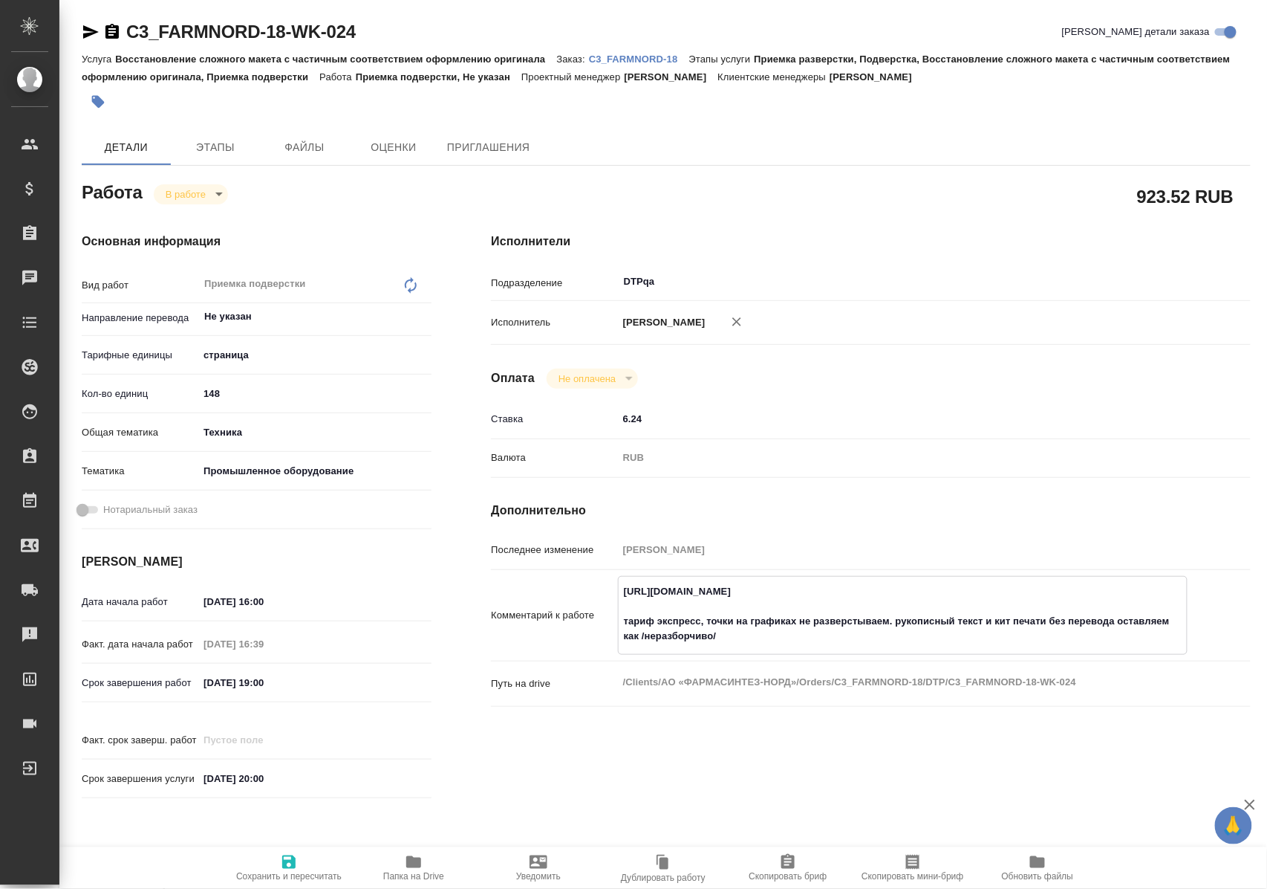
drag, startPoint x: 621, startPoint y: 607, endPoint x: 967, endPoint y: 605, distance: 345.5
click at [967, 605] on textarea "https://tera.awatera.com/Work/689333f46976196acebf5181/ тариф экспресс, точки н…" at bounding box center [903, 614] width 568 height 70
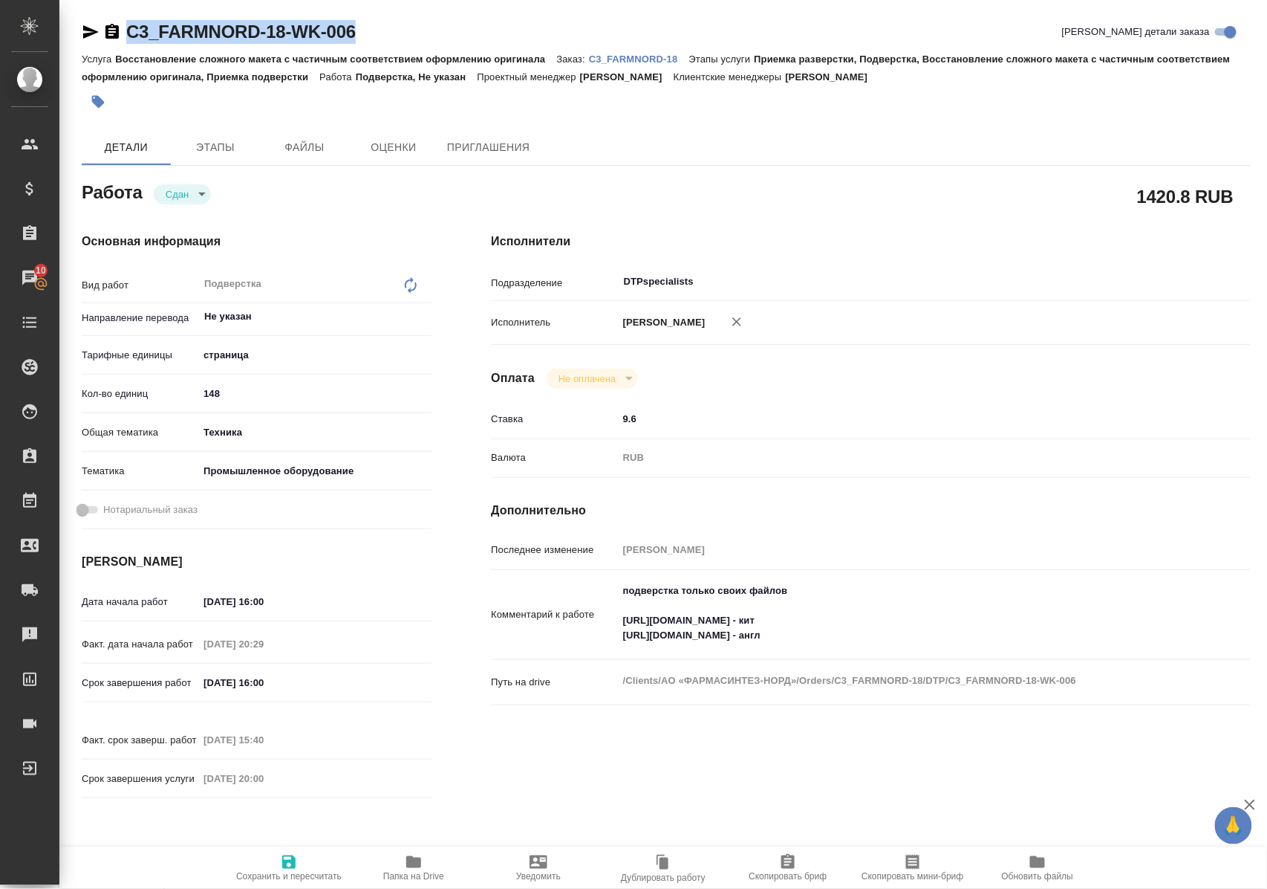
drag, startPoint x: 393, startPoint y: 21, endPoint x: 123, endPoint y: 27, distance: 270.5
click at [123, 27] on div "C3_FARMNORD-18-WK-006 Кратко детали заказа" at bounding box center [666, 32] width 1169 height 24
copy link "C3_FARMNORD-18-WK-006"
click at [646, 58] on p "C3_FARMNORD-18" at bounding box center [639, 58] width 100 height 11
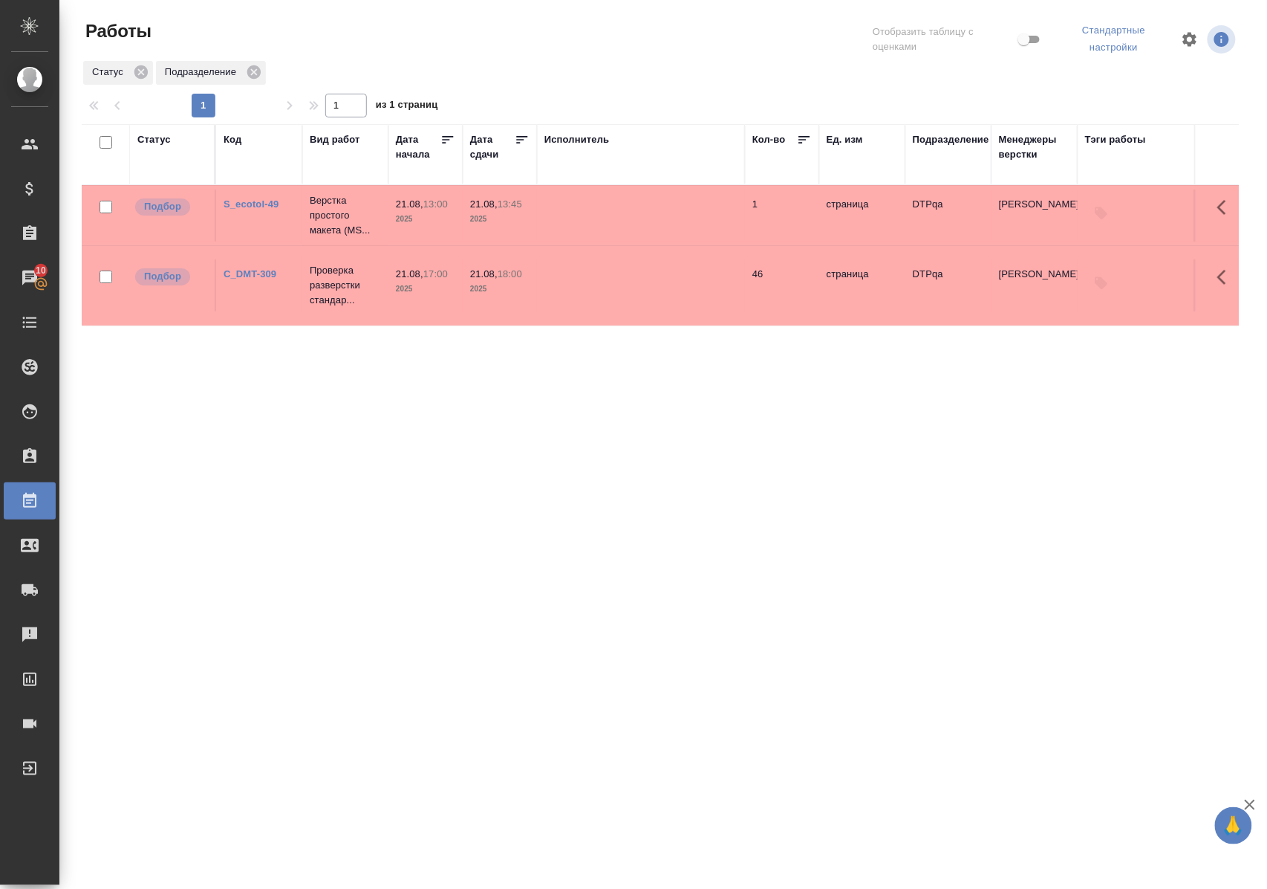
click at [268, 212] on div "C_DMT-309" at bounding box center [259, 204] width 71 height 15
click at [268, 273] on link "C_DMT-309" at bounding box center [250, 273] width 53 height 11
click at [404, 470] on div "Статус Код Вид работ Дата начала Дата сдачи Исполнитель Кол-во Ед. изм Подразде…" at bounding box center [660, 391] width 1157 height 535
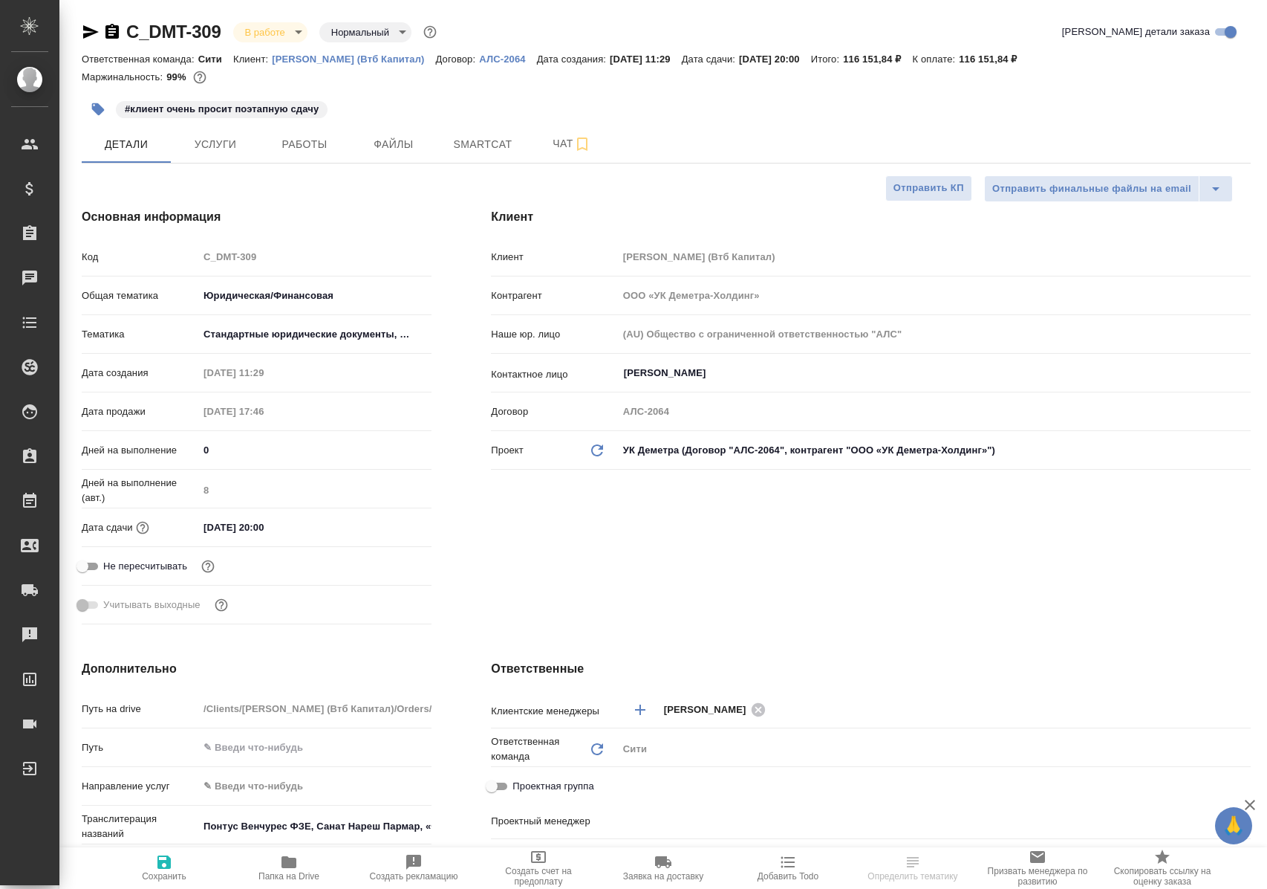
select select "RU"
type input "[PERSON_NAME]"
click at [300, 146] on span "Работы" at bounding box center [304, 144] width 71 height 19
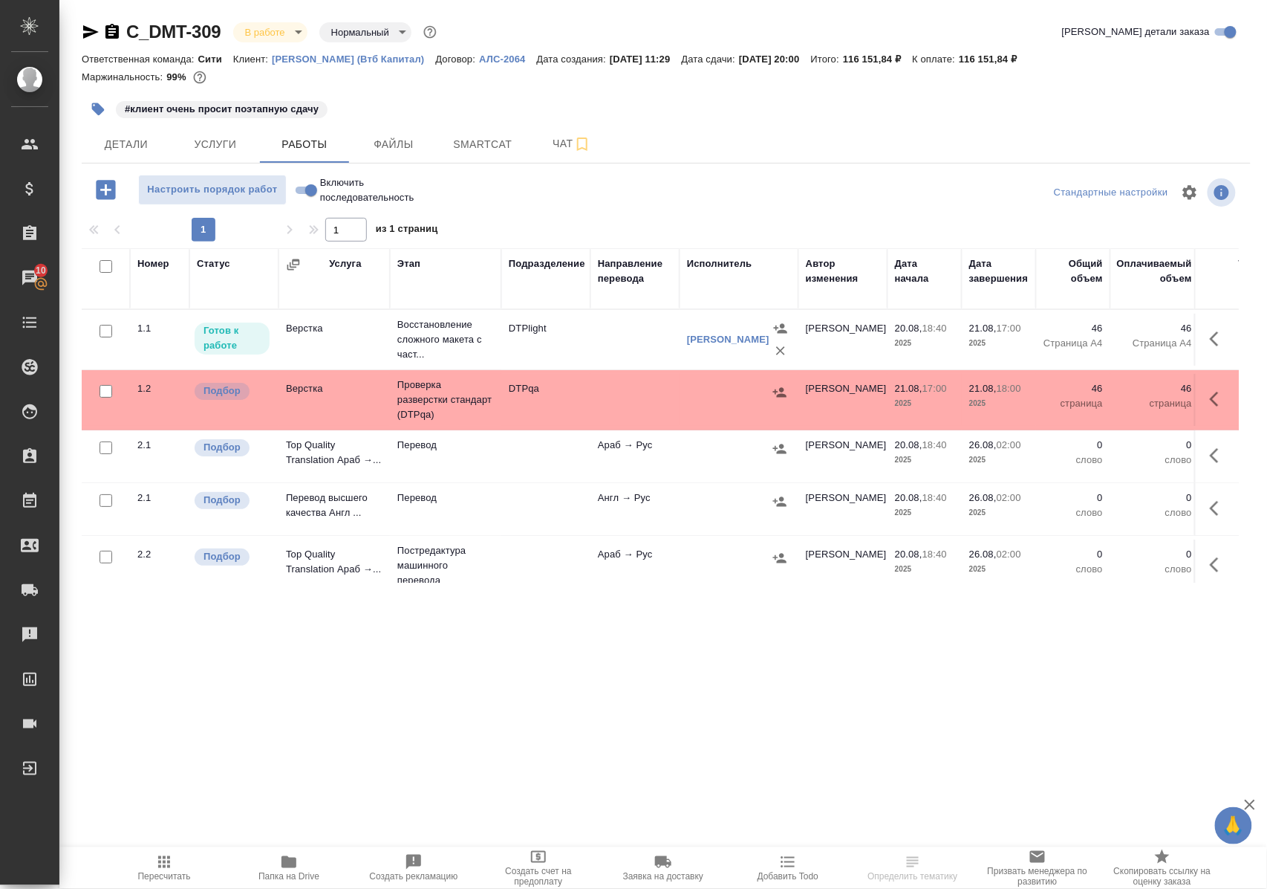
click at [292, 860] on icon "button" at bounding box center [289, 862] width 15 height 12
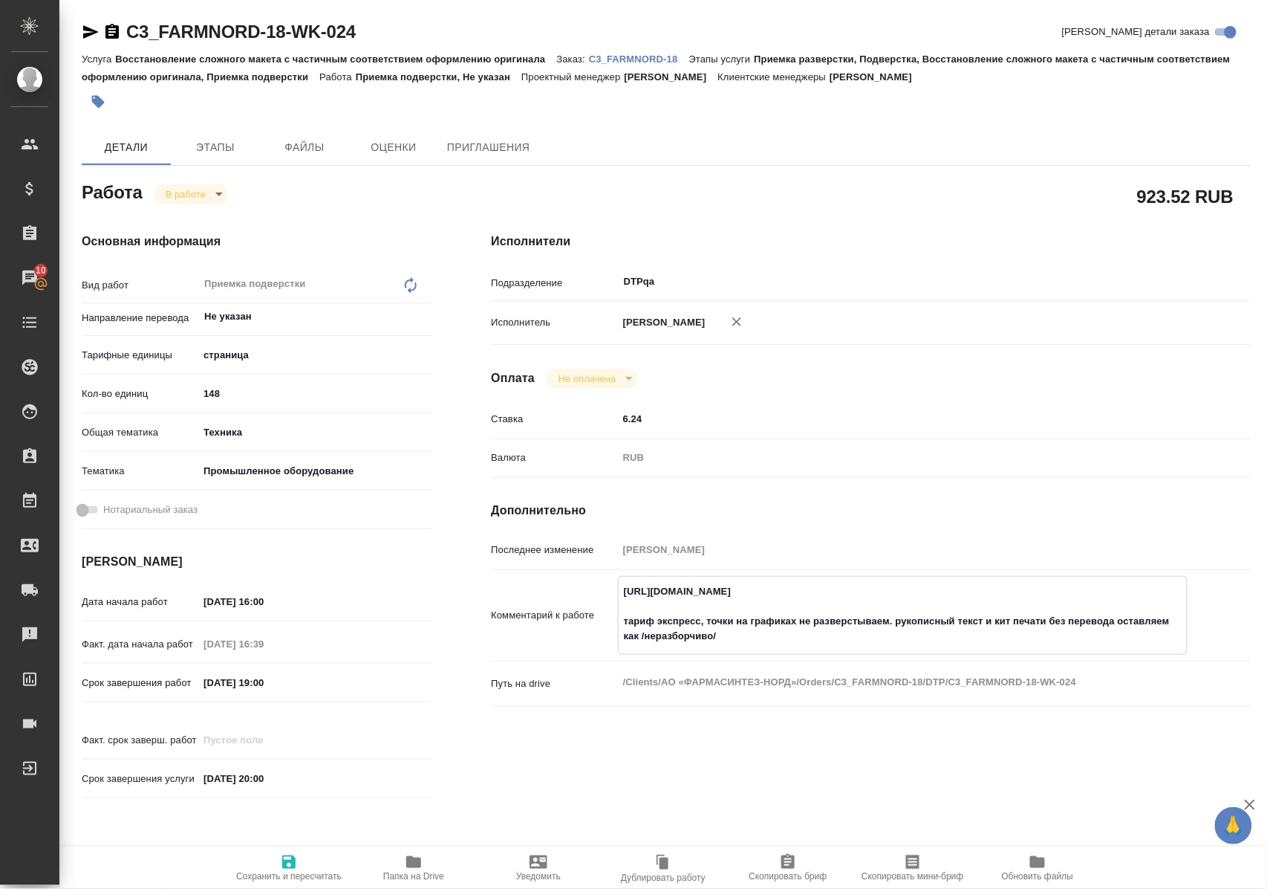
click at [415, 863] on icon "button" at bounding box center [413, 862] width 15 height 12
click at [212, 198] on body "🙏 .cls-1 fill:#fff; AWATERA Polushina Alena Клиенты Спецификации Заказы 10 Чаты…" at bounding box center [633, 444] width 1267 height 889
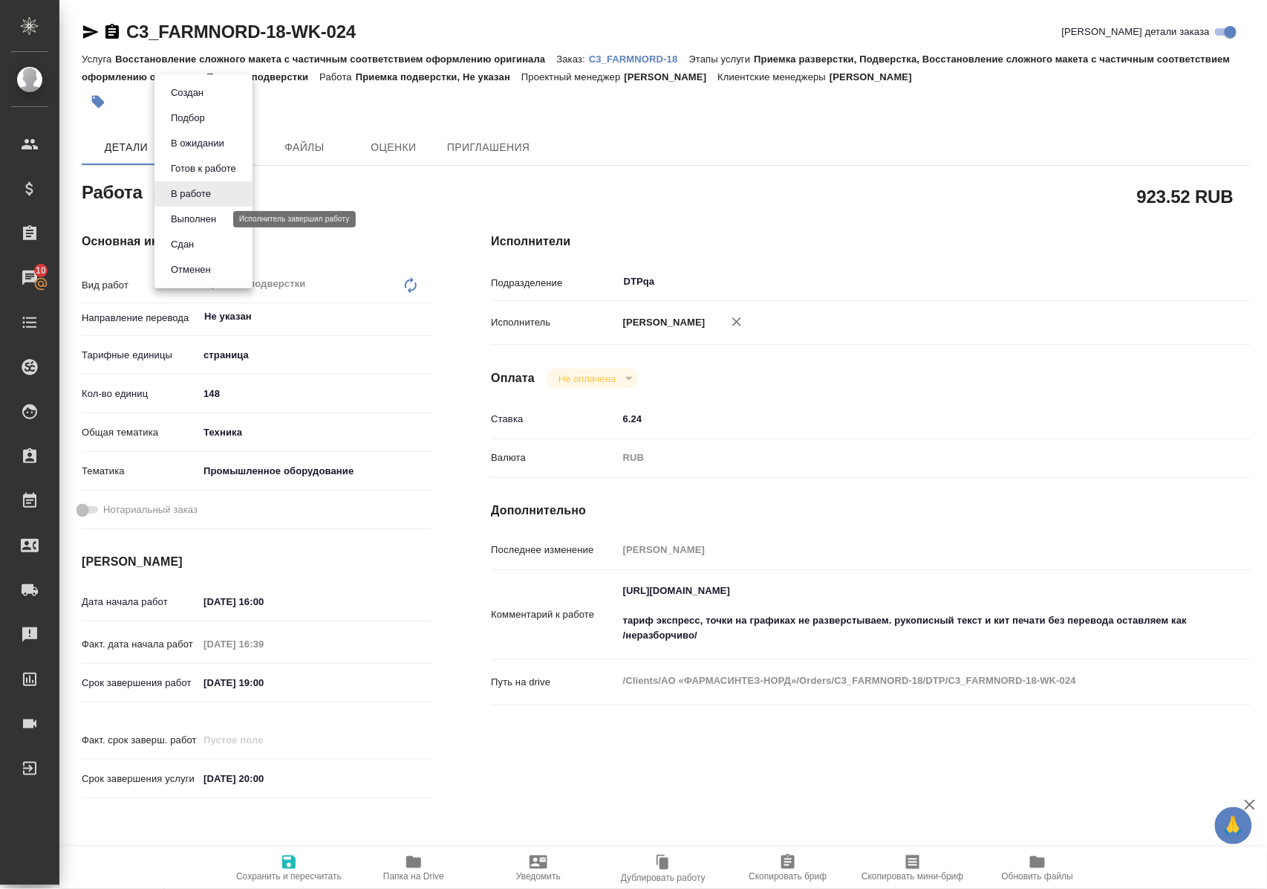
click at [215, 221] on button "Выполнен" at bounding box center [193, 219] width 54 height 16
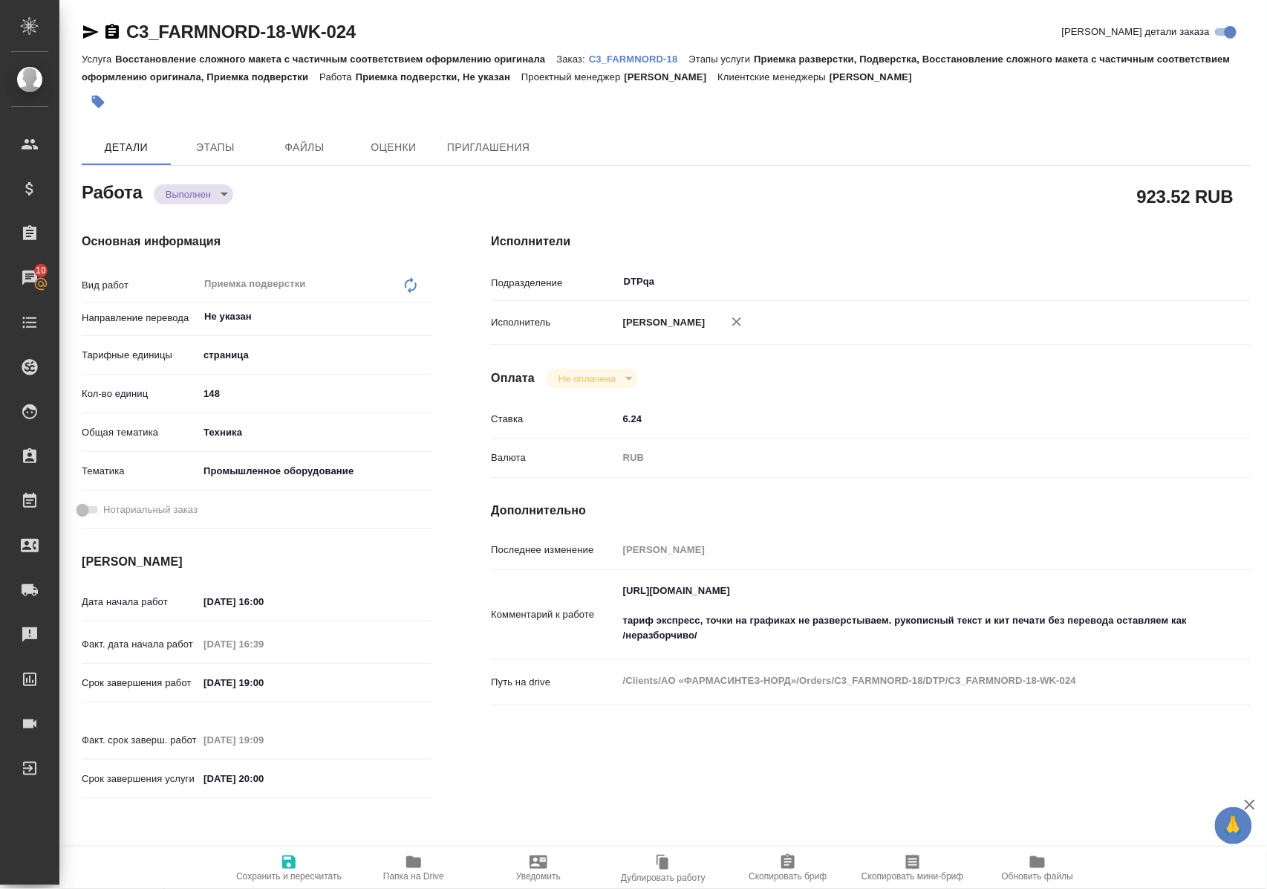
type textarea "x"
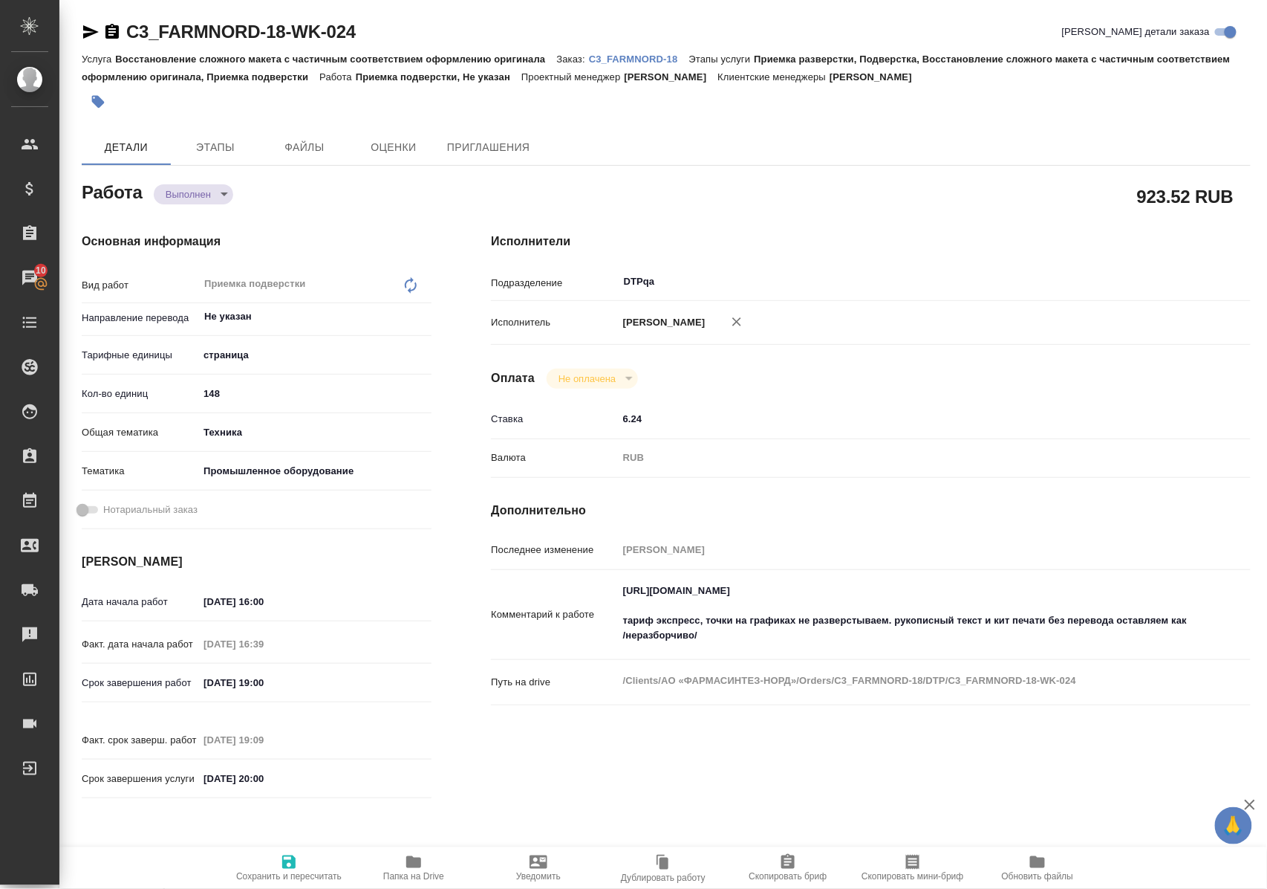
type textarea "x"
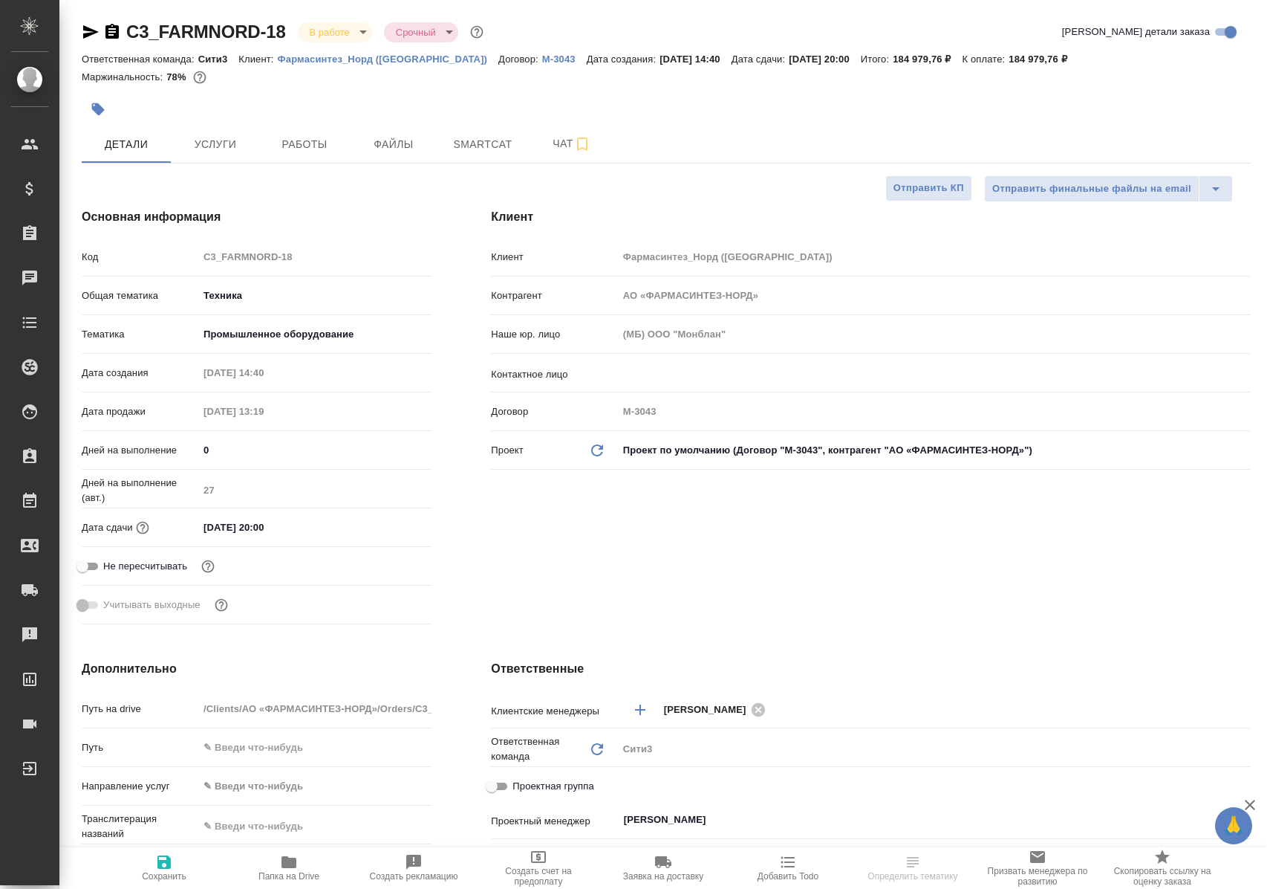
select select "RU"
click at [315, 144] on span "Работы" at bounding box center [304, 144] width 71 height 19
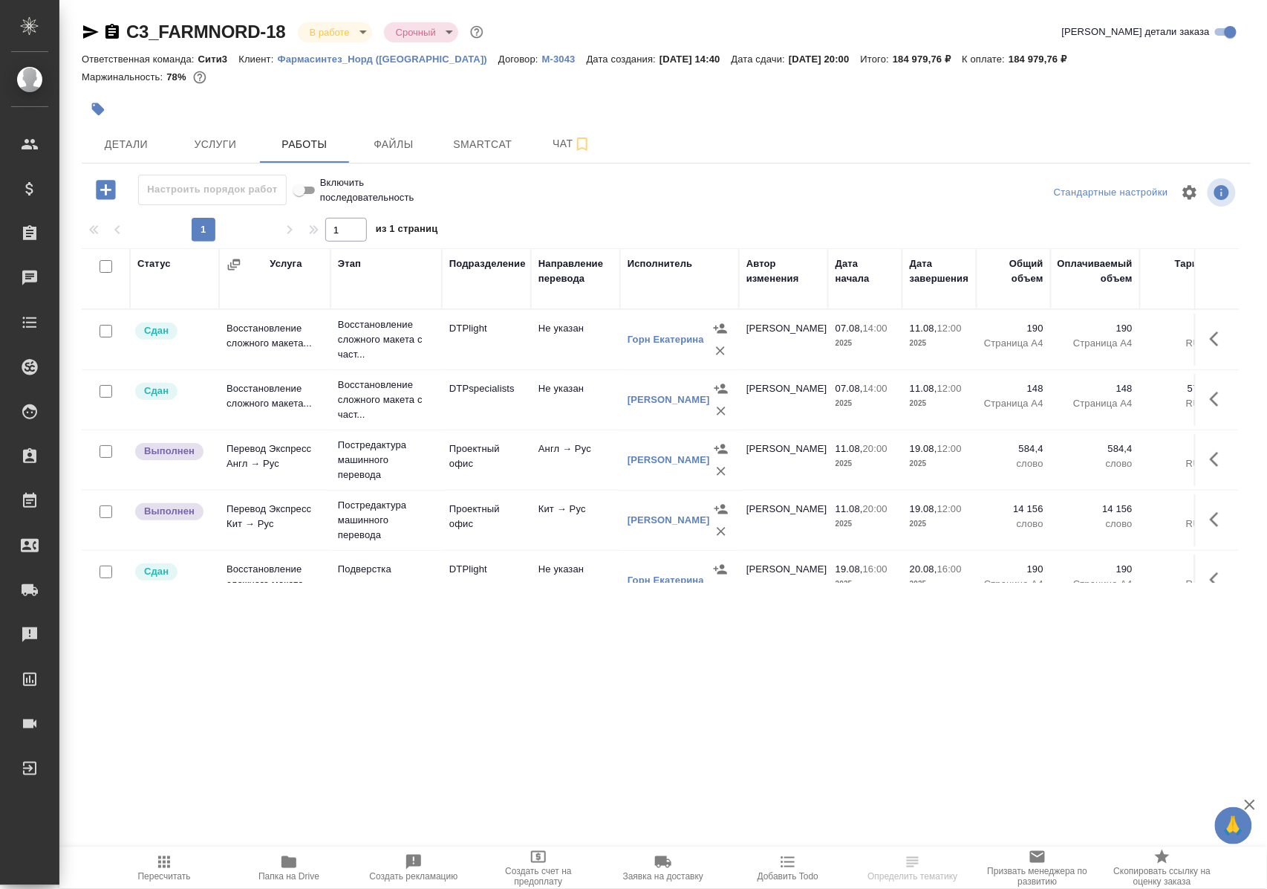
scroll to position [226, 0]
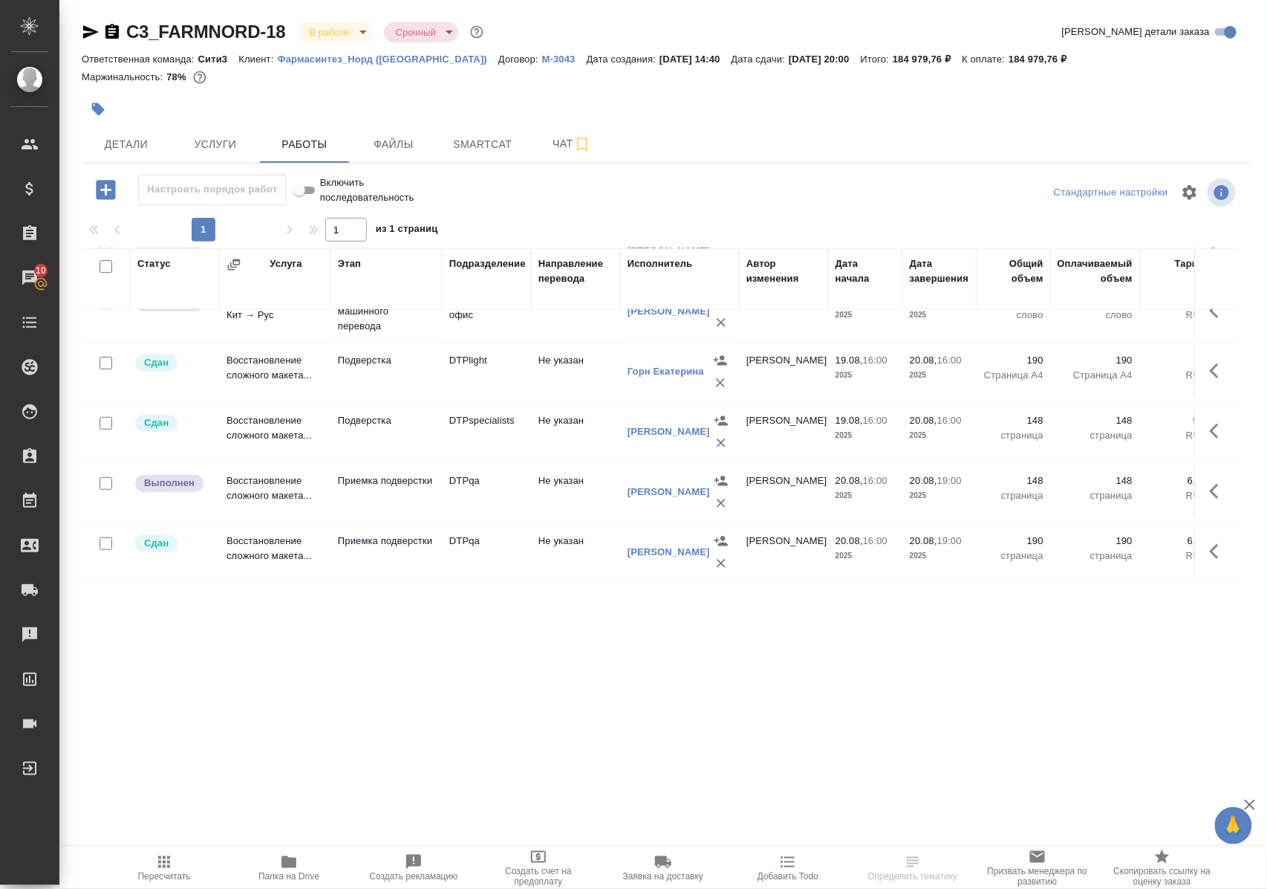
click at [1210, 425] on icon "button" at bounding box center [1214, 430] width 9 height 15
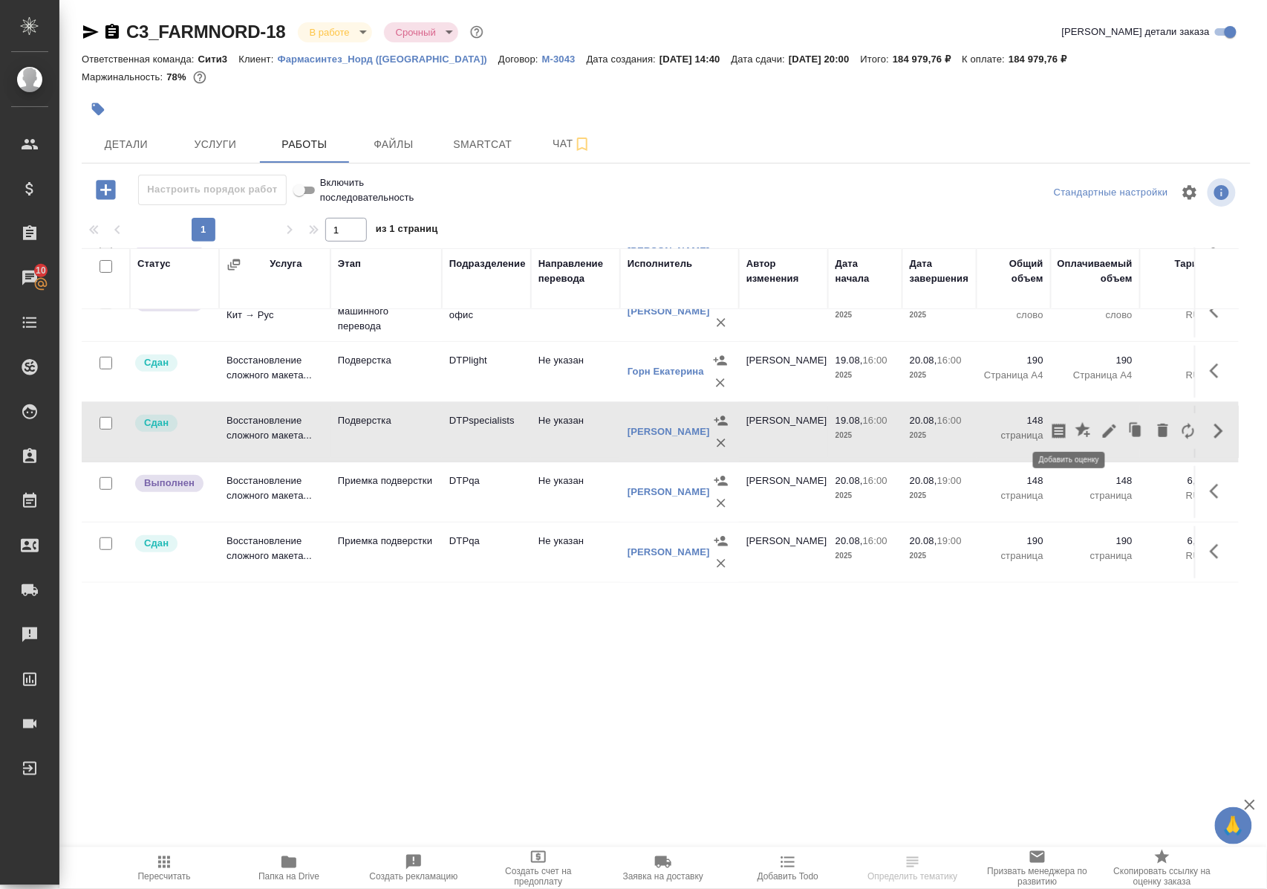
click at [1076, 422] on icon "button" at bounding box center [1083, 429] width 15 height 15
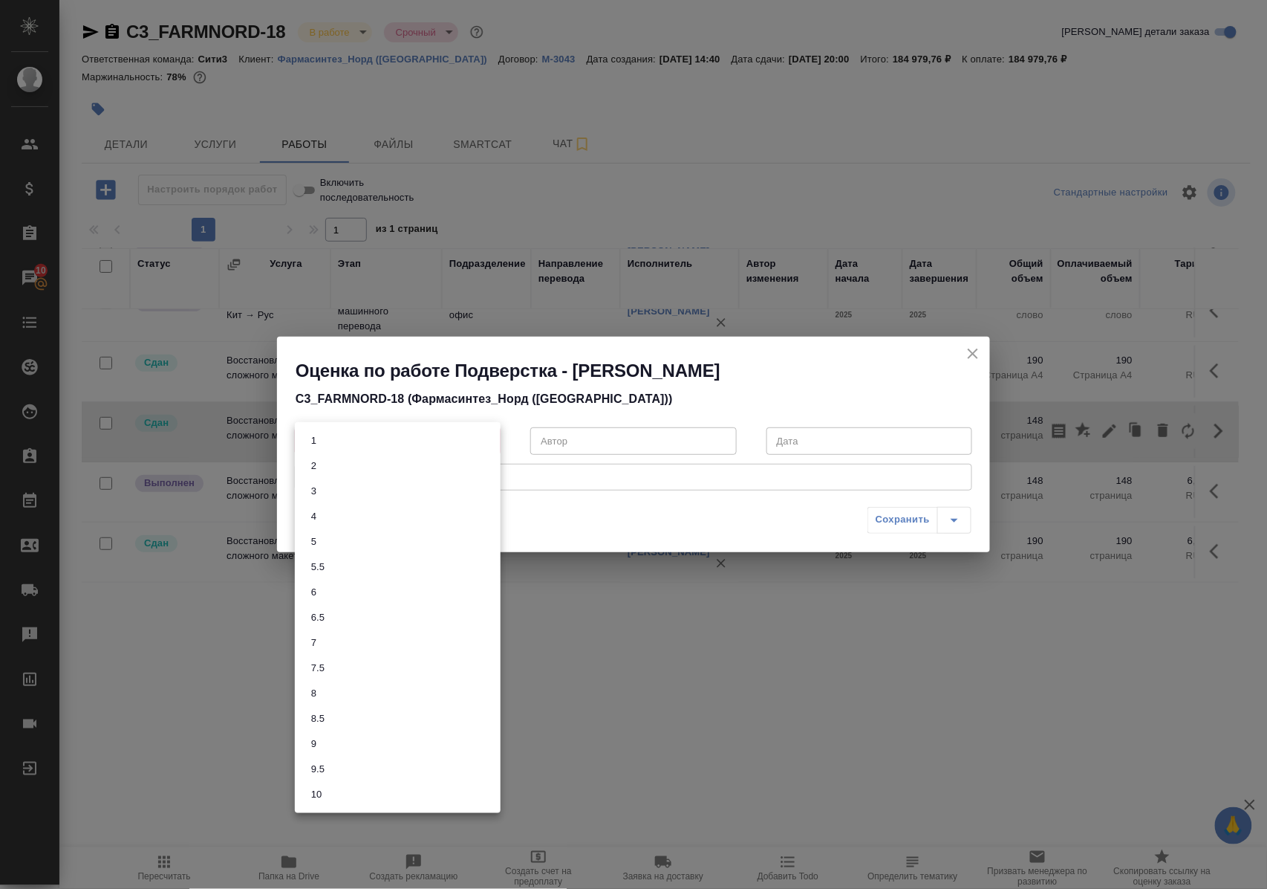
click at [487, 438] on body "🙏 .cls-1 fill:#fff; AWATERA Polushina Alena Клиенты Спецификации Заказы 10 Чаты…" at bounding box center [633, 444] width 1267 height 889
click at [325, 741] on li "9" at bounding box center [398, 743] width 206 height 25
type input "9"
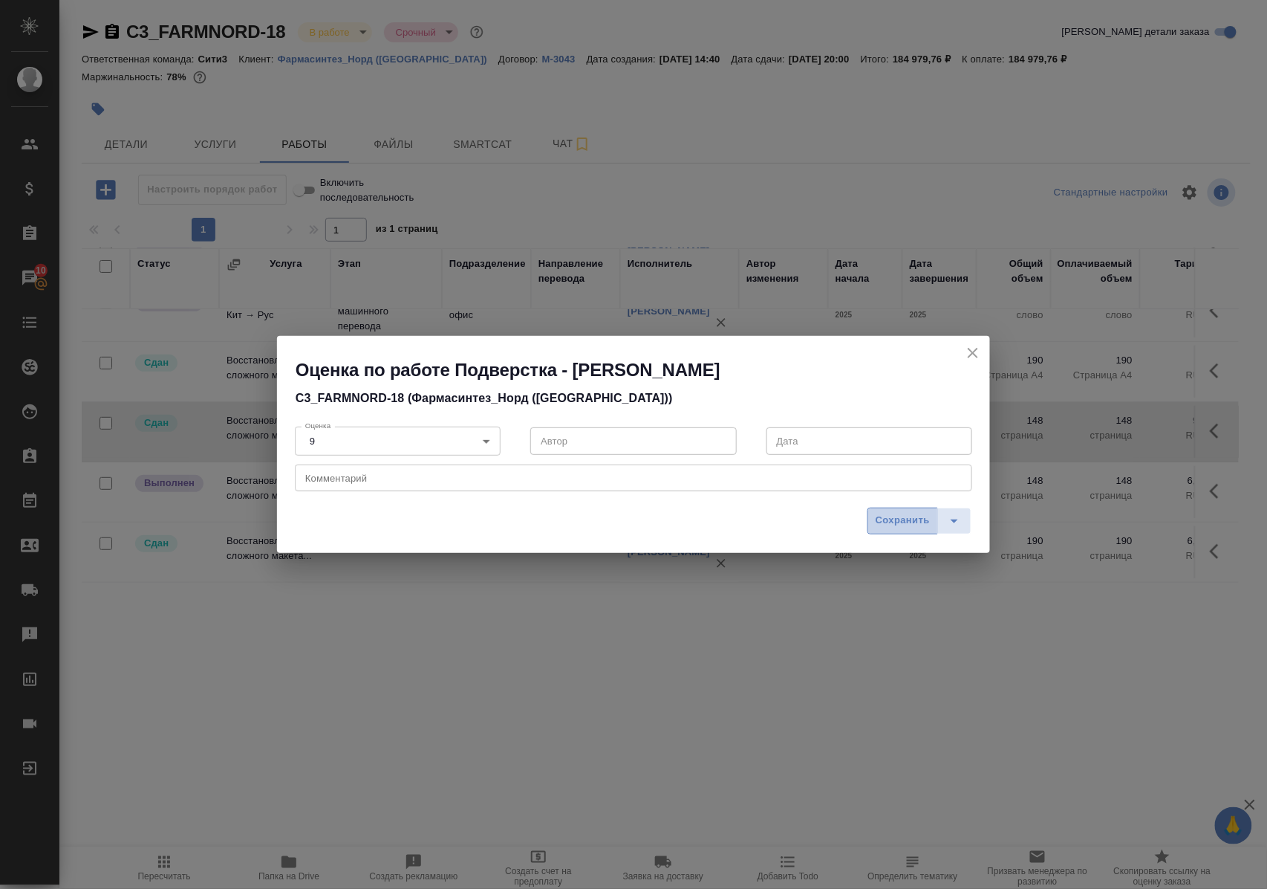
click at [911, 519] on span "Сохранить" at bounding box center [903, 520] width 54 height 17
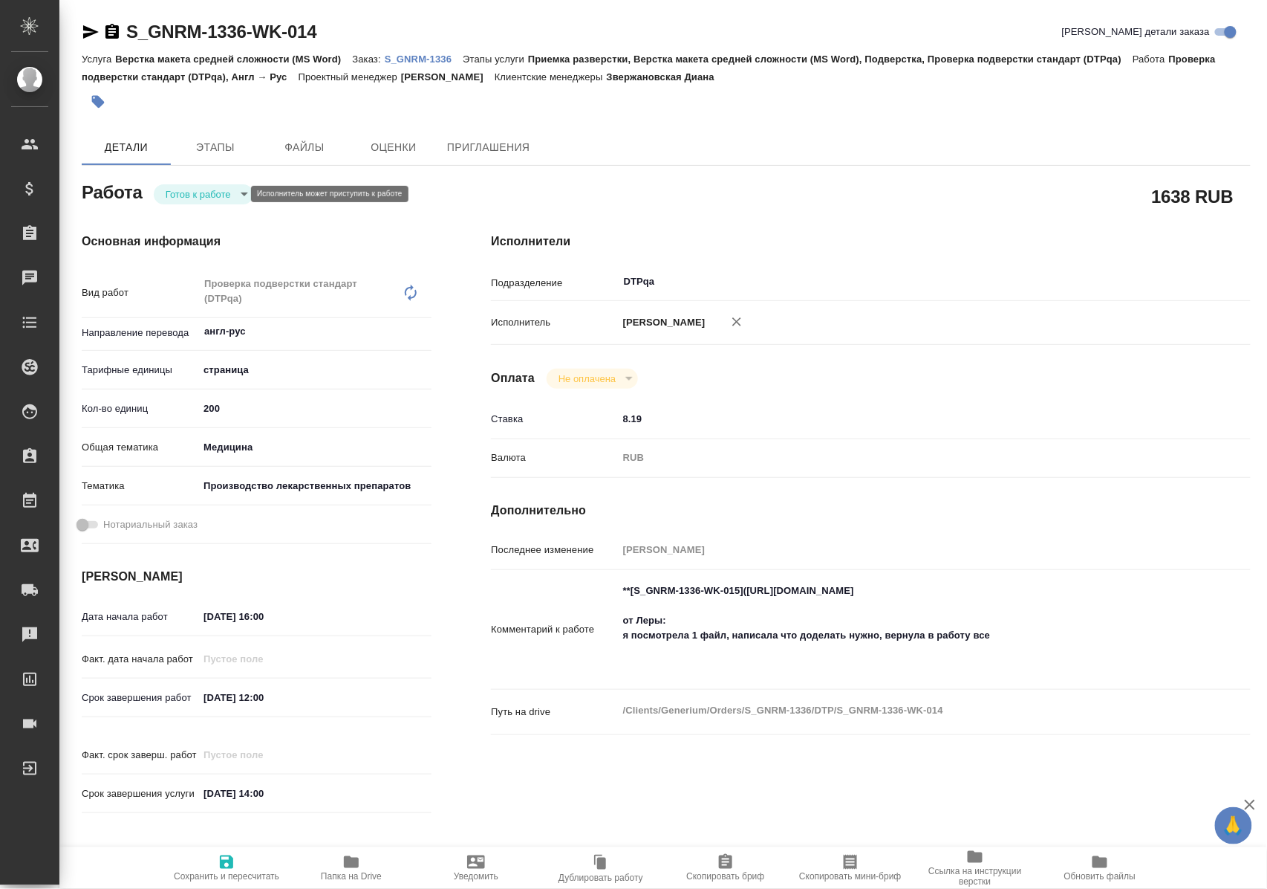
click at [235, 189] on body "🙏 .cls-1 fill:#fff; AWATERA Polushina Alena Клиенты Спецификации Заказы Чаты To…" at bounding box center [633, 444] width 1267 height 889
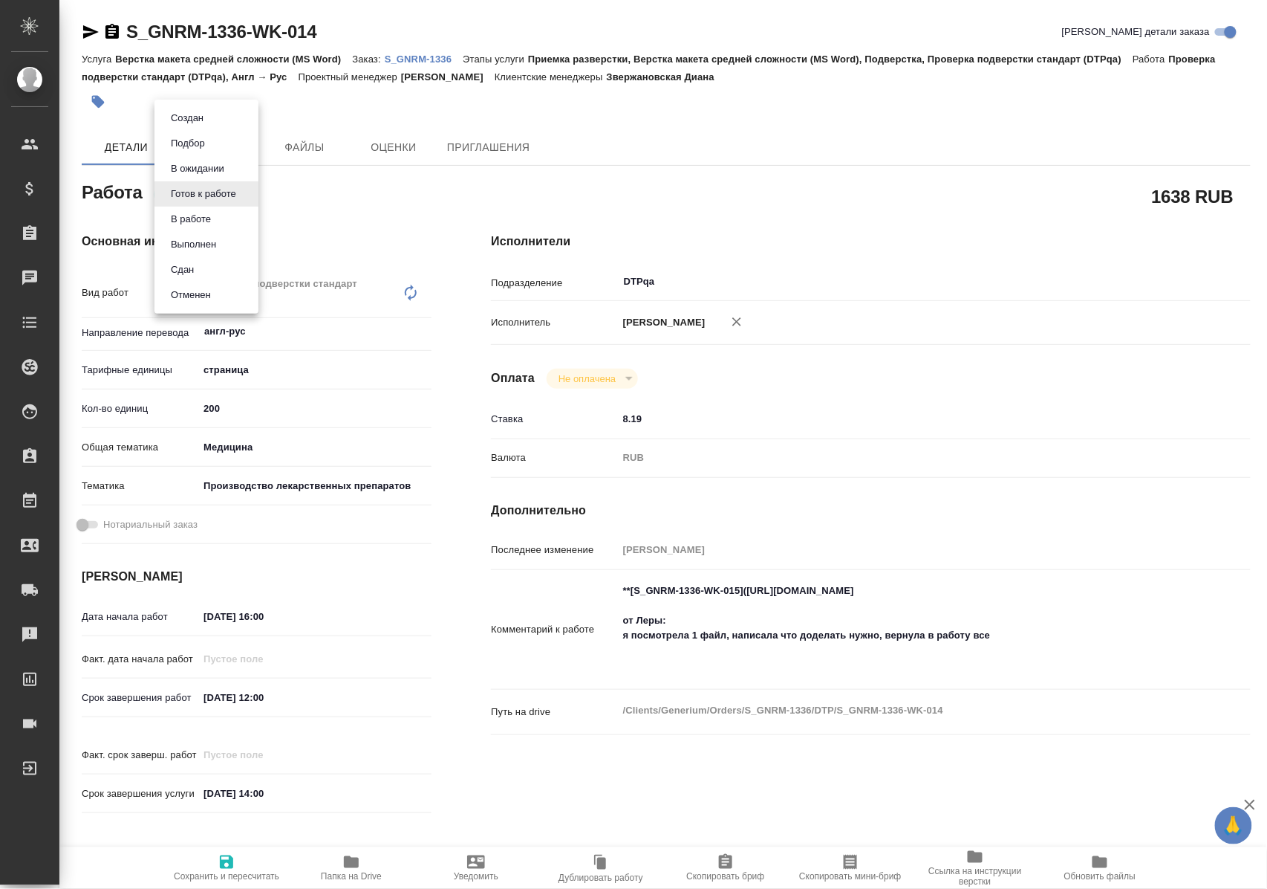
click at [224, 215] on li "В работе" at bounding box center [207, 219] width 104 height 25
type textarea "x"
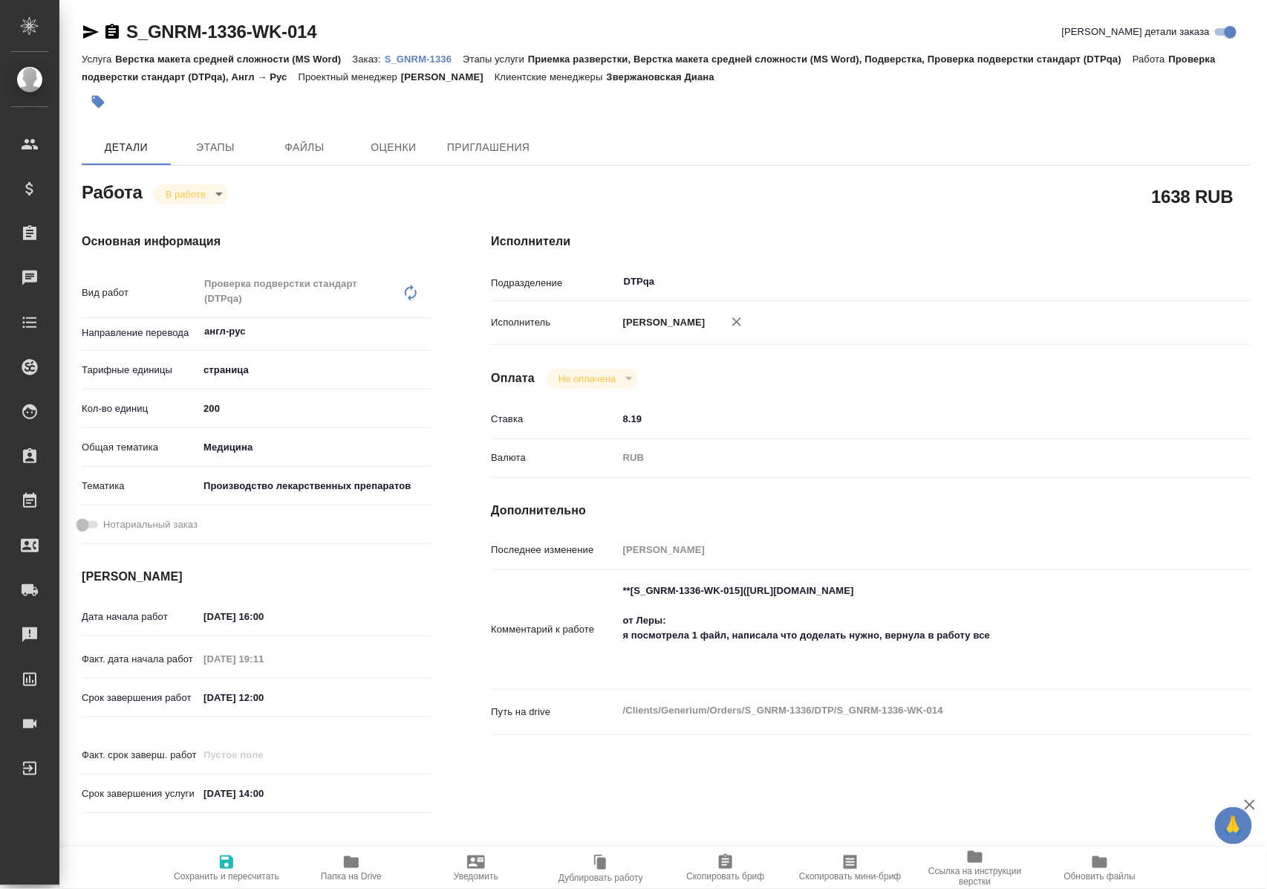
type textarea "x"
click at [221, 863] on icon "button" at bounding box center [227, 862] width 18 height 18
type textarea "x"
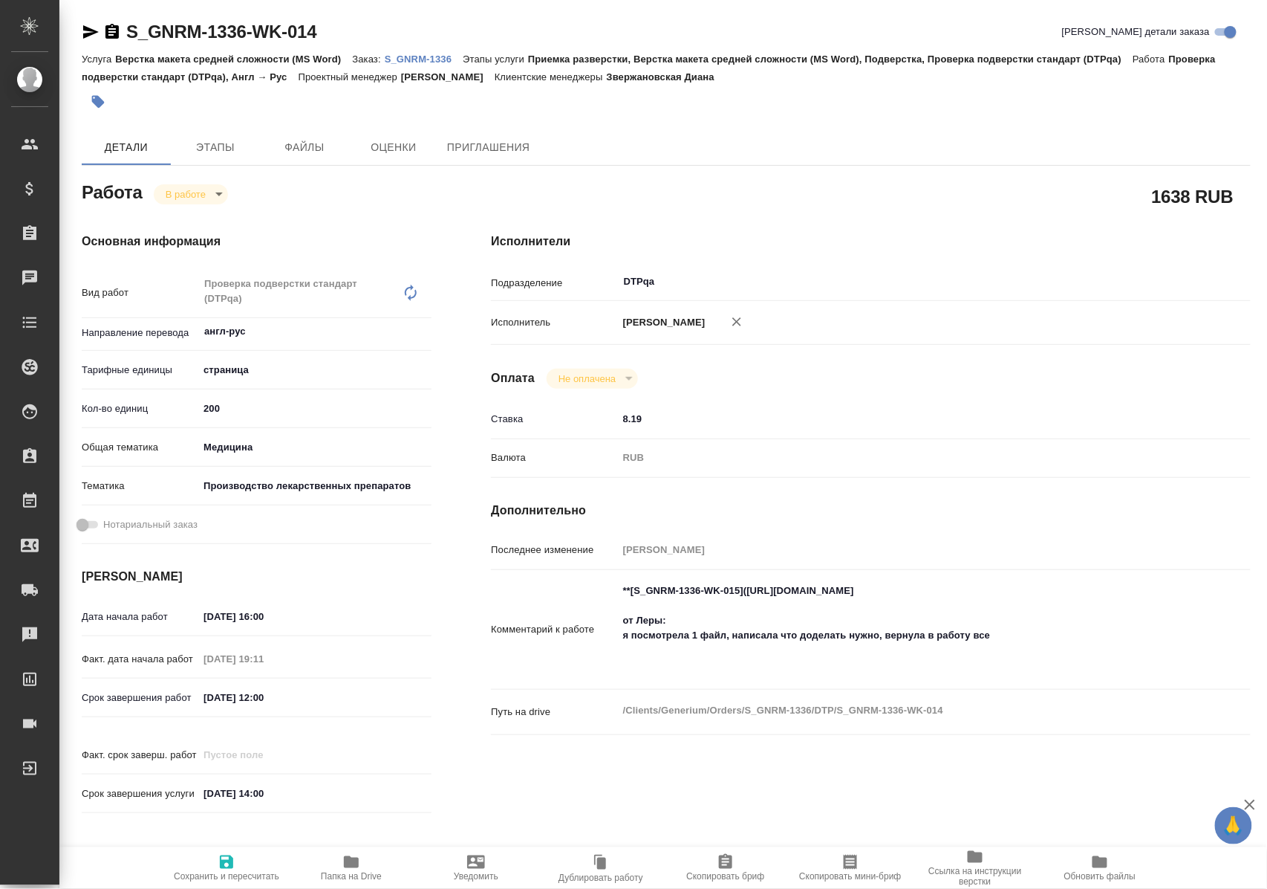
type textarea "x"
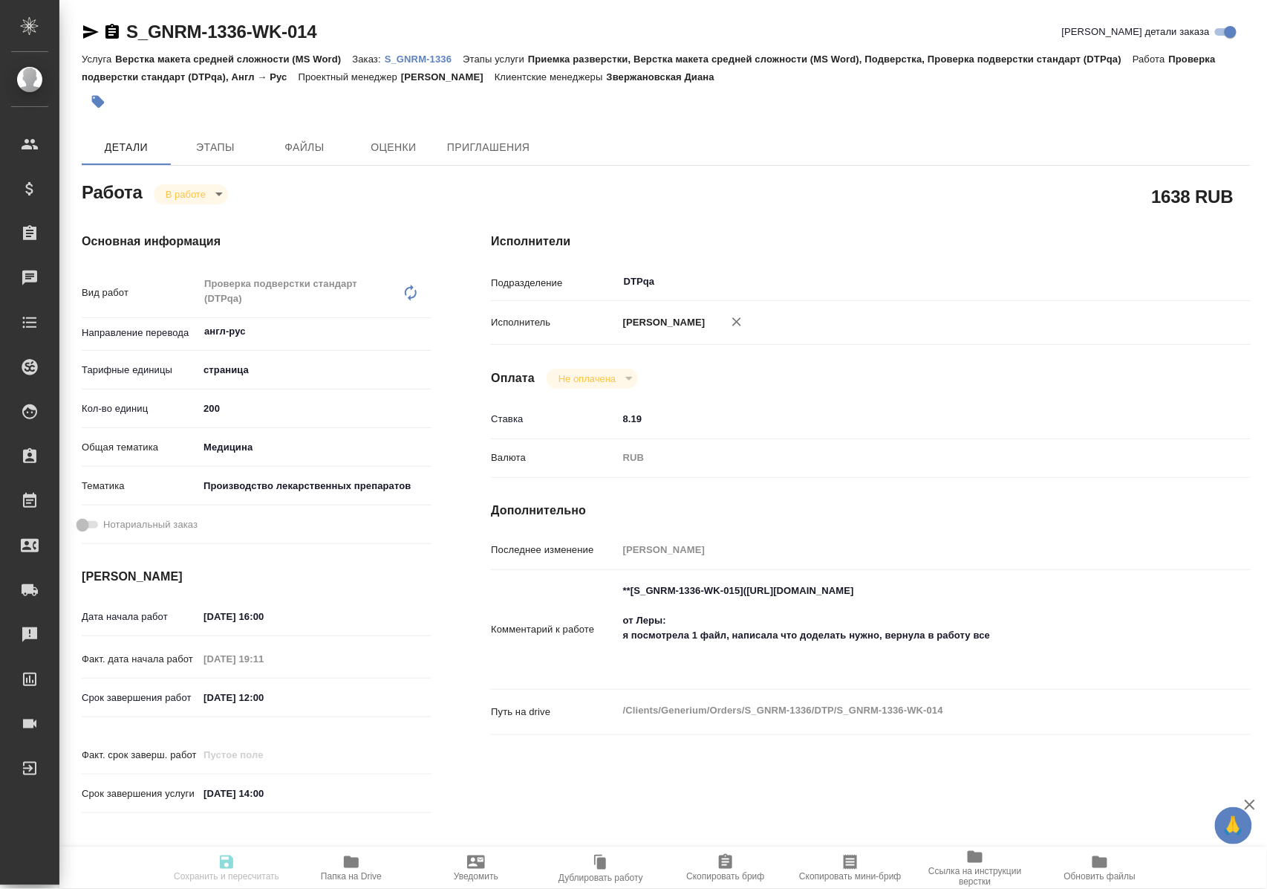
type textarea "x"
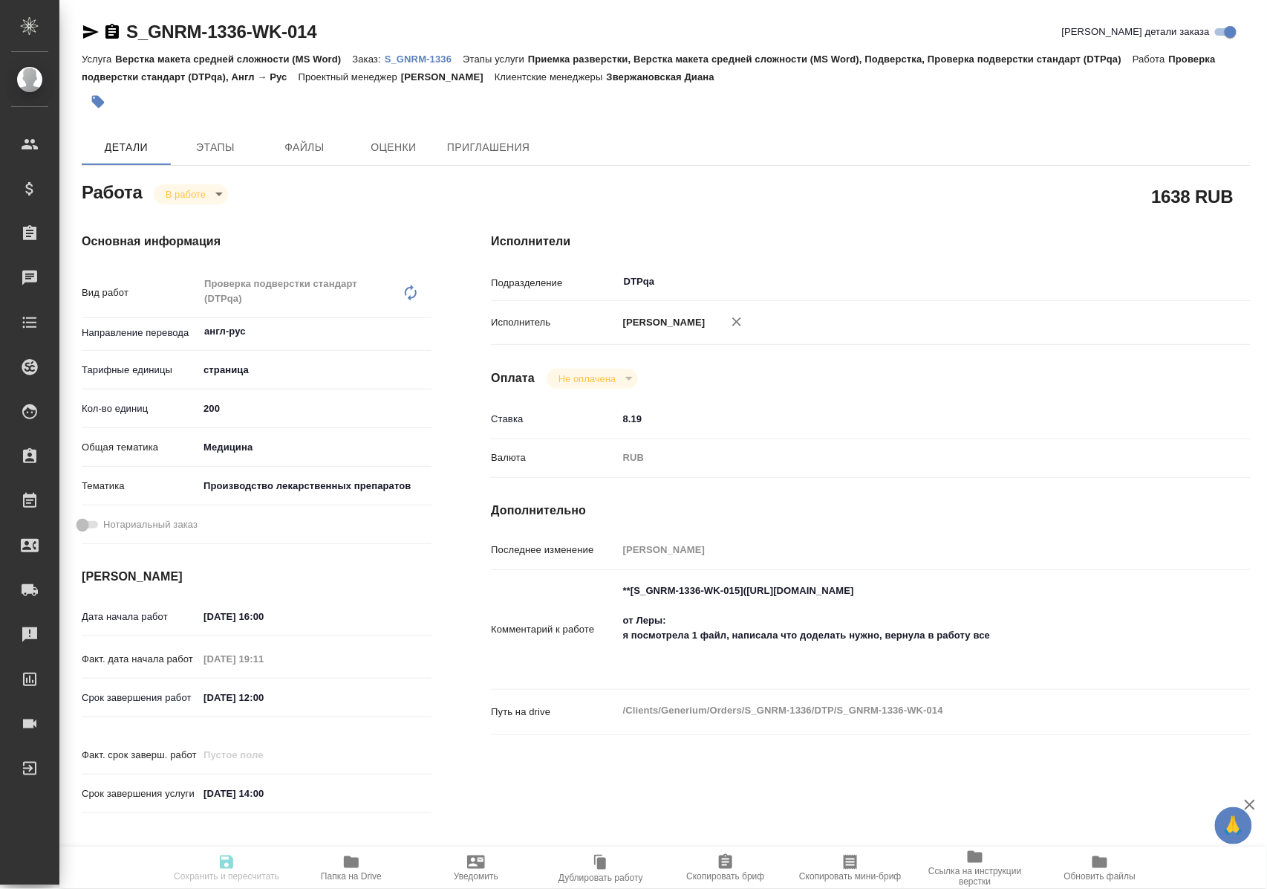
type textarea "x"
type input "inProgress"
type textarea "Проверка подверстки стандарт (DTPqa)"
type textarea "x"
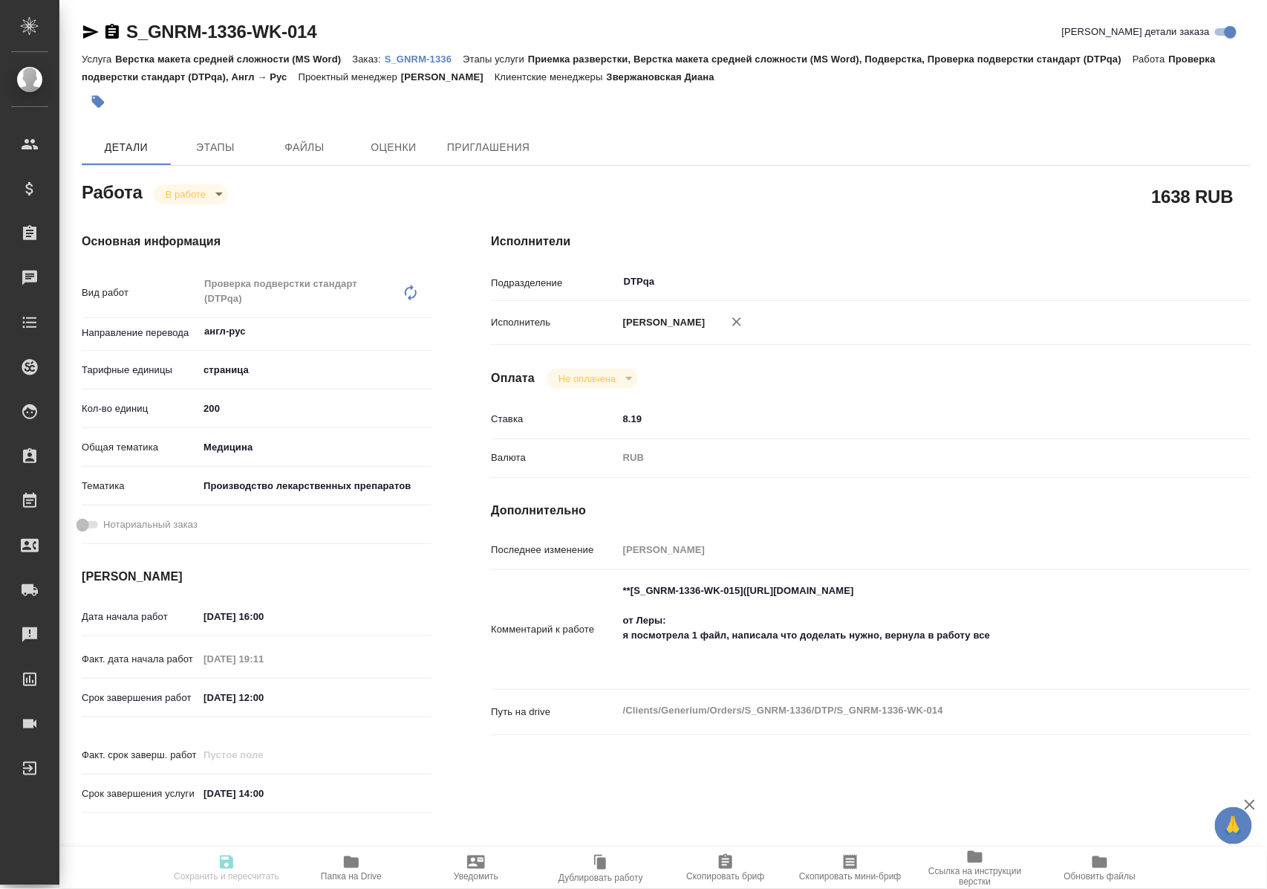
type input "англ-рус"
type input "5a8b1489cc6b4906c91bfdb2"
type input "200"
type input "med"
type input "614982fec5ecbb70f805293f"
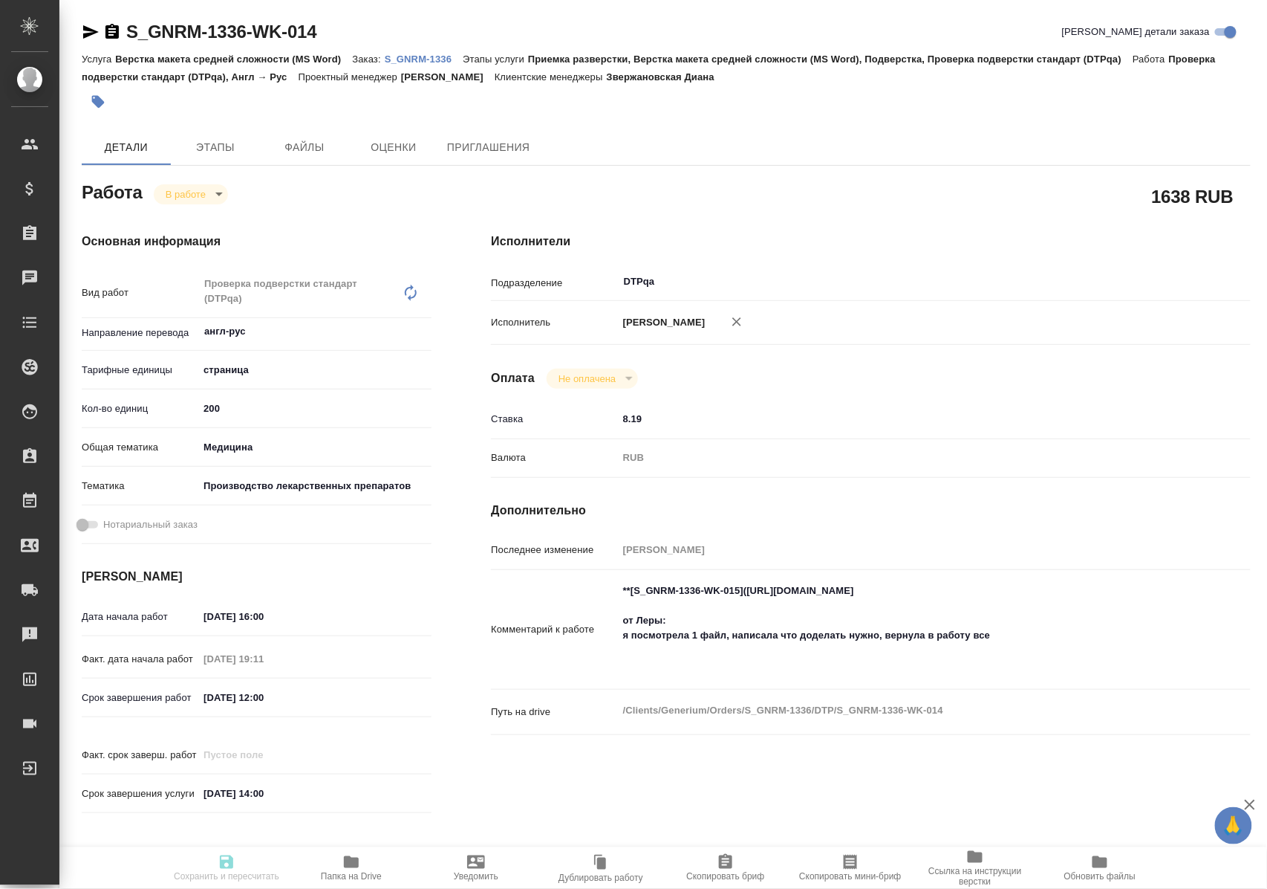
type input "20.08.2025 16:00"
type input "20.08.2025 19:11"
type input "21.08.2025 12:00"
type input "[DATE] 14:00"
type input "DTPqa"
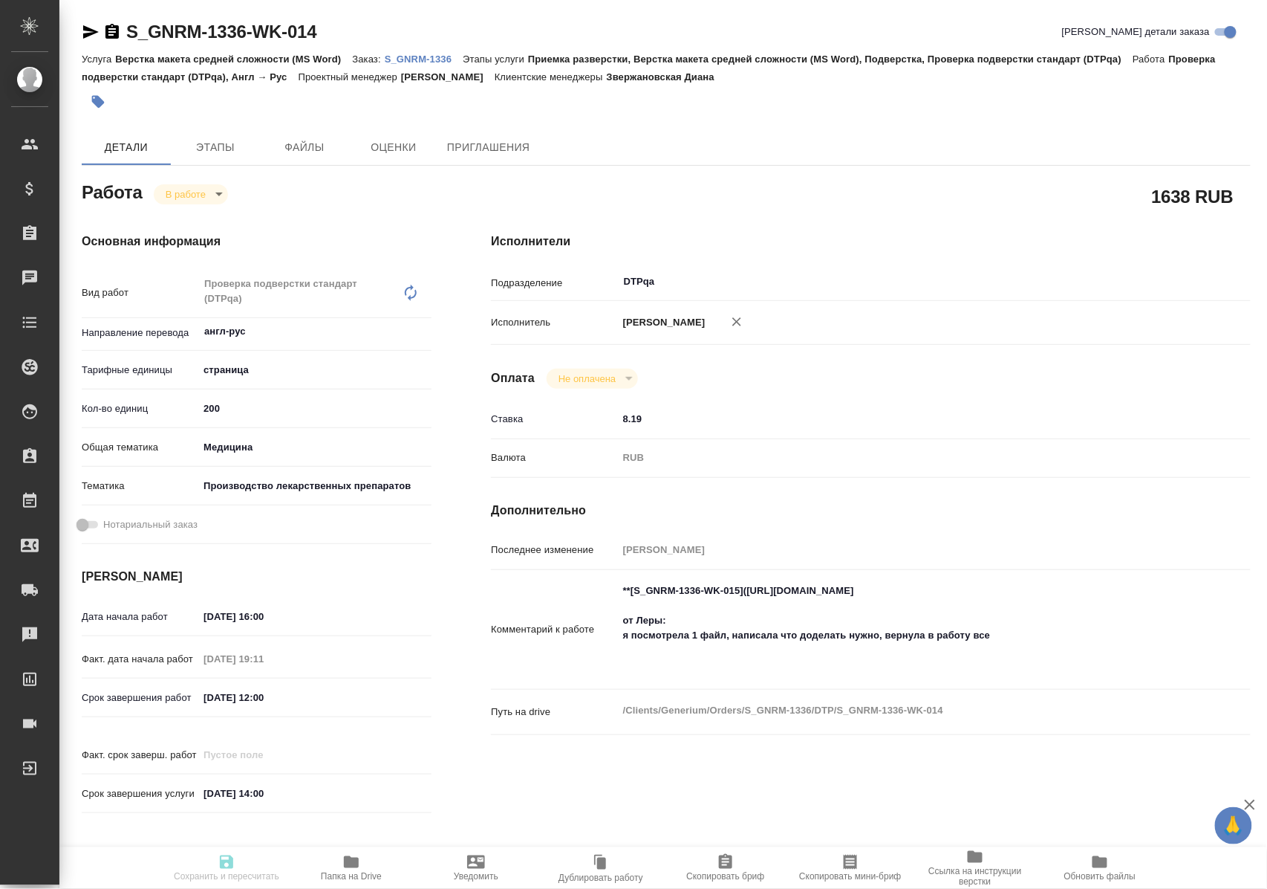
type input "notPayed"
type input "8.19"
type input "RUB"
type input "Полушина Алена"
type textarea "**[S_GNRM-1336-WK-015](https://tera.awatera.com/Work/689f4909e5b3730cf7b41c88/)…"
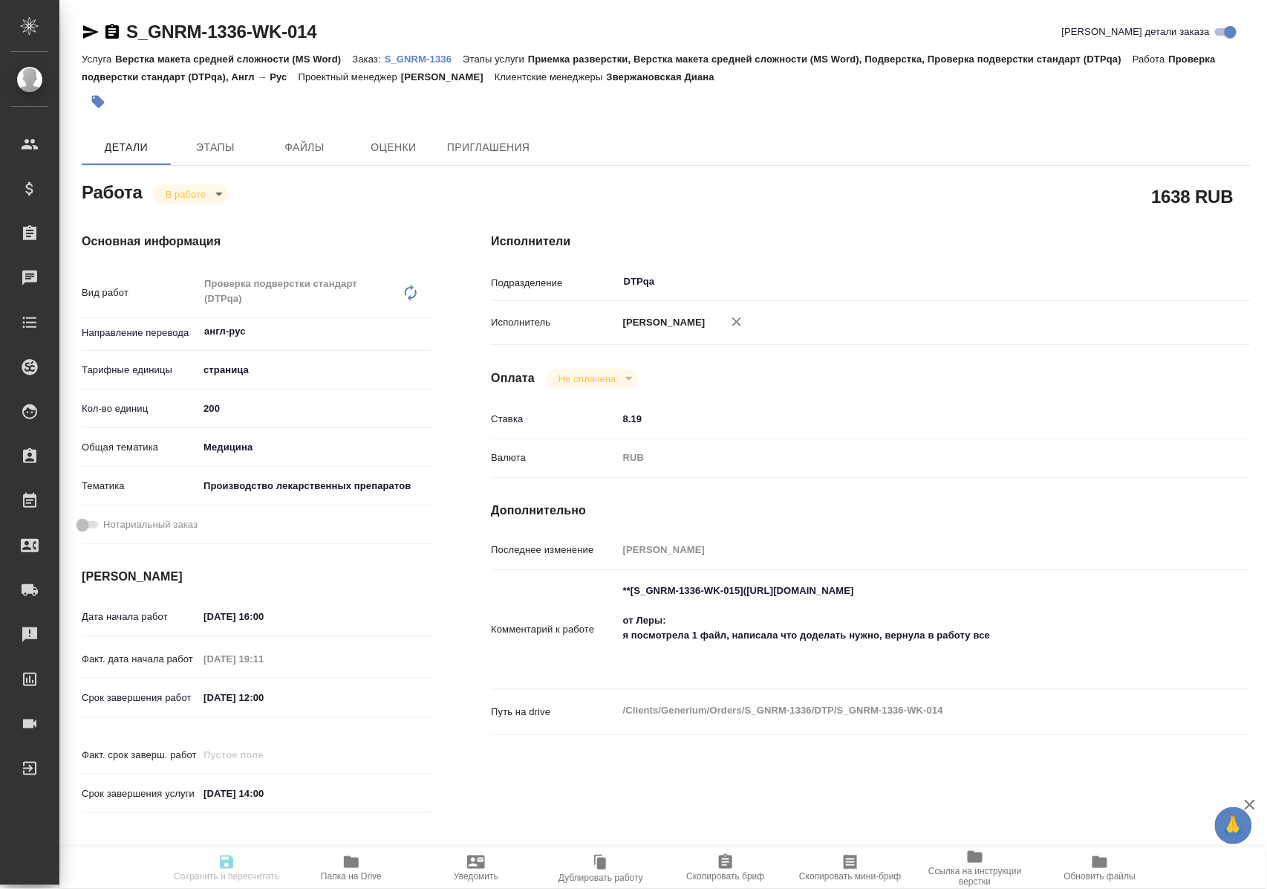
type textarea "x"
type textarea "/Clients/Generium/Orders/S_GNRM-1336/DTP/S_GNRM-1336-WK-014"
type textarea "x"
type input "S_GNRM-1336"
type input "Верстка макета средней сложности (MS Word)"
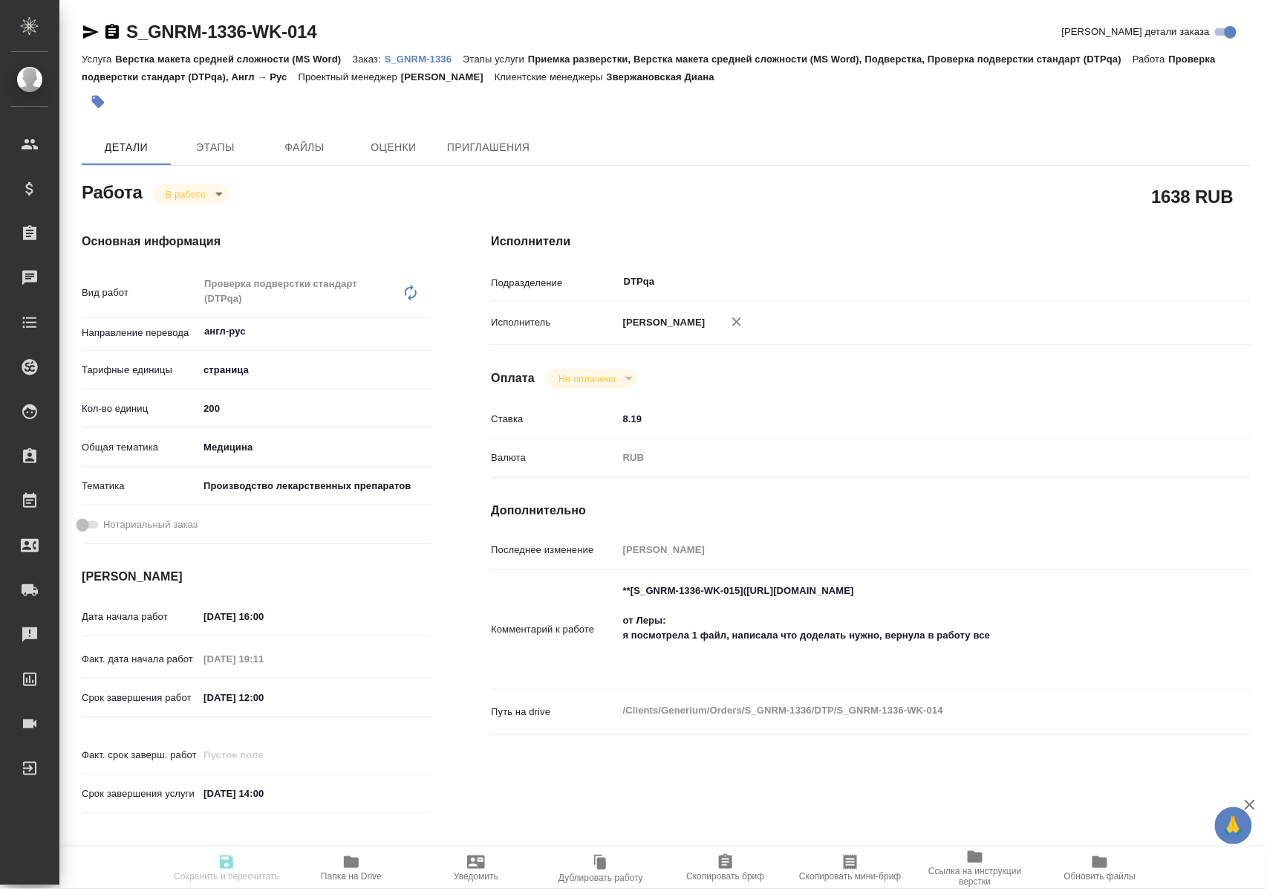
type input "Приемка разверстки, Верстка макета средней сложности (MS Word), Подверстка, Про…"
type input "Звержановская Диана"
type input "[PERSON_NAME]"
type input "/Clients/Generium/Orders/S_GNRM-1336"
type textarea "x"
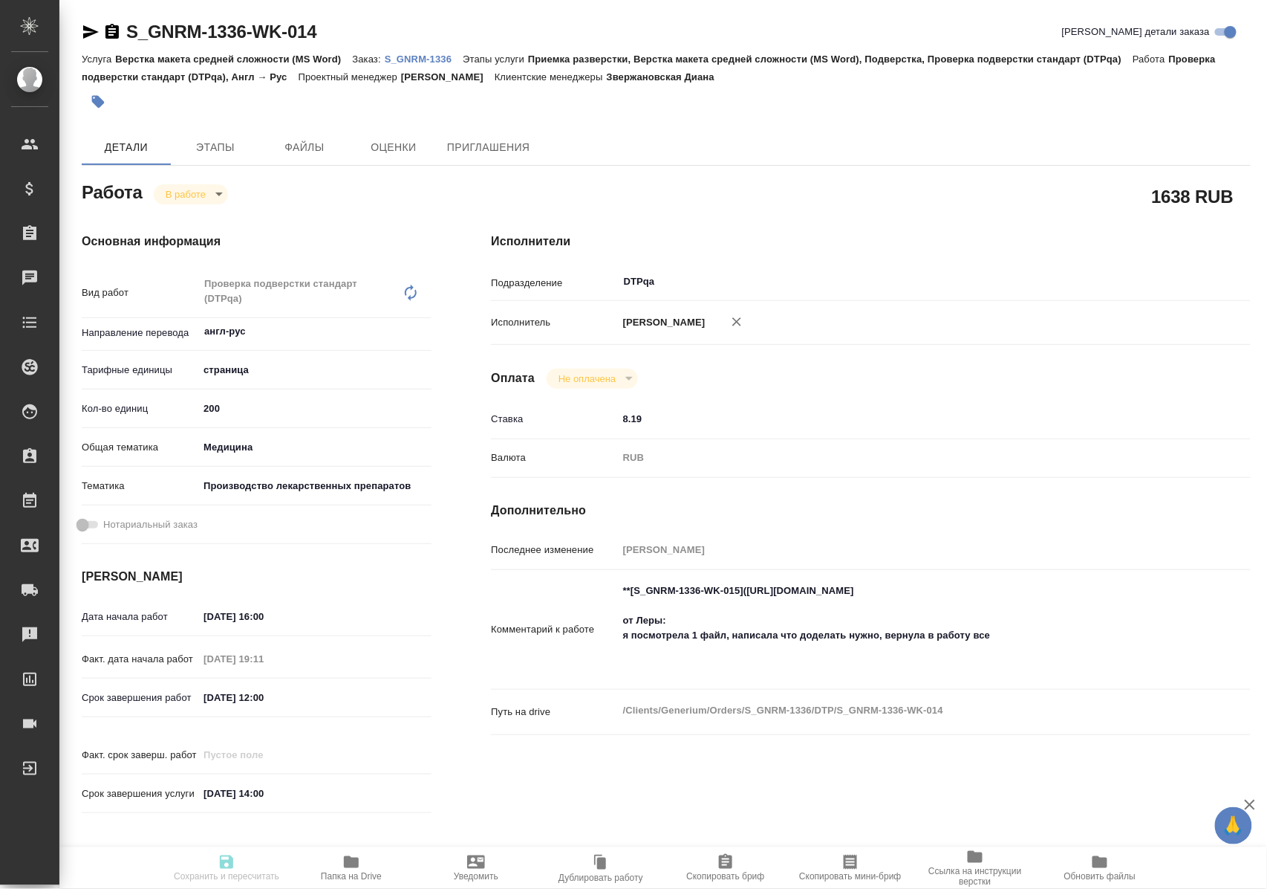
type textarea "двуяз перевод [PERSON_NAME] в [GEOGRAPHIC_DATA] к 12:00 21.08"
type textarea "x"
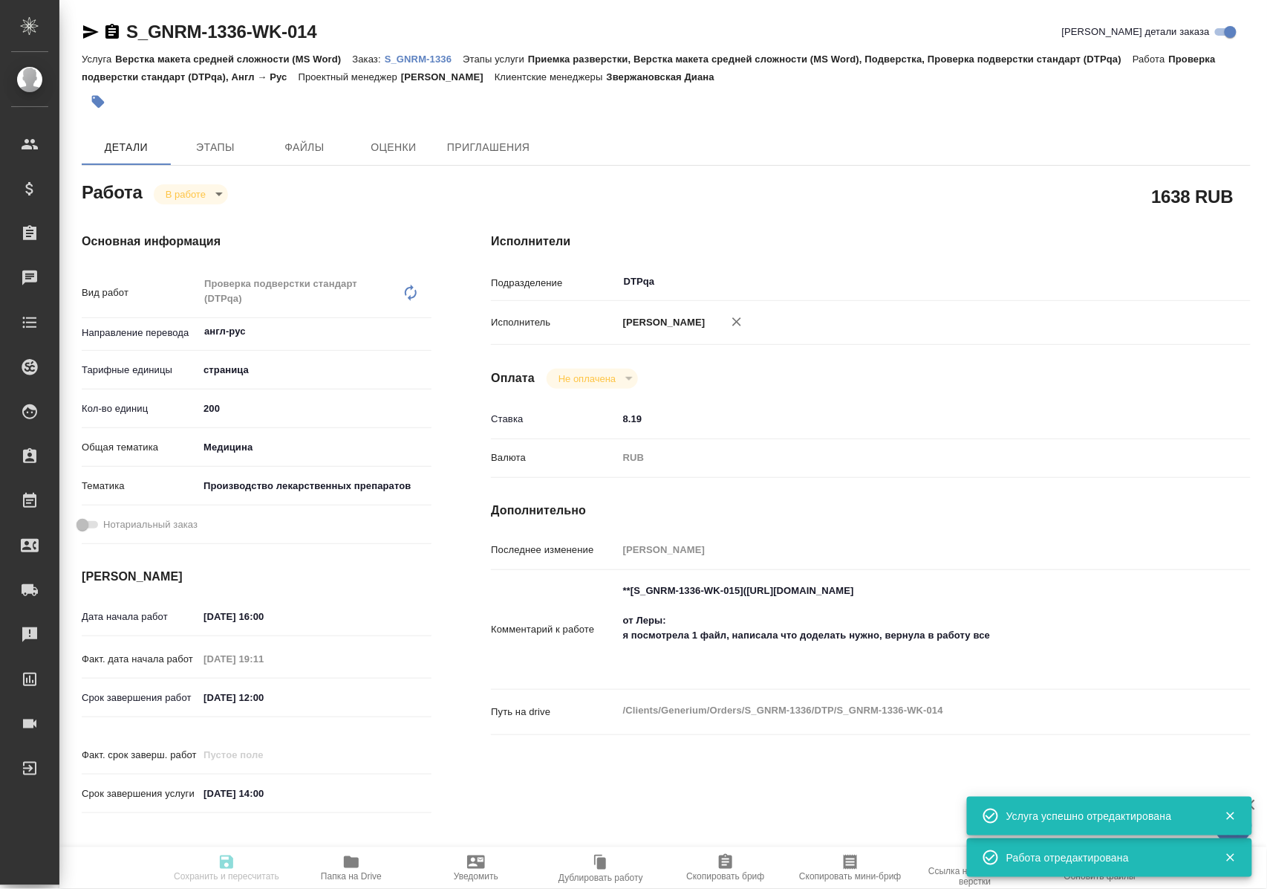
type textarea "x"
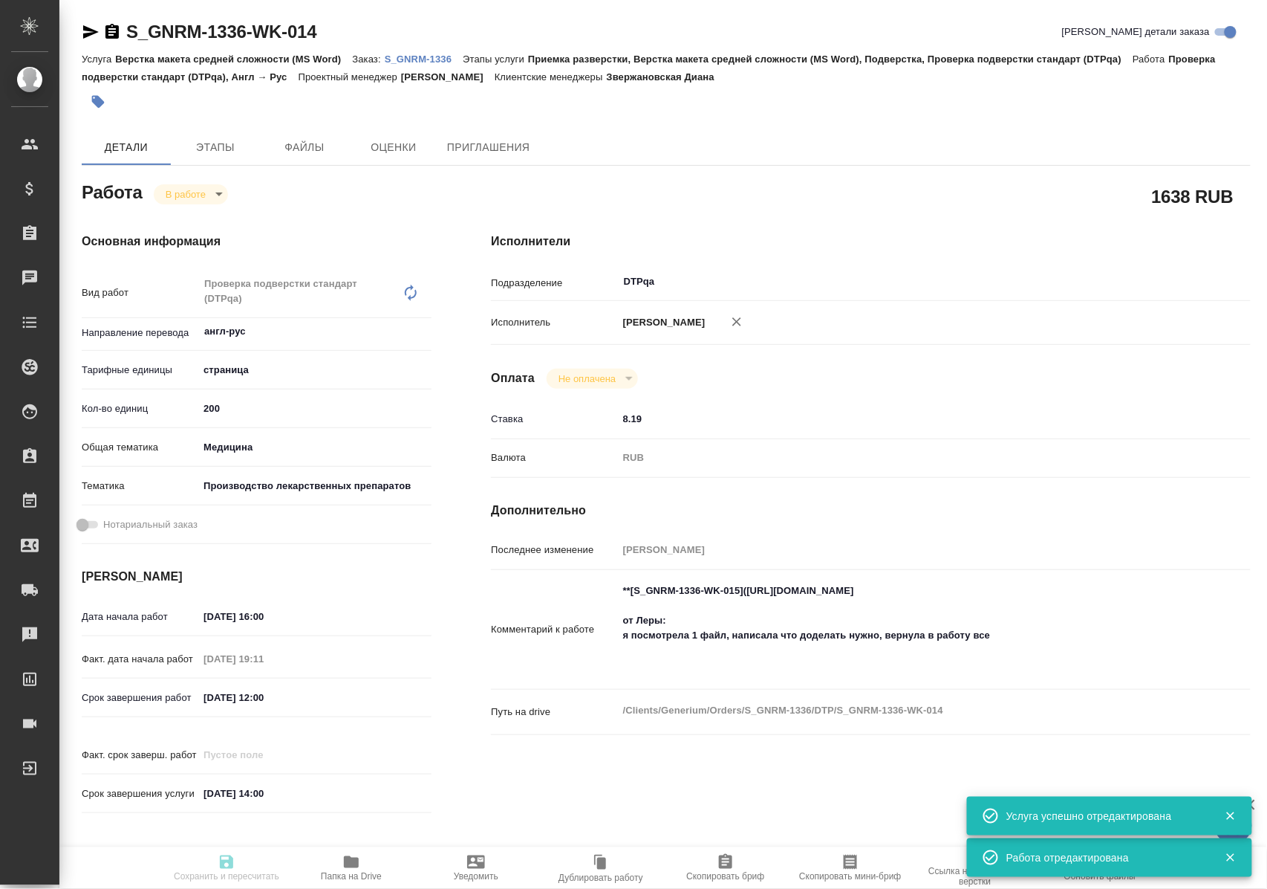
type textarea "x"
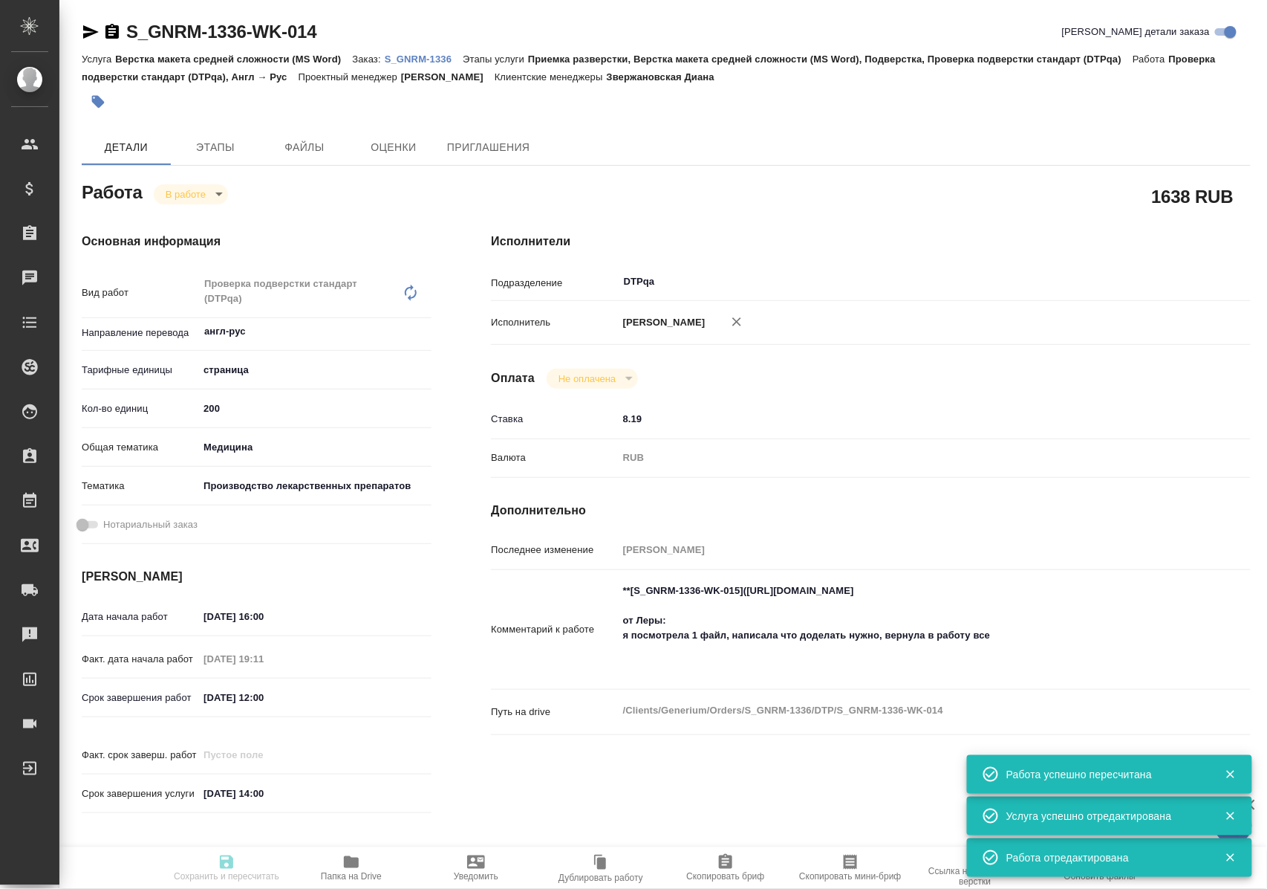
type input "inProgress"
type textarea "Проверка подверстки стандарт (DTPqa)"
type textarea "x"
type input "англ-рус"
type input "5a8b1489cc6b4906c91bfdb2"
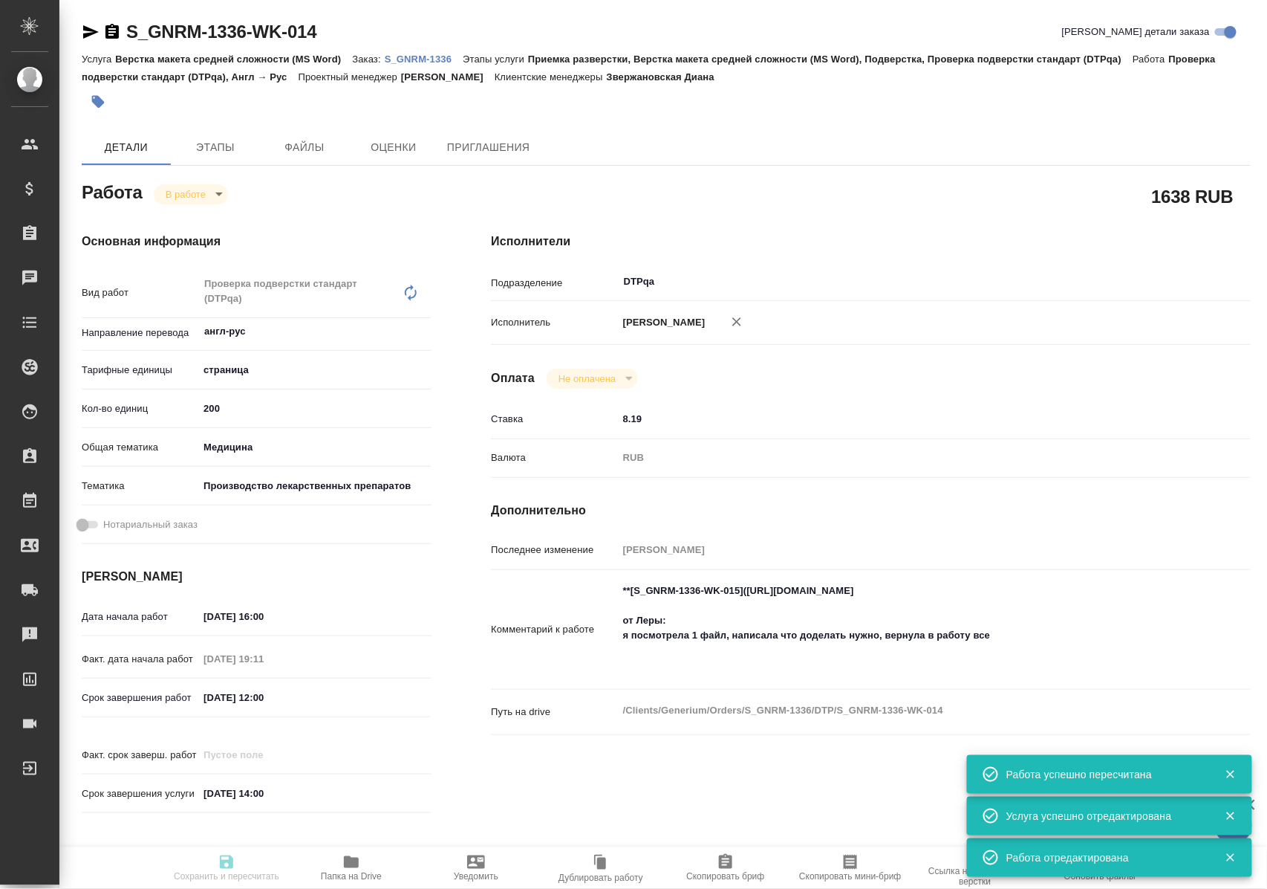
type input "200"
type input "med"
type input "614982fec5ecbb70f805293f"
type input "20.08.2025 16:00"
type input "20.08.2025 19:11"
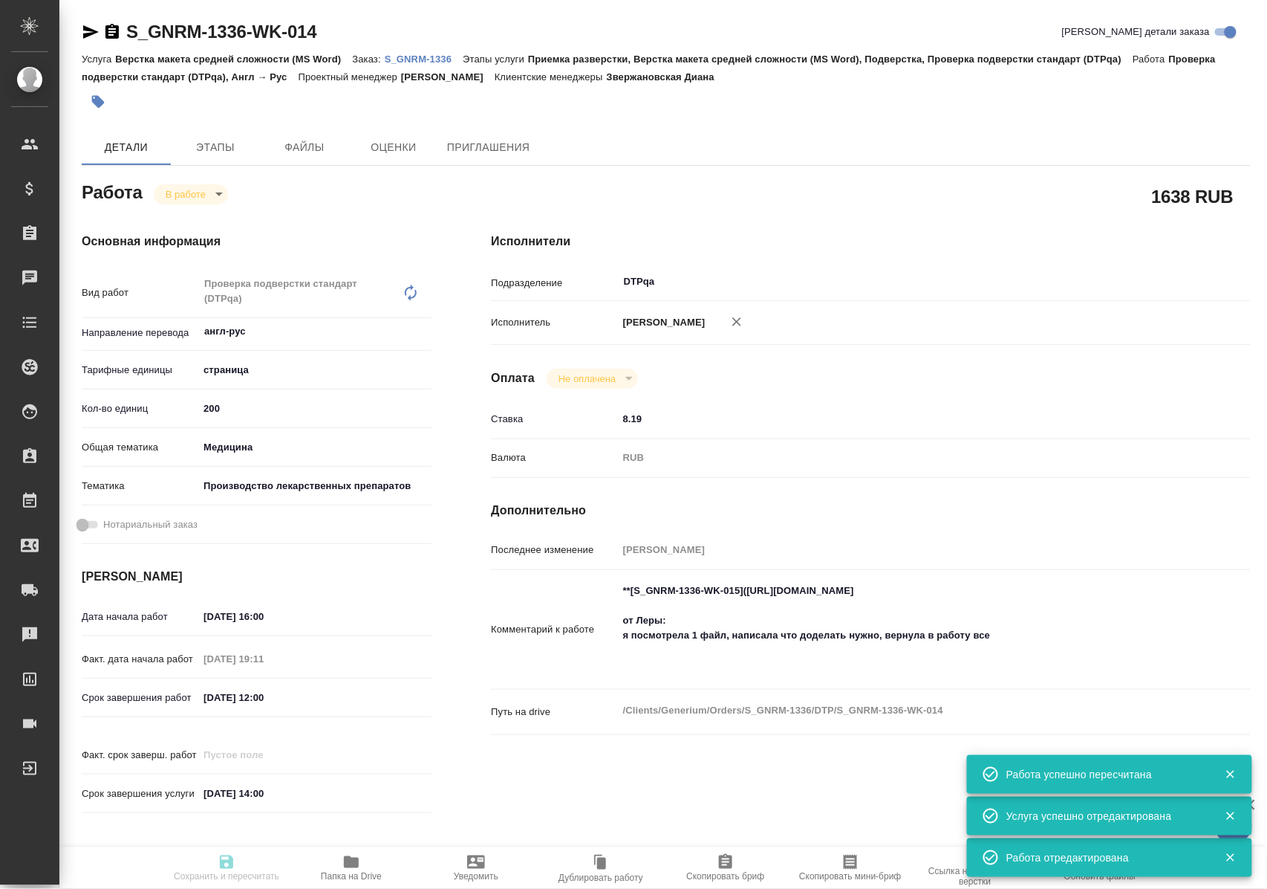
type input "21.08.2025 12:00"
type input "[DATE] 14:00"
type input "DTPqa"
type input "notPayed"
type input "8.19"
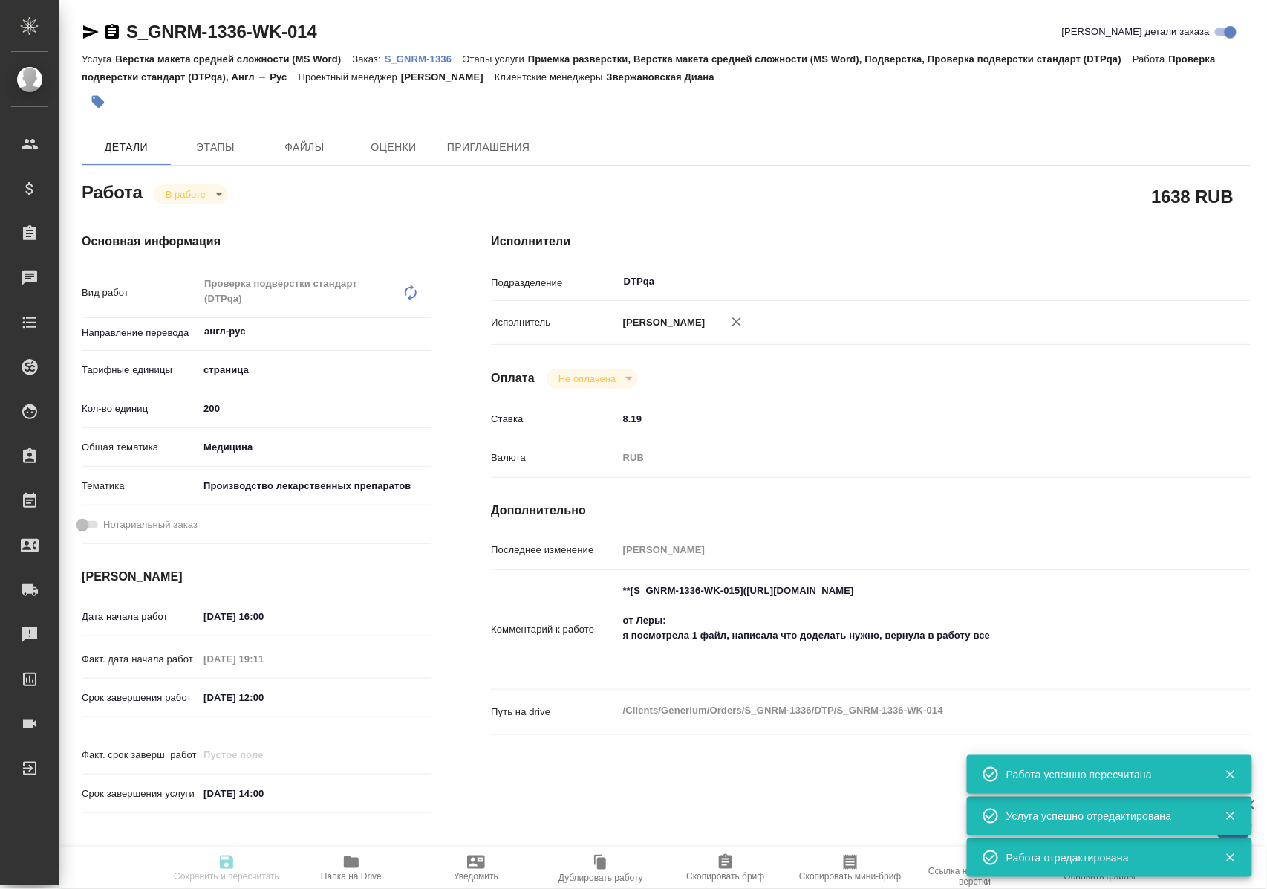
type input "RUB"
type input "Полушина Алена"
type textarea "**[S_GNRM-1336-WK-015](https://tera.awatera.com/Work/689f4909e5b3730cf7b41c88/)…"
type textarea "x"
type textarea "/Clients/Generium/Orders/S_GNRM-1336/DTP/S_GNRM-1336-WK-014"
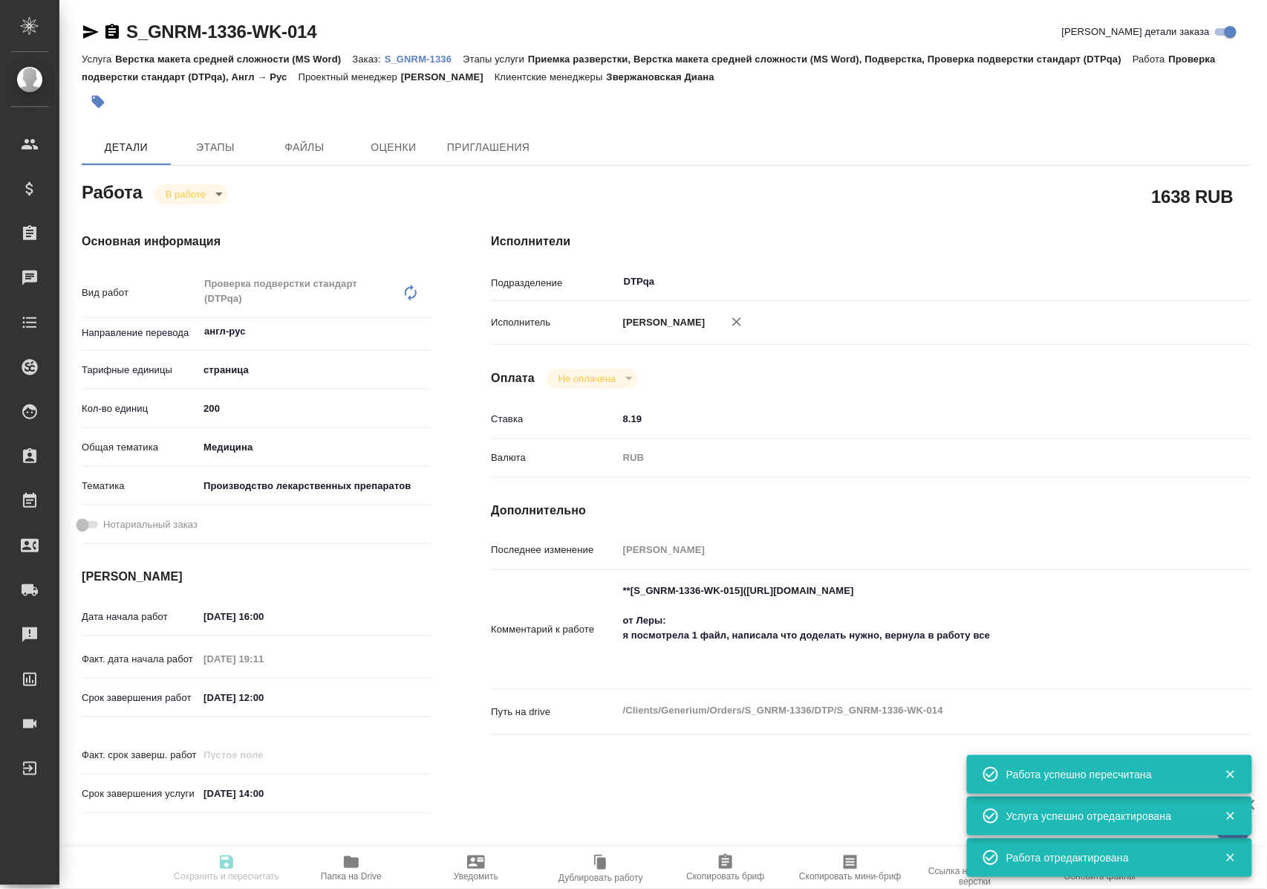
type textarea "x"
type input "S_GNRM-1336"
type input "Верстка макета средней сложности (MS Word)"
type input "Приемка разверстки, Верстка макета средней сложности (MS Word), Подверстка, Про…"
type input "Звержановская Диана"
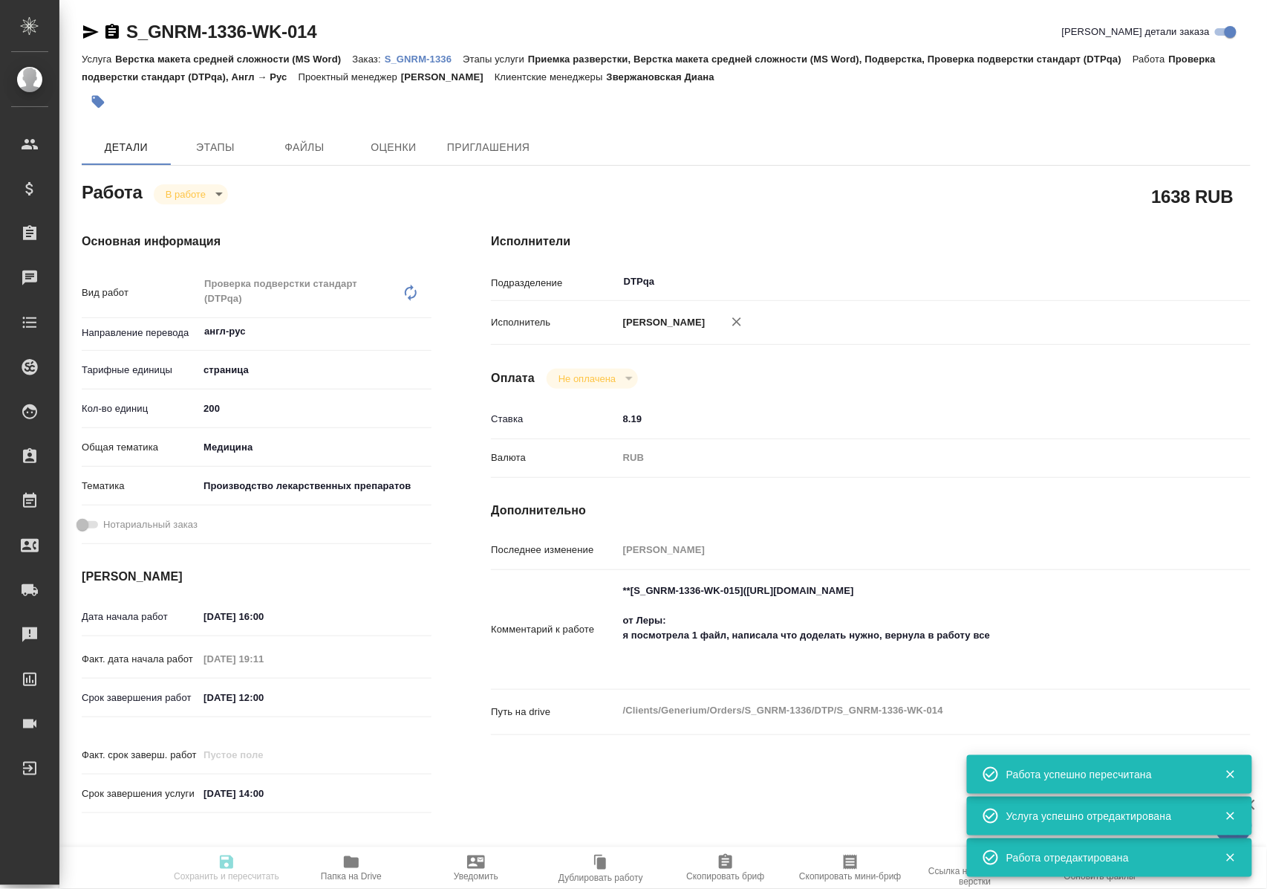
type input "Петрова Валерия"
type input "/Clients/Generium/Orders/S_GNRM-1336"
type textarea "x"
type textarea "двуяз перевод вордов в сорсе к 12:00 21.08"
type textarea "x"
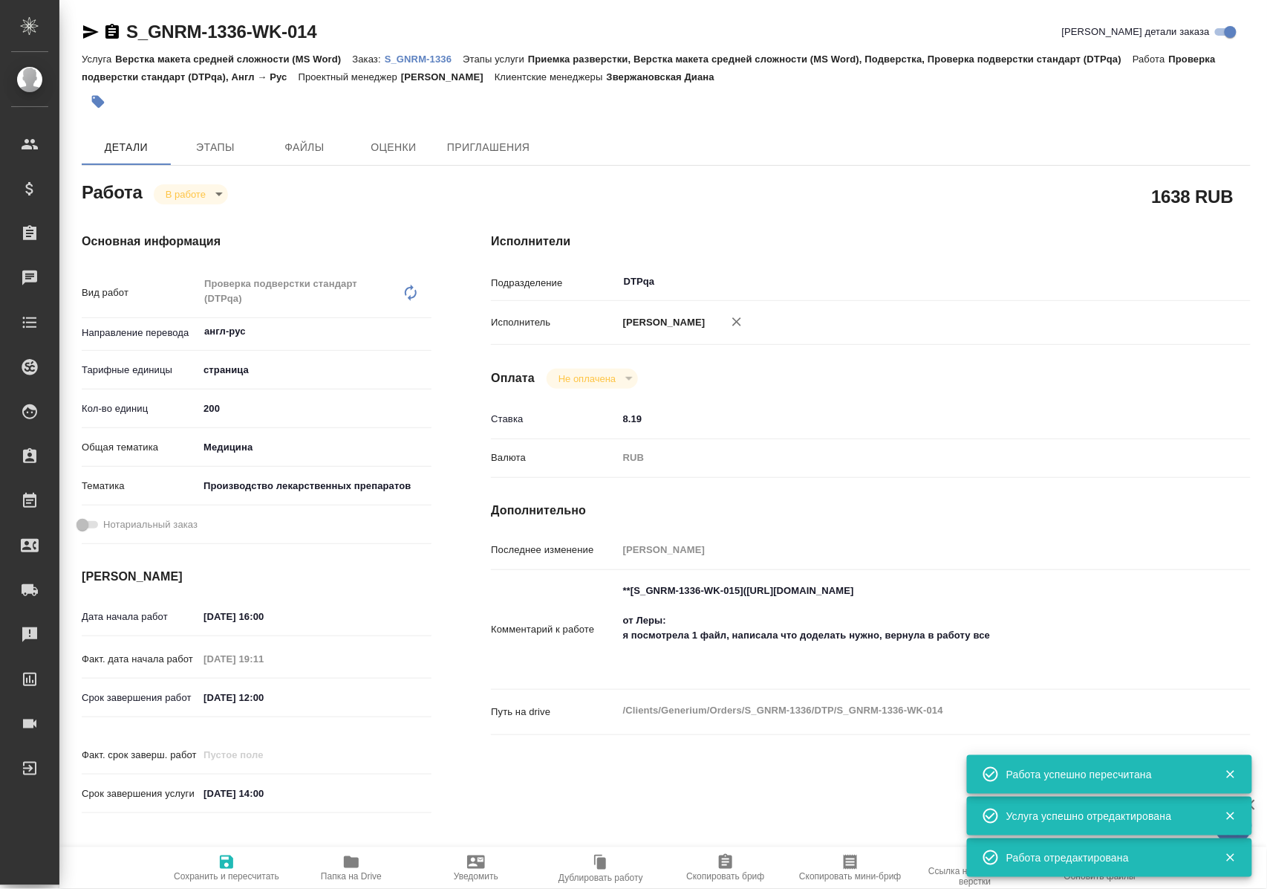
type textarea "x"
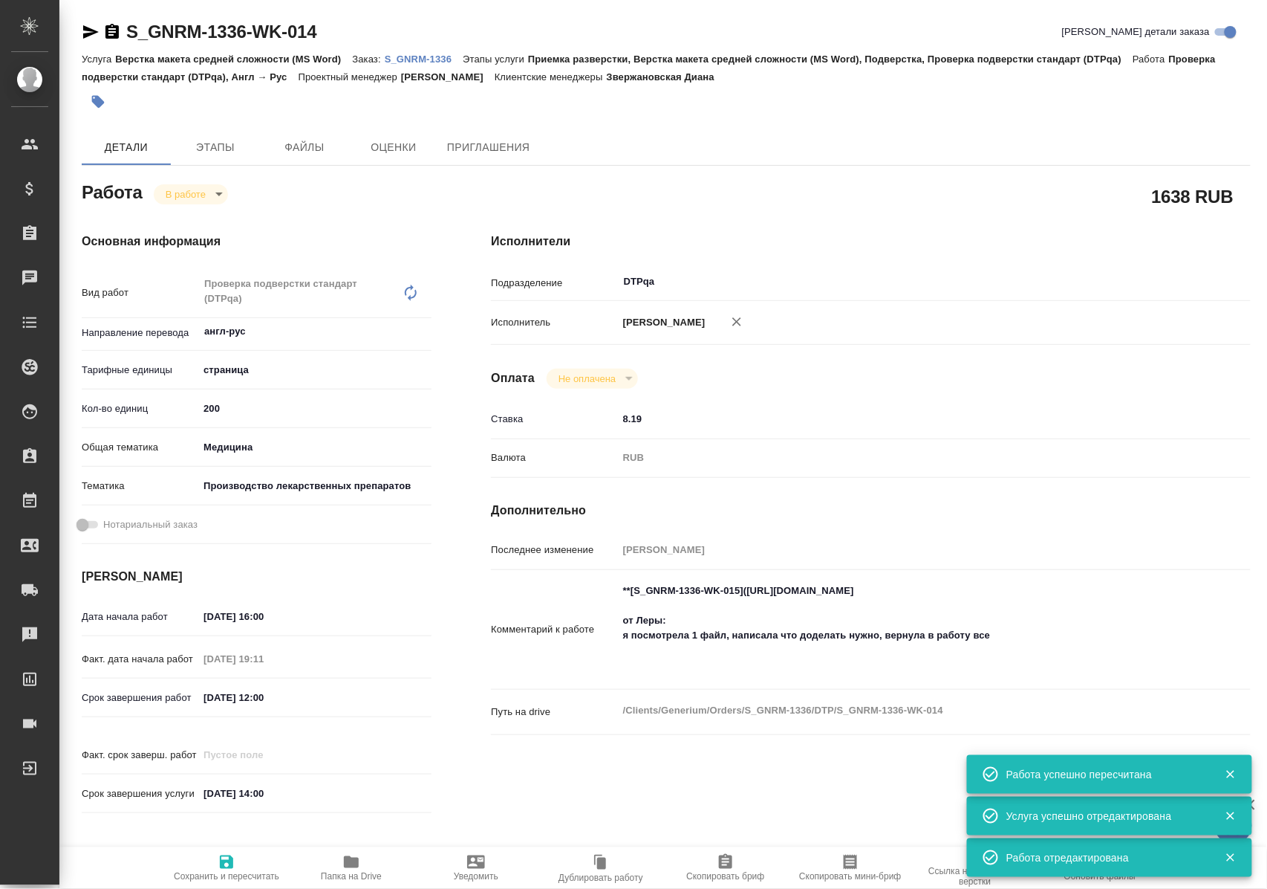
type textarea "x"
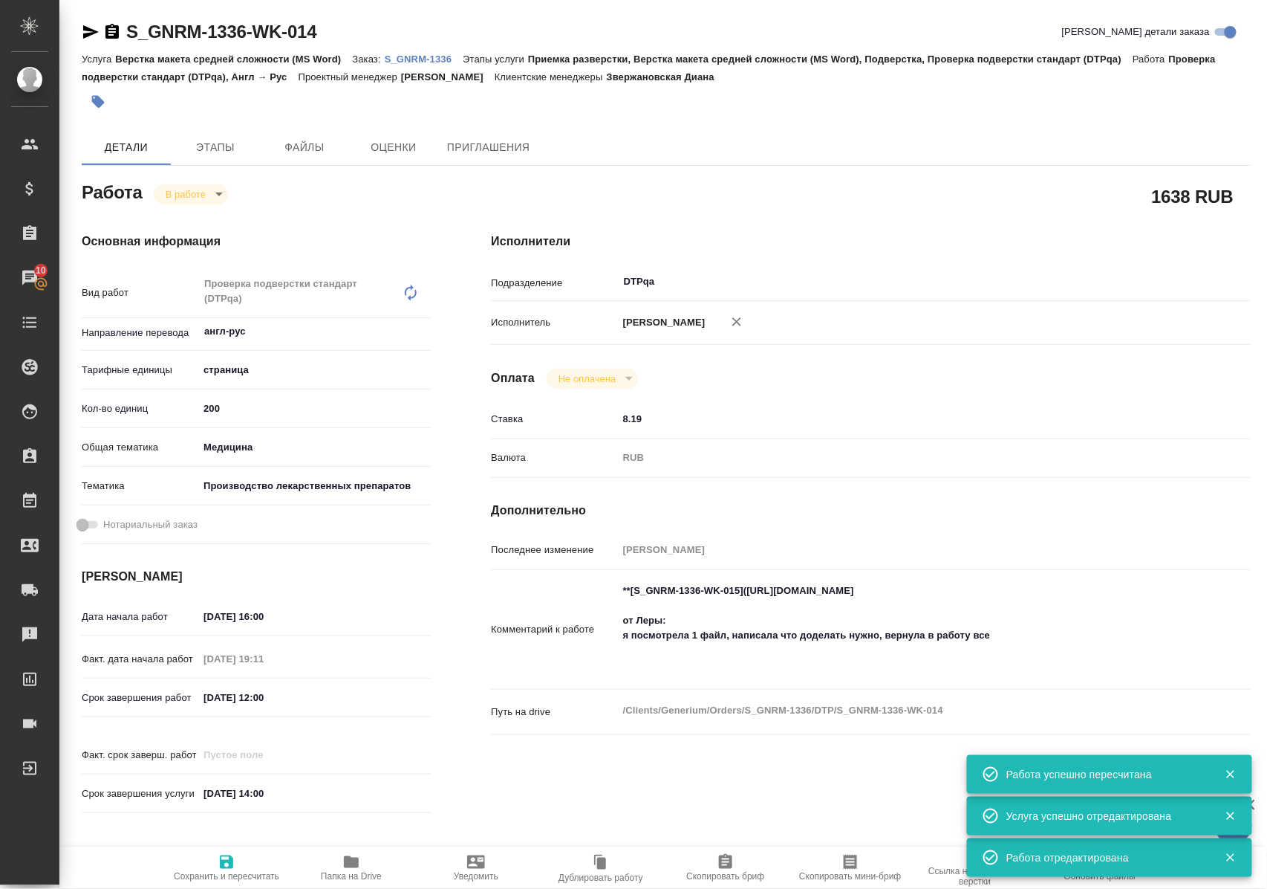
type textarea "x"
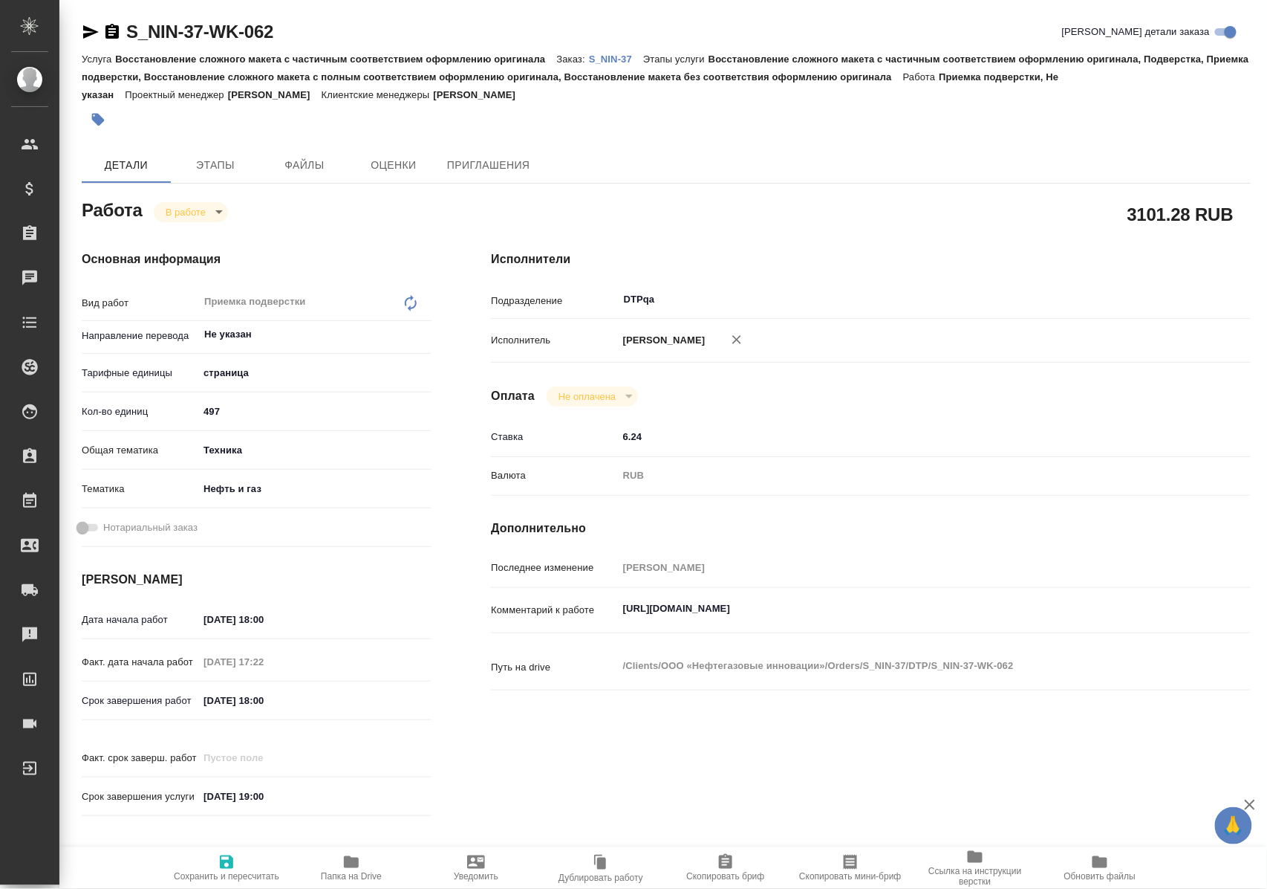
click at [85, 30] on icon "button" at bounding box center [91, 31] width 16 height 13
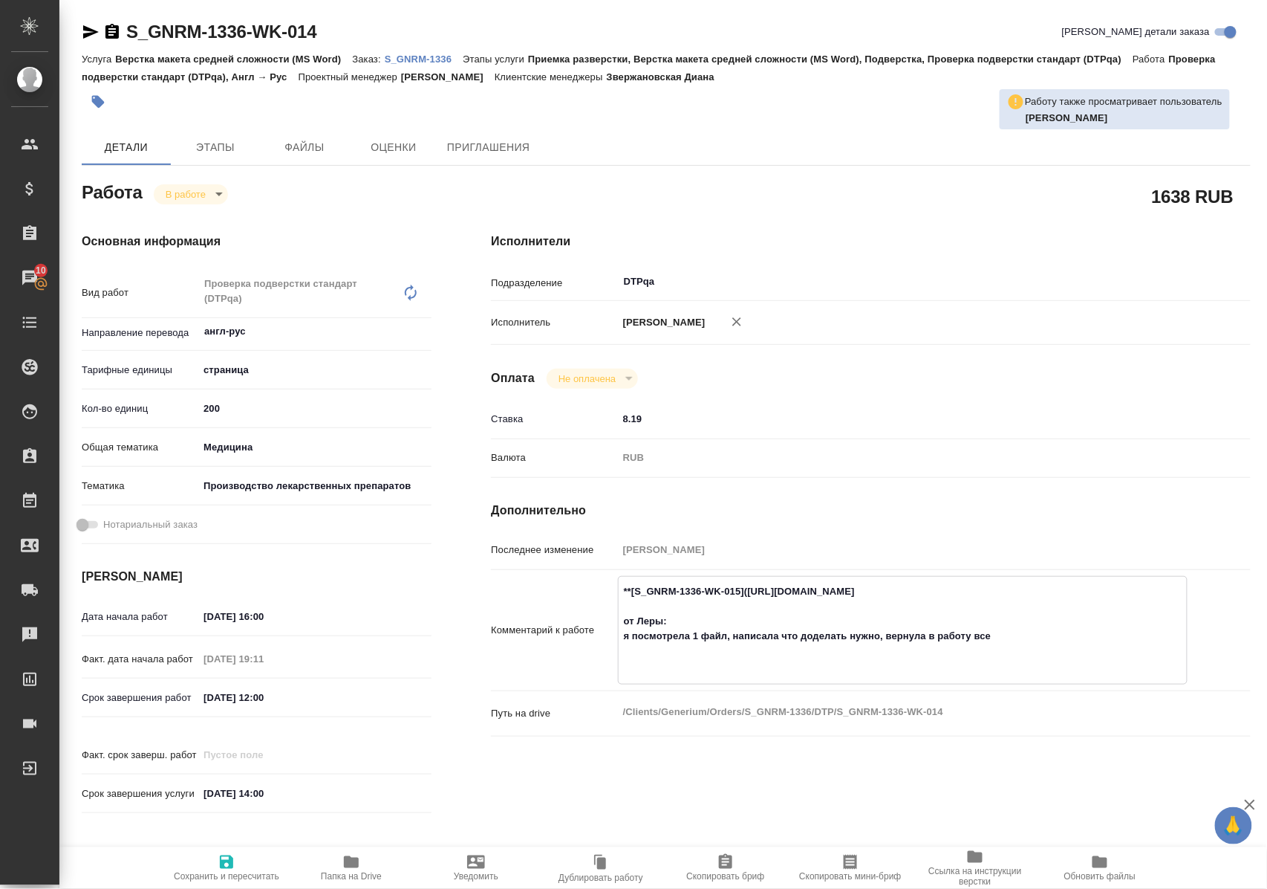
drag, startPoint x: 756, startPoint y: 605, endPoint x: 1050, endPoint y: 599, distance: 294.3
click at [1050, 599] on textarea "**[S_GNRM-1336-WK-015](https://tera.awatera.com/Work/689f4909e5b3730cf7b41c88/)…" at bounding box center [903, 629] width 568 height 100
drag, startPoint x: 334, startPoint y: 33, endPoint x: 128, endPoint y: 36, distance: 206.5
click at [128, 36] on div "S_GNRM-1336-WK-014 Кратко детали заказа" at bounding box center [666, 32] width 1169 height 24
copy link "S_GNRM-1336-WK-014"
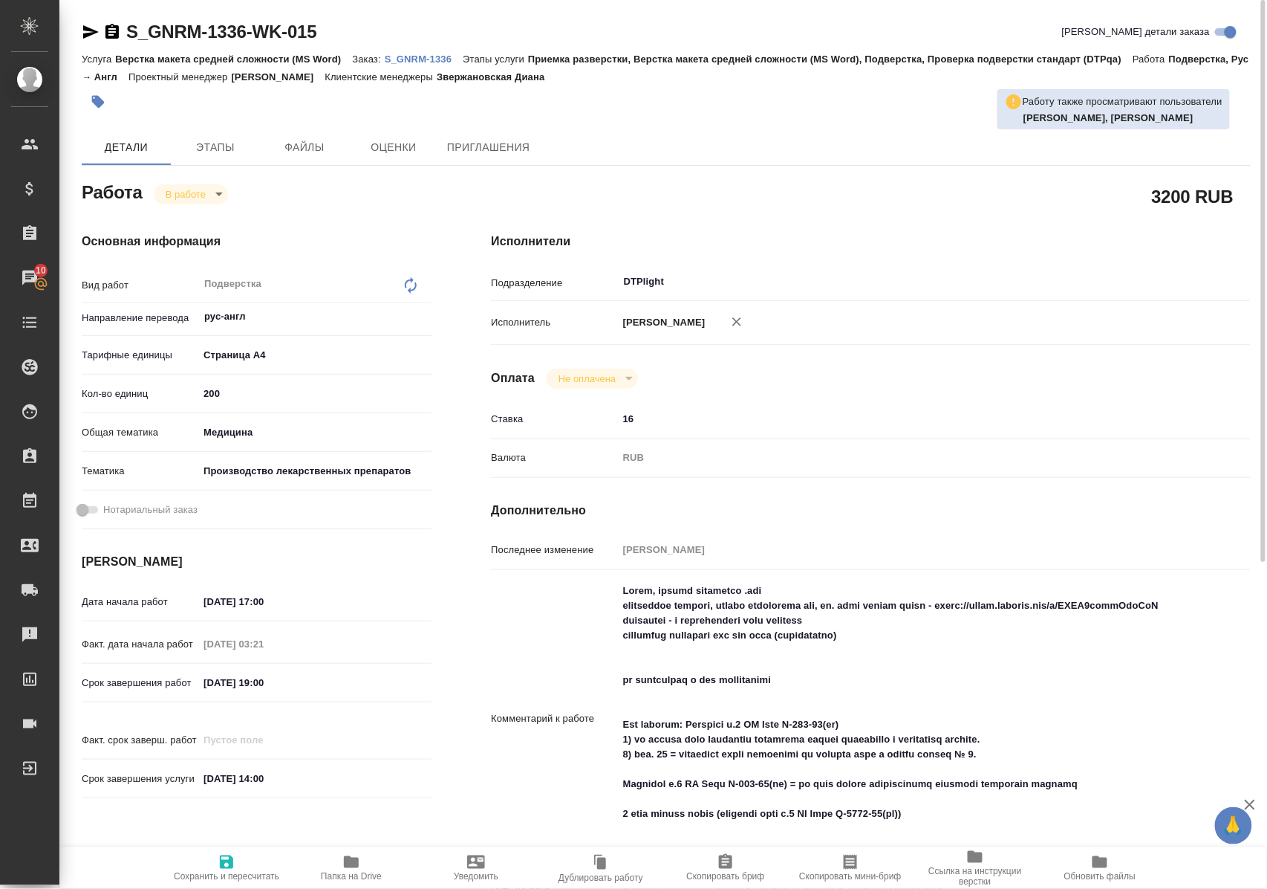
click at [435, 53] on p "S_GNRM-1336" at bounding box center [424, 58] width 78 height 11
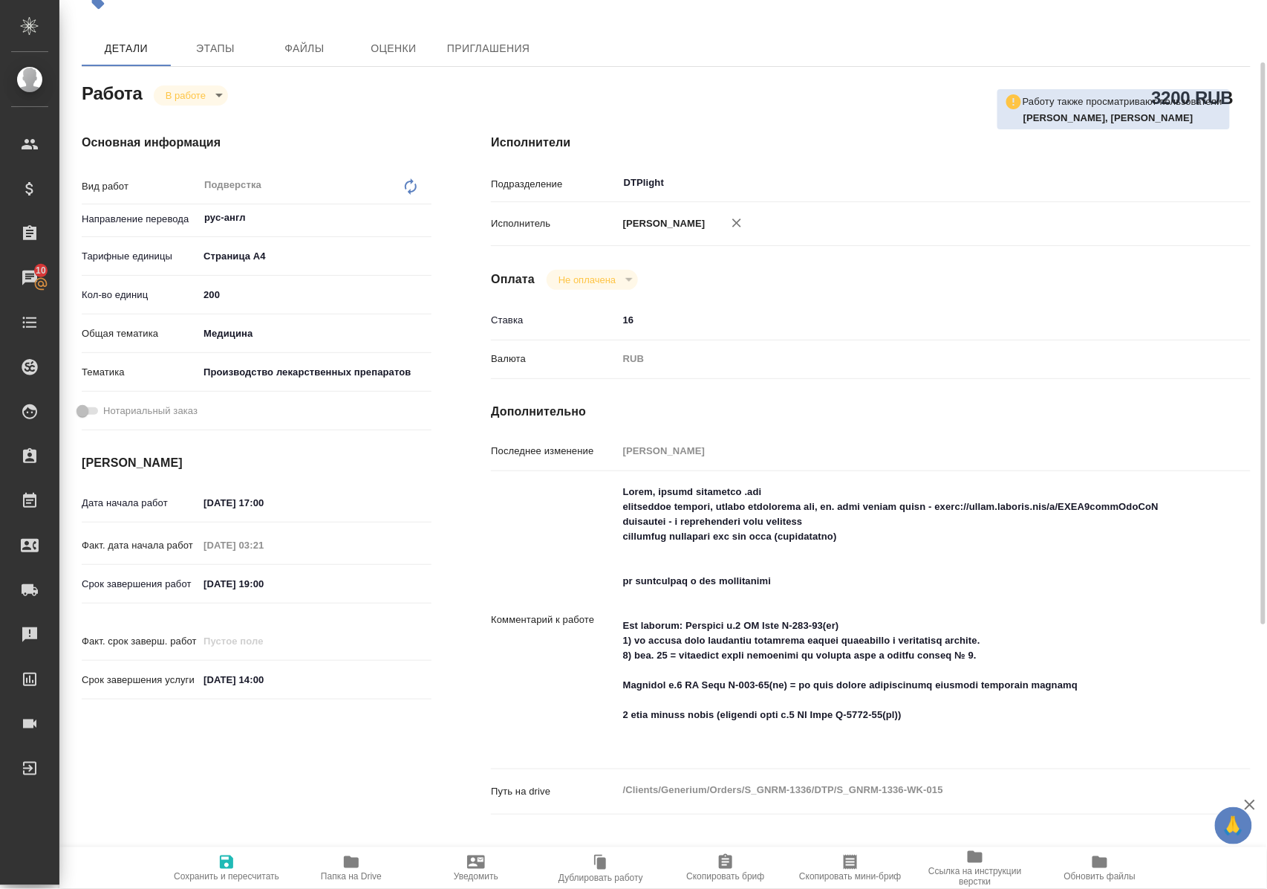
click at [357, 863] on icon "button" at bounding box center [351, 862] width 15 height 12
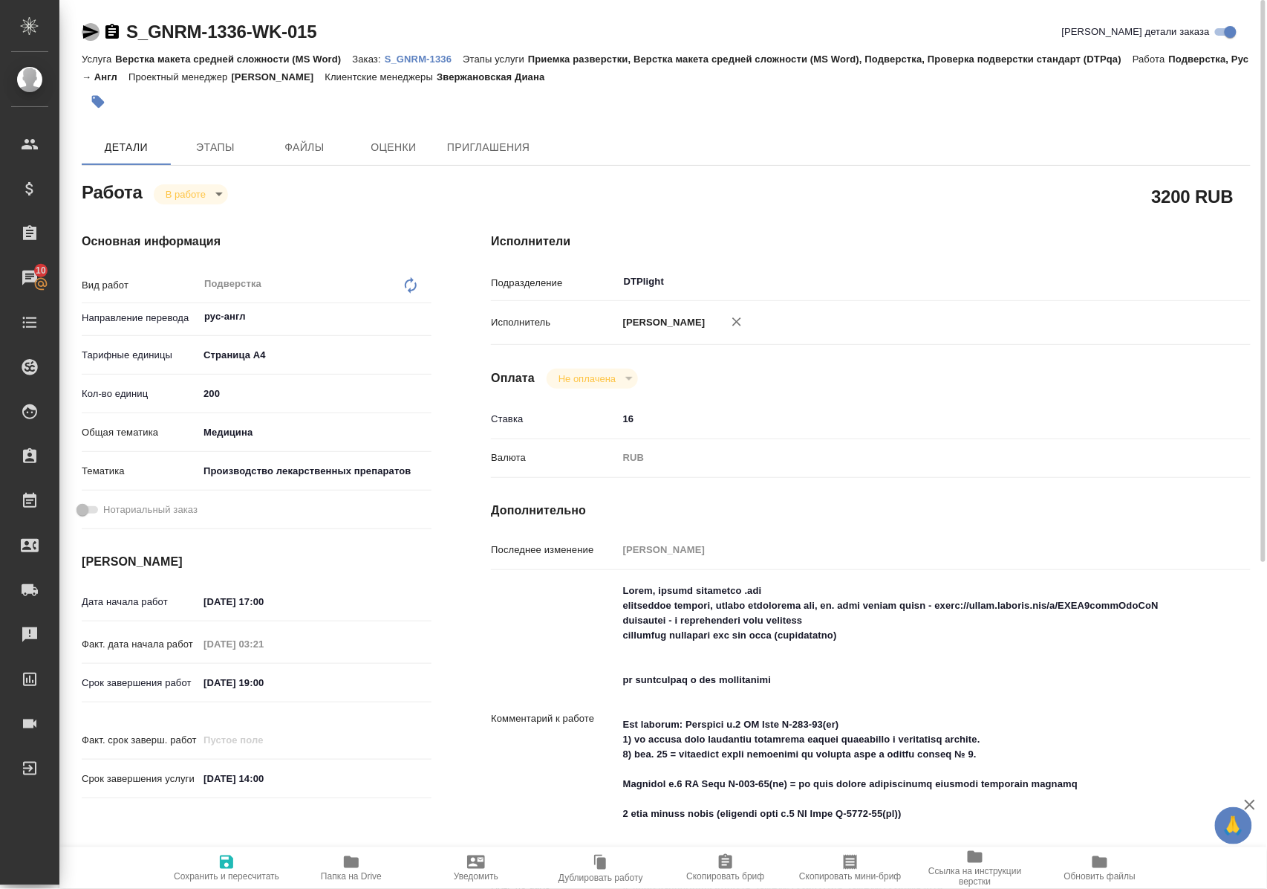
click at [92, 31] on icon "button" at bounding box center [91, 32] width 18 height 18
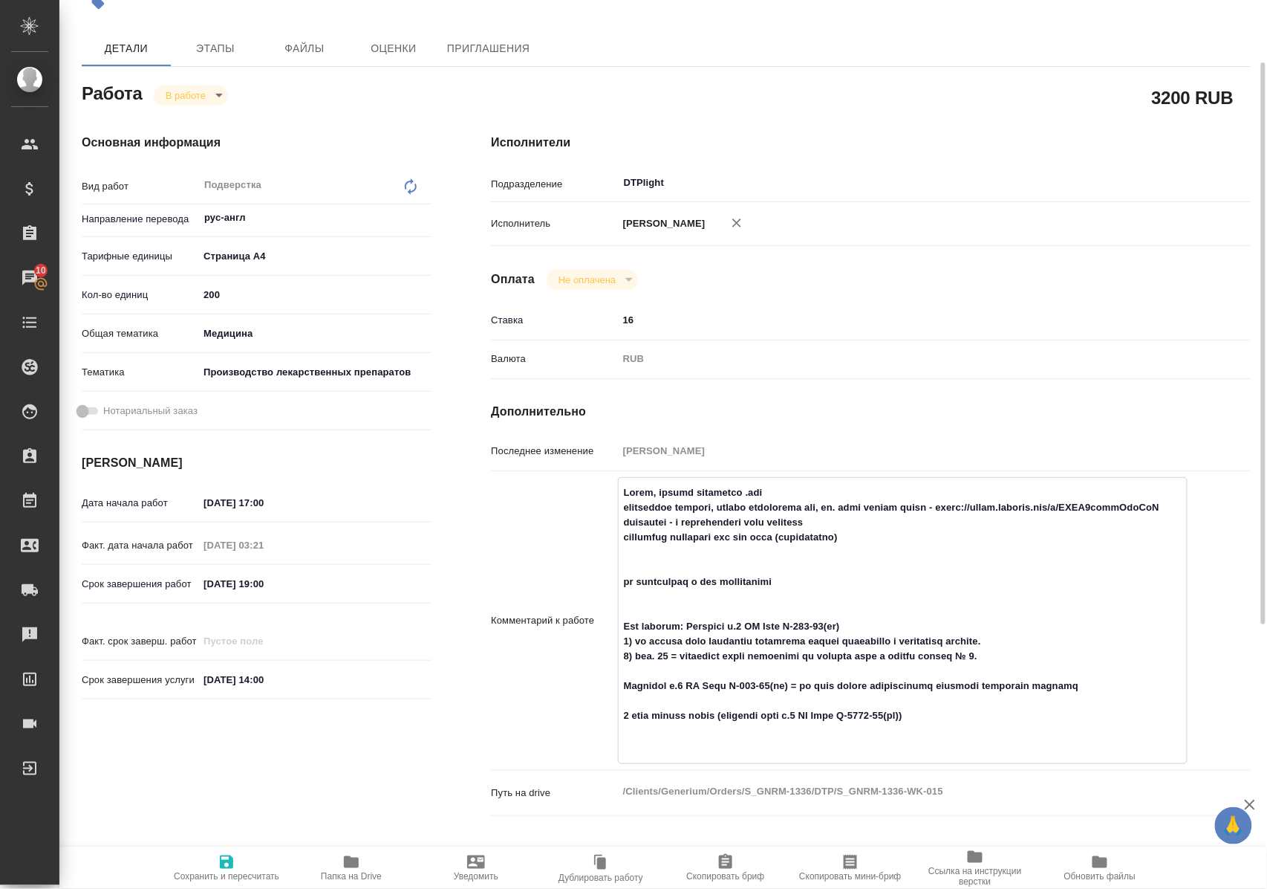
drag, startPoint x: 618, startPoint y: 522, endPoint x: 866, endPoint y: 526, distance: 248.2
click at [866, 526] on textarea at bounding box center [903, 619] width 568 height 278
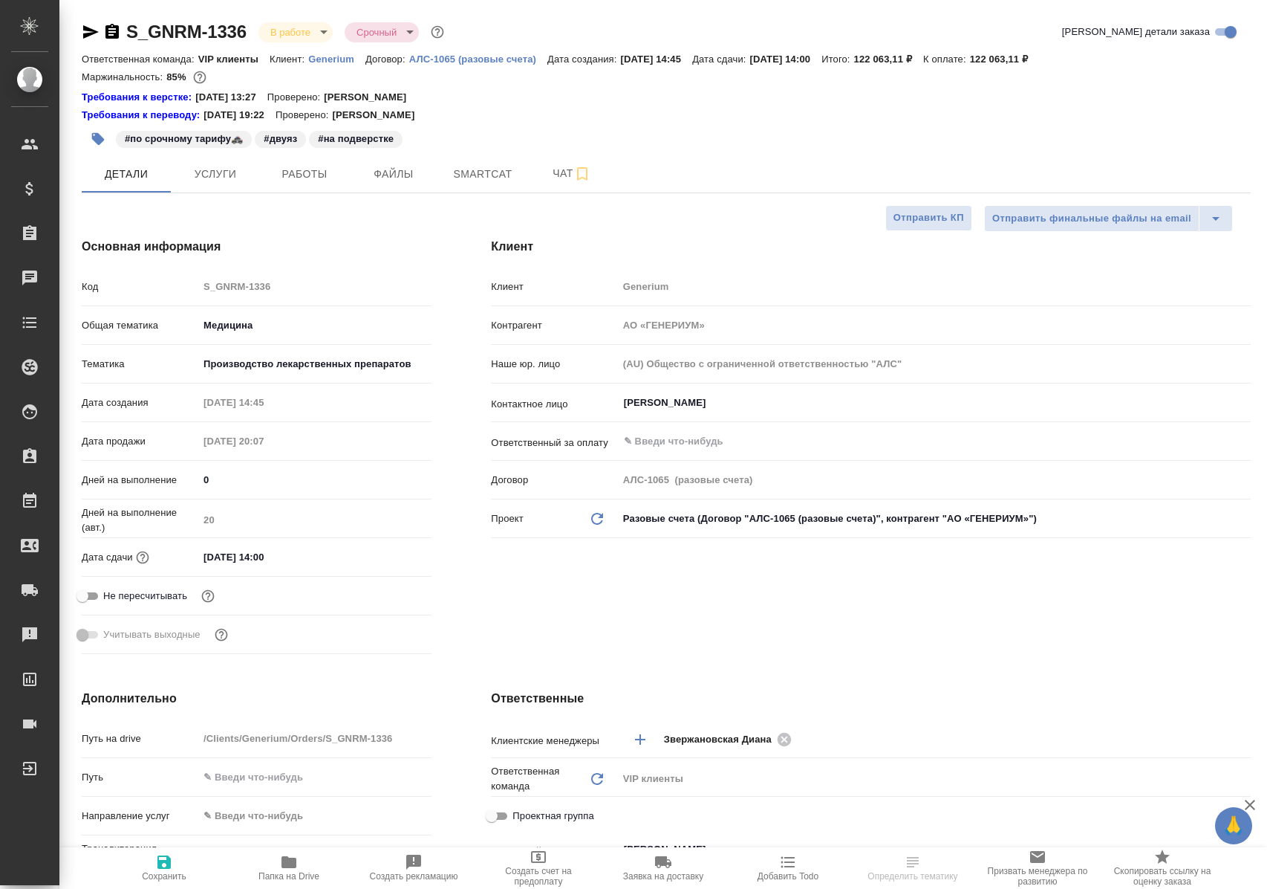
select select "RU"
click at [314, 173] on span "Работы" at bounding box center [304, 174] width 71 height 19
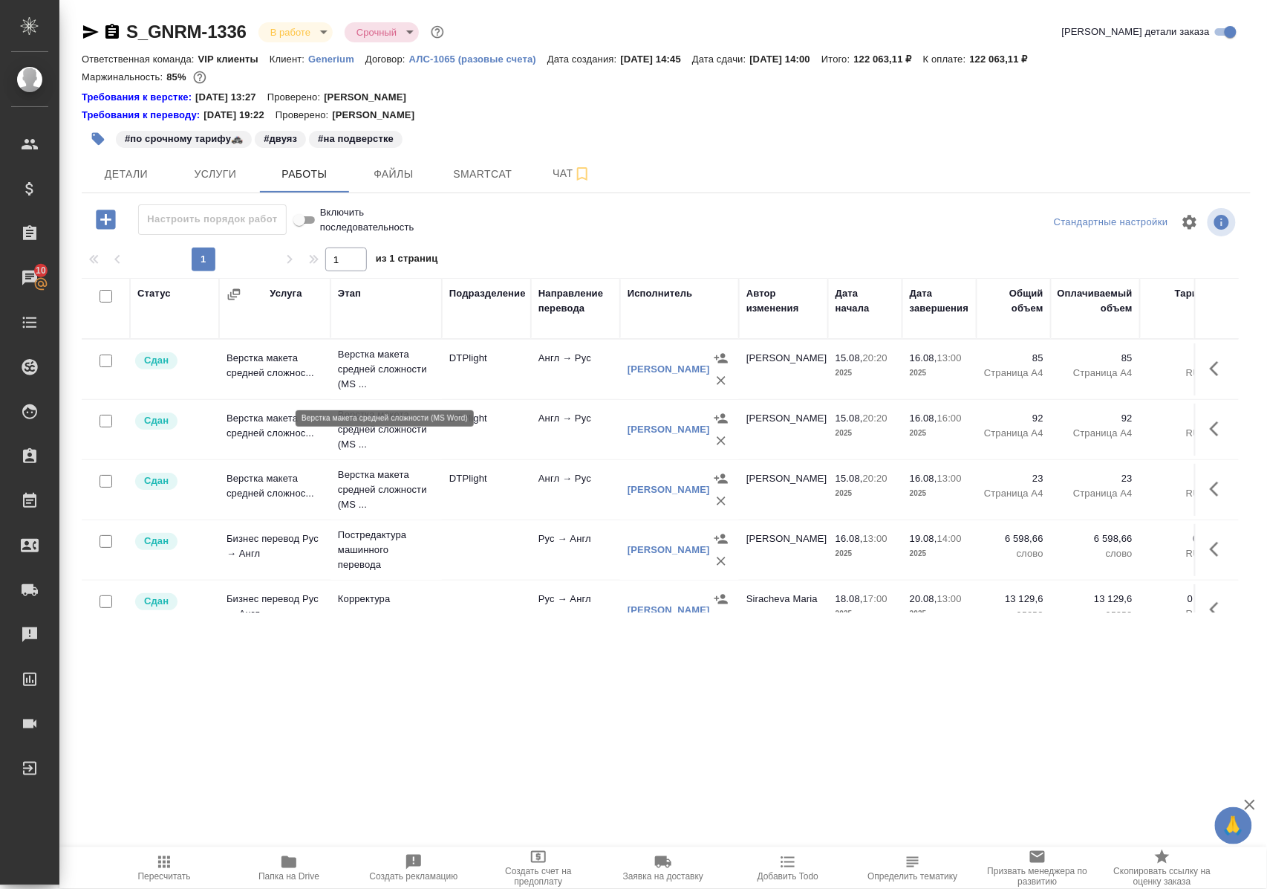
click at [354, 376] on p "Верстка макета средней сложности (MS ..." at bounding box center [386, 369] width 97 height 45
click at [354, 377] on p "Верстка макета средней сложности (MS ..." at bounding box center [386, 369] width 97 height 45
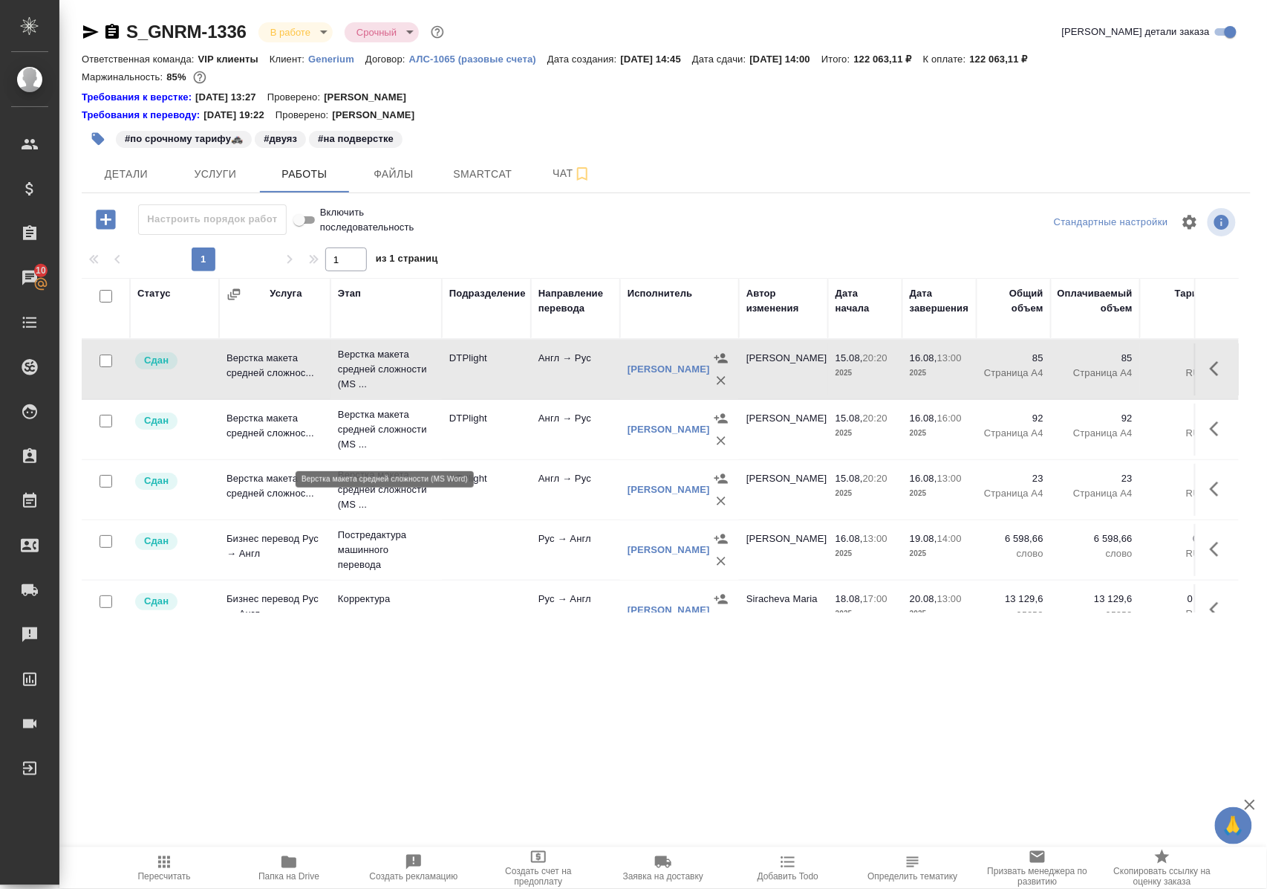
click at [400, 435] on p "Верстка макета средней сложности (MS ..." at bounding box center [386, 429] width 97 height 45
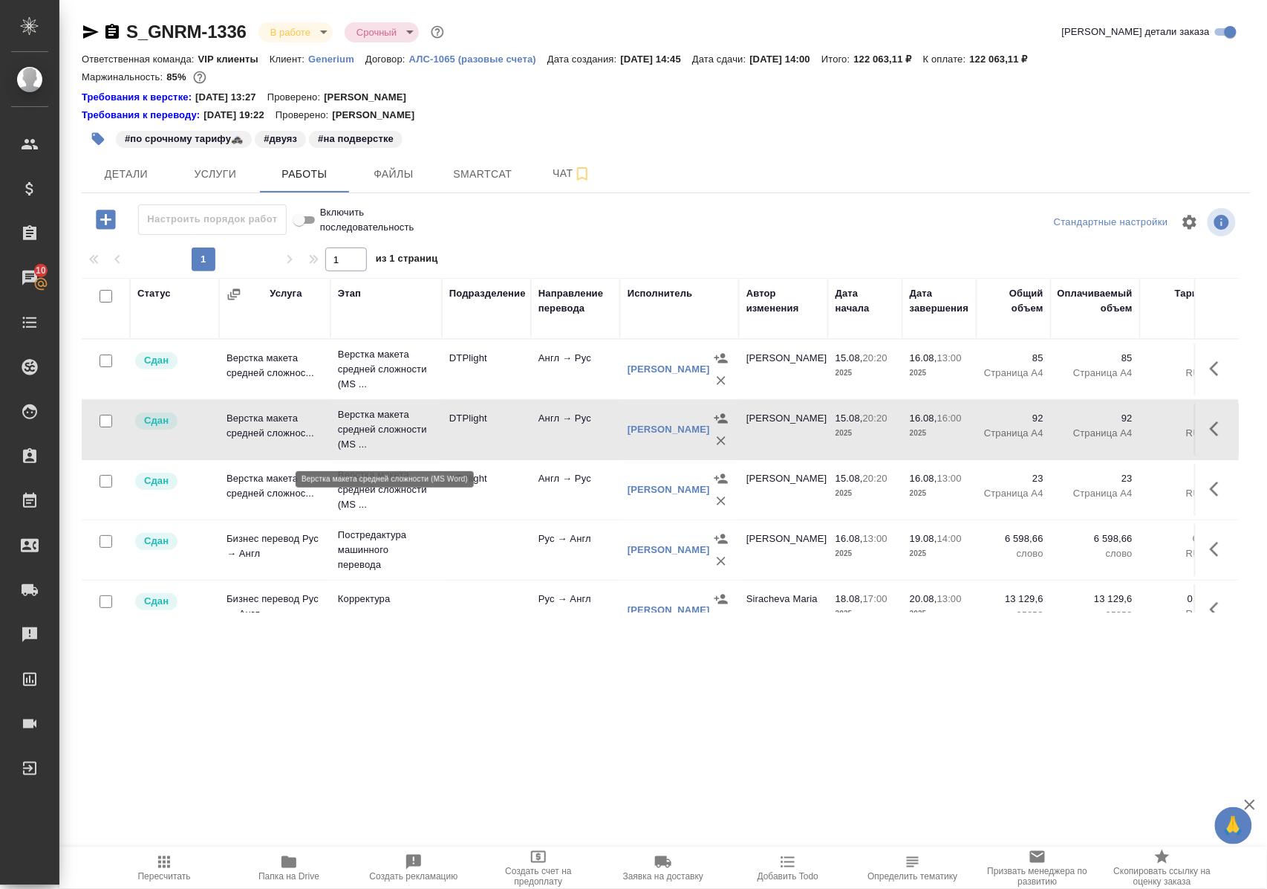
click at [400, 435] on p "Верстка макета средней сложности (MS ..." at bounding box center [386, 429] width 97 height 45
click at [378, 503] on p "Верстка макета средней сложности (MS ..." at bounding box center [386, 489] width 97 height 45
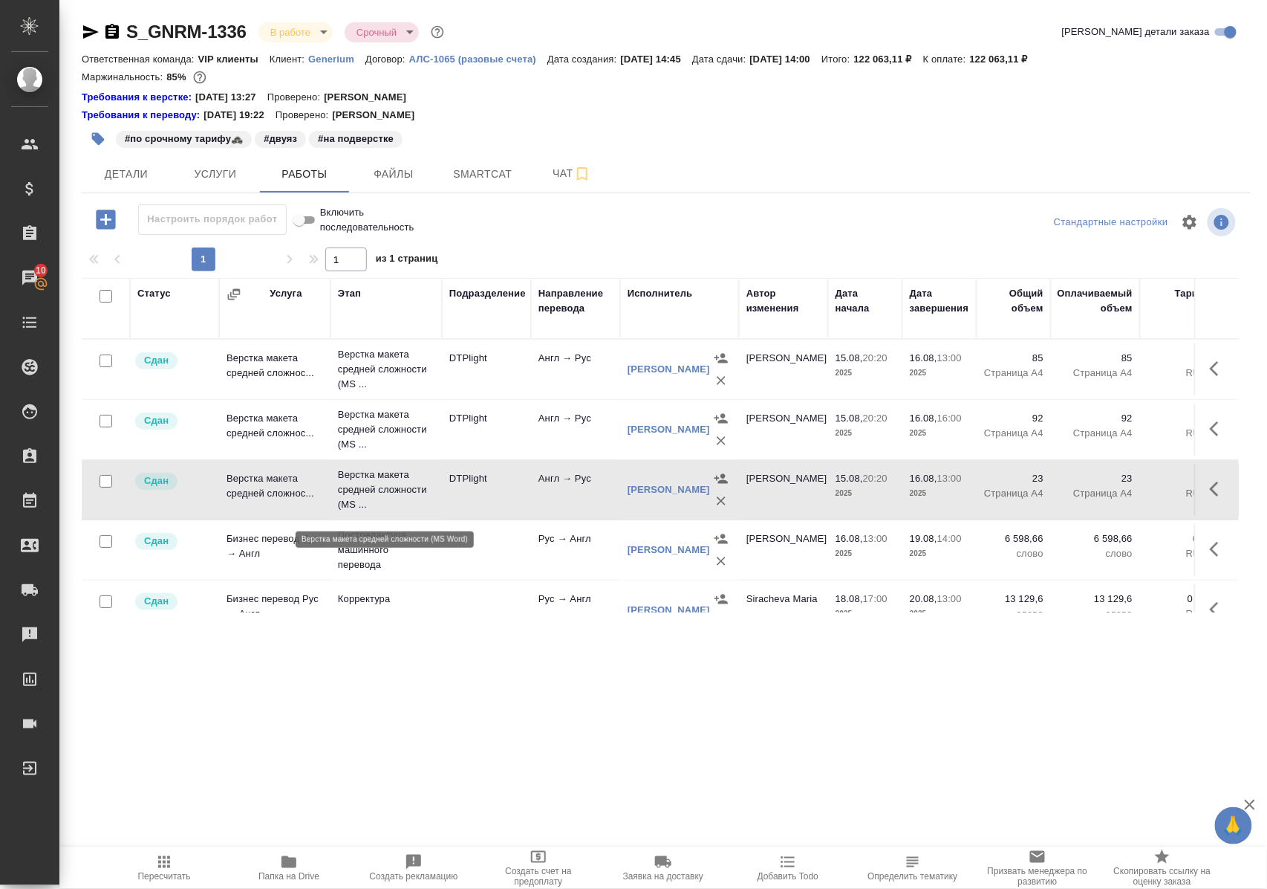
click at [377, 502] on p "Верстка макета средней сложности (MS ..." at bounding box center [386, 489] width 97 height 45
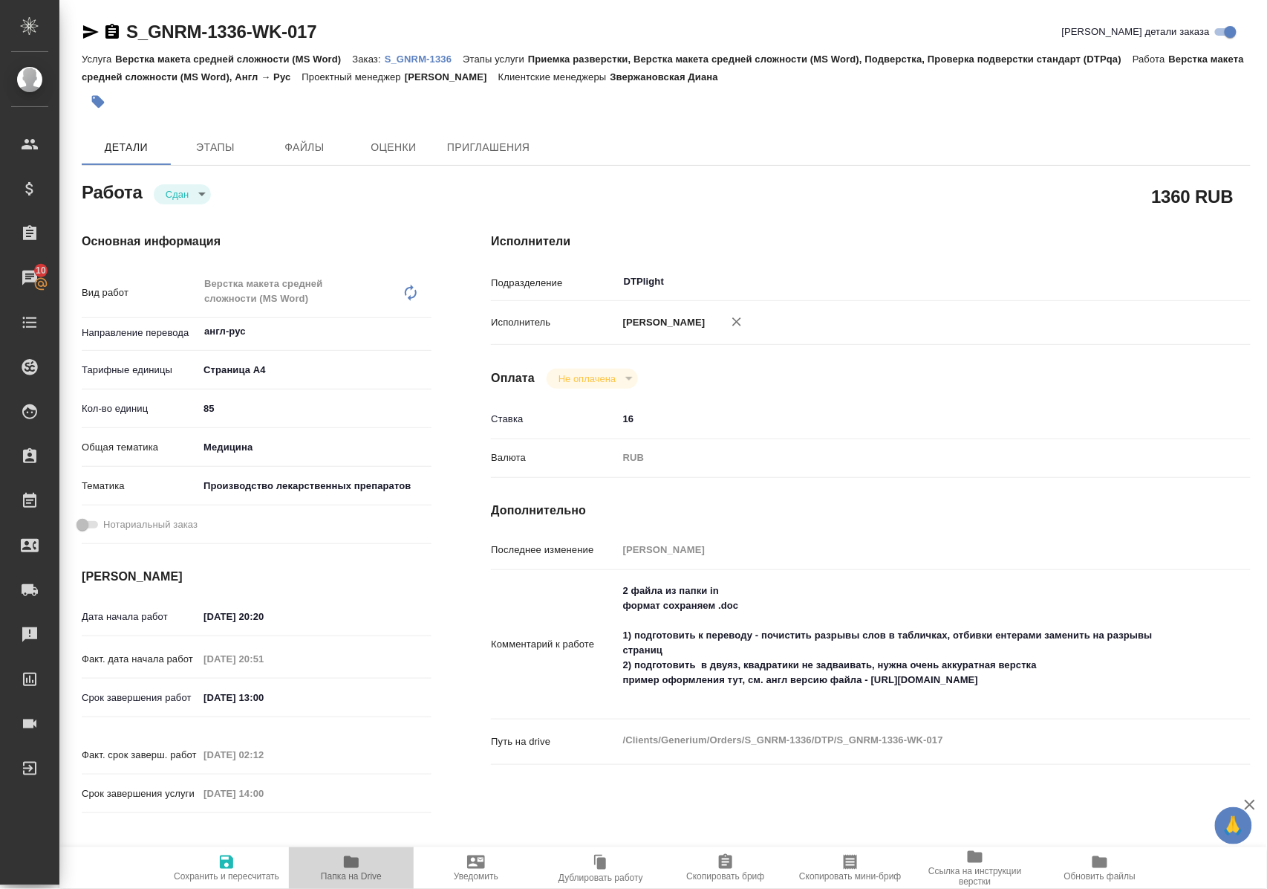
click at [351, 865] on icon "button" at bounding box center [351, 862] width 15 height 12
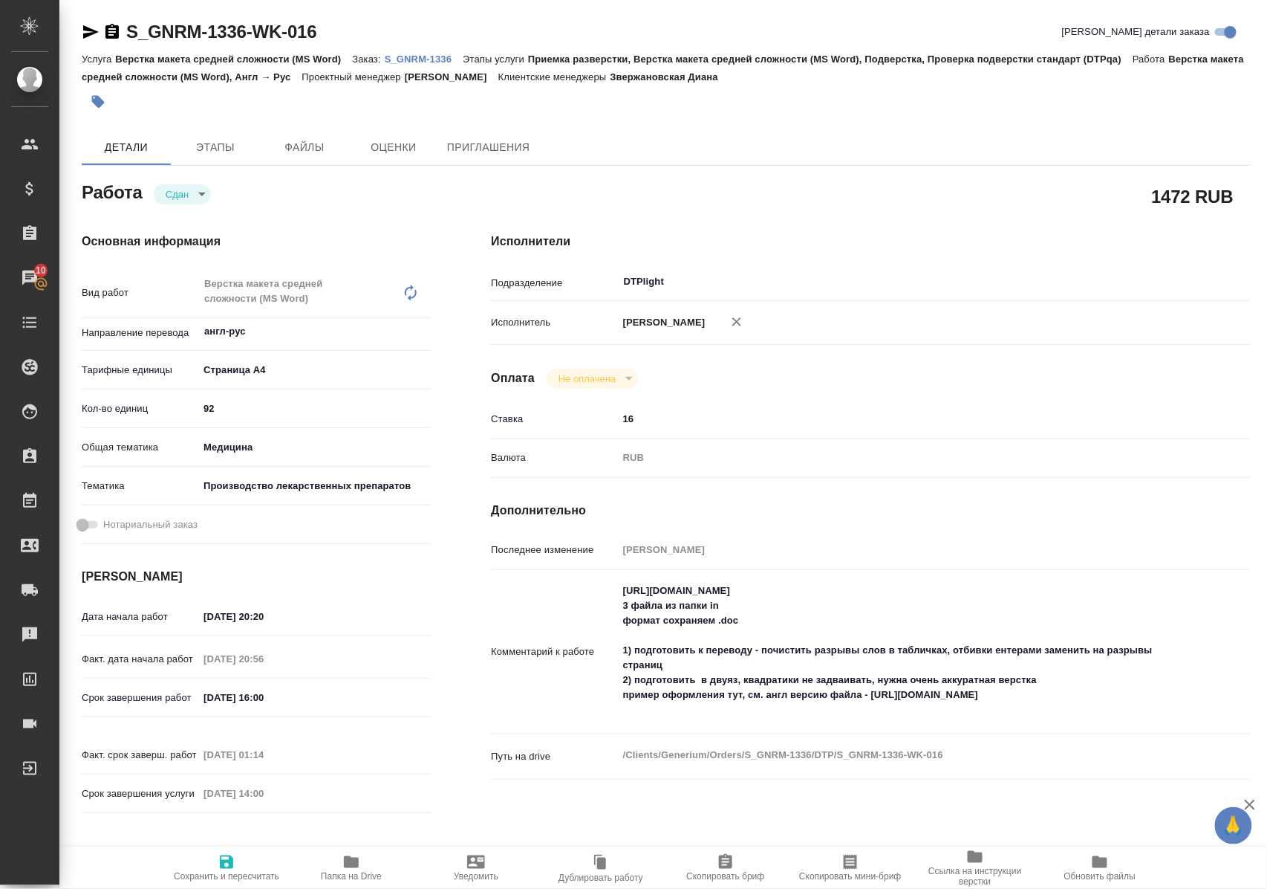
click at [351, 868] on icon "button" at bounding box center [351, 862] width 18 height 18
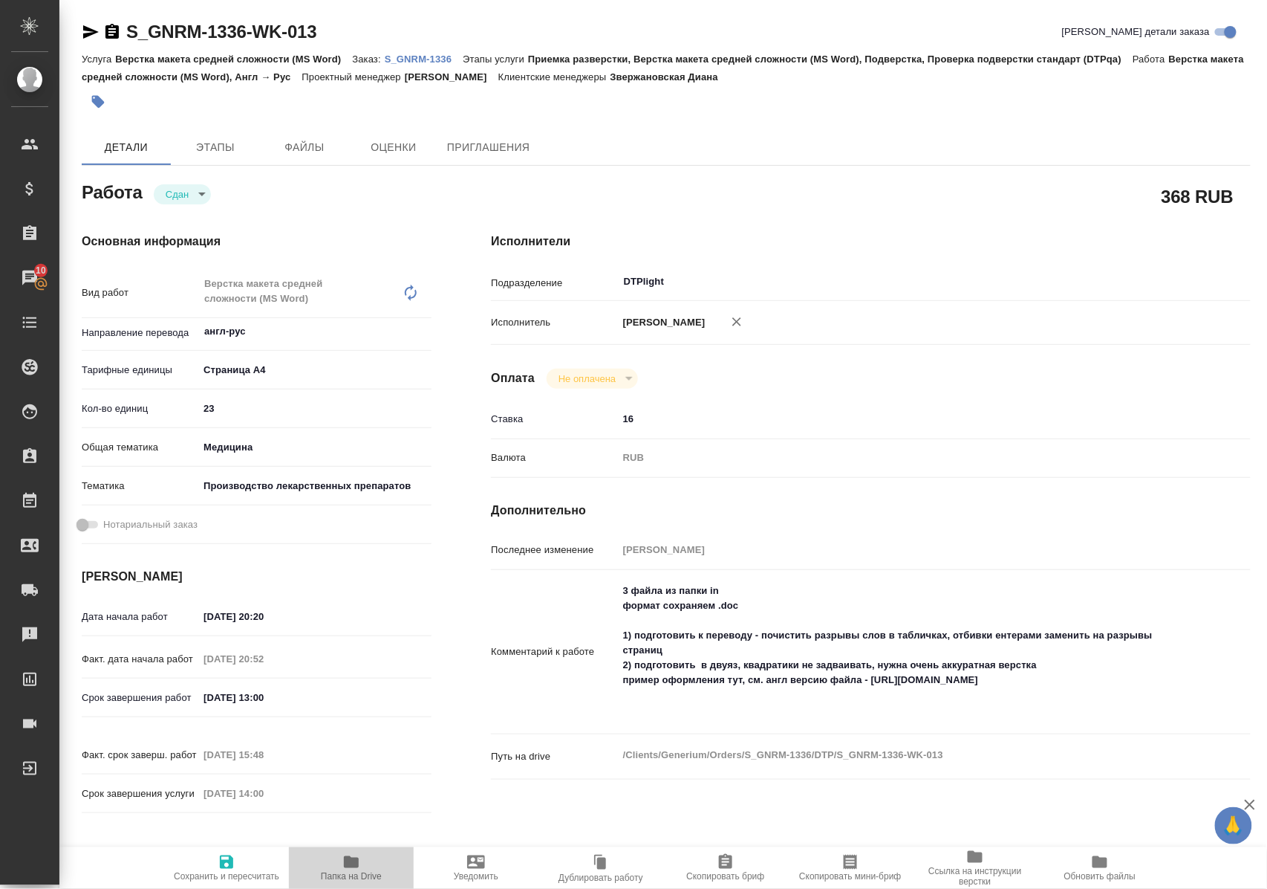
click at [364, 866] on span "Папка на Drive" at bounding box center [351, 867] width 107 height 28
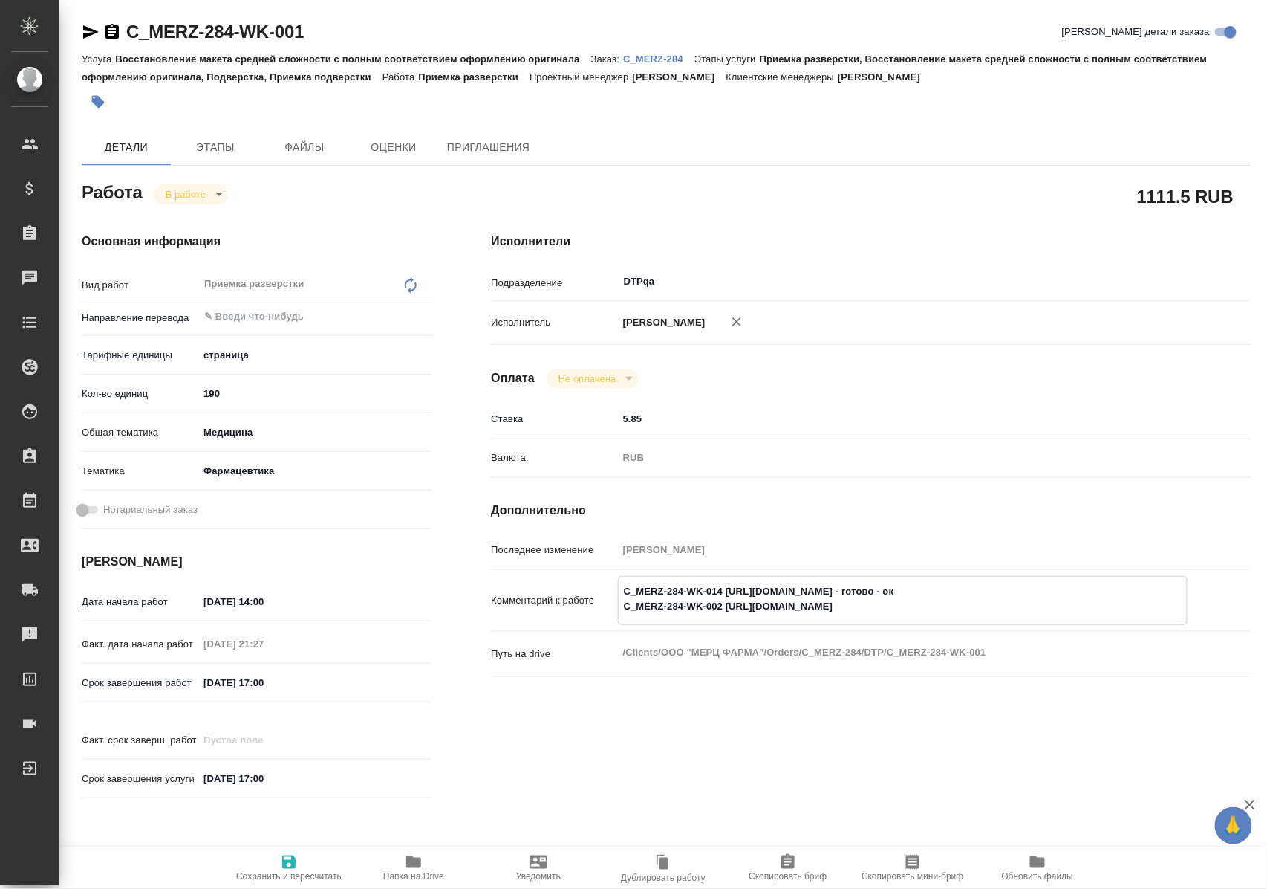
drag, startPoint x: 733, startPoint y: 620, endPoint x: 1036, endPoint y: 621, distance: 303.1
click at [1036, 619] on textarea "C_MERZ-284-WK-014 [URL][DOMAIN_NAME] - готово - ок C_MERZ-284-WK-002 [URL][DOMA…" at bounding box center [903, 599] width 568 height 40
click at [416, 860] on icon "button" at bounding box center [413, 862] width 15 height 12
click at [422, 866] on icon "button" at bounding box center [414, 862] width 18 height 18
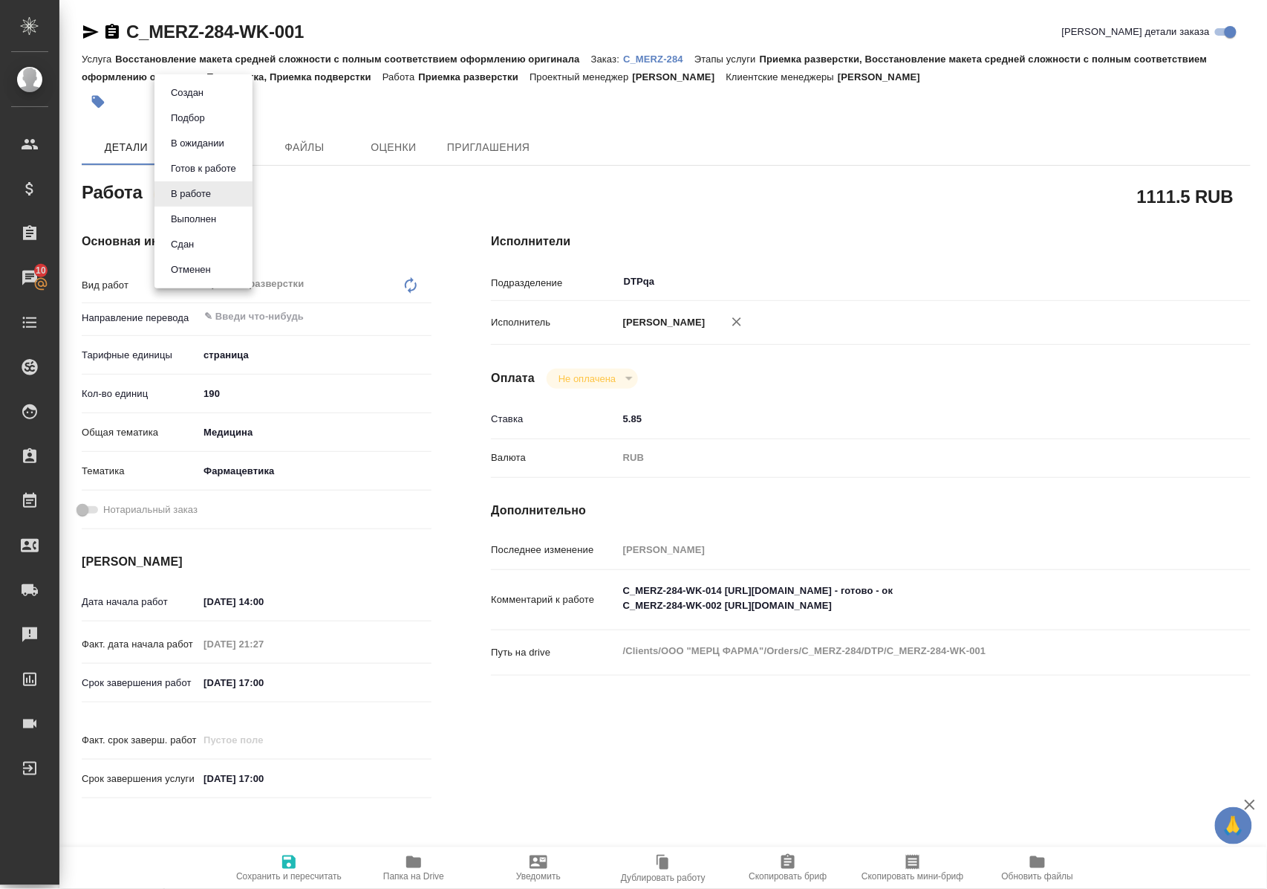
click at [195, 199] on body "🙏 .cls-1 fill:#fff; AWATERA Polushina Alena Клиенты Спецификации Заказы 10 Чаты…" at bounding box center [633, 444] width 1267 height 889
click at [203, 218] on button "Выполнен" at bounding box center [193, 219] width 54 height 16
type textarea "x"
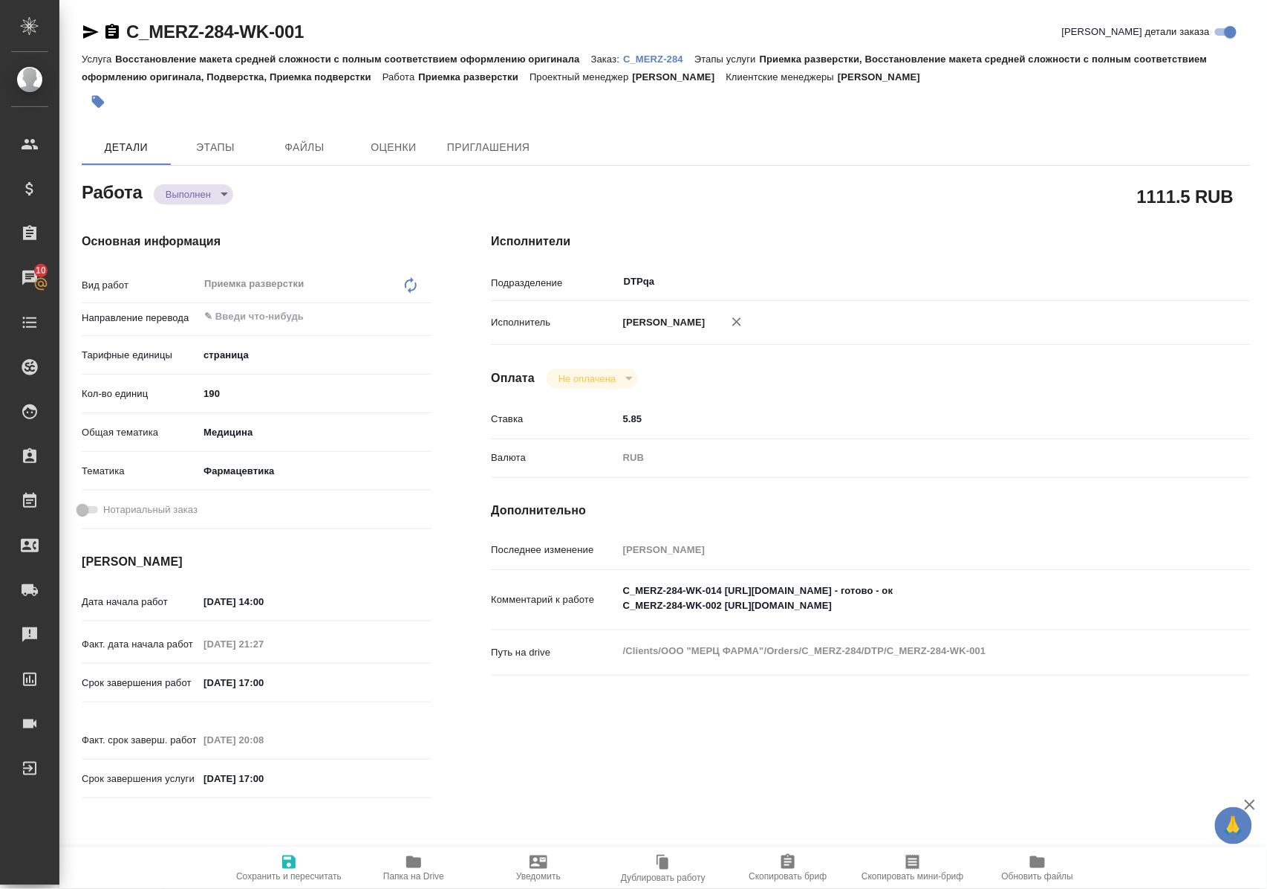
type textarea "x"
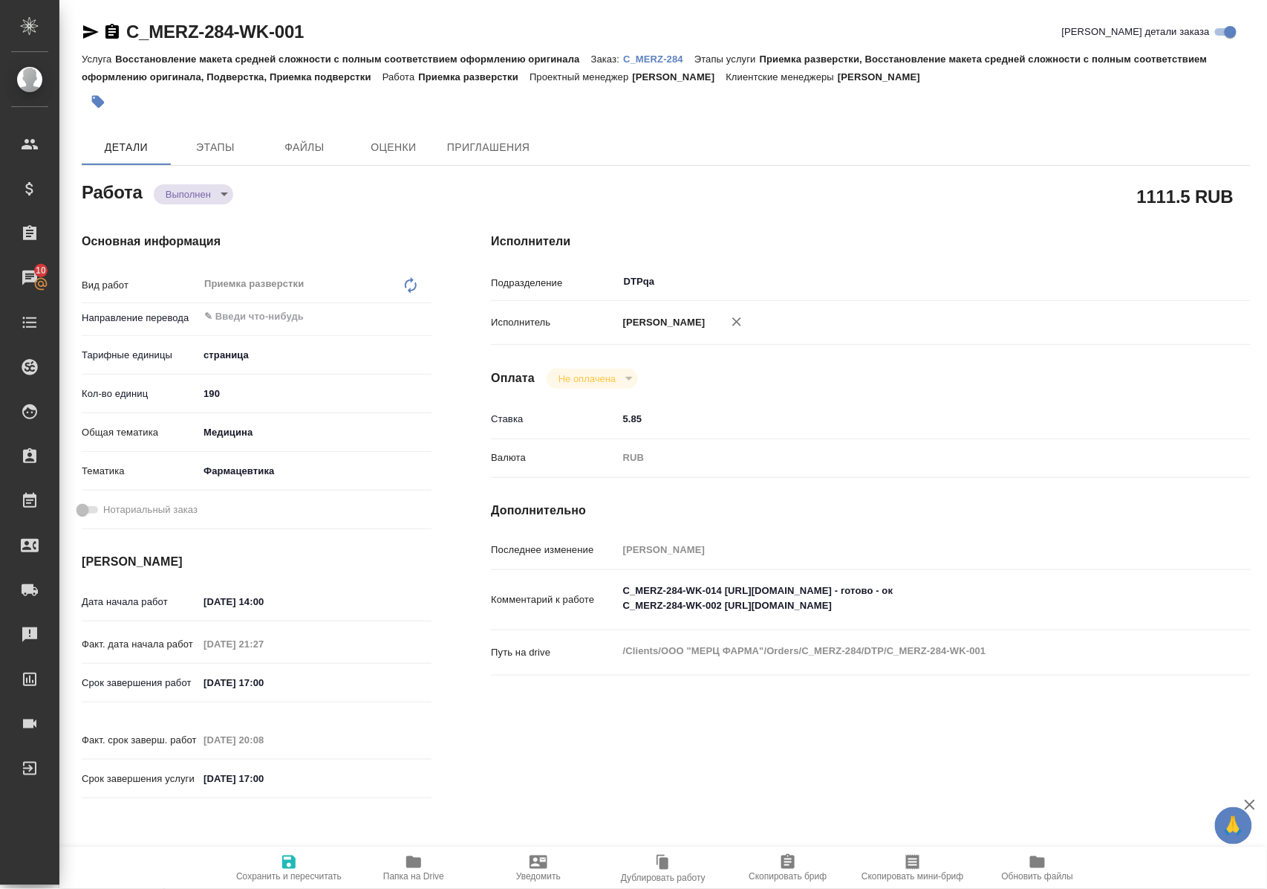
type textarea "x"
click at [1047, 617] on textarea "C_MERZ-284-WK-014 https://tera.awatera.com/Work/68a33664432c05d5d7739892/ - гот…" at bounding box center [903, 599] width 568 height 40
type textarea "x"
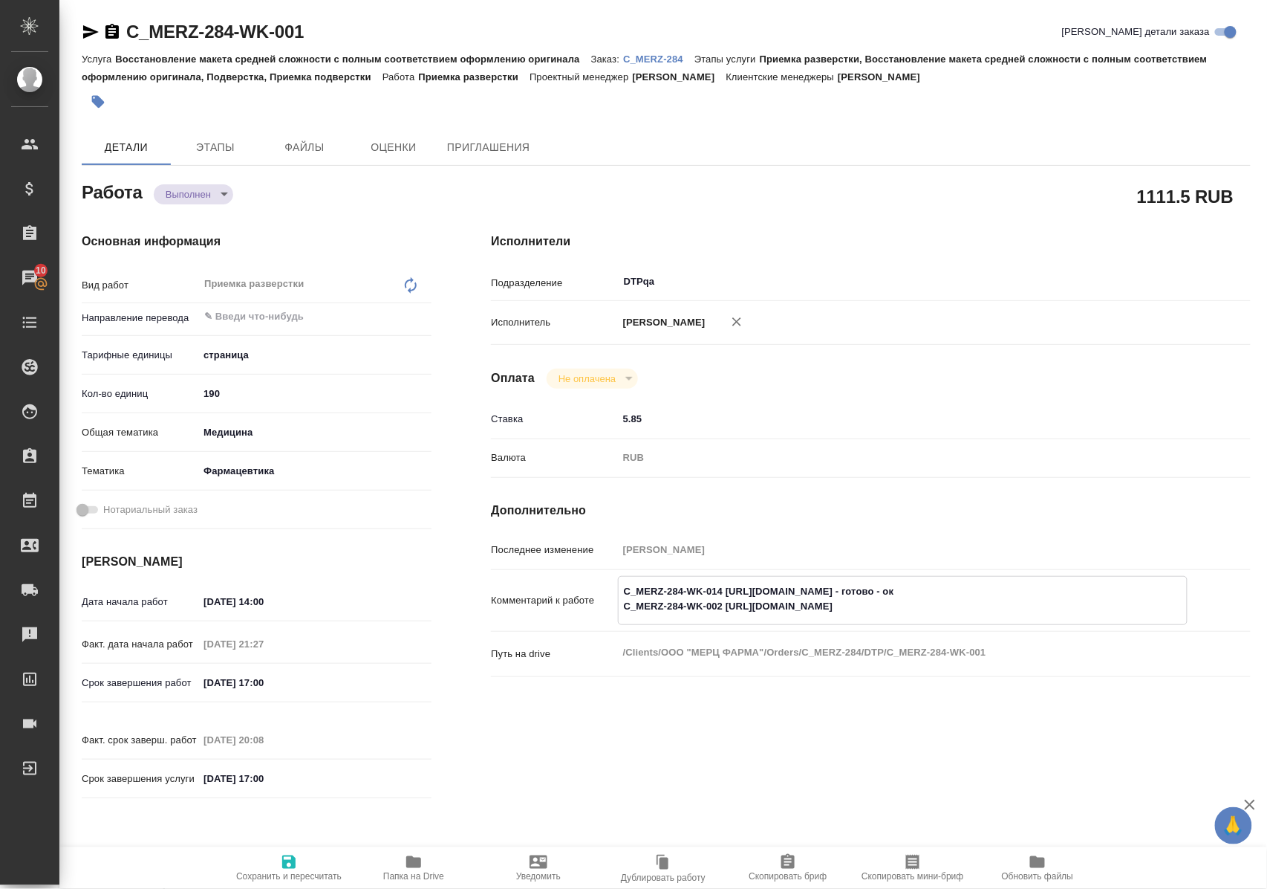
type textarea "C_MERZ-284-WK-014 https://tera.awatera.com/Work/68a33664432c05d5d7739892/ - гот…"
type textarea "x"
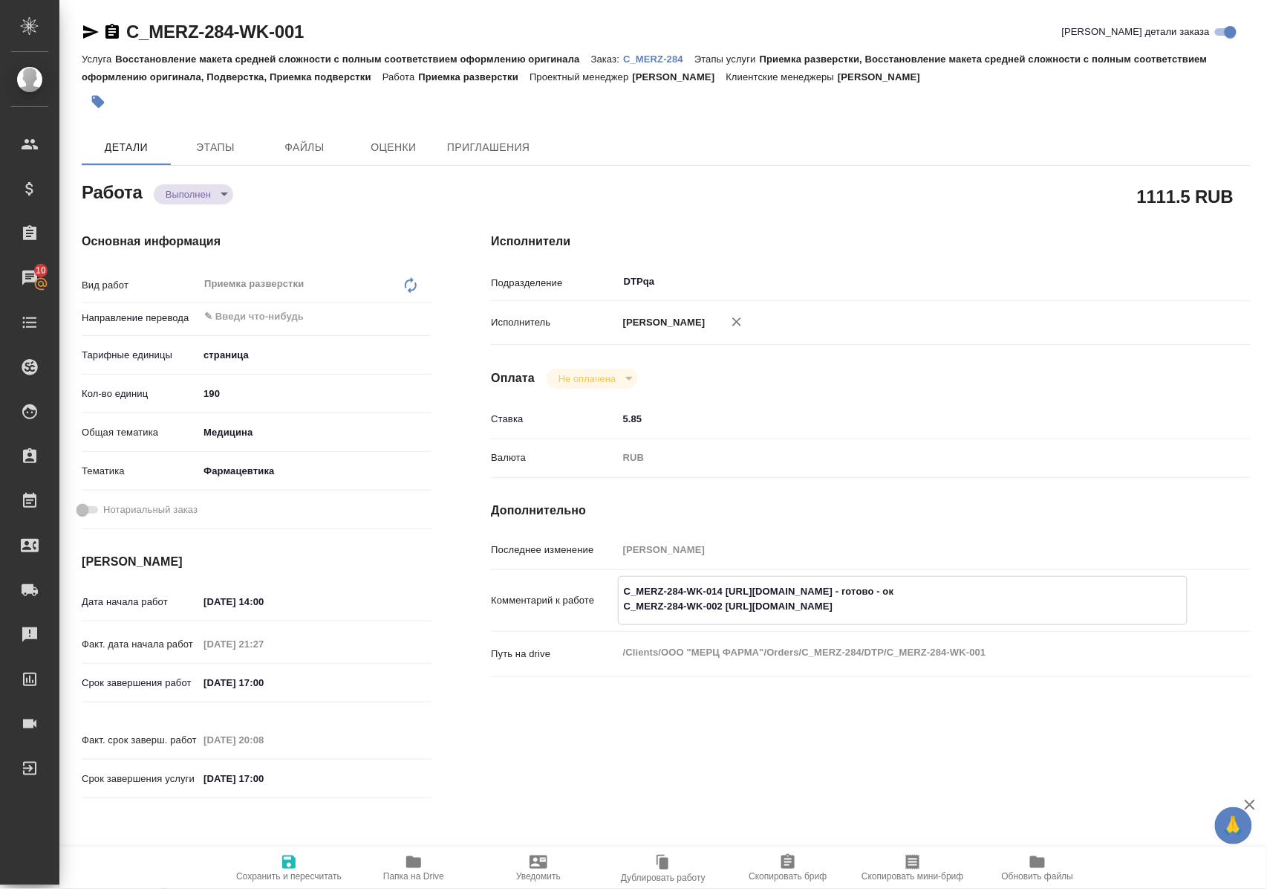
type textarea "x"
type textarea "C_MERZ-284-WK-014 https://tera.awatera.com/Work/68a33664432c05d5d7739892/ - гот…"
type textarea "x"
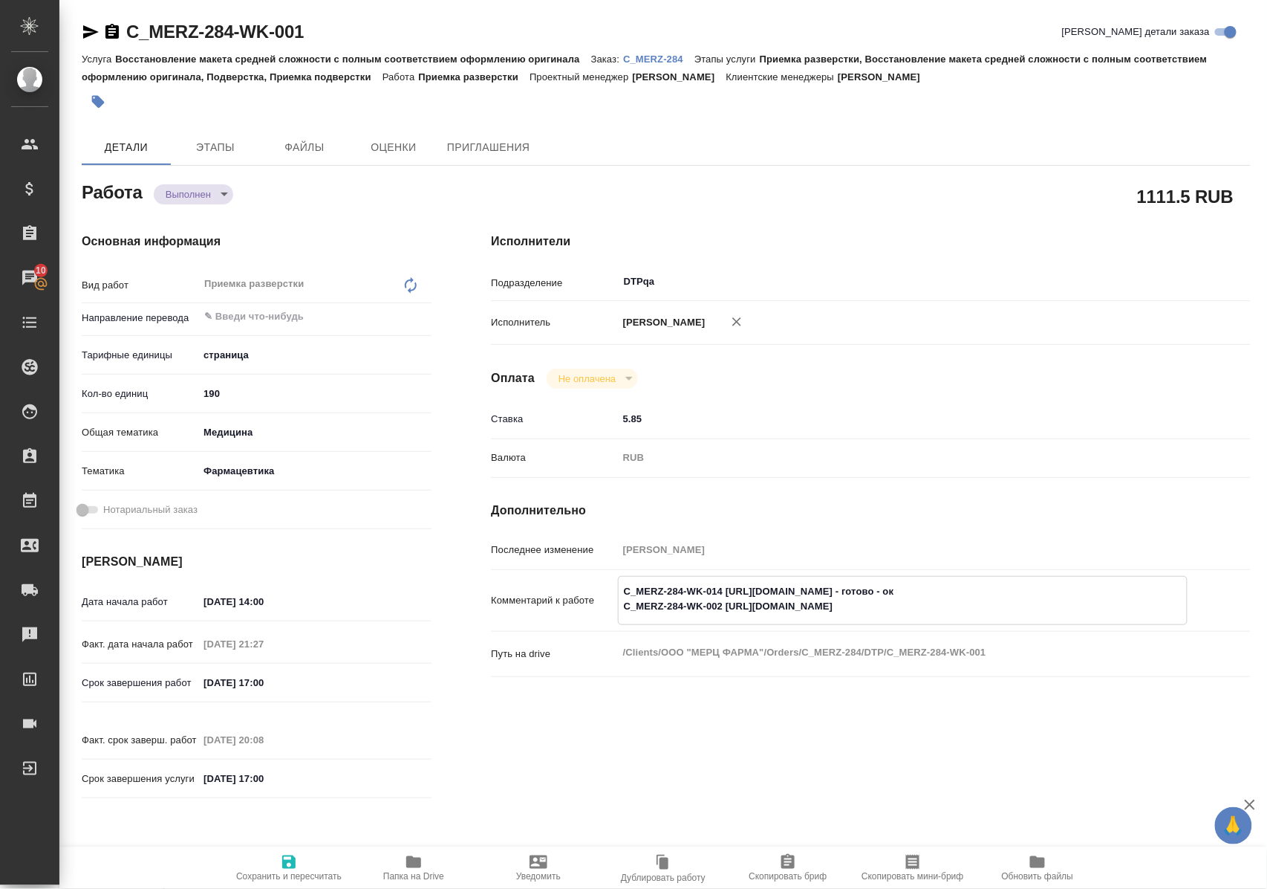
type textarea "x"
type textarea "C_MERZ-284-WK-014 https://tera.awatera.com/Work/68a33664432c05d5d7739892/ - гот…"
type textarea "x"
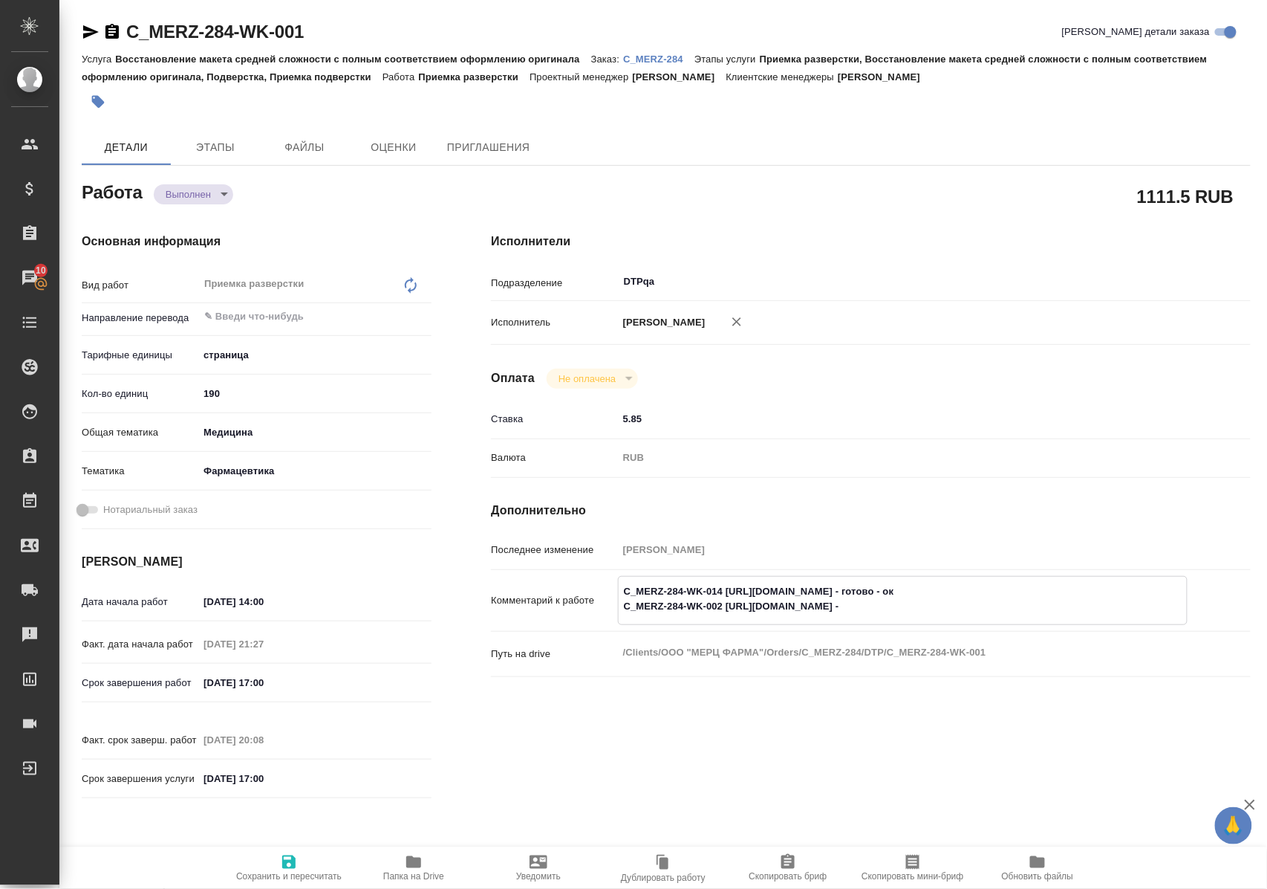
type textarea "x"
type textarea "C_MERZ-284-WK-014 https://tera.awatera.com/Work/68a33664432c05d5d7739892/ - гот…"
type textarea "x"
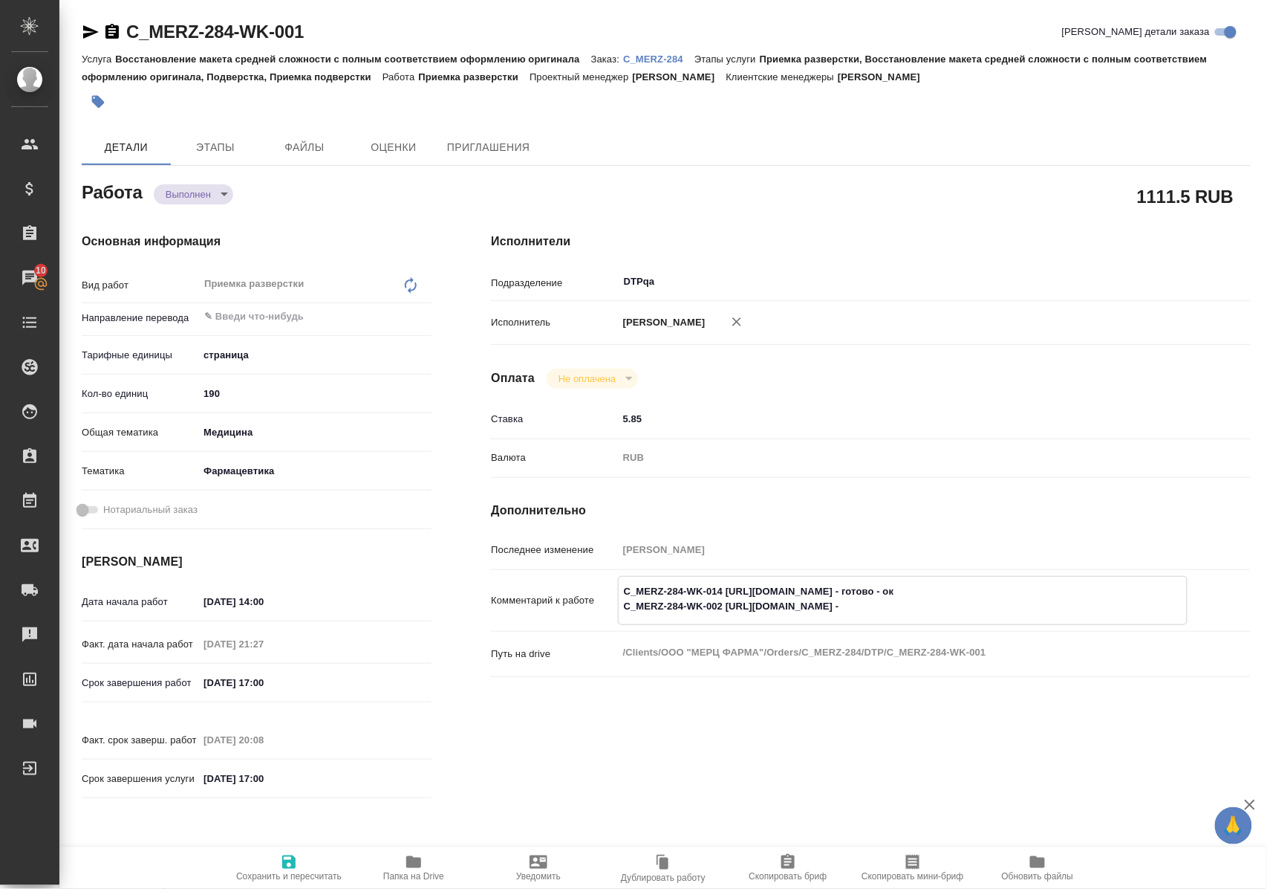
type textarea "x"
type textarea "C_MERZ-284-WK-014 https://tera.awatera.com/Work/68a33664432c05d5d7739892/ - гот…"
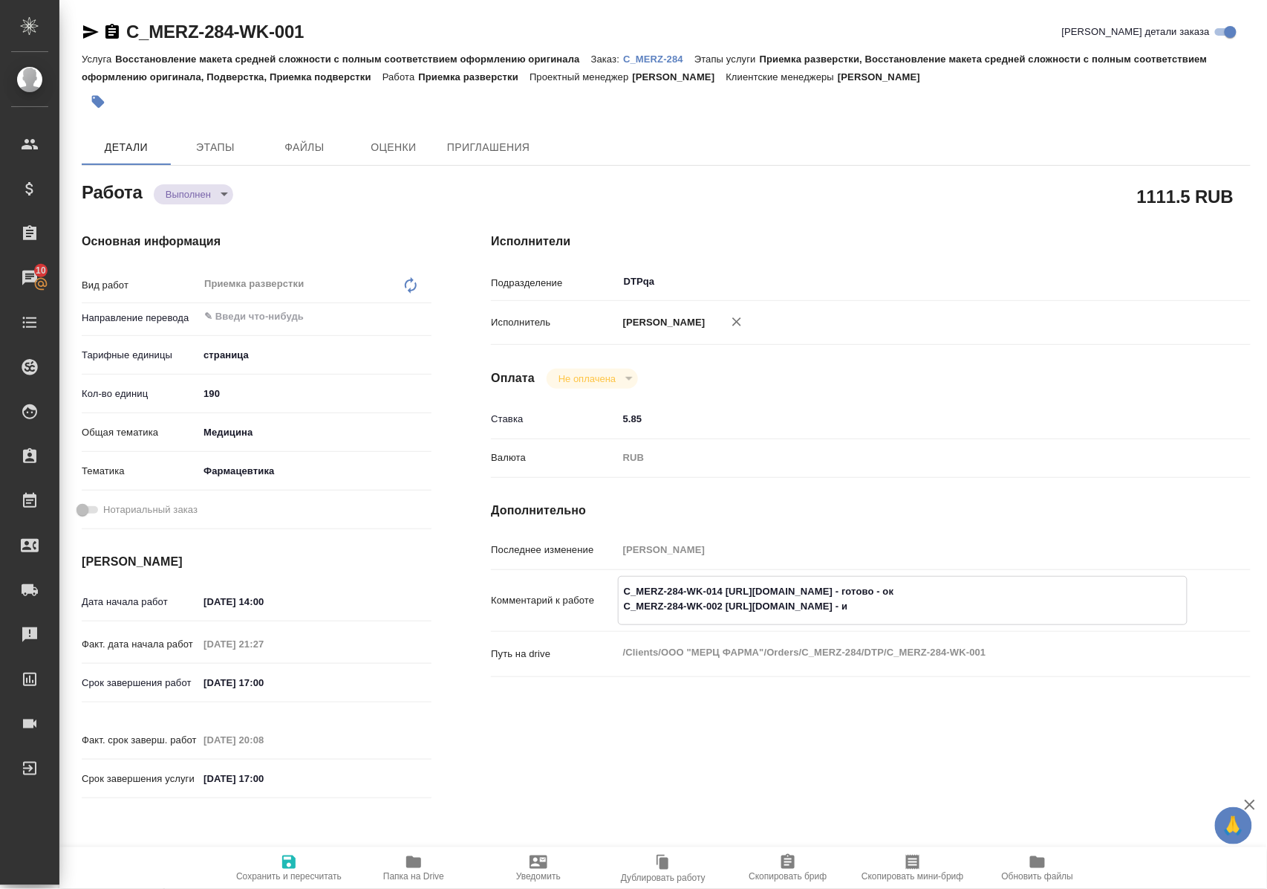
type textarea "x"
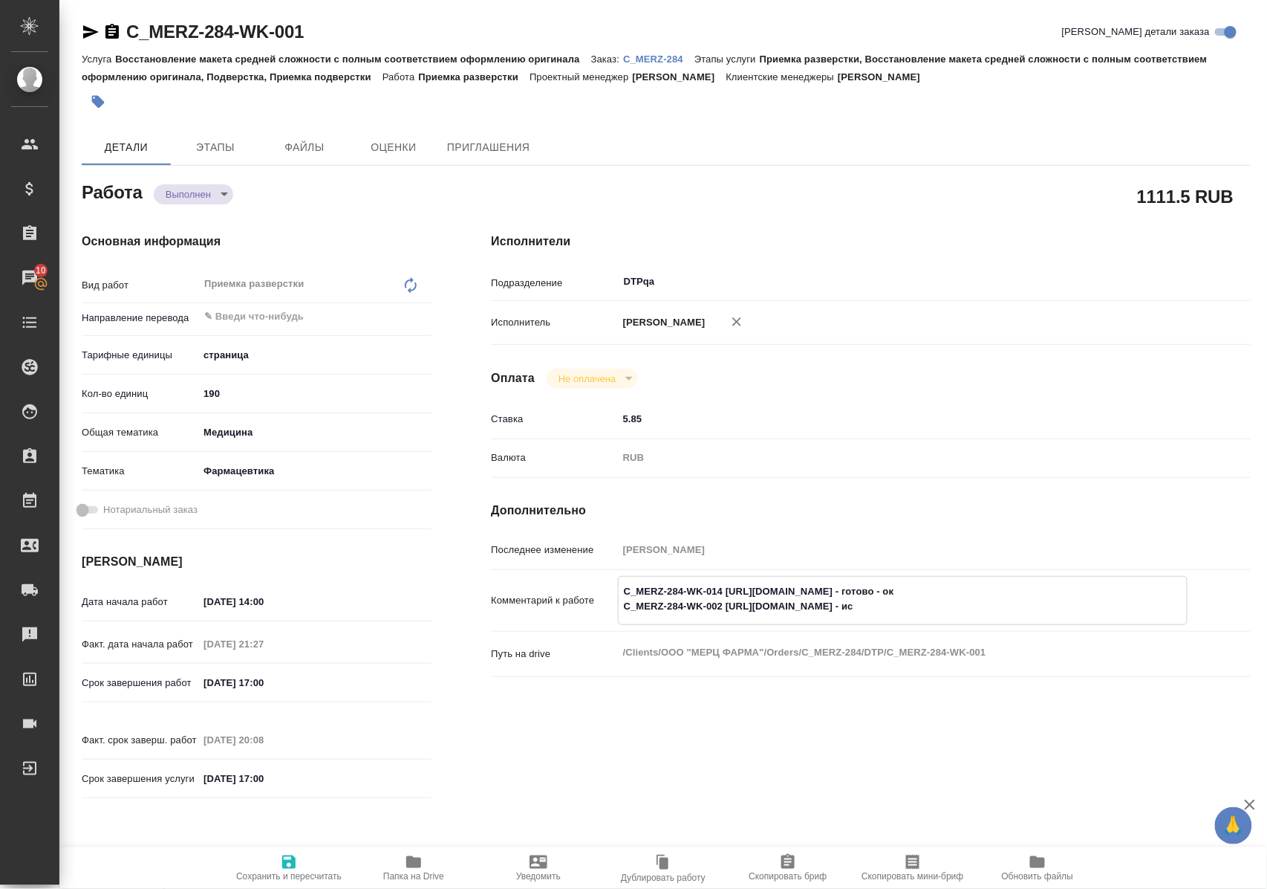
type textarea "C_MERZ-284-WK-014 https://tera.awatera.com/Work/68a33664432c05d5d7739892/ - гот…"
type textarea "x"
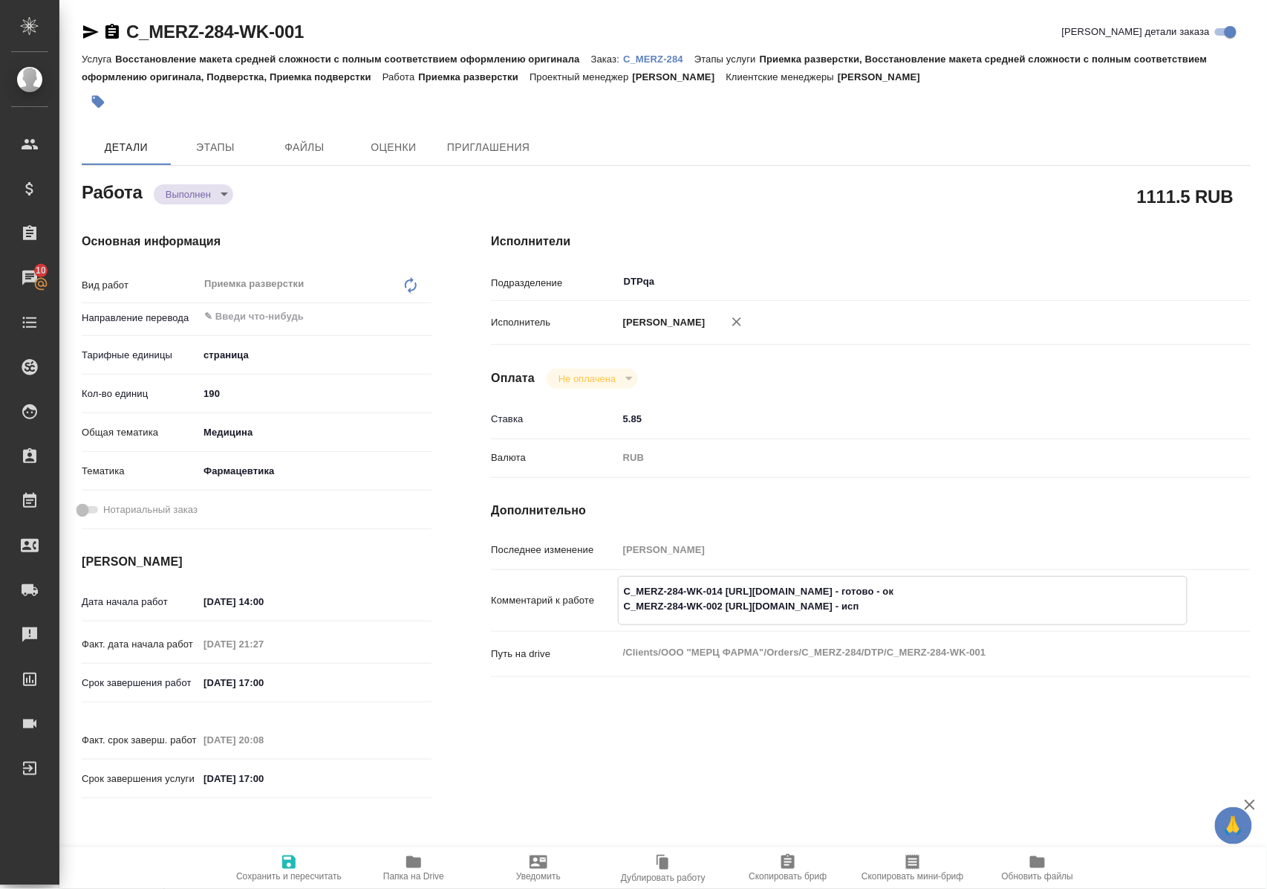
type textarea "x"
type textarea "C_MERZ-284-WK-014 https://tera.awatera.com/Work/68a33664432c05d5d7739892/ - гот…"
type textarea "x"
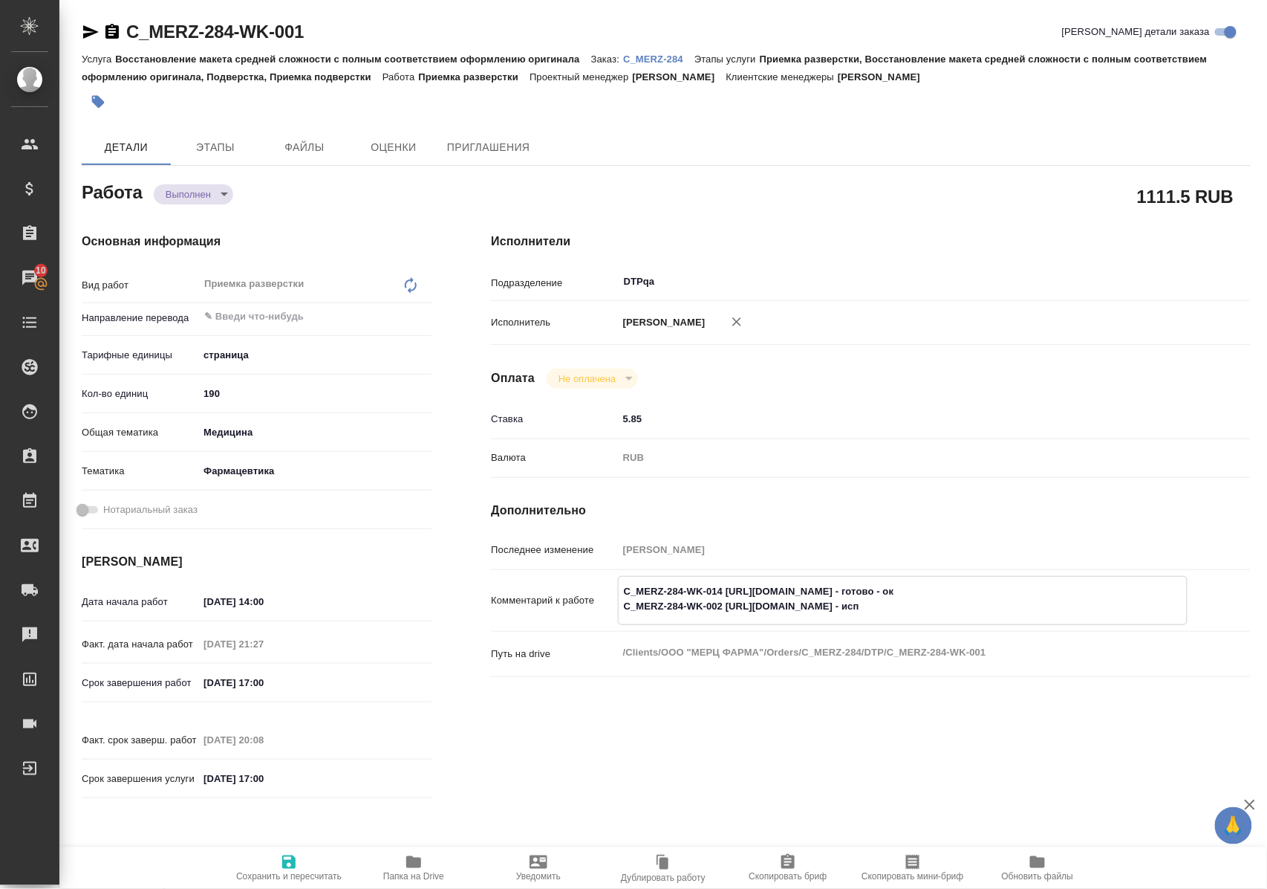
type textarea "x"
type textarea "C_MERZ-284-WK-014 https://tera.awatera.com/Work/68a33664432c05d5d7739892/ - гот…"
type textarea "x"
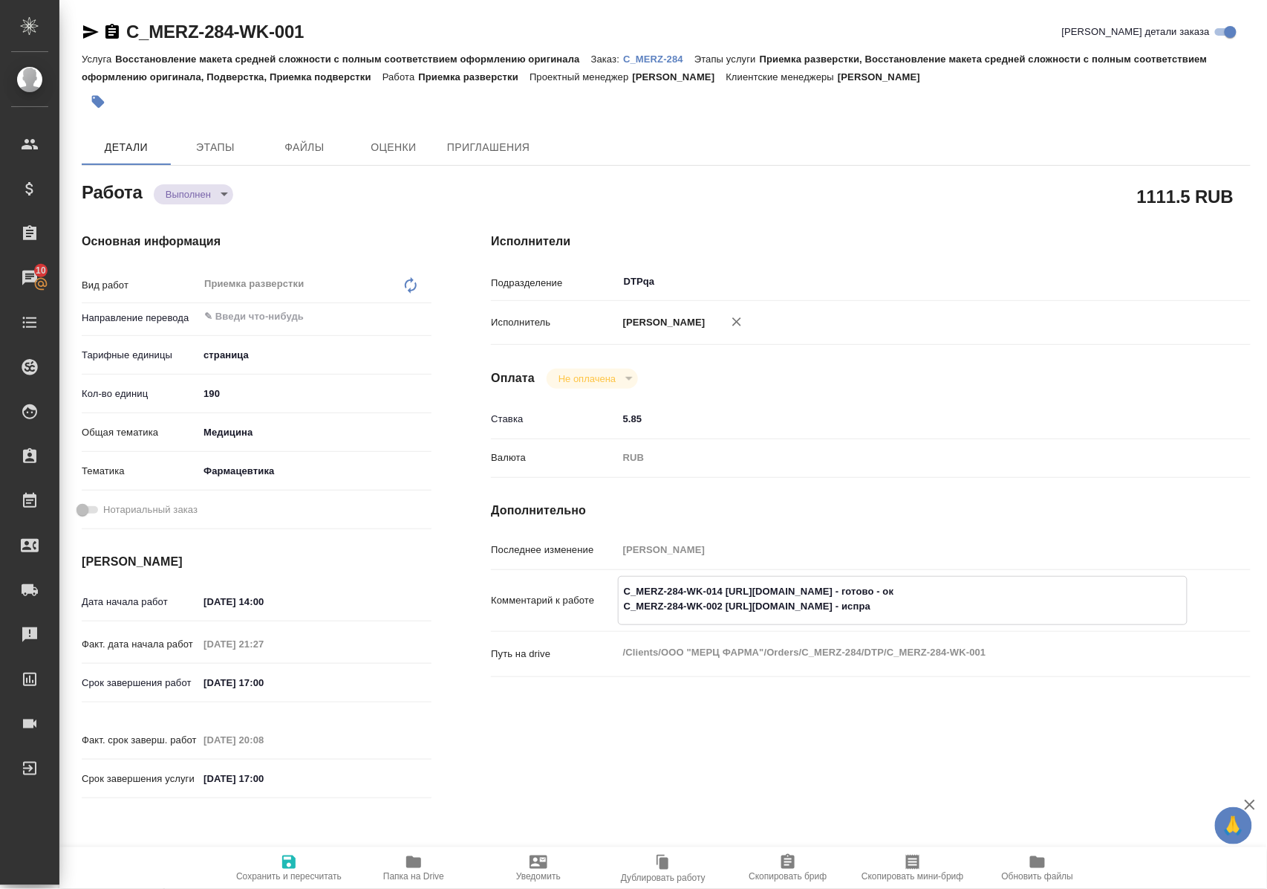
type textarea "x"
type textarea "C_MERZ-284-WK-014 https://tera.awatera.com/Work/68a33664432c05d5d7739892/ - гот…"
type textarea "x"
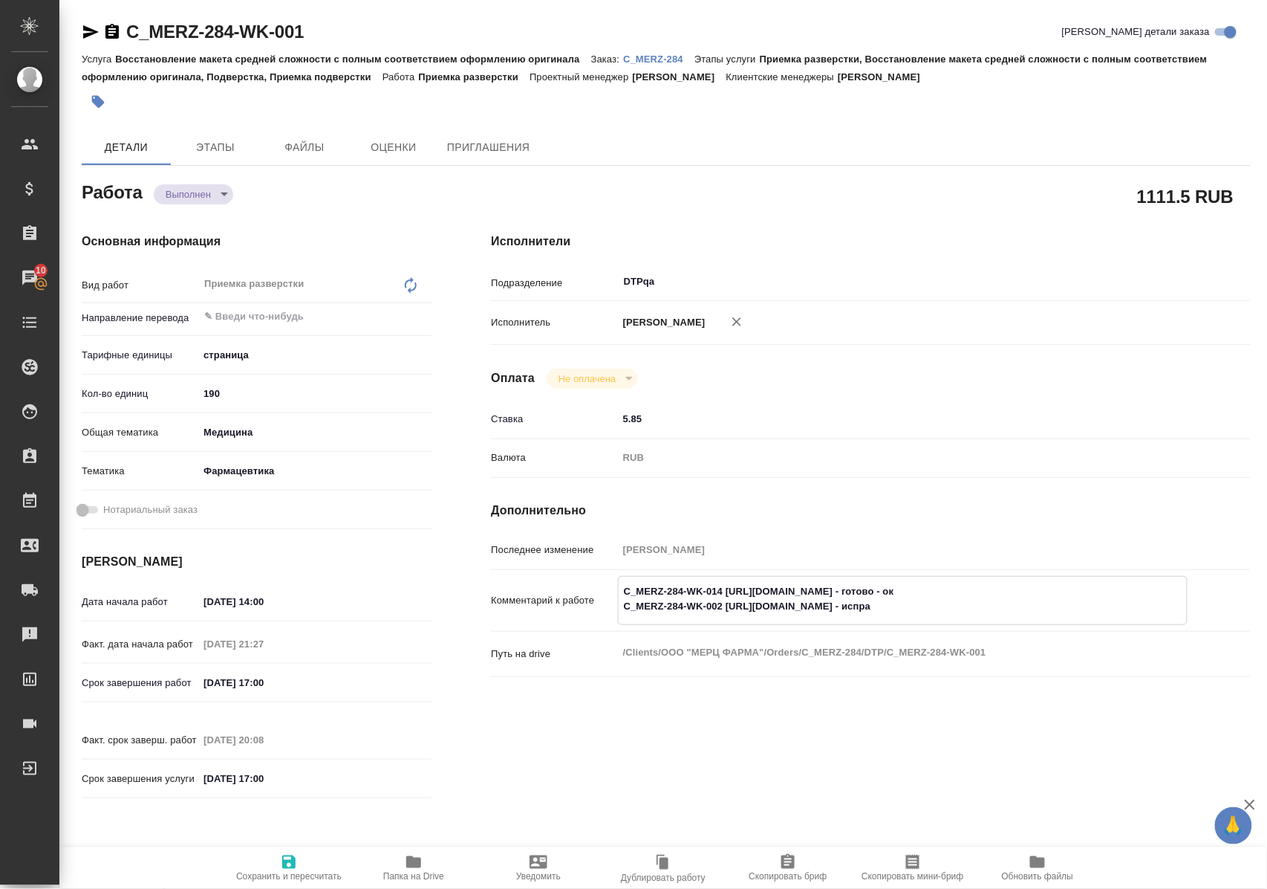
type textarea "x"
type textarea "C_MERZ-284-WK-014 https://tera.awatera.com/Work/68a33664432c05d5d7739892/ - гот…"
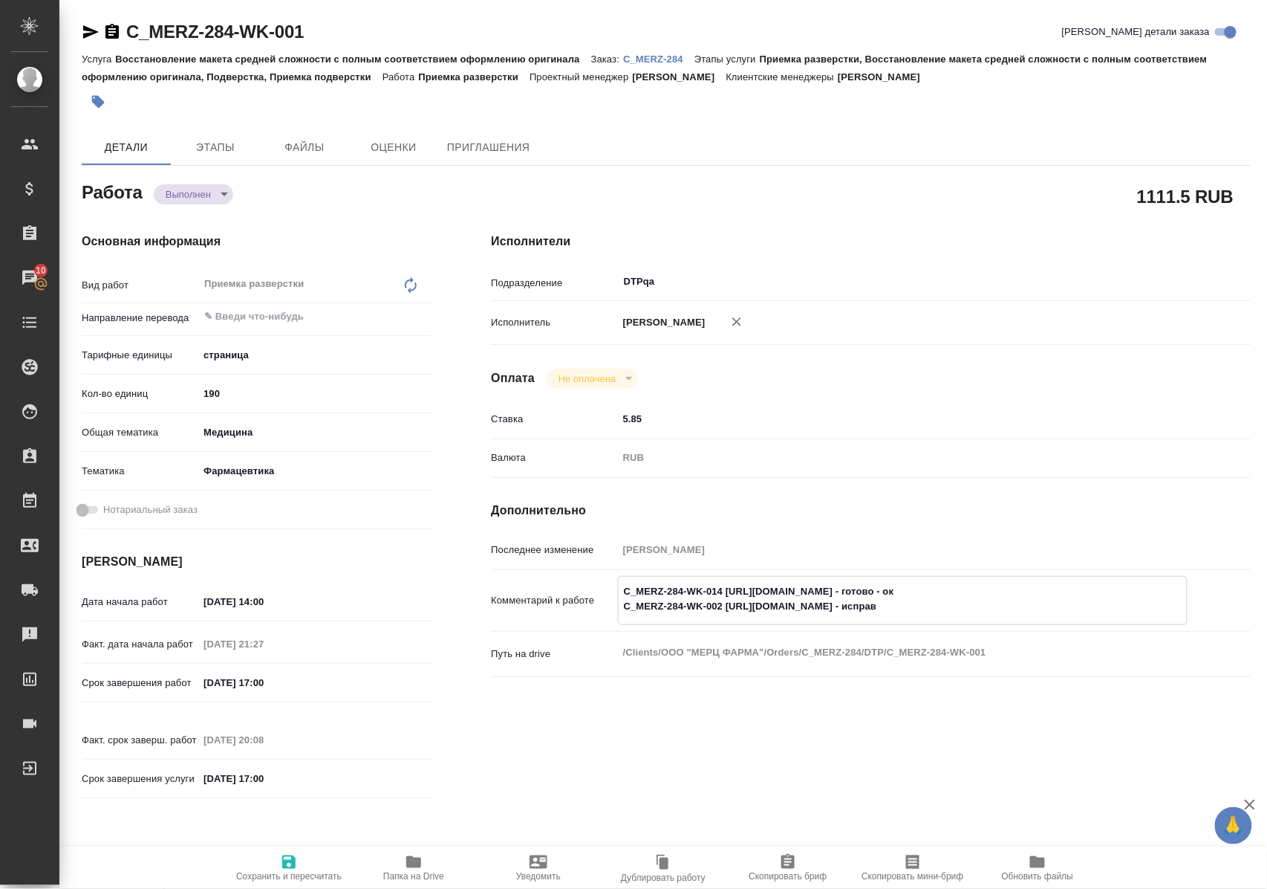
type textarea "x"
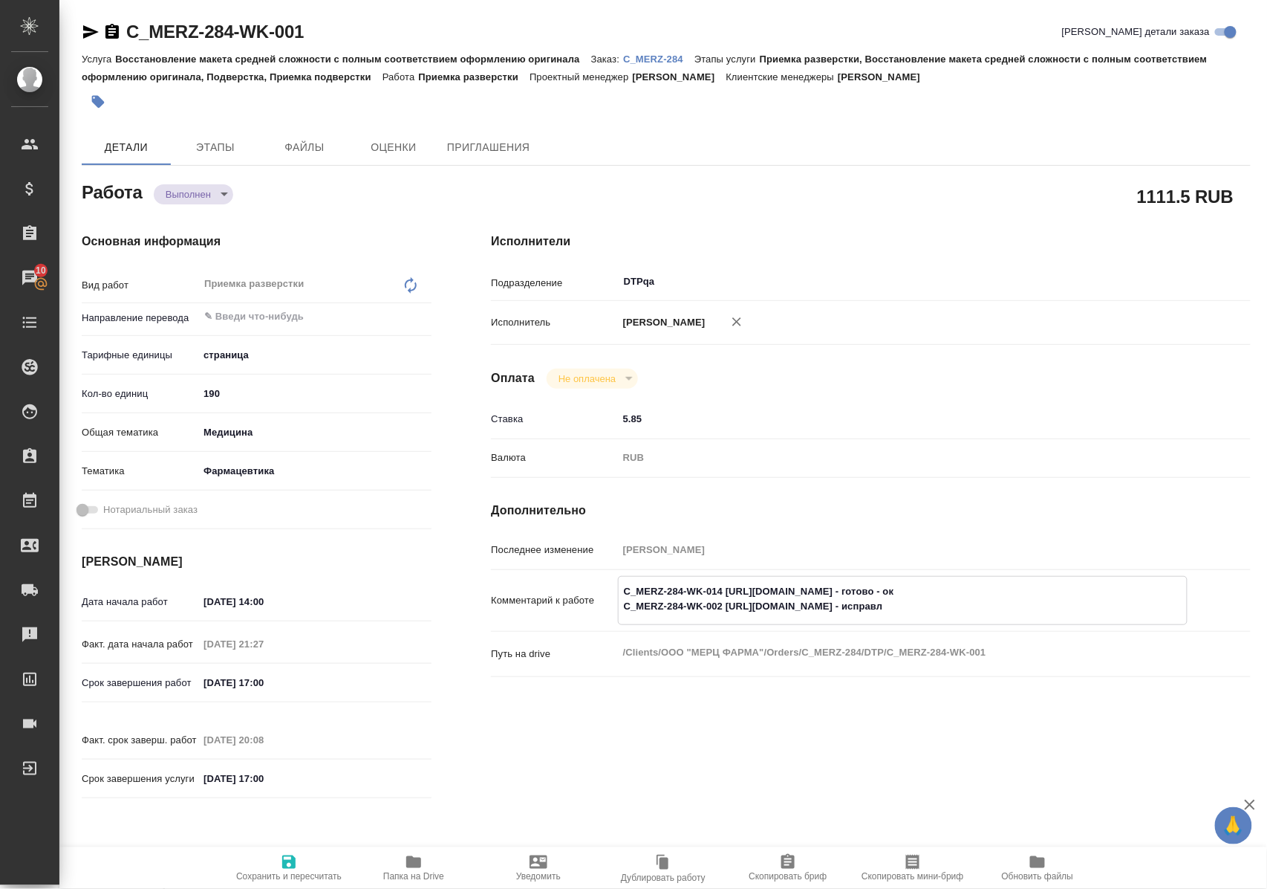
type textarea "C_MERZ-284-WK-014 https://tera.awatera.com/Work/68a33664432c05d5d7739892/ - гот…"
type textarea "x"
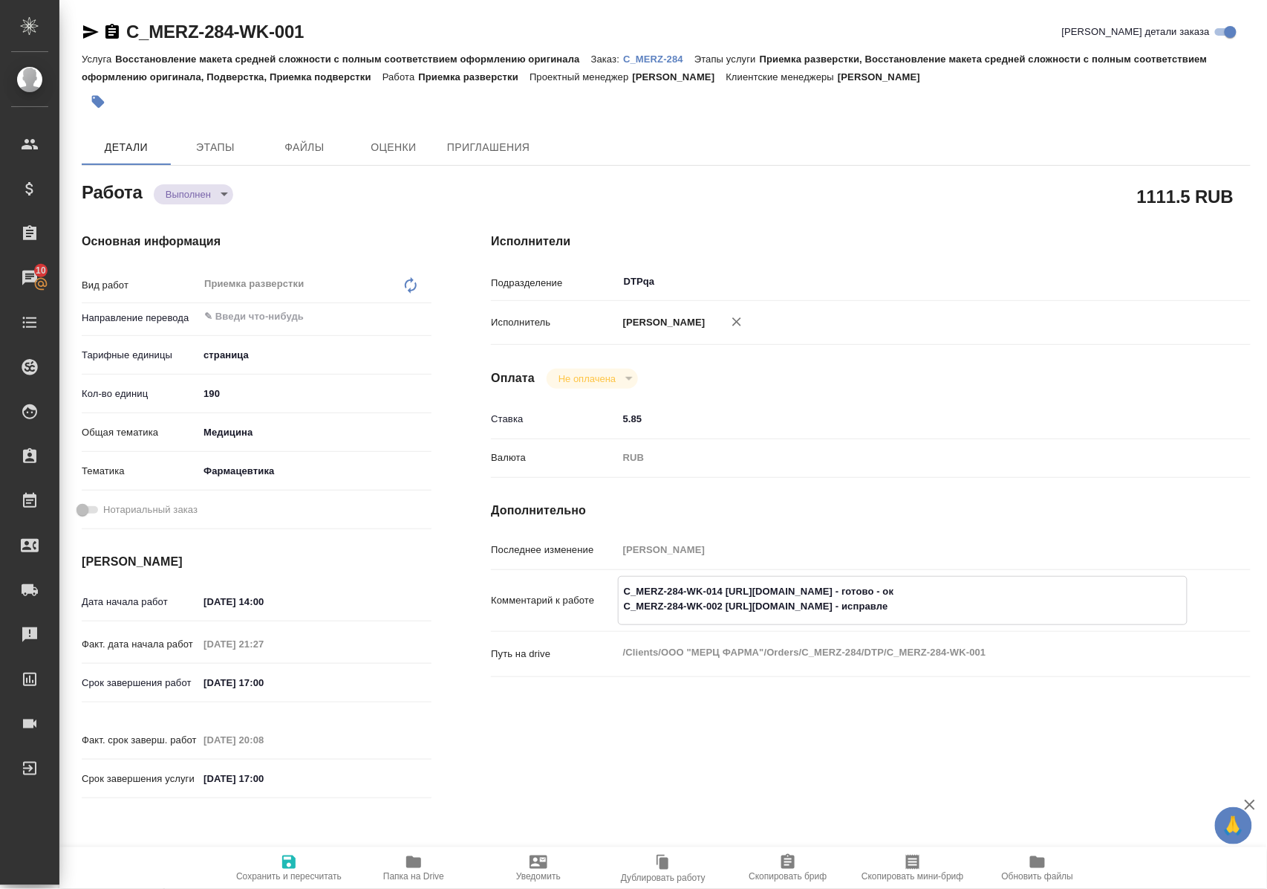
type textarea "x"
type textarea "C_MERZ-284-WK-014 https://tera.awatera.com/Work/68a33664432c05d5d7739892/ - гот…"
type textarea "x"
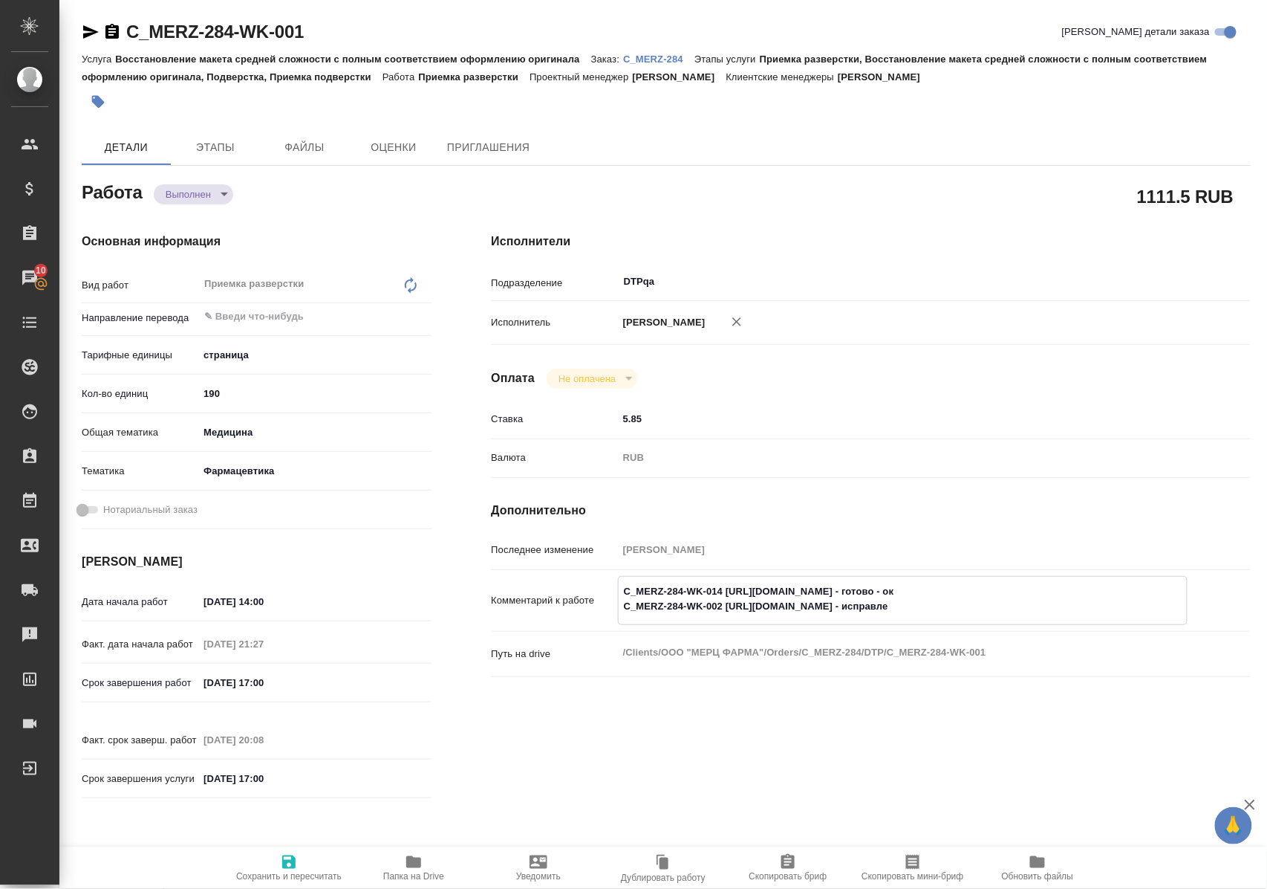
type textarea "x"
type textarea "C_MERZ-284-WK-014 https://tera.awatera.com/Work/68a33664432c05d5d7739892/ - гот…"
type textarea "x"
click at [283, 855] on icon "button" at bounding box center [288, 861] width 13 height 13
type textarea "x"
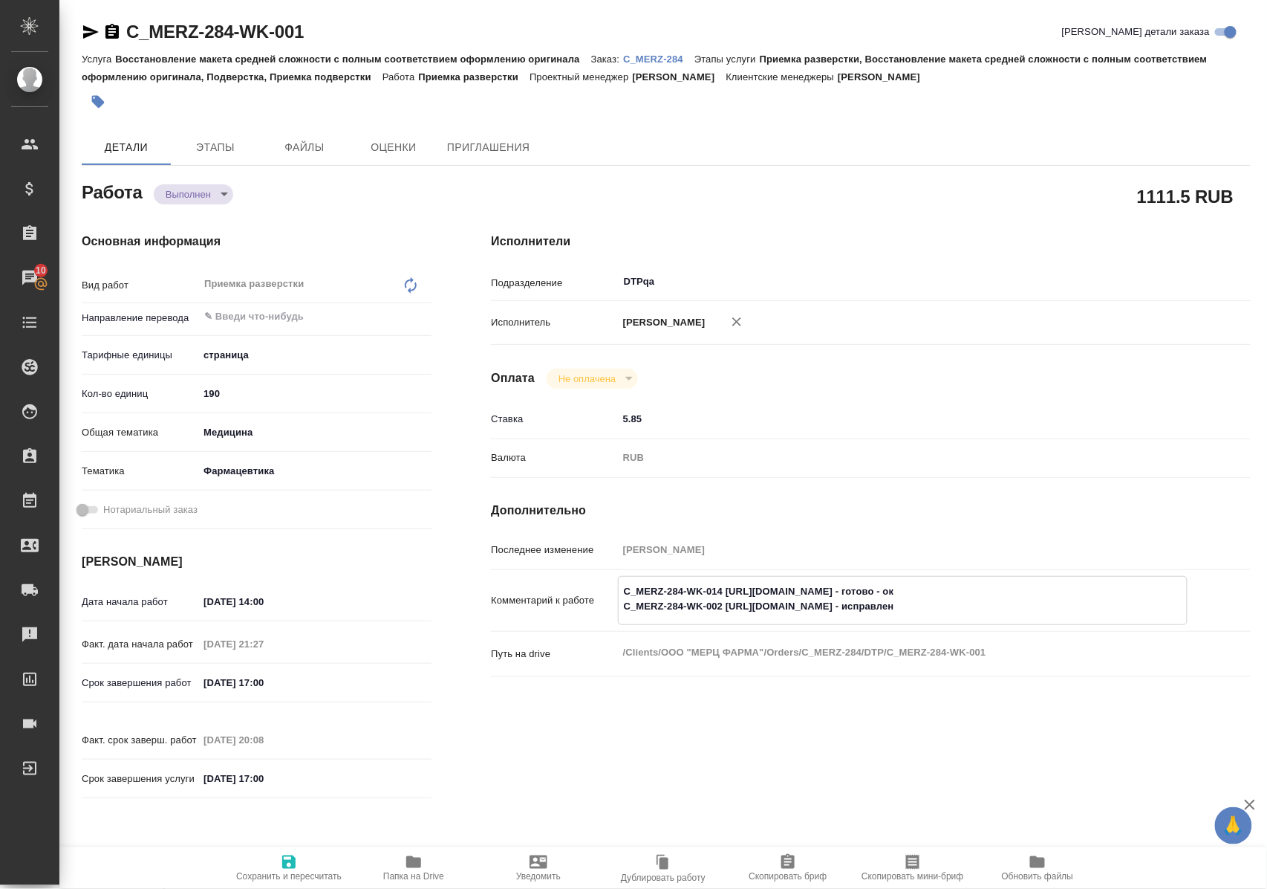
type textarea "x"
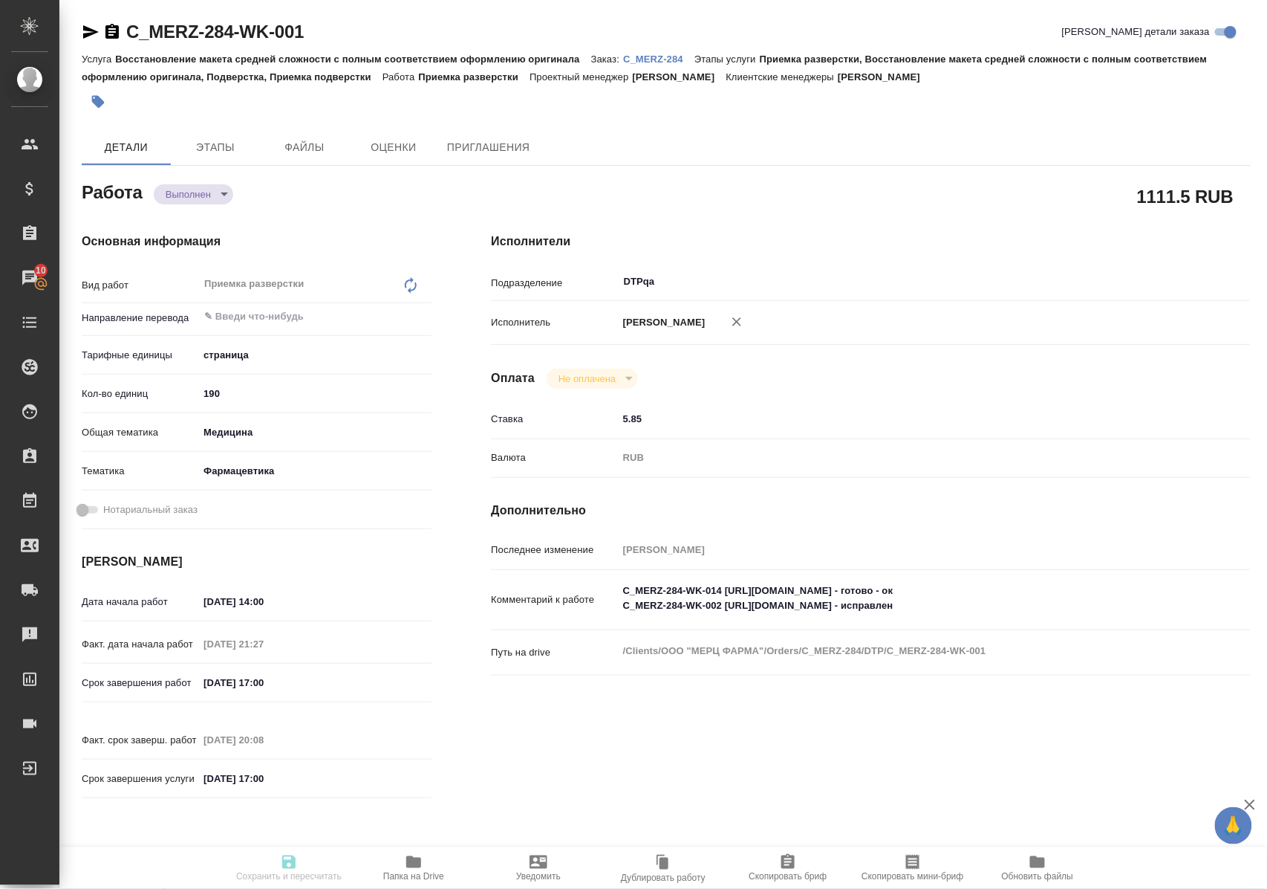
type textarea "x"
type input "completed"
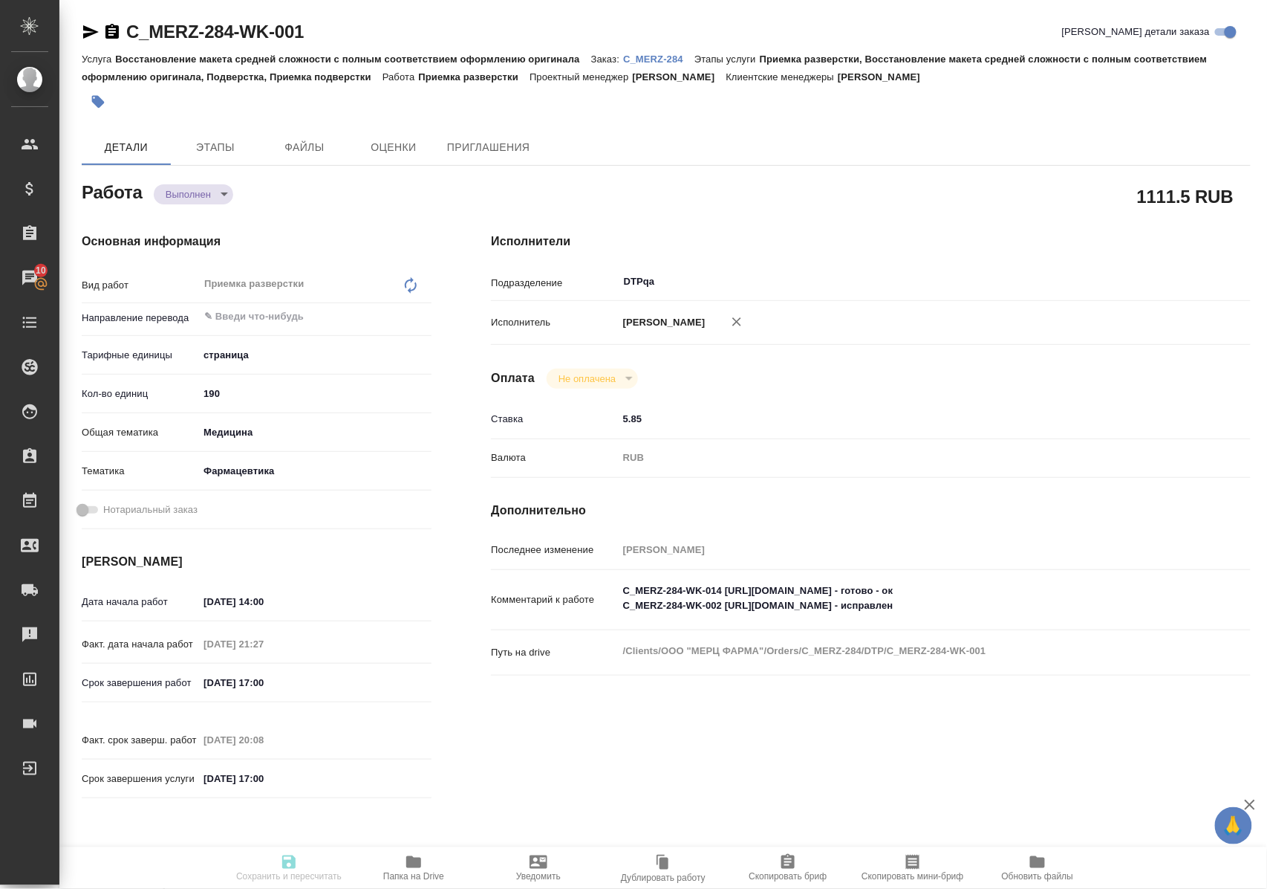
type textarea "Приемка разверстки"
type textarea "x"
type input "5a8b1489cc6b4906c91bfdb2"
type input "190"
type input "med"
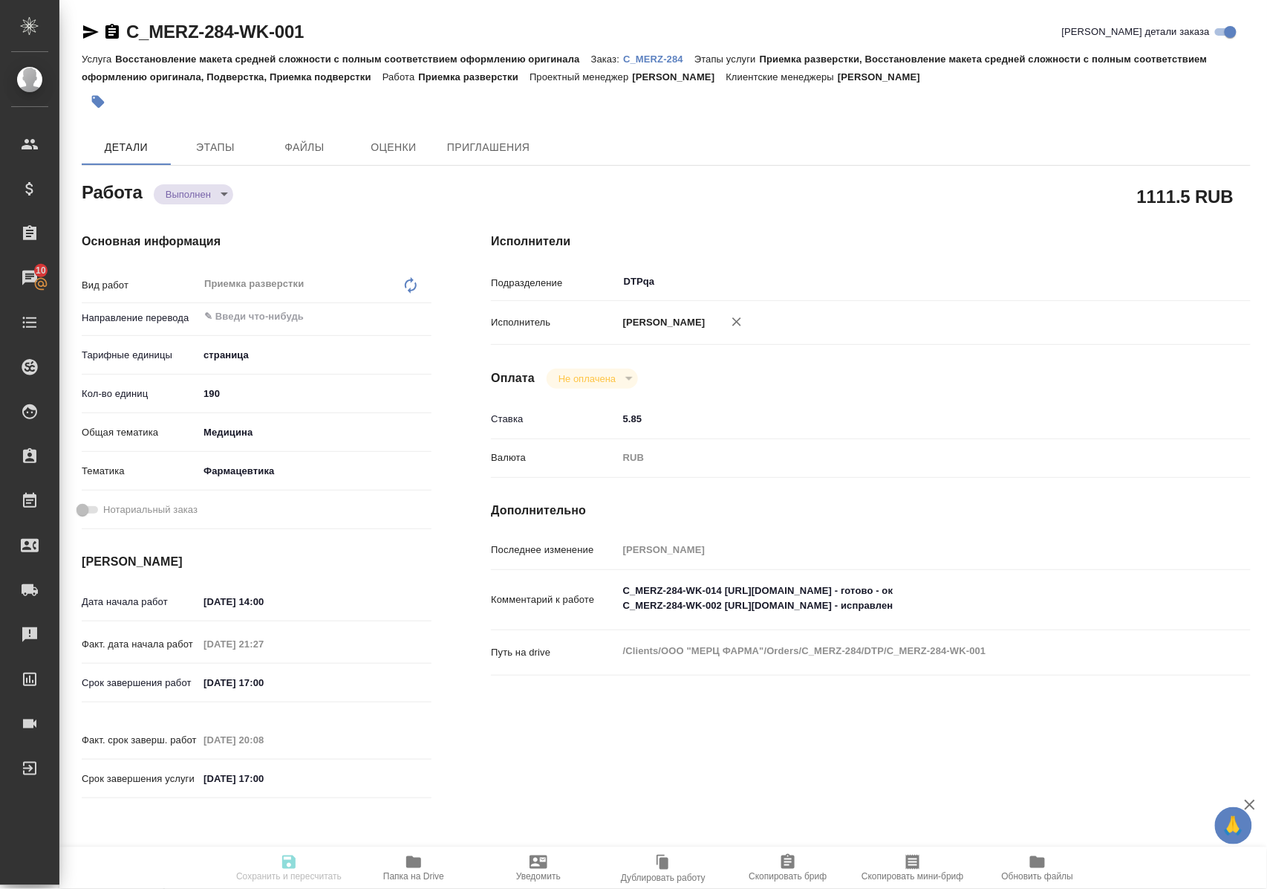
type input "6149832f2b7be24903fd7a82"
type input "20.08.2025 14:00"
type input "19.08.2025 21:27"
type input "20.08.2025 17:00"
type input "20.08.2025 20:08"
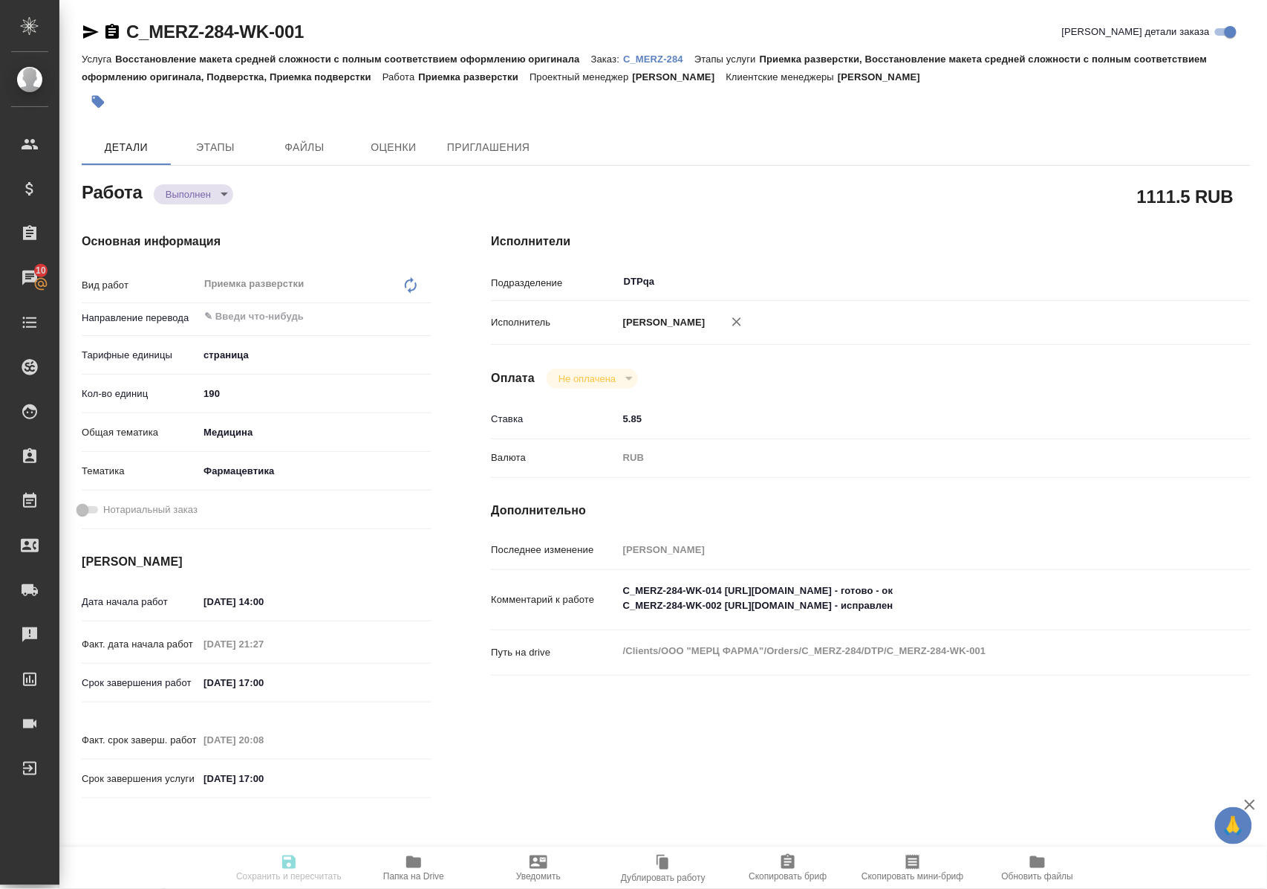
type input "29.08.2025 17:00"
type input "DTPqa"
type input "notPayed"
type input "5.85"
type input "RUB"
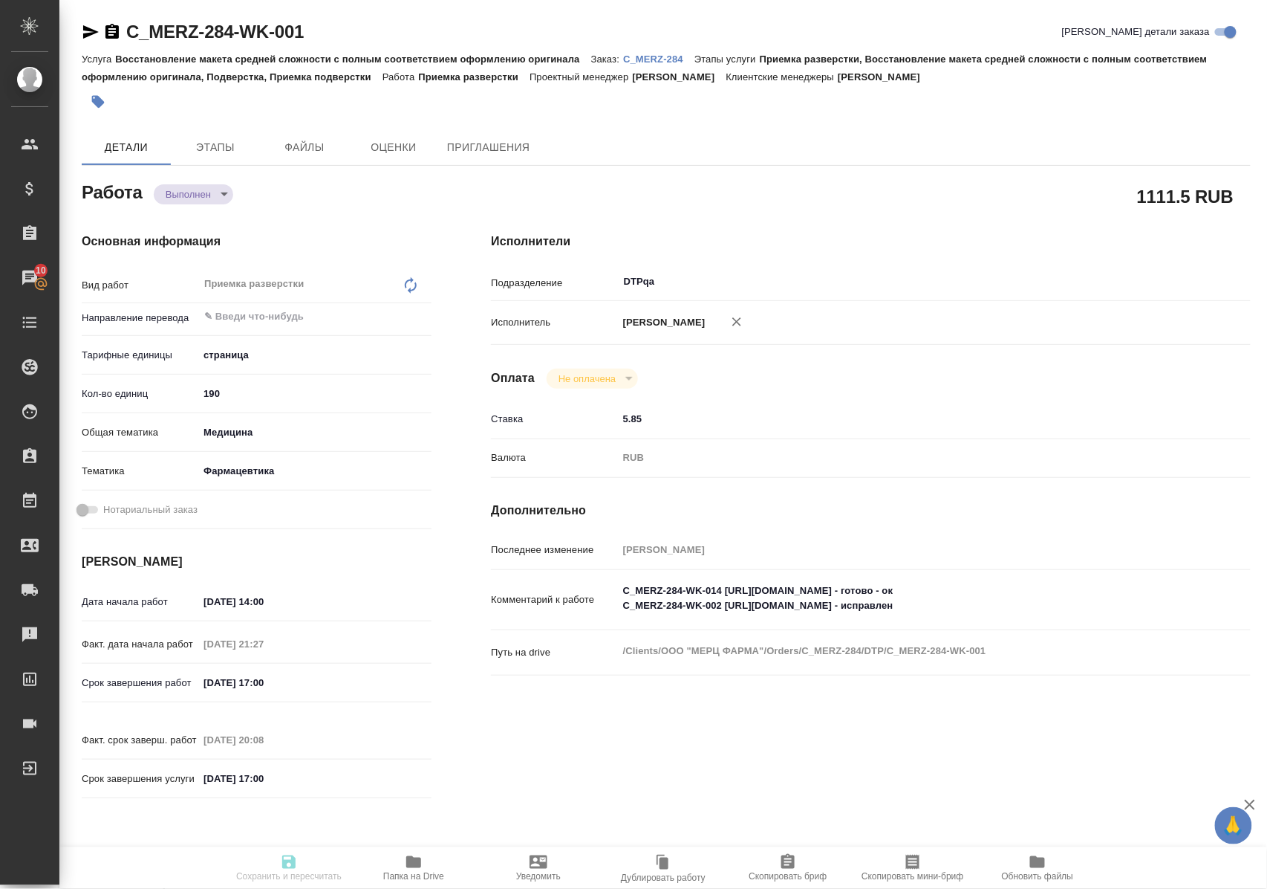
type input "Полушина Алена"
type textarea "C_MERZ-284-WK-014 https://tera.awatera.com/Work/68a33664432c05d5d7739892/ - гот…"
type textarea "x"
type textarea "/Clients/ООО "МЕРЦ ФАРМА"/Orders/C_MERZ-284/DTP/C_MERZ-284-WK-001"
type textarea "x"
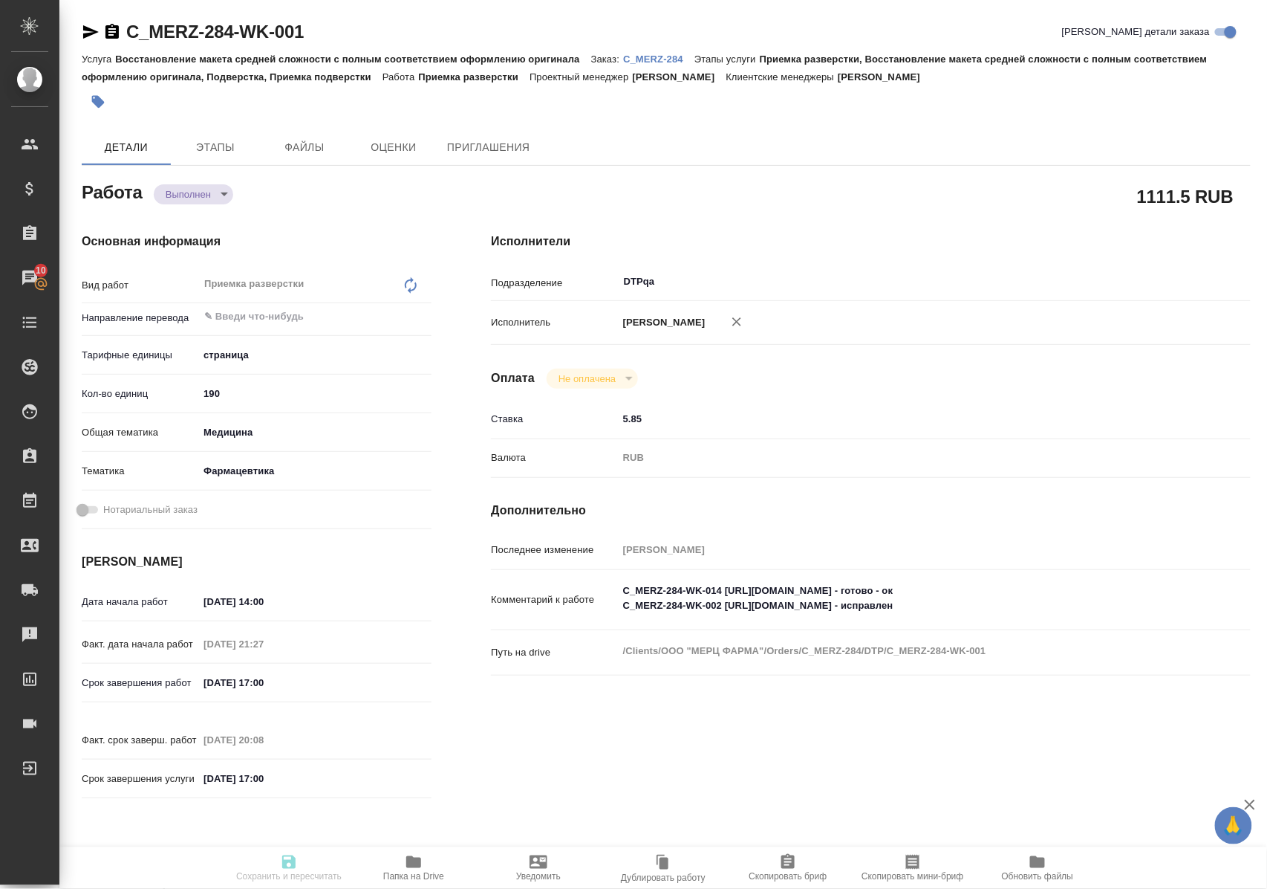
type input "C_MERZ-284"
type input "Восстановление макета средней сложности с полным соответствием оформлению ориги…"
type input "Приемка разверстки, Восстановление макета средней сложности с полным соответств…"
type input "Лямина Надежда"
type input "[PERSON_NAME]"
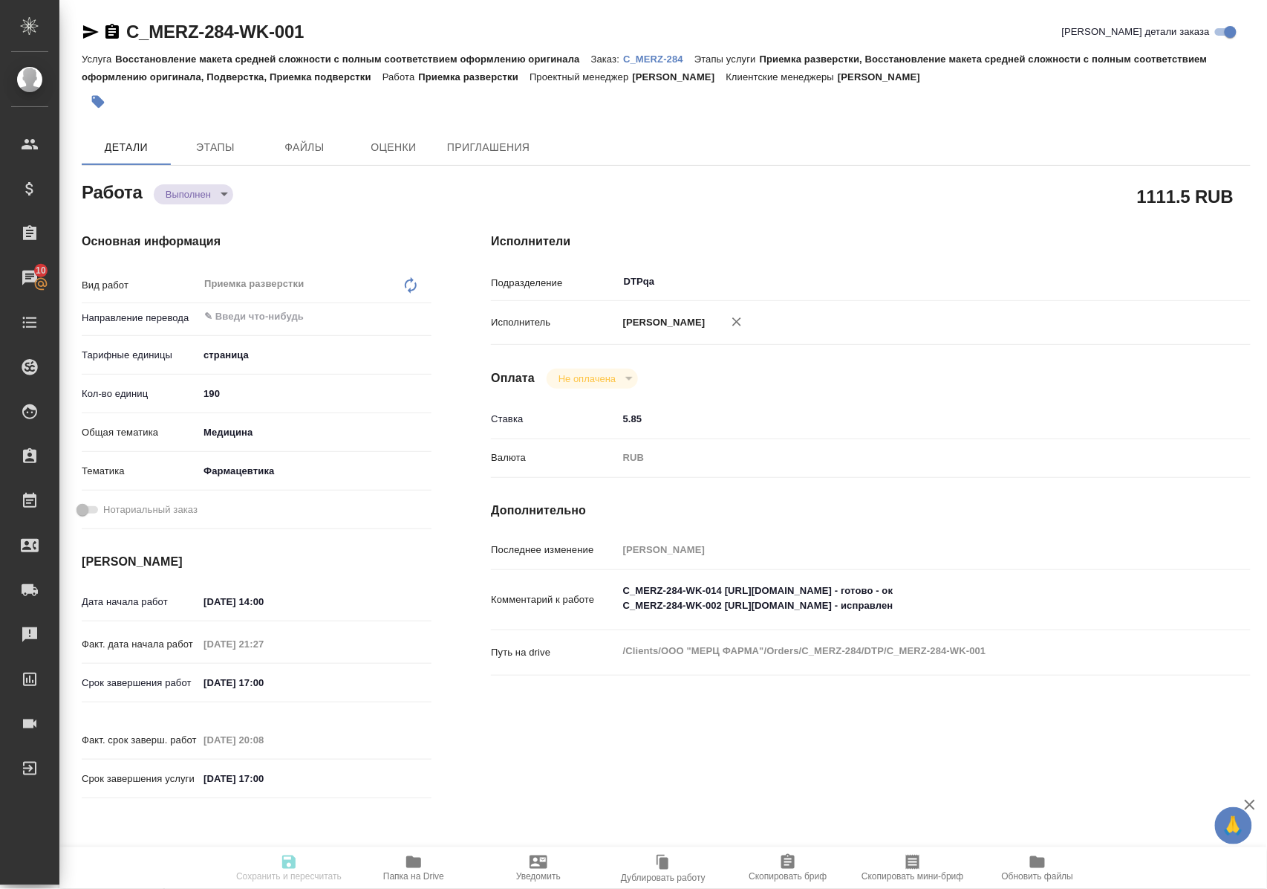
type input "/Clients/ООО "МЕРЦ ФАРМА"/Orders/C_MERZ-284"
type textarea "x"
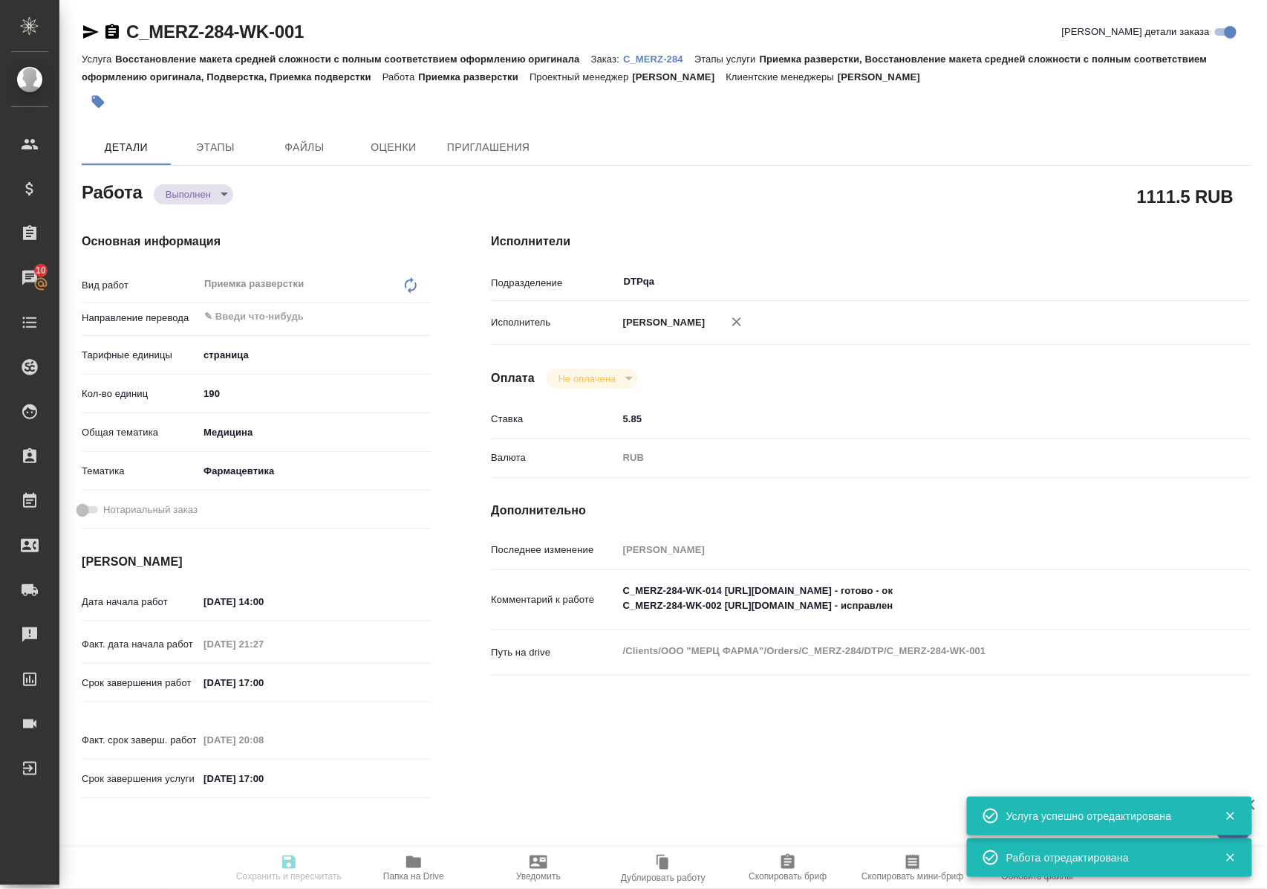
type textarea "x"
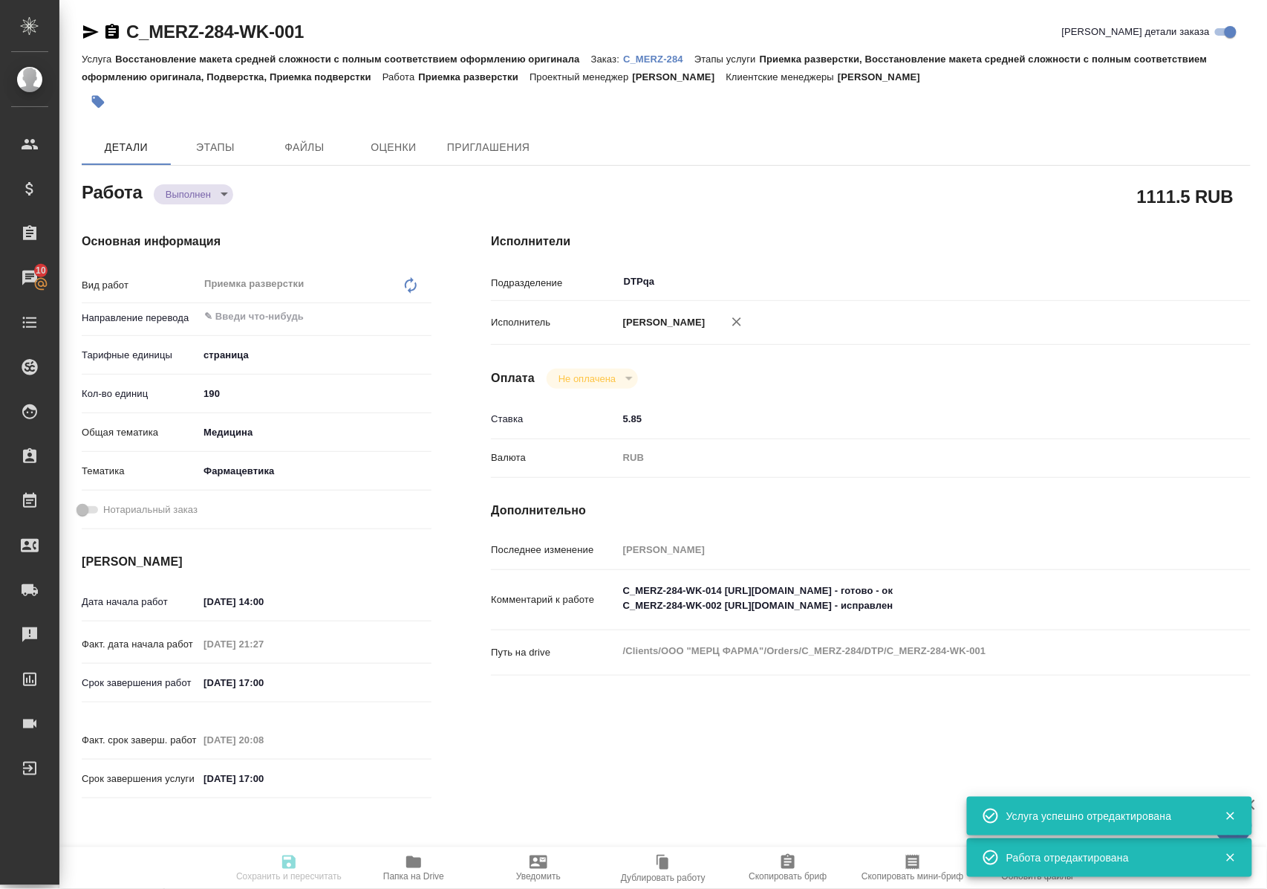
type textarea "x"
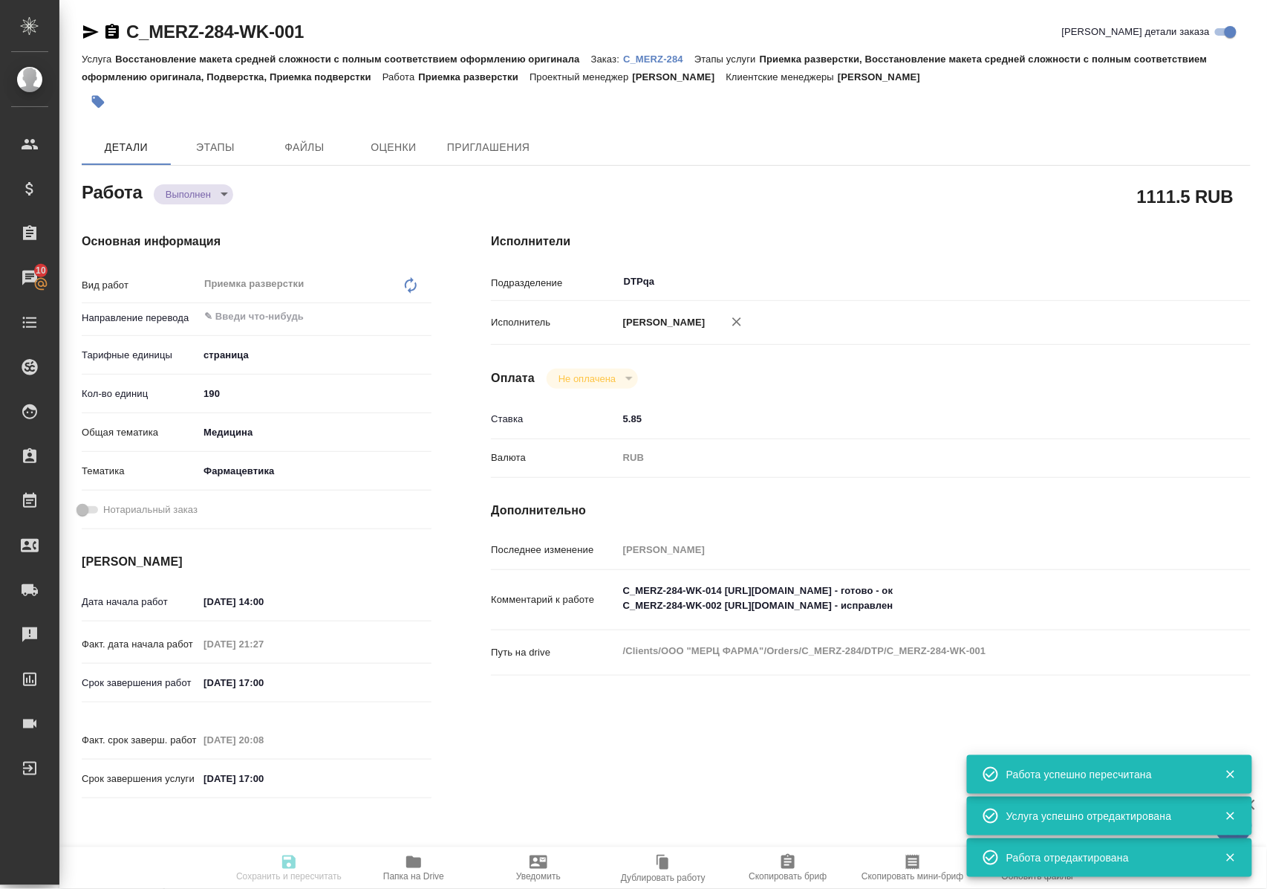
type input "completed"
type textarea "Приемка разверстки"
type textarea "x"
type input "5a8b1489cc6b4906c91bfdb2"
type input "190"
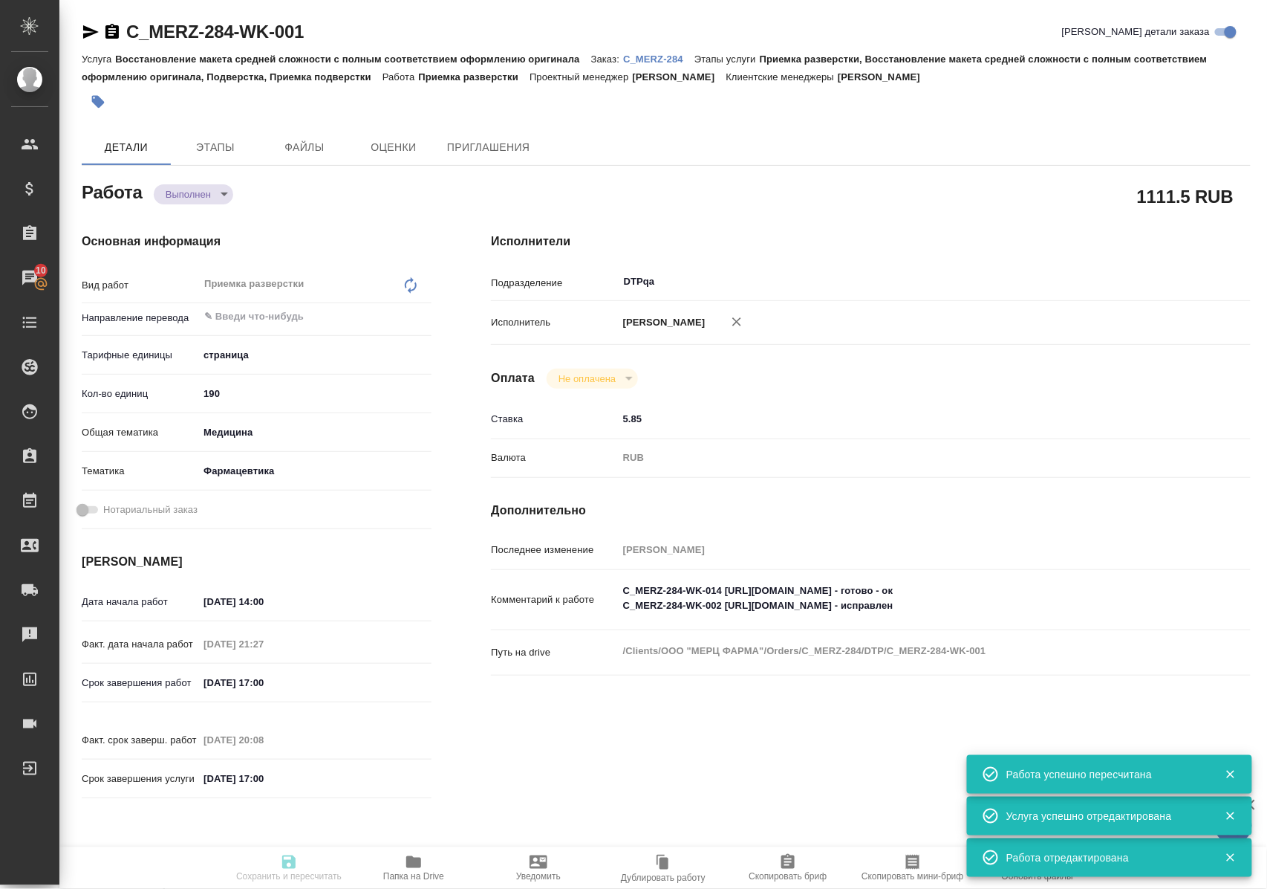
type input "med"
type input "6149832f2b7be24903fd7a82"
type input "20.08.2025 14:00"
type input "19.08.2025 21:27"
type input "20.08.2025 17:00"
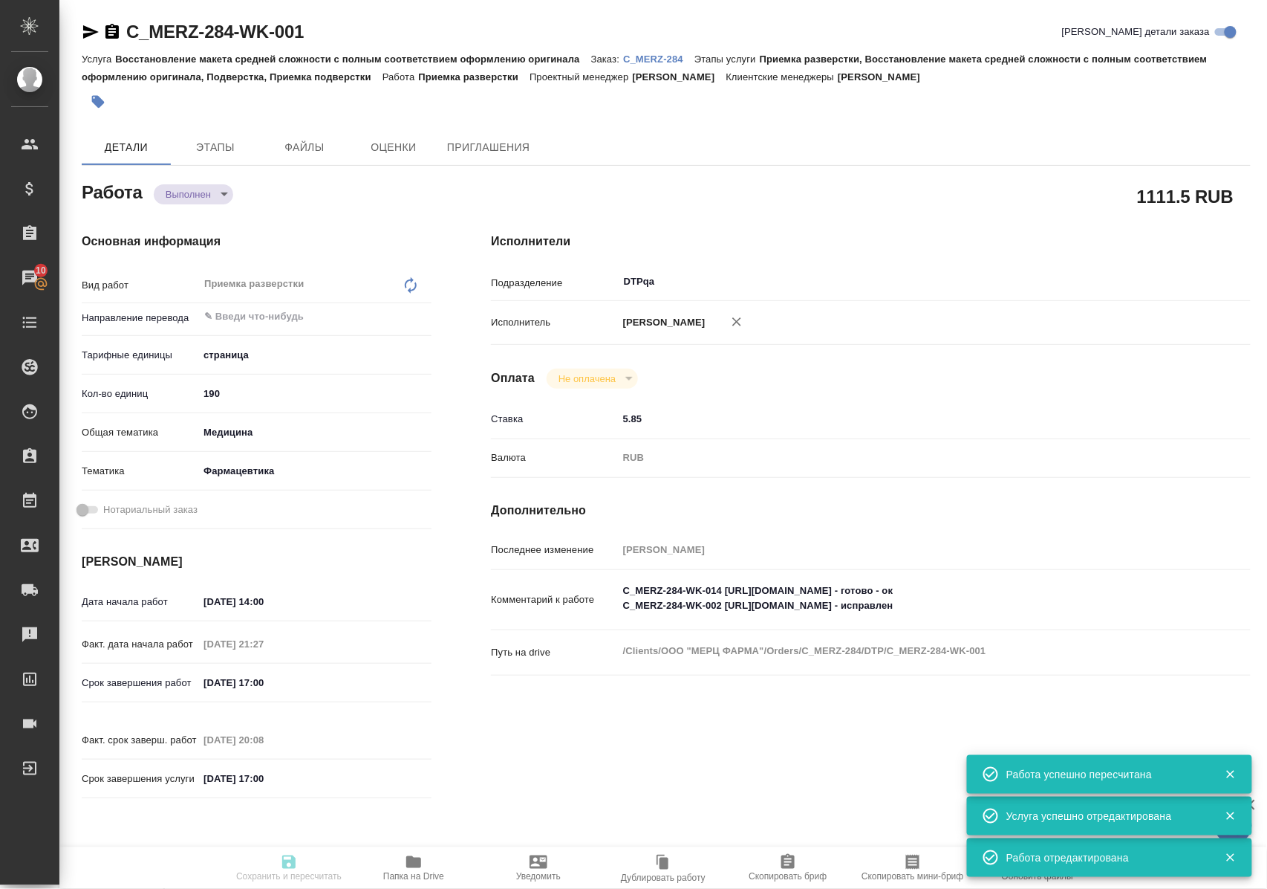
type input "20.08.2025 20:08"
type input "29.08.2025 17:00"
type input "DTPqa"
type input "notPayed"
type input "5.85"
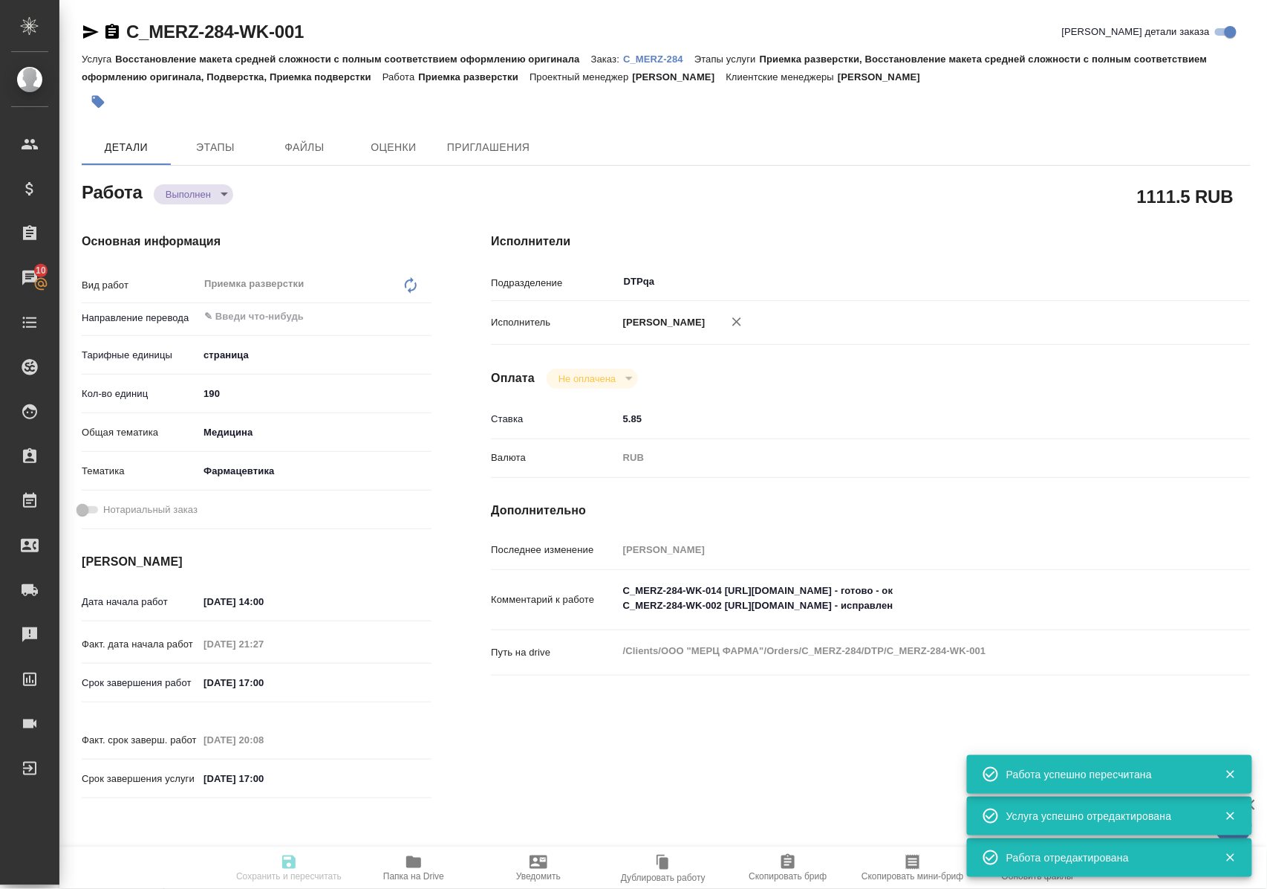
type input "RUB"
type input "Полушина Алена"
type textarea "C_MERZ-284-WK-014 https://tera.awatera.com/Work/68a33664432c05d5d7739892/ - гот…"
type textarea "x"
type textarea "/Clients/ООО "МЕРЦ ФАРМА"/Orders/C_MERZ-284/DTP/C_MERZ-284-WK-001"
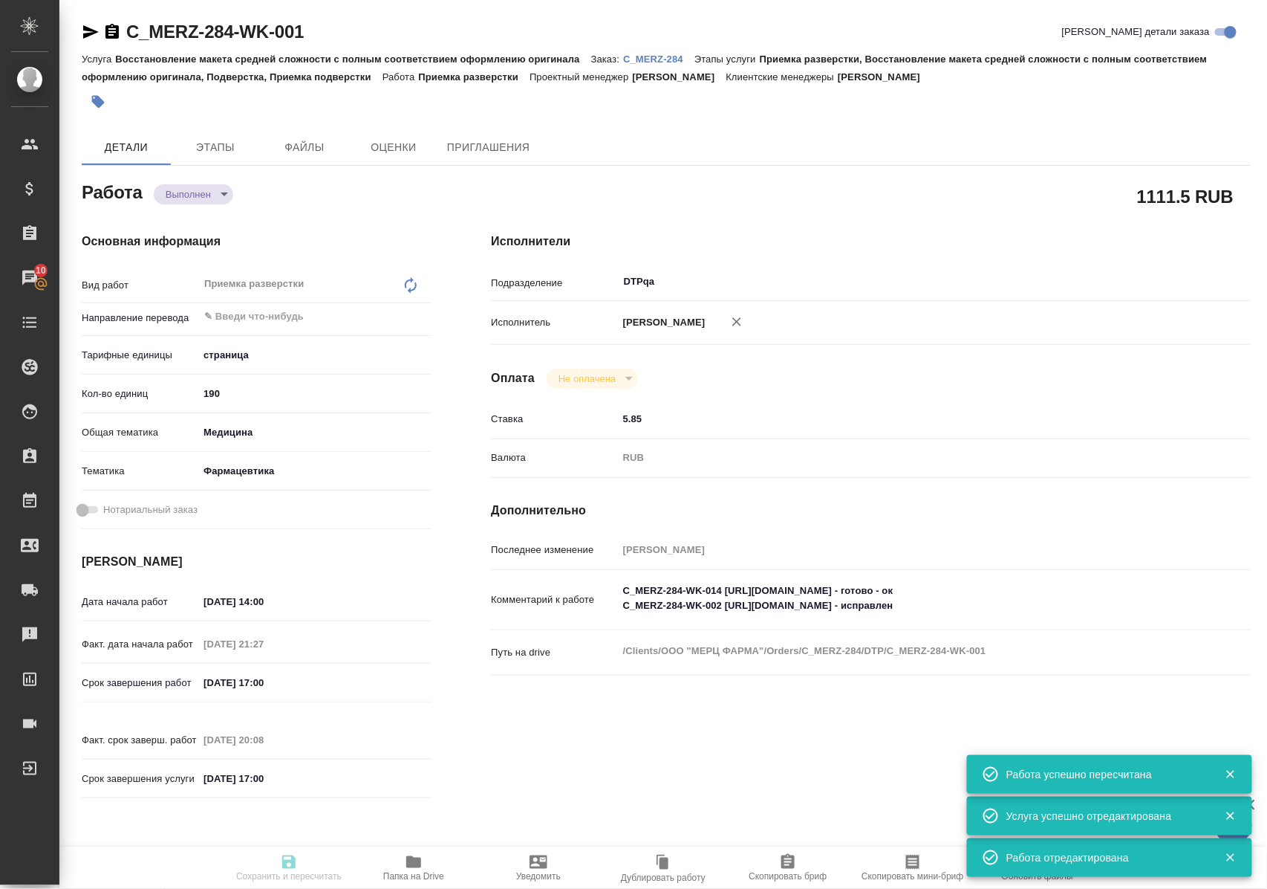
type textarea "x"
type input "C_MERZ-284"
type input "Восстановление макета средней сложности с полным соответствием оформлению ориги…"
type input "Приемка разверстки, Восстановление макета средней сложности с полным соответств…"
type input "Лямина Надежда"
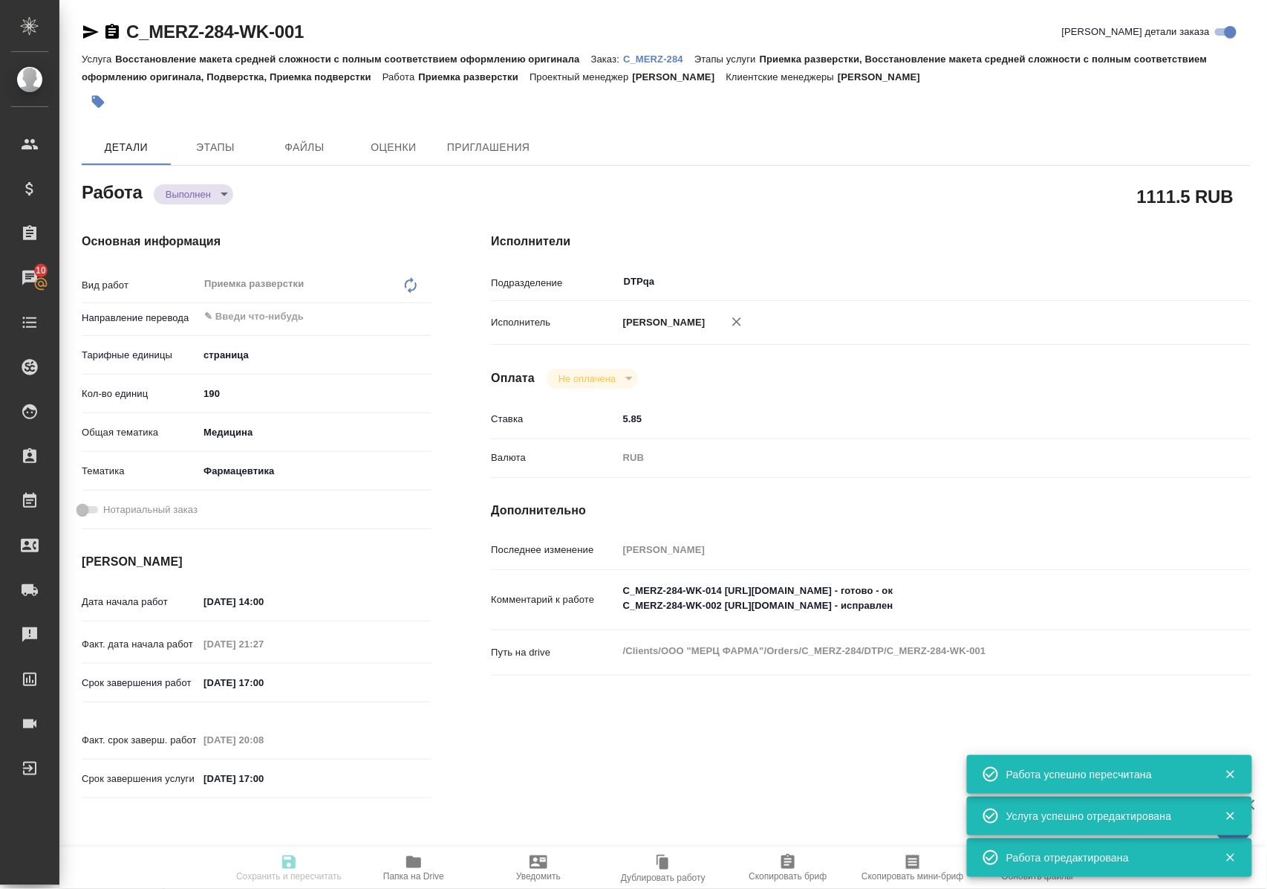
type input "[PERSON_NAME]"
type input "/Clients/ООО "МЕРЦ ФАРМА"/Orders/C_MERZ-284"
type textarea "x"
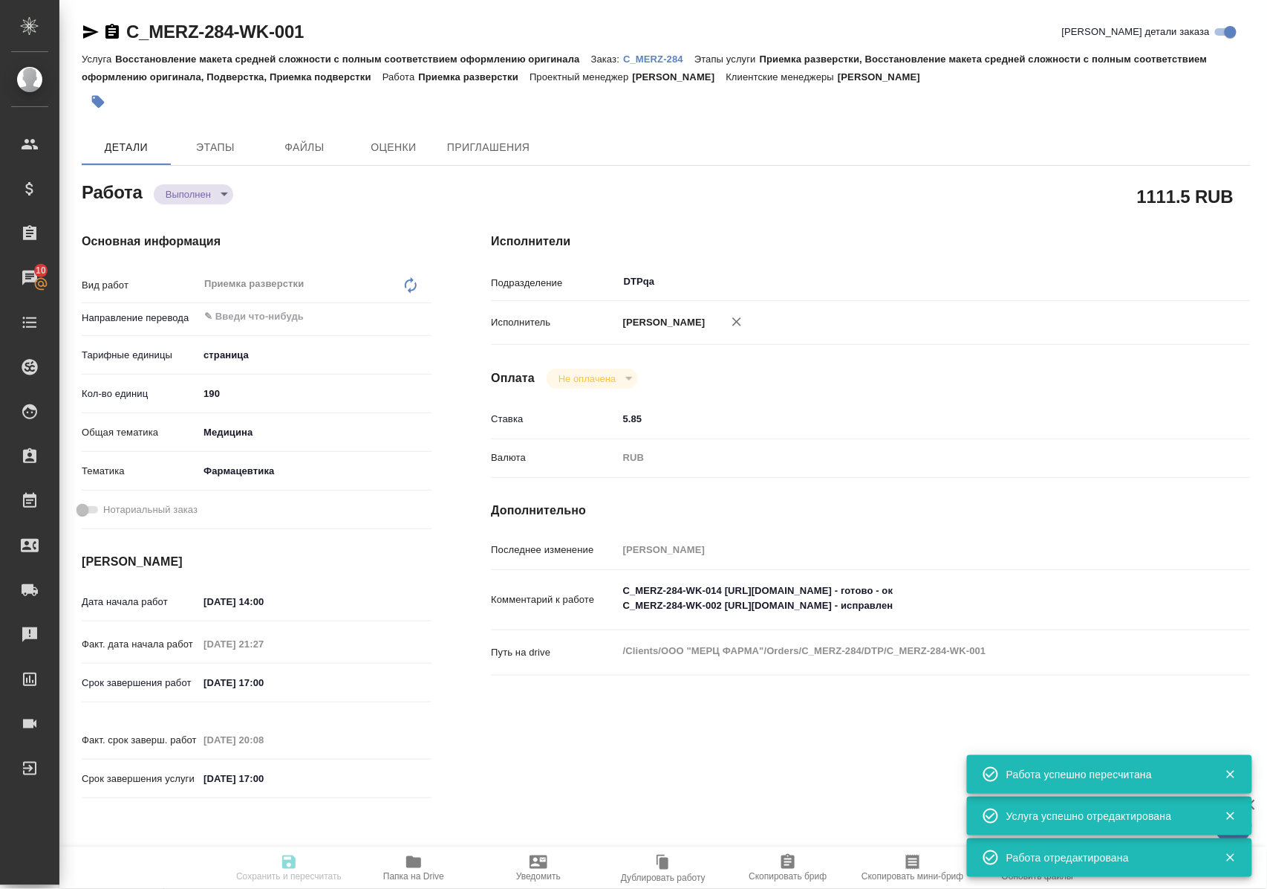
type textarea "x"
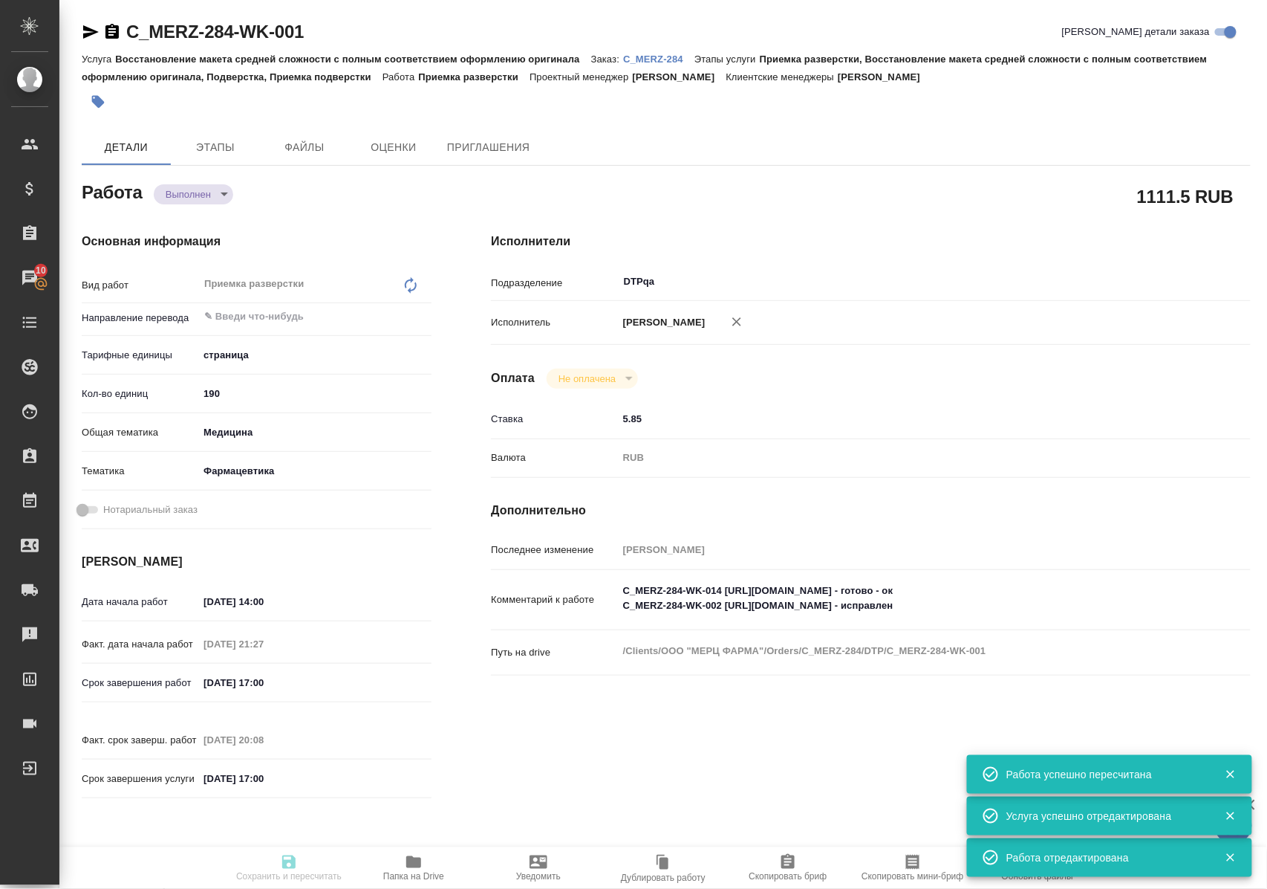
type textarea "x"
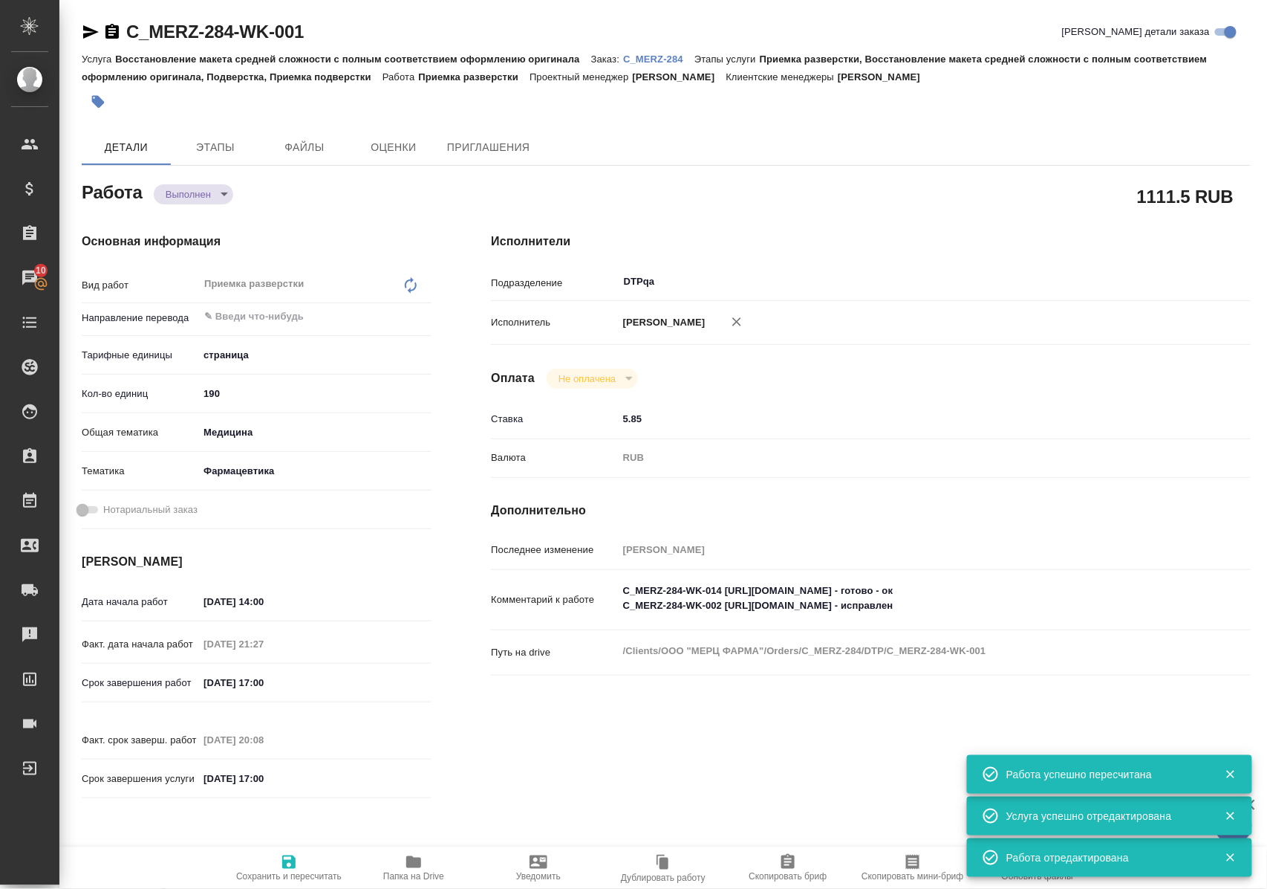
type textarea "x"
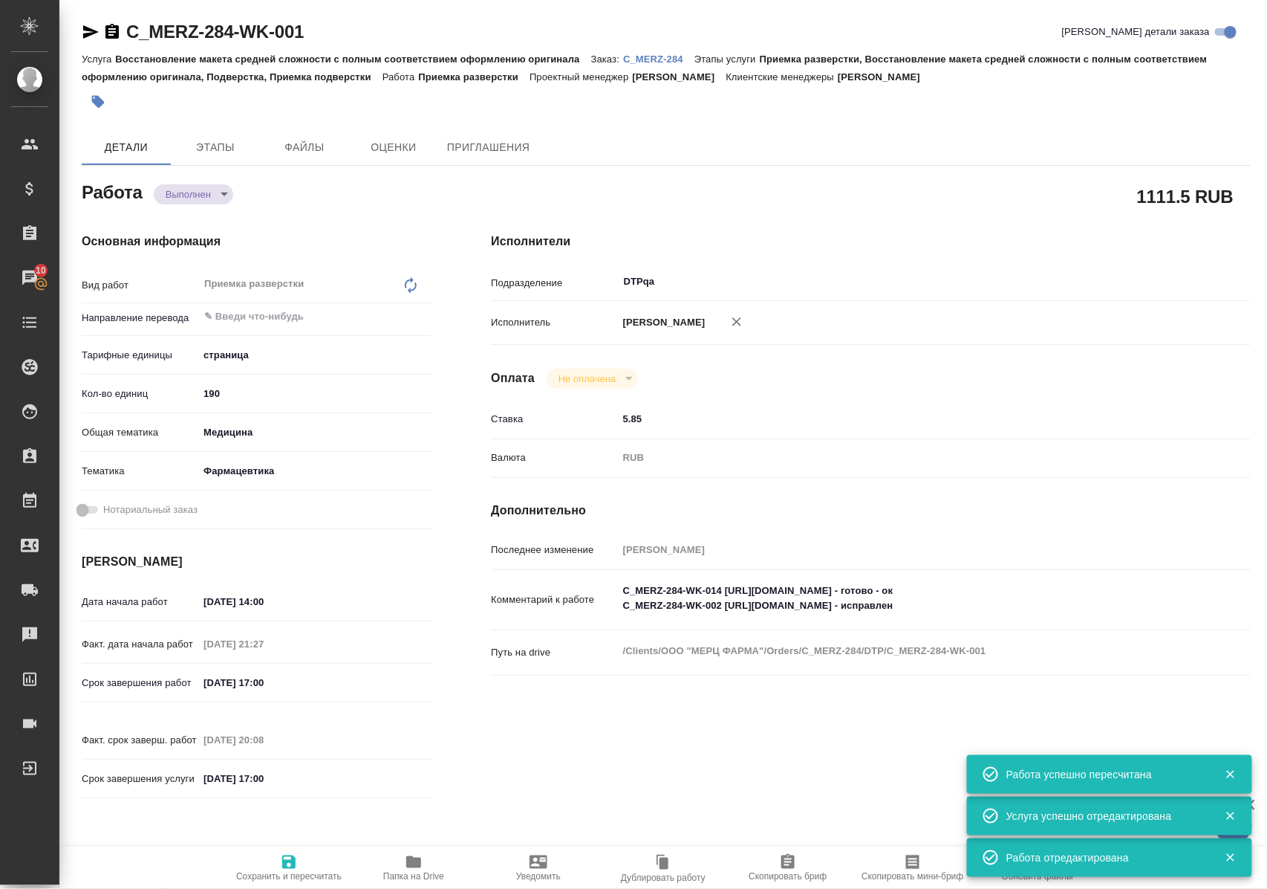
type textarea "x"
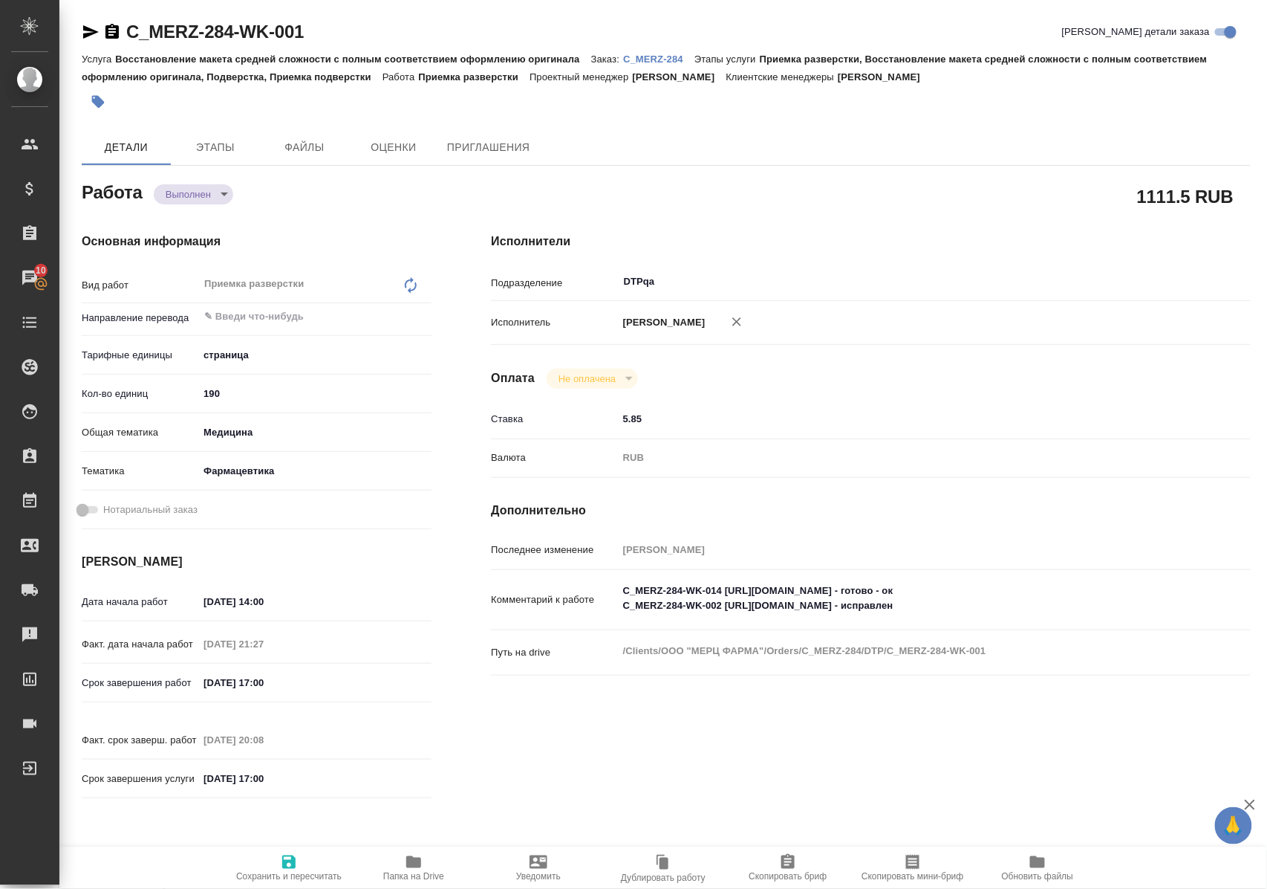
type textarea "x"
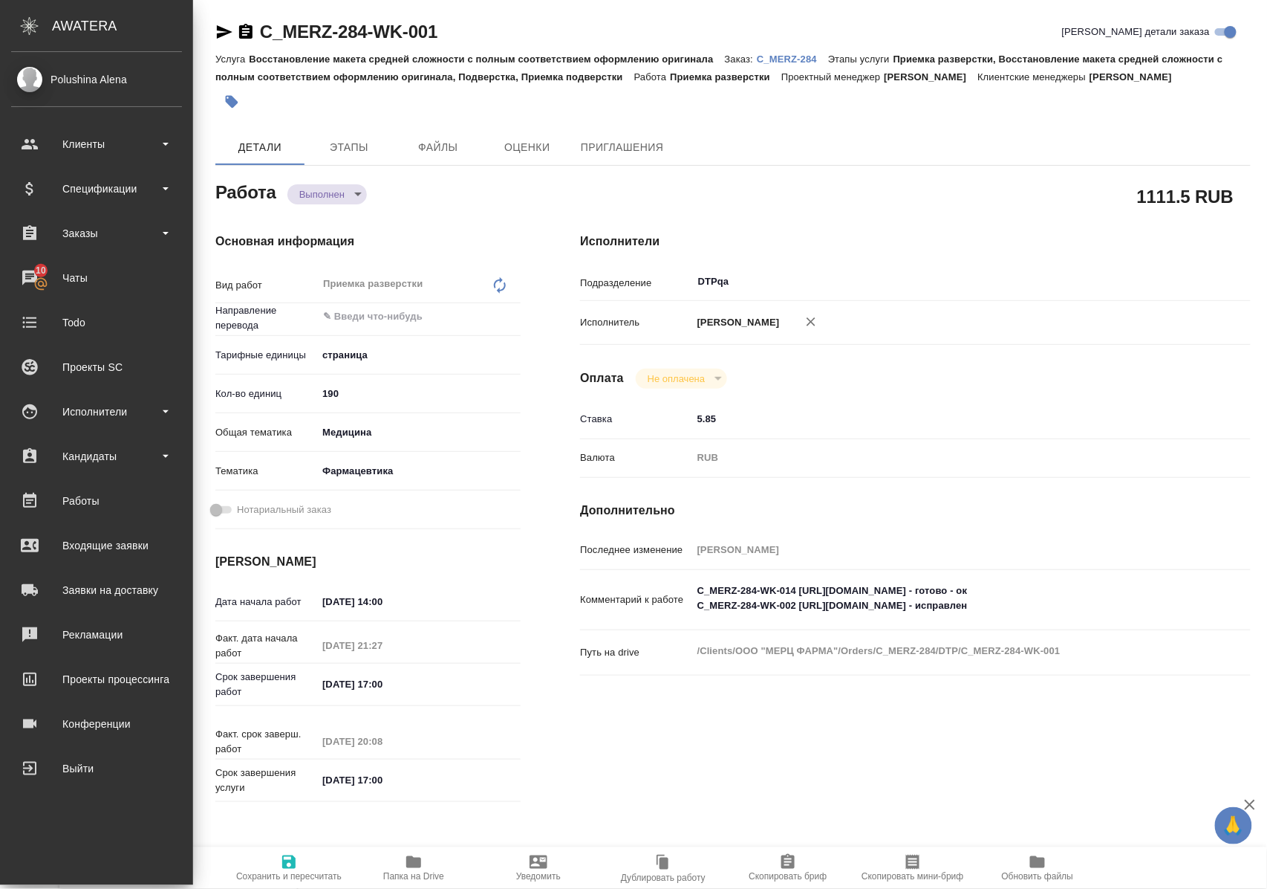
type textarea "x"
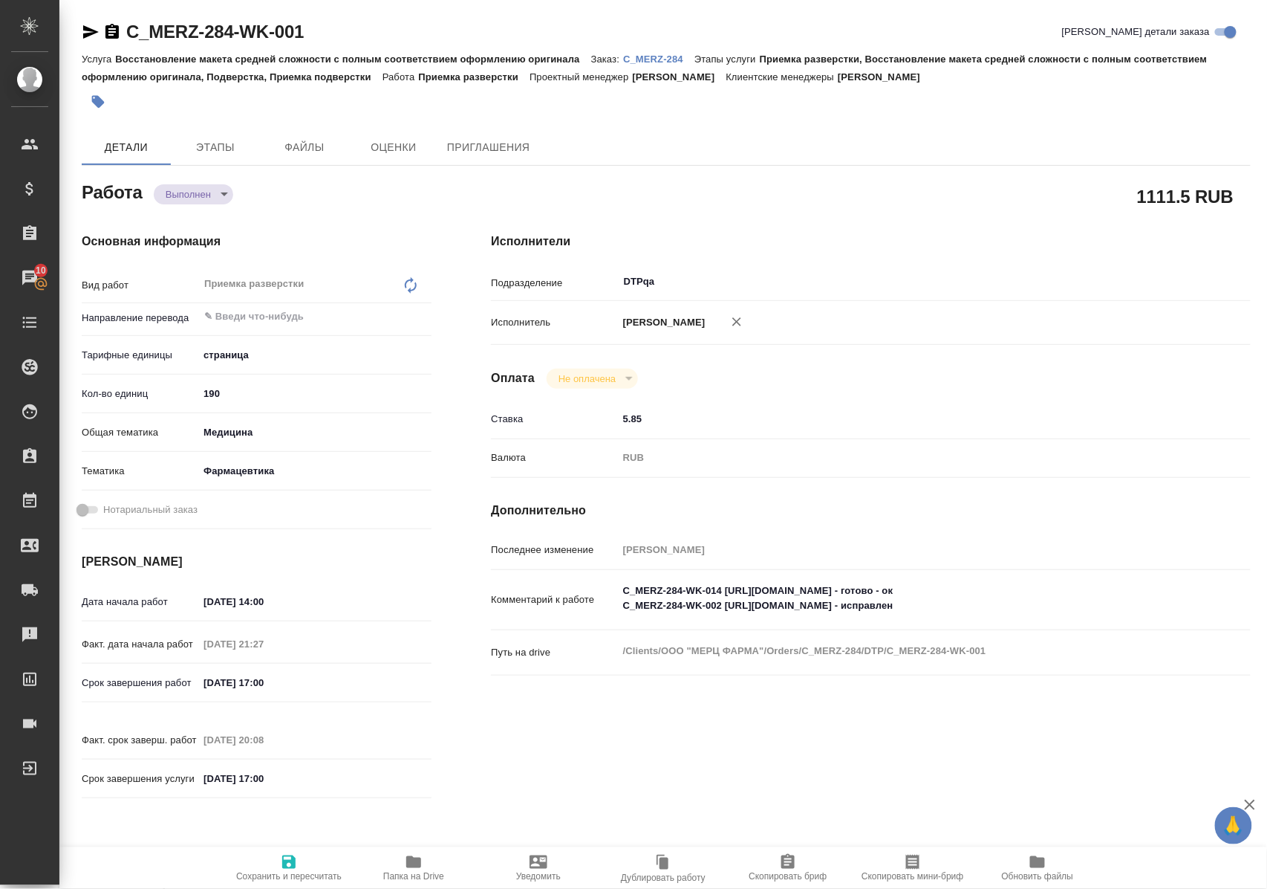
click at [987, 519] on h4 "Дополнительно" at bounding box center [871, 510] width 760 height 18
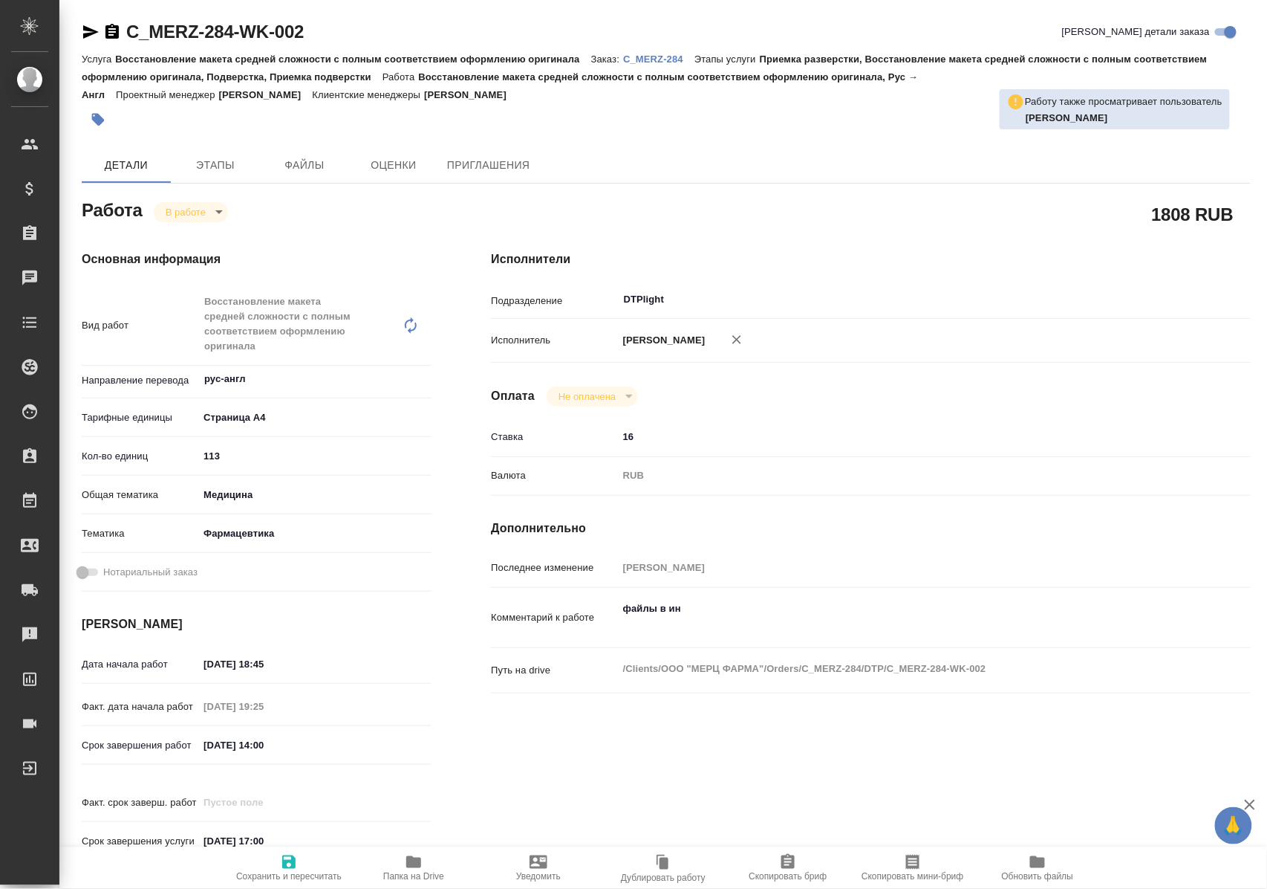
click at [411, 865] on icon "button" at bounding box center [413, 862] width 15 height 12
click at [420, 862] on icon "button" at bounding box center [413, 862] width 15 height 12
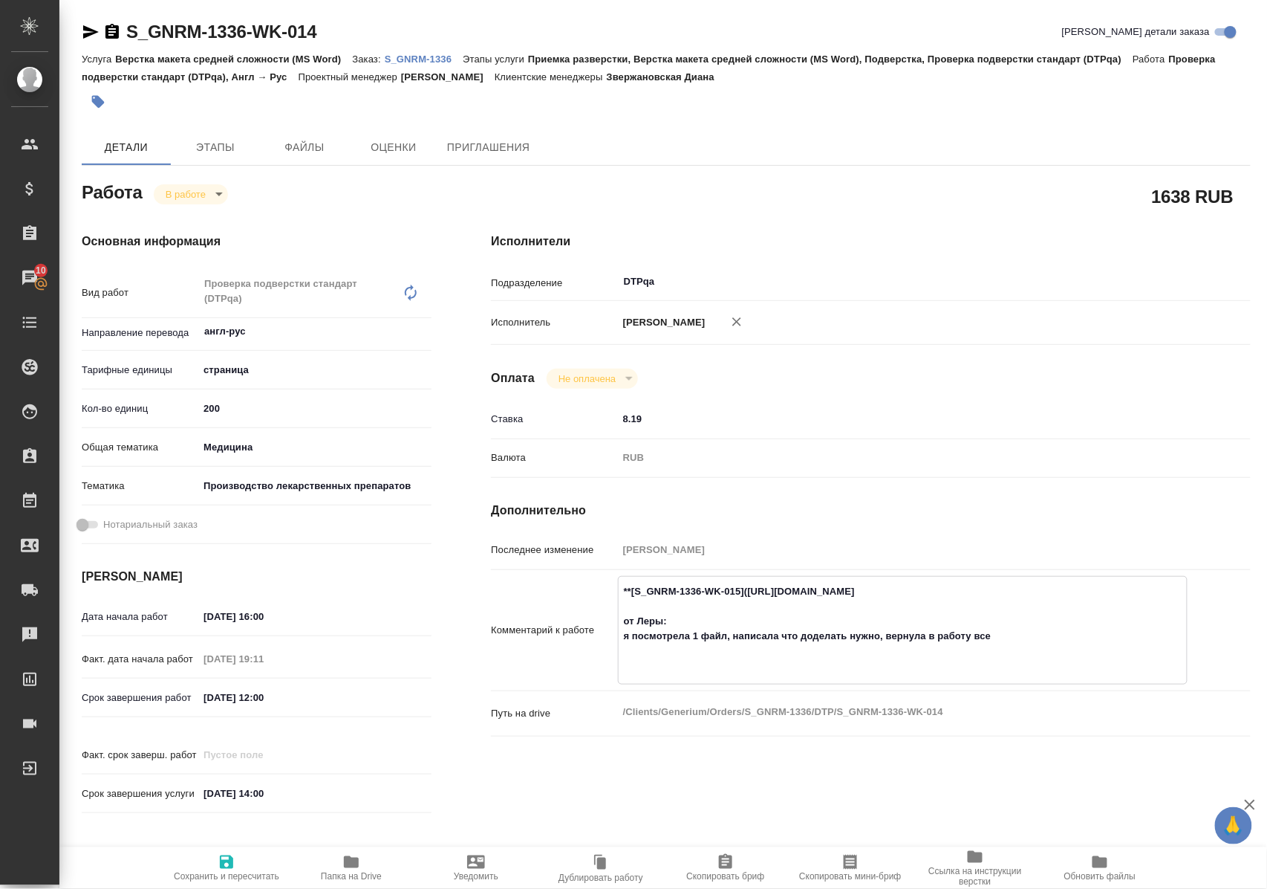
drag, startPoint x: 756, startPoint y: 604, endPoint x: 1050, endPoint y: 604, distance: 293.4
click at [1050, 604] on textarea "**[S_GNRM-1336-WK-015](https://tera.awatera.com/Work/689f4909e5b3730cf7b41c88/)…" at bounding box center [903, 629] width 568 height 100
click at [88, 27] on icon "button" at bounding box center [91, 31] width 16 height 13
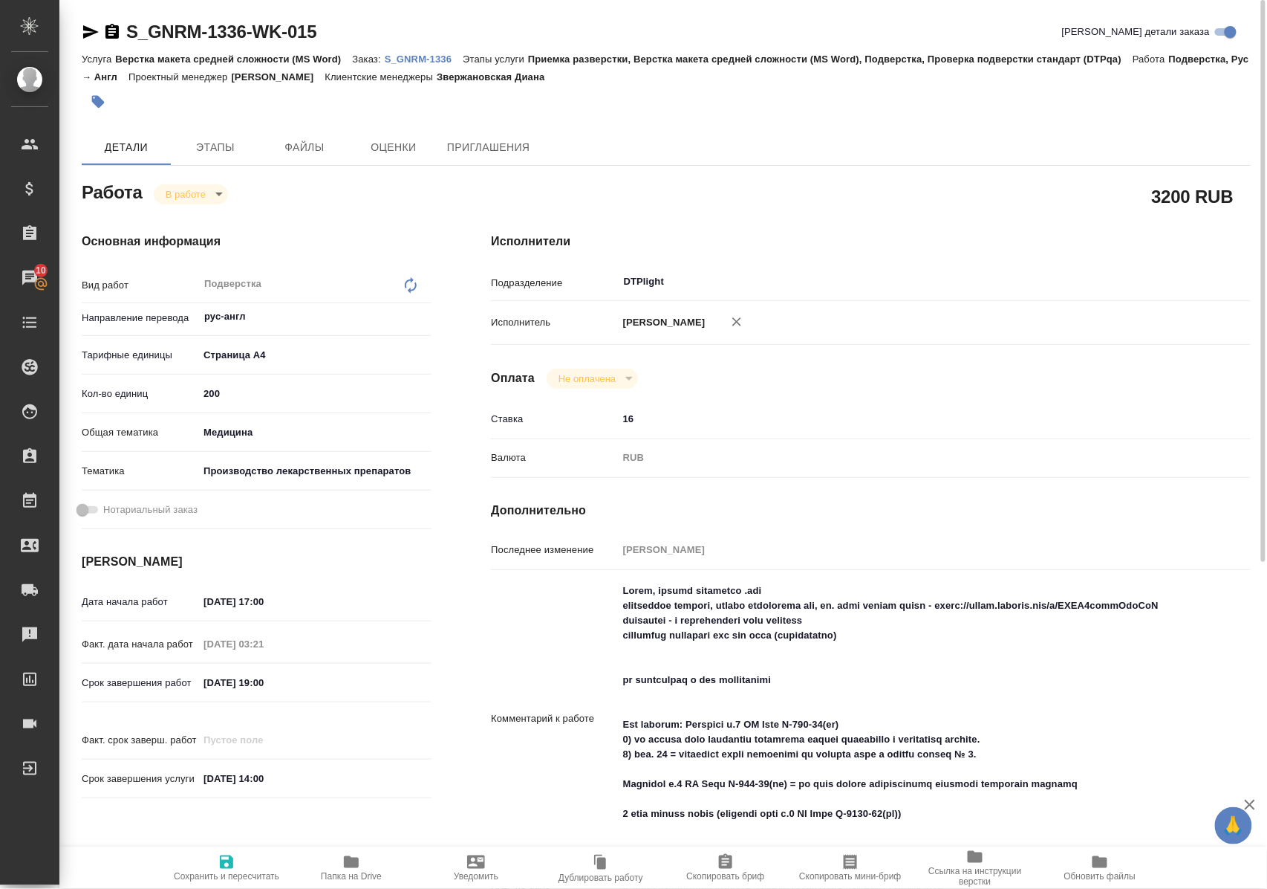
click at [90, 30] on icon "button" at bounding box center [91, 31] width 16 height 13
